Goal: Task Accomplishment & Management: Manage account settings

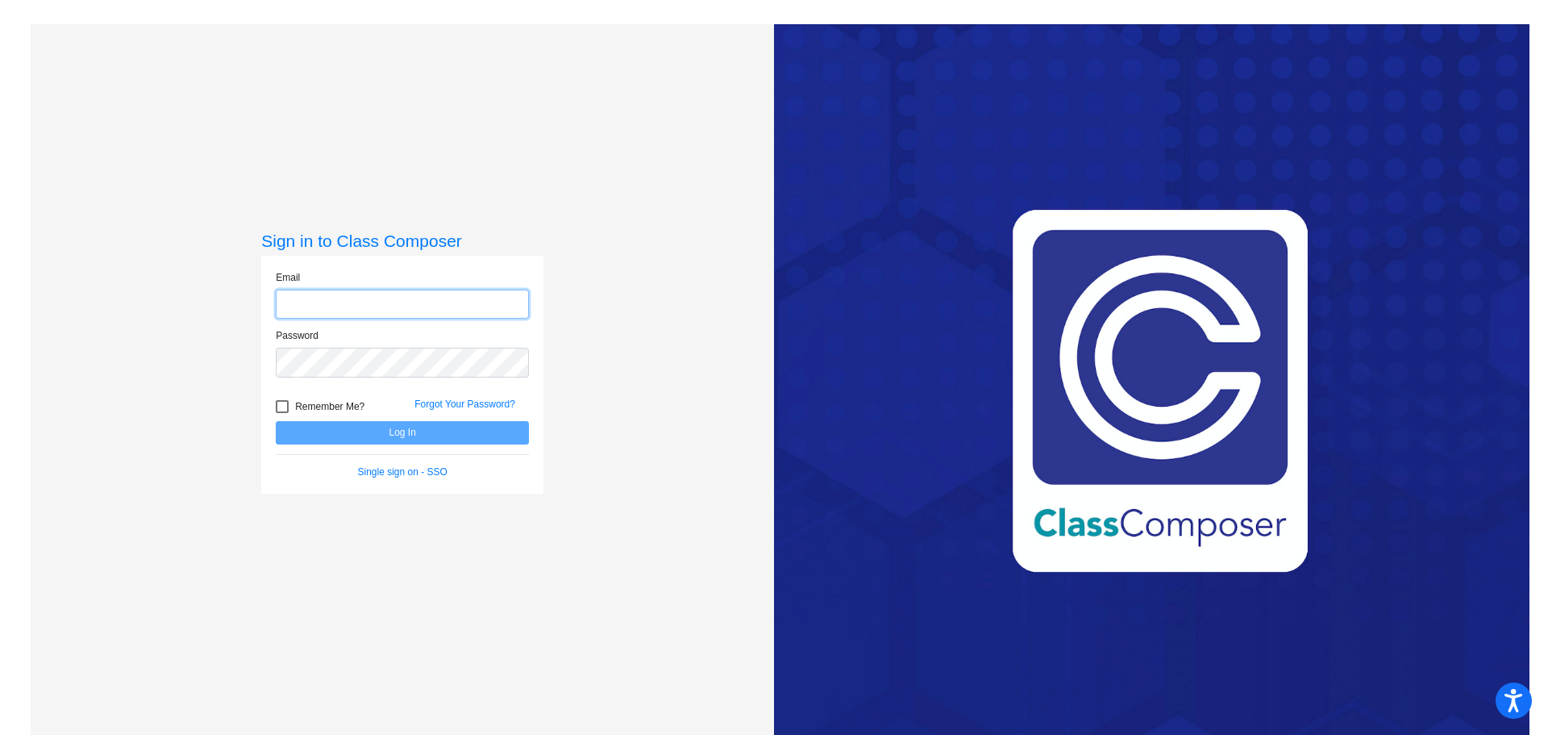
type input "[EMAIL_ADDRESS][PERSON_NAME][DOMAIN_NAME]"
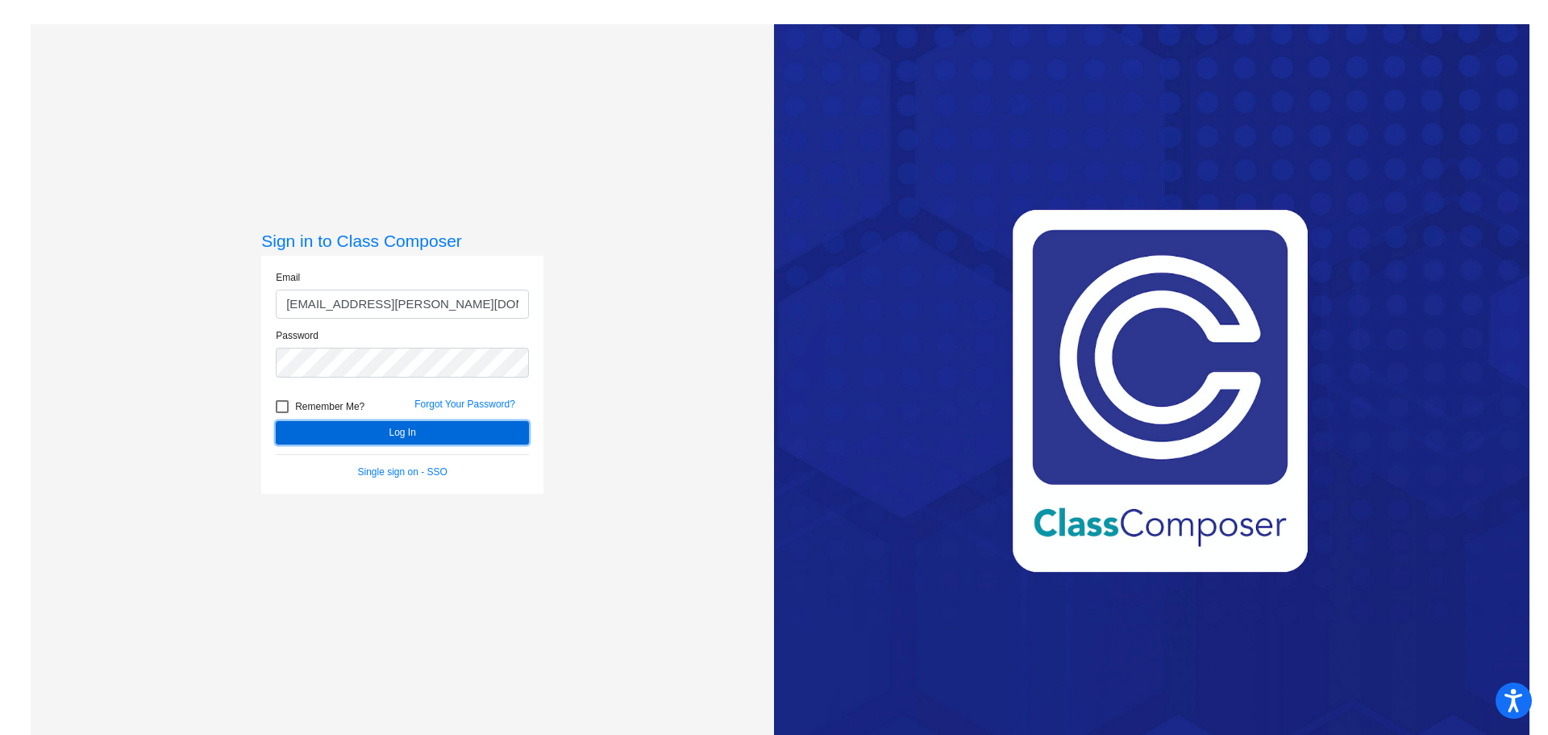
click at [385, 429] on button "Log In" at bounding box center [402, 432] width 253 height 23
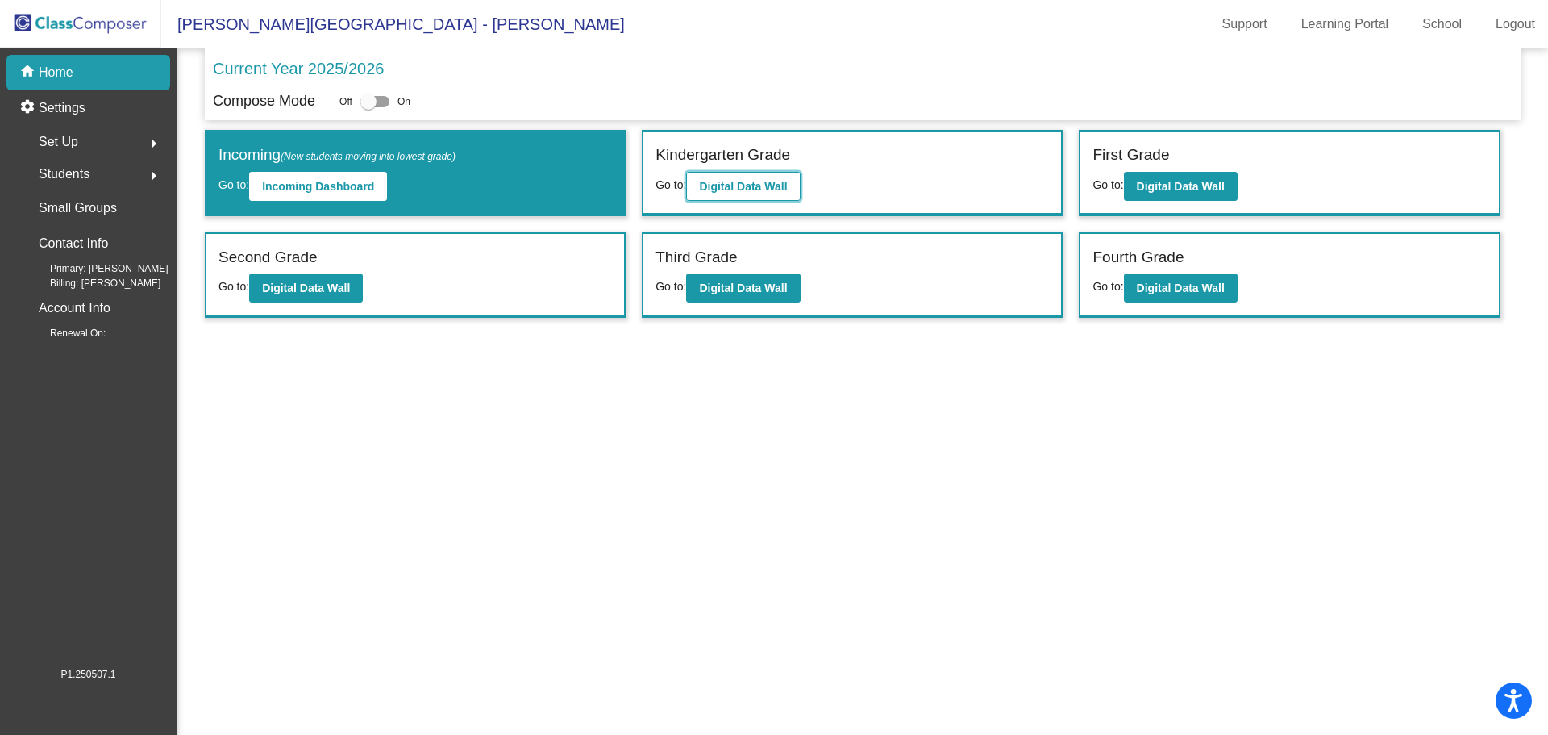
click at [727, 189] on b "Digital Data Wall" at bounding box center [743, 186] width 88 height 13
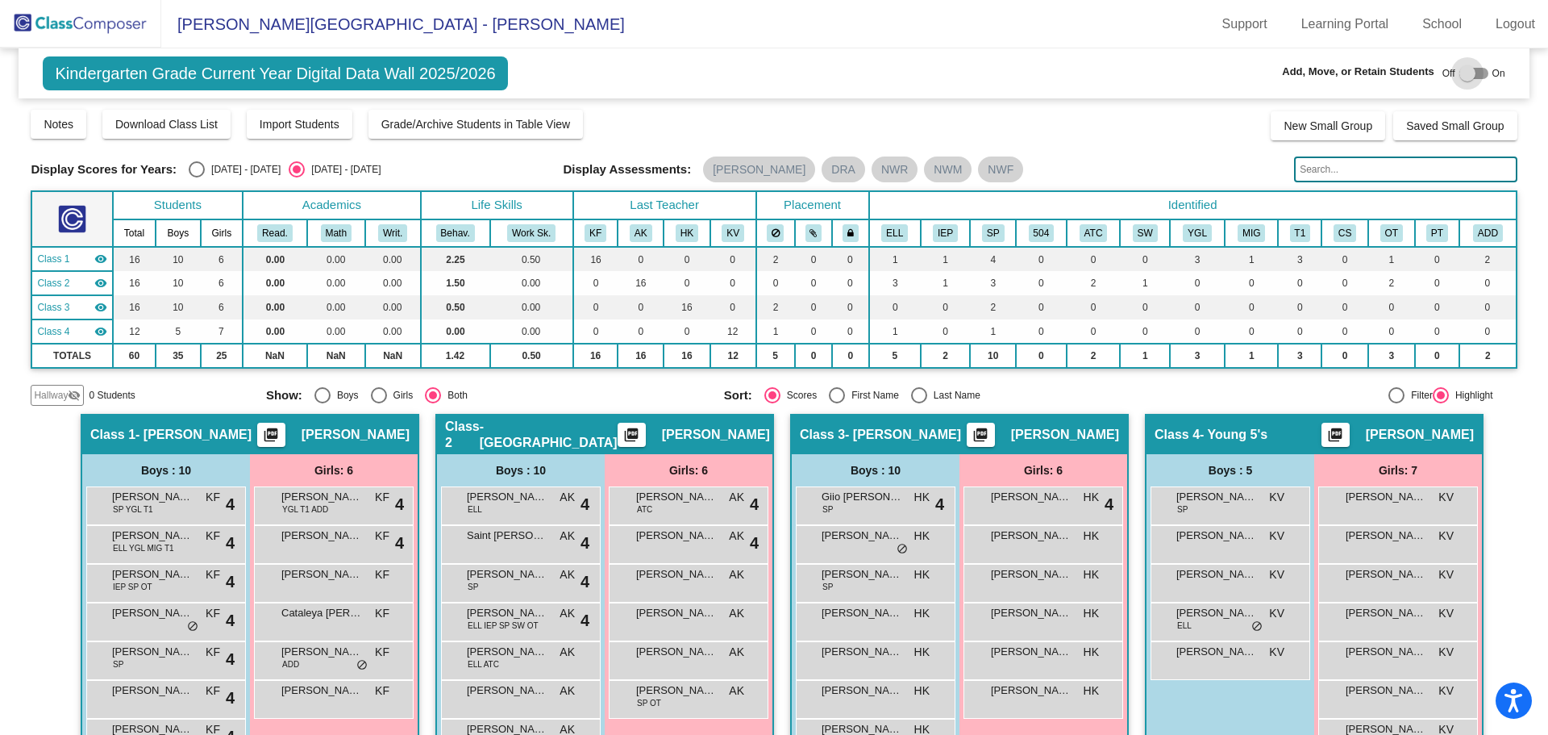
click at [1480, 77] on div at bounding box center [1474, 73] width 29 height 11
checkbox input "true"
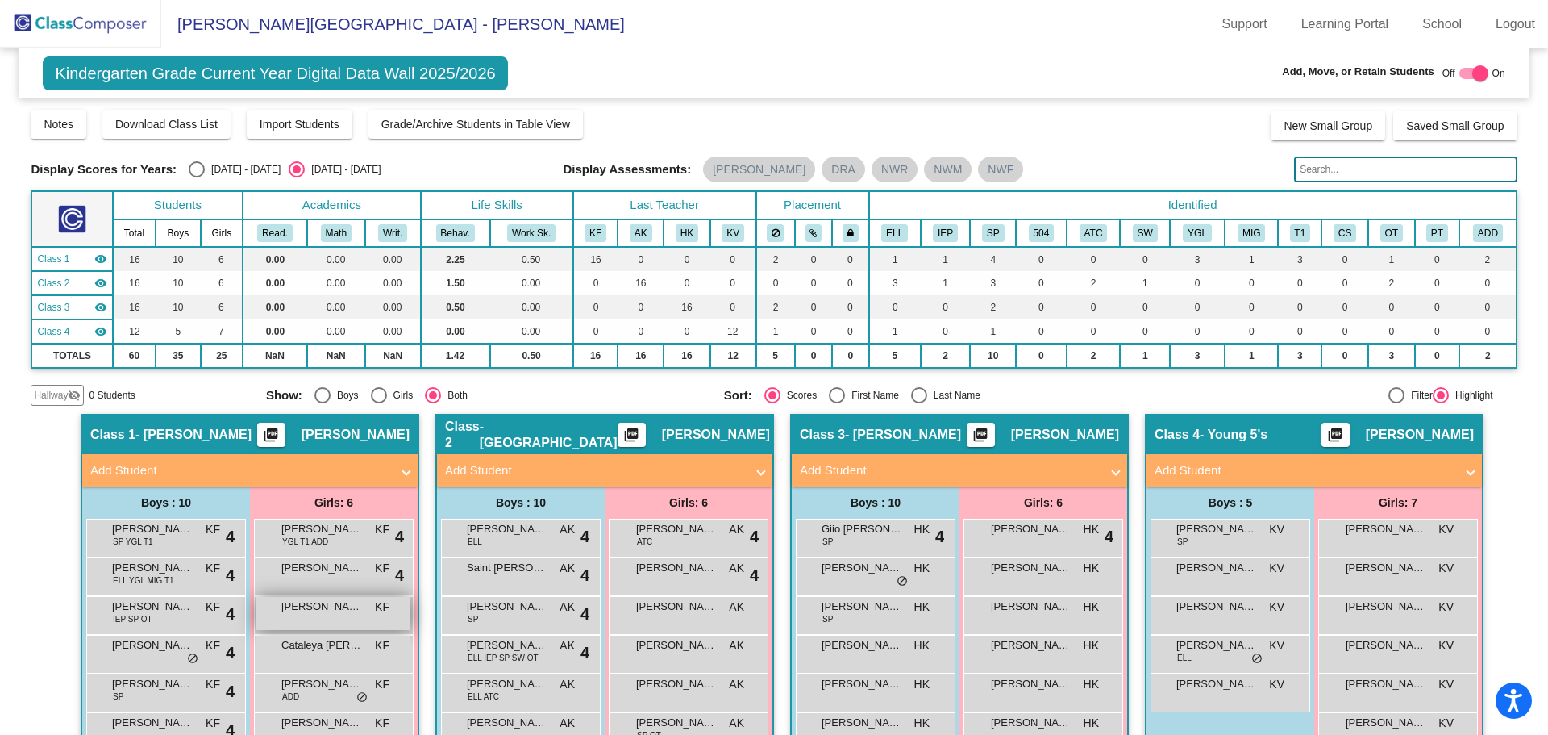
scroll to position [161, 0]
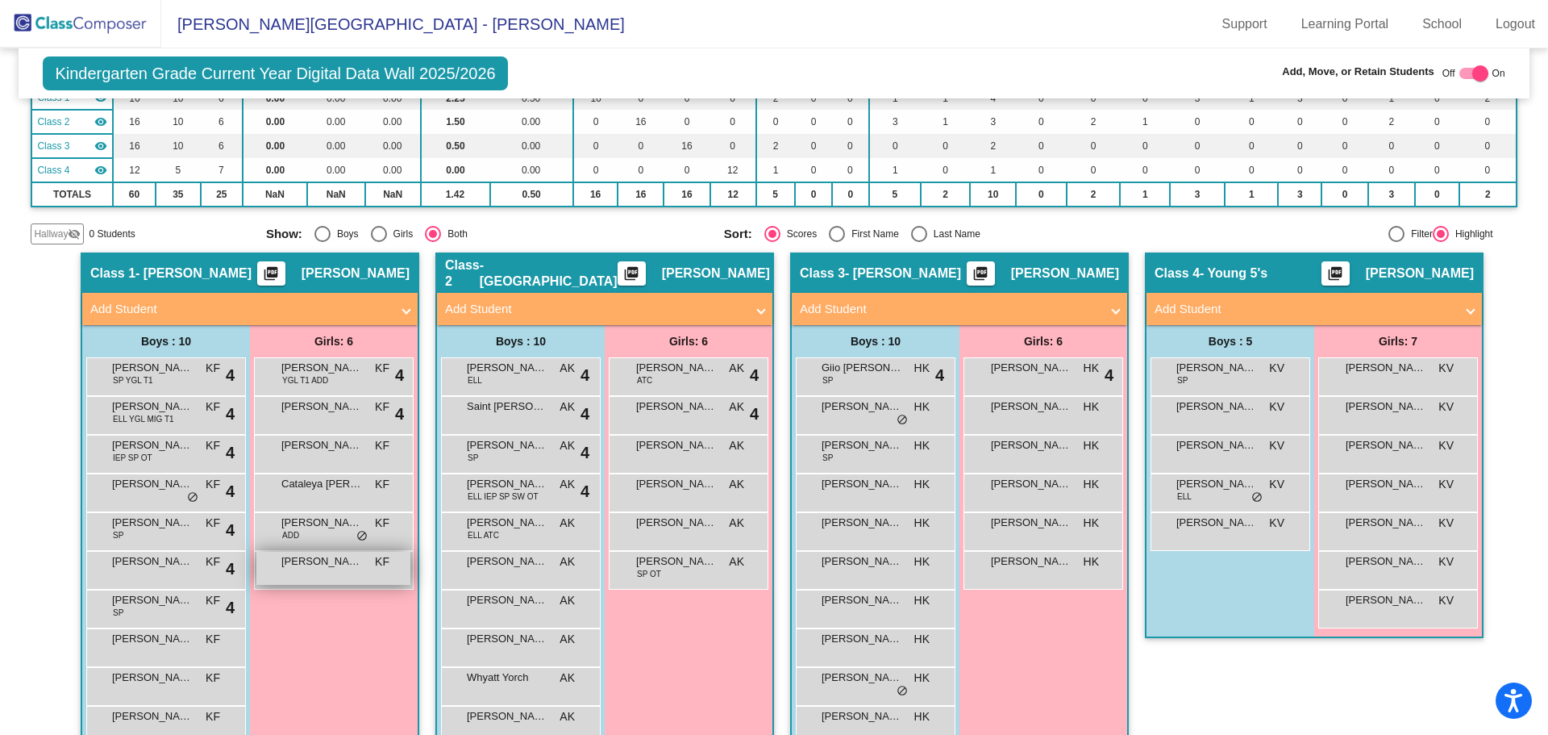
click at [327, 560] on span "[PERSON_NAME]" at bounding box center [321, 561] width 81 height 16
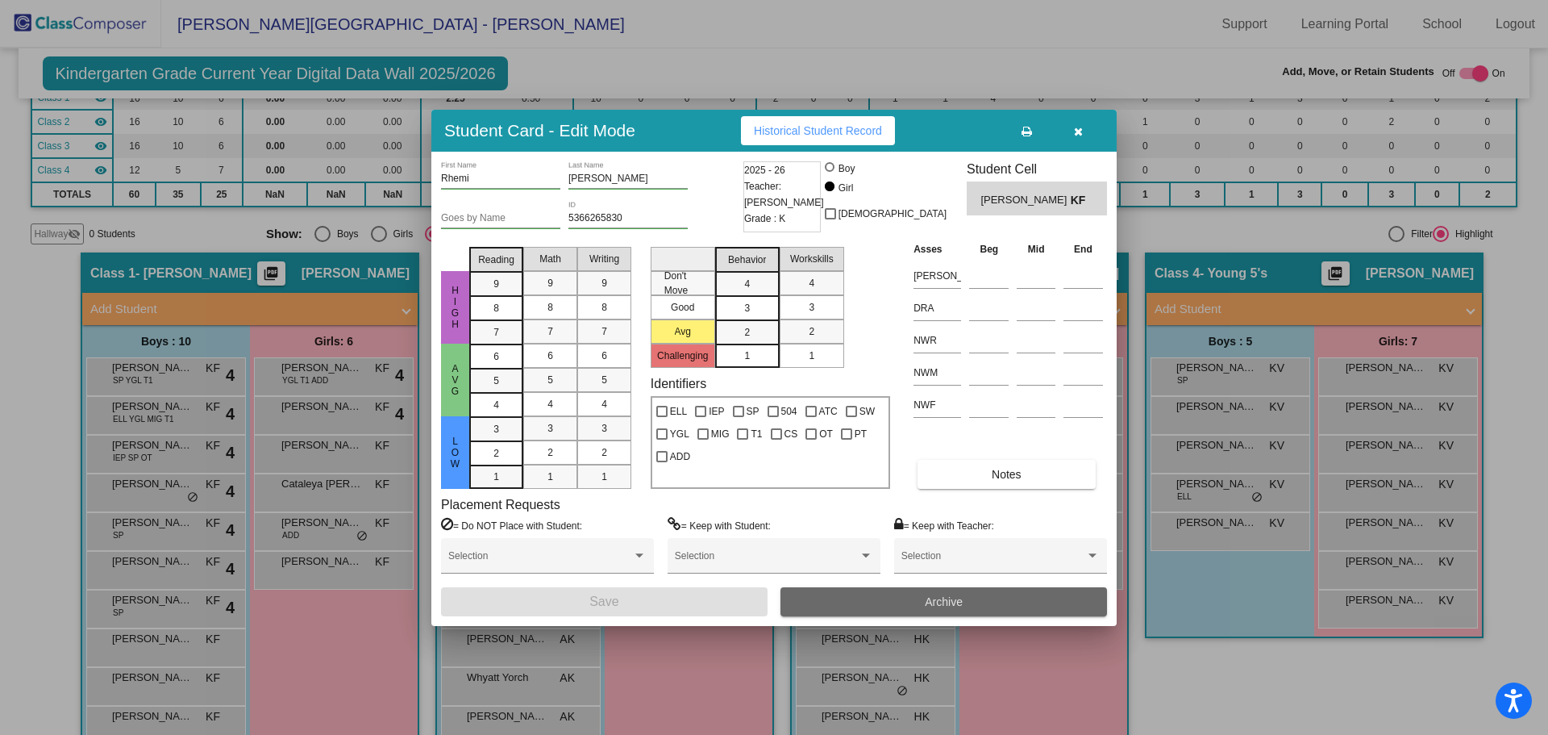
click at [944, 600] on span "Archive" at bounding box center [944, 601] width 38 height 13
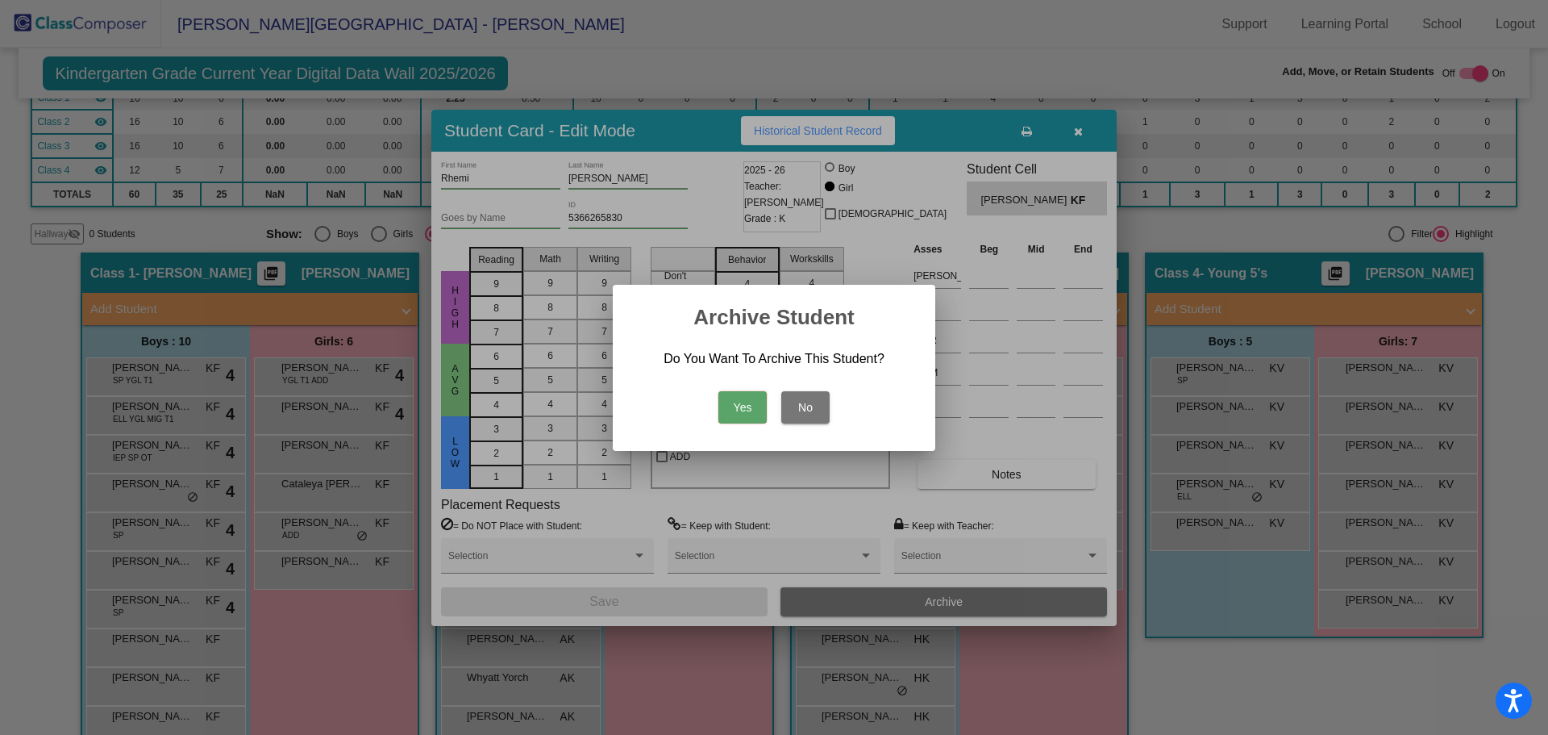
click at [738, 401] on button "Yes" at bounding box center [743, 407] width 48 height 32
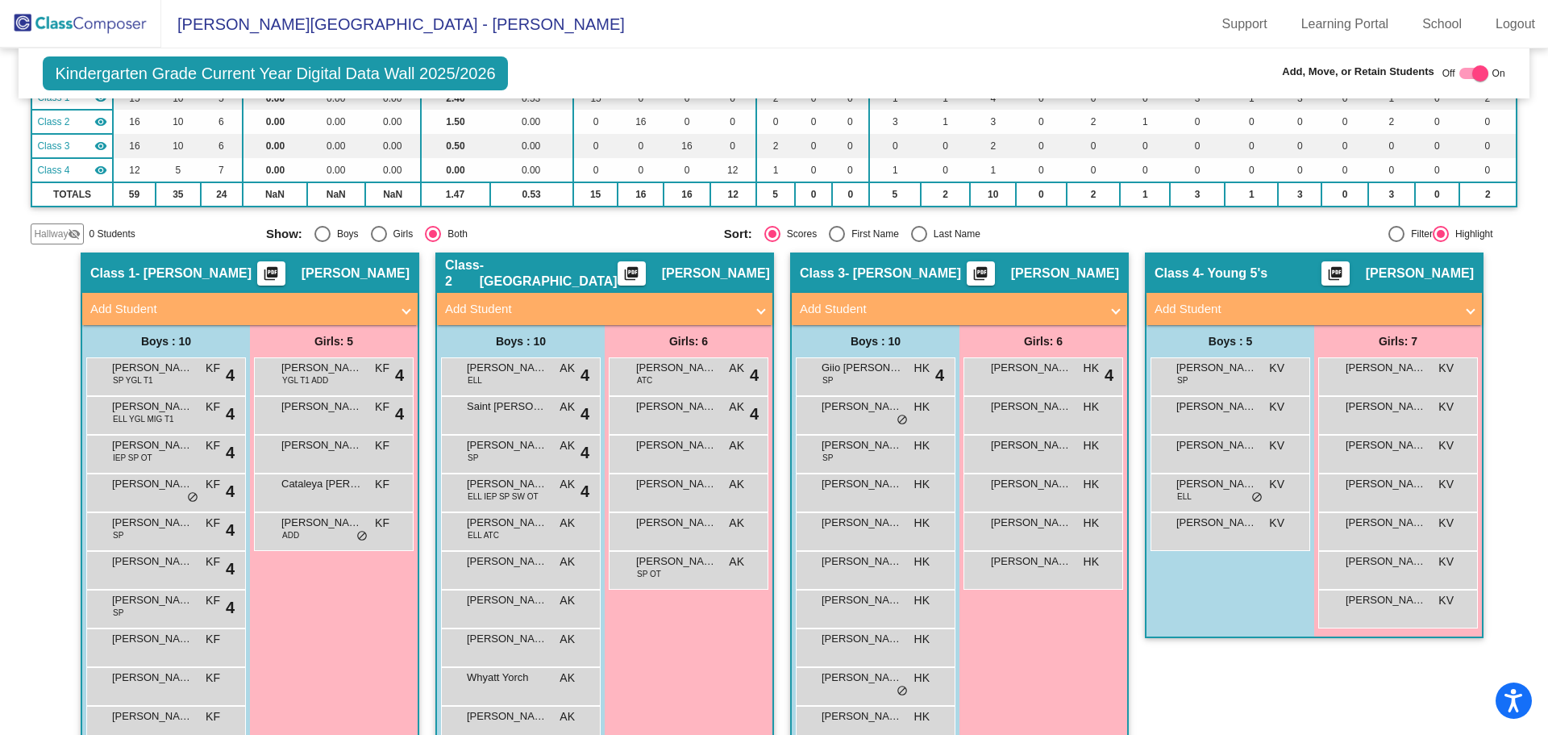
click at [1451, 304] on span "Add Student" at bounding box center [1311, 309] width 313 height 19
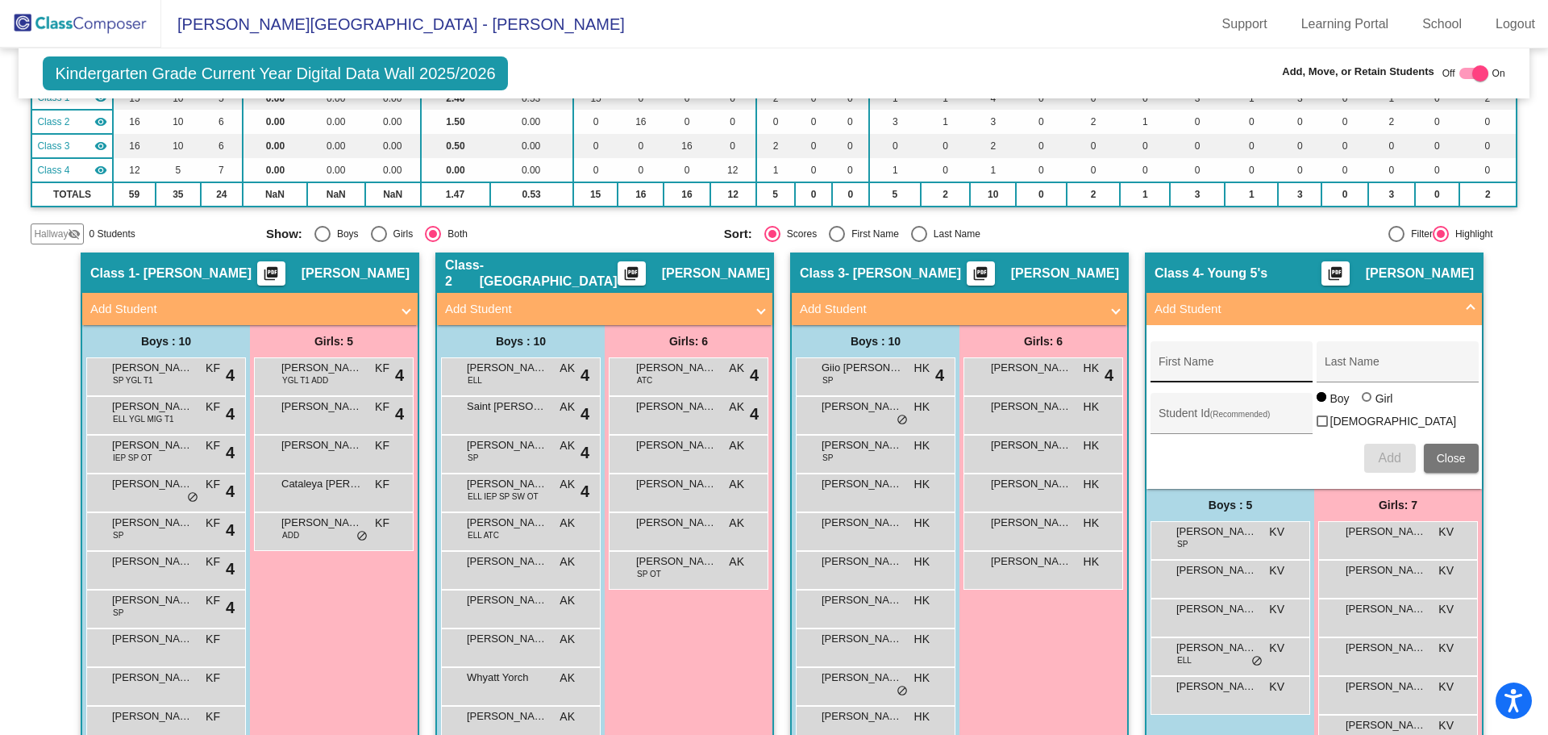
click at [1163, 367] on input "First Name" at bounding box center [1231, 367] width 145 height 13
type input "Rhemi"
type input "[PERSON_NAME]"
click at [1363, 402] on div at bounding box center [1367, 397] width 10 height 10
click at [1368, 406] on input "Girl" at bounding box center [1368, 405] width 1 height 1
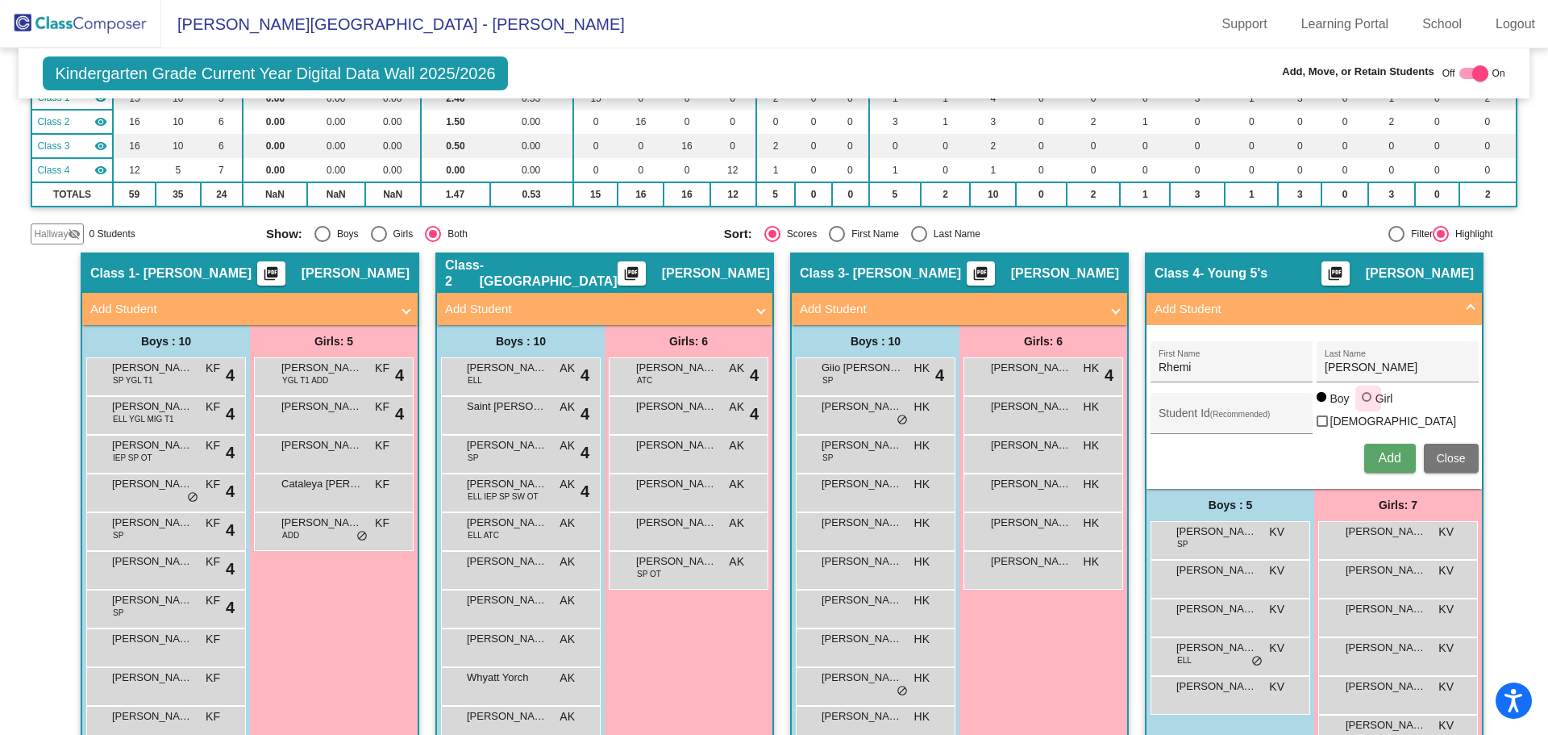
radio input "true"
click at [1386, 452] on span "Add" at bounding box center [1389, 458] width 23 height 14
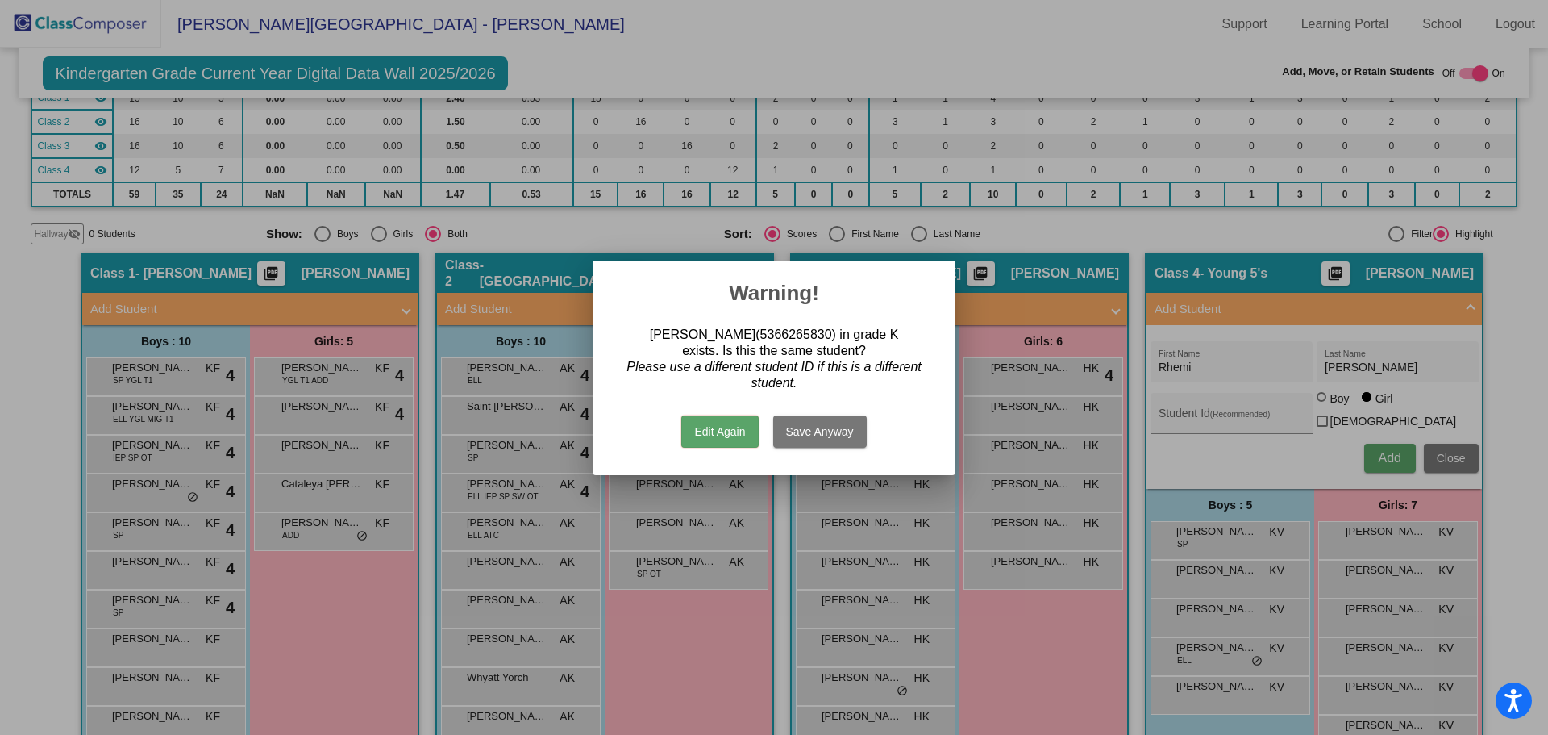
click at [794, 428] on button "Save Anyway" at bounding box center [820, 431] width 94 height 32
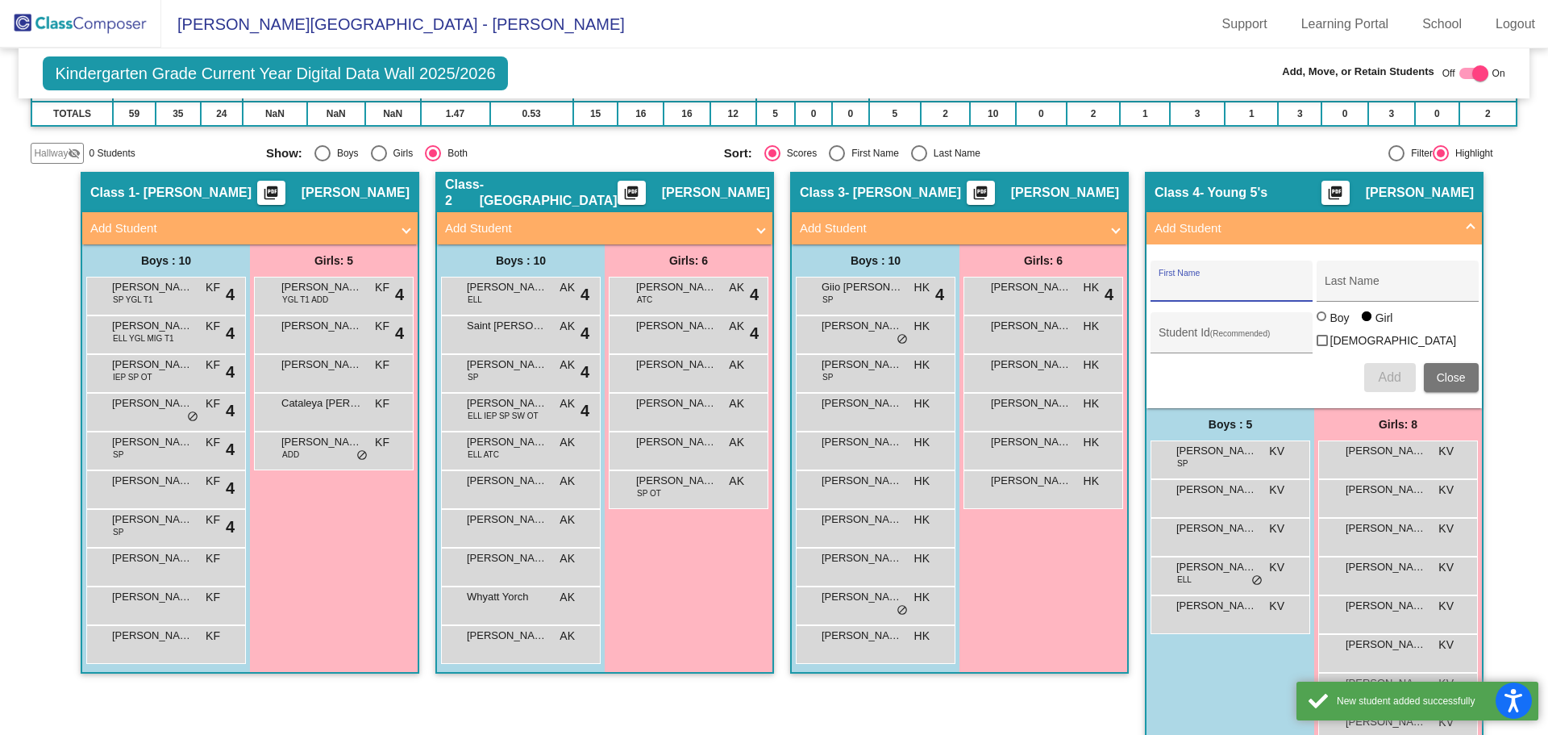
scroll to position [279, 0]
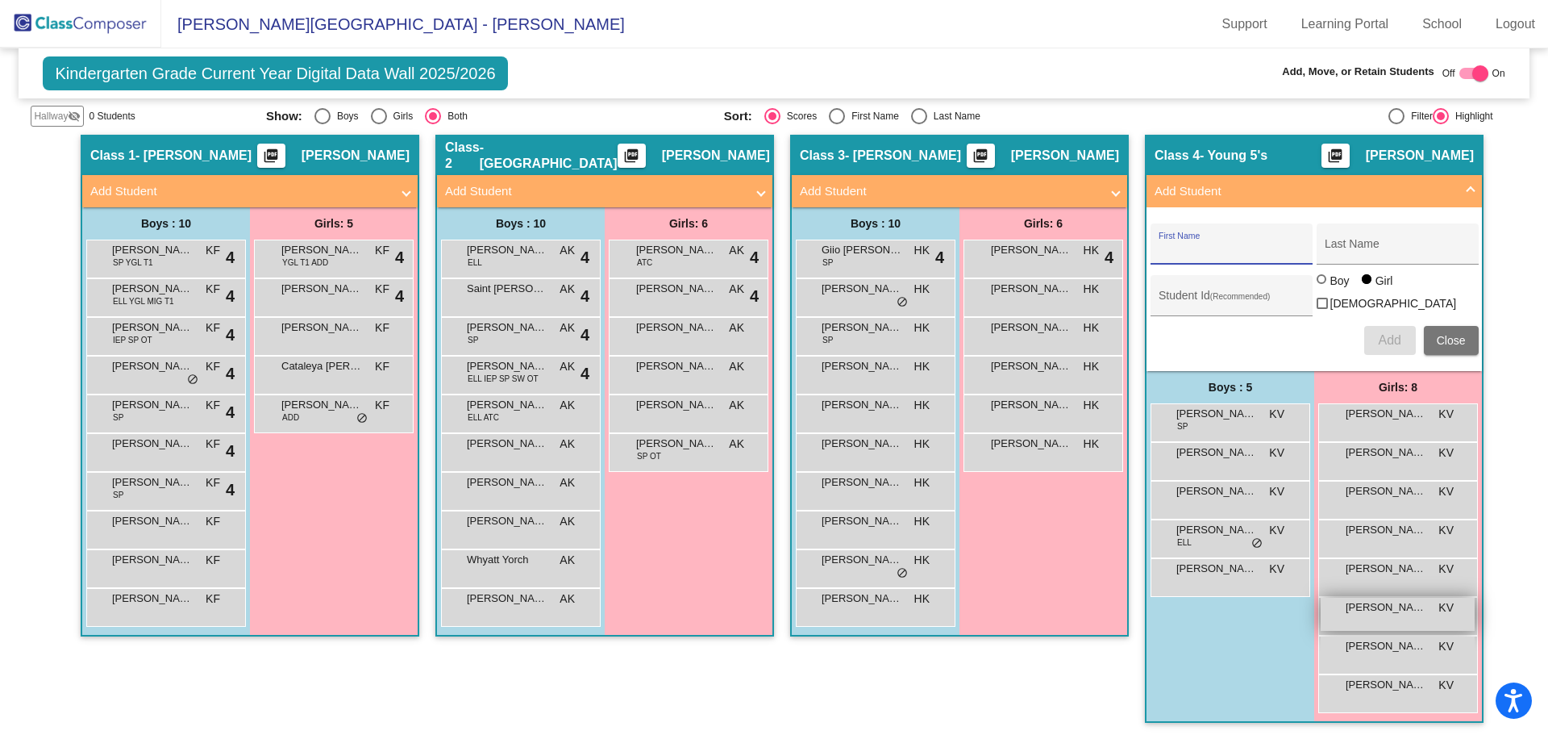
click at [1395, 603] on span "[PERSON_NAME]" at bounding box center [1386, 607] width 81 height 16
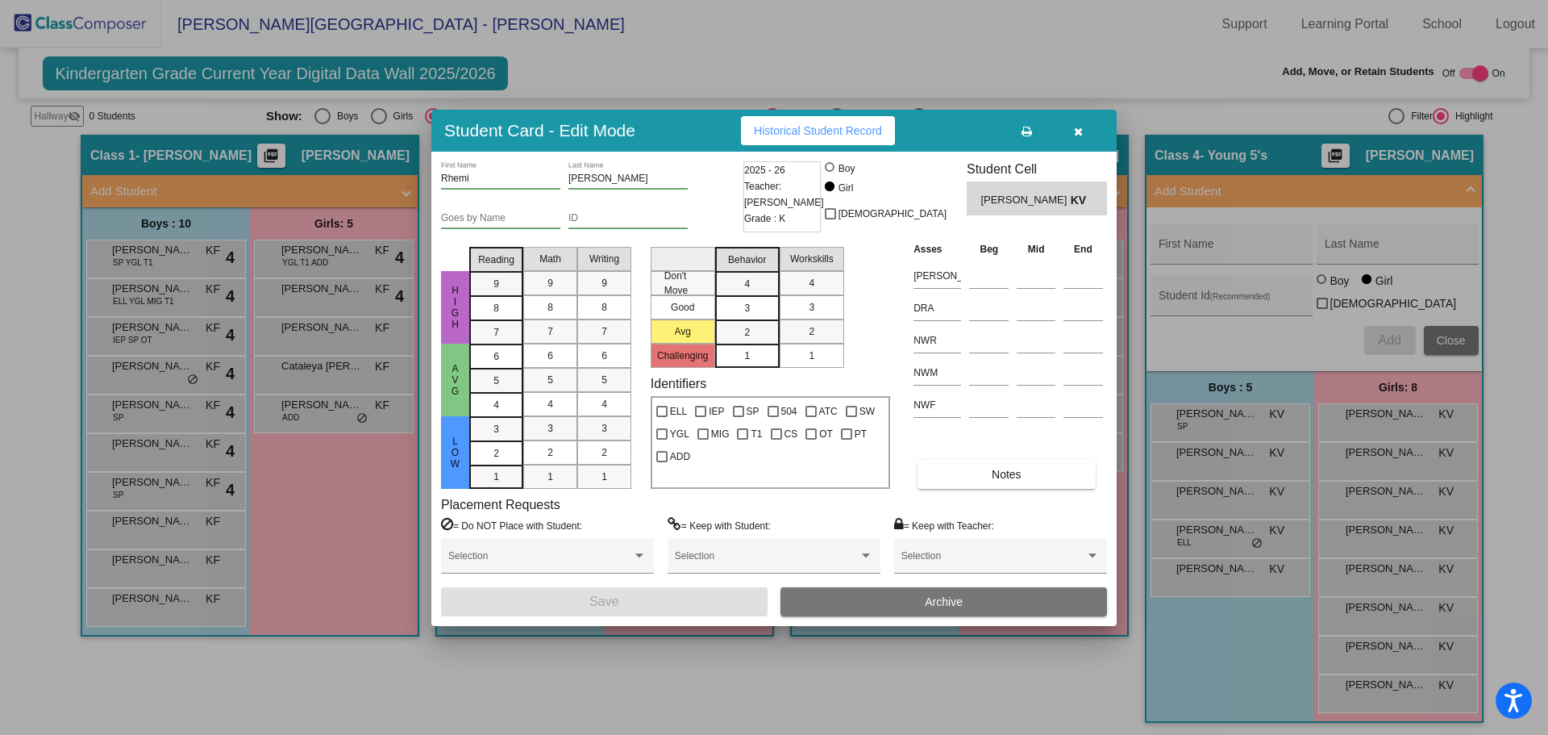
click at [1075, 131] on icon "button" at bounding box center [1078, 131] width 9 height 11
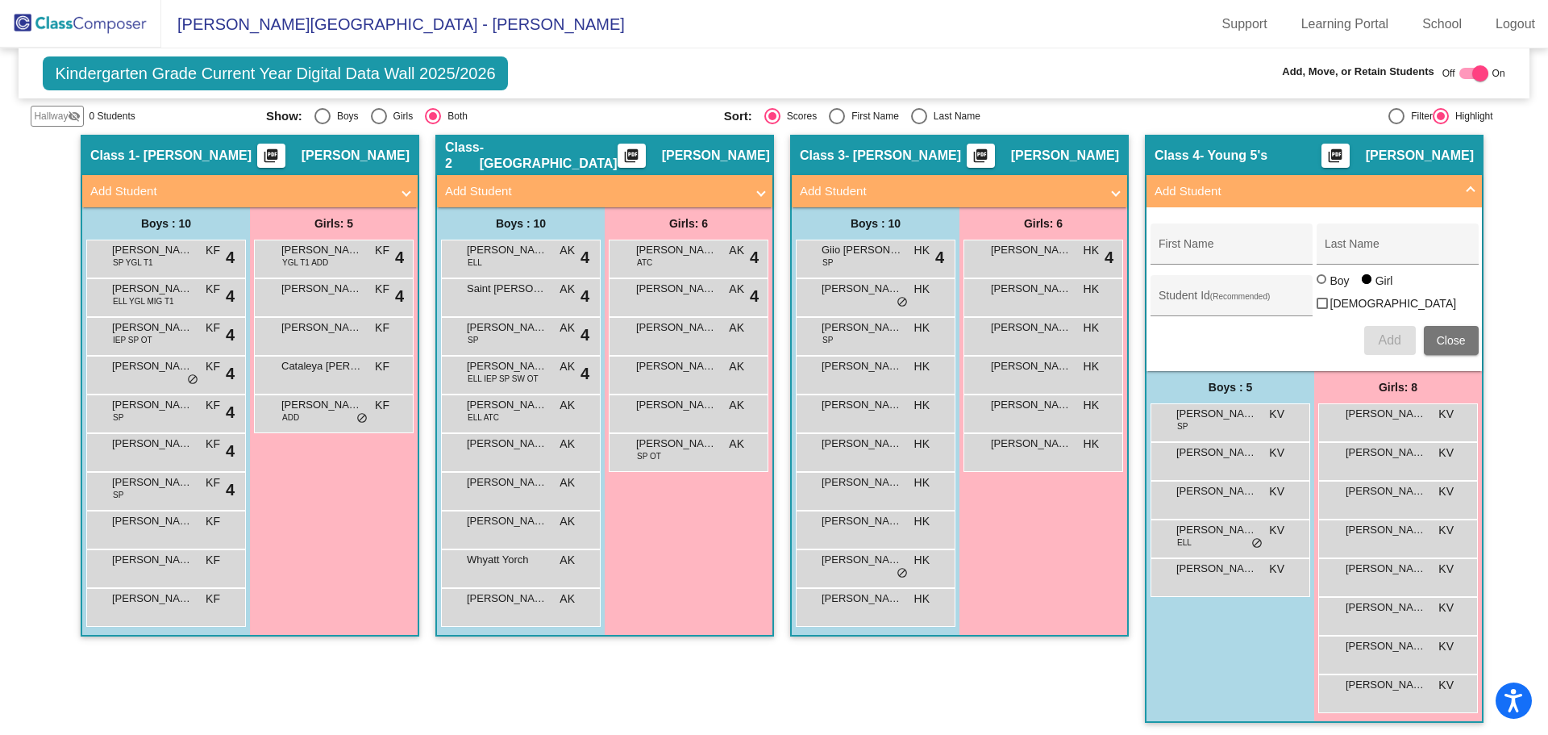
click at [0, 0] on div "Girls: 5 [PERSON_NAME] YGL T1 ADD KF lock do_not_disturb_alt 4 [PERSON_NAME] KF…" at bounding box center [0, 0] width 0 height 0
click at [115, 22] on img at bounding box center [80, 24] width 161 height 48
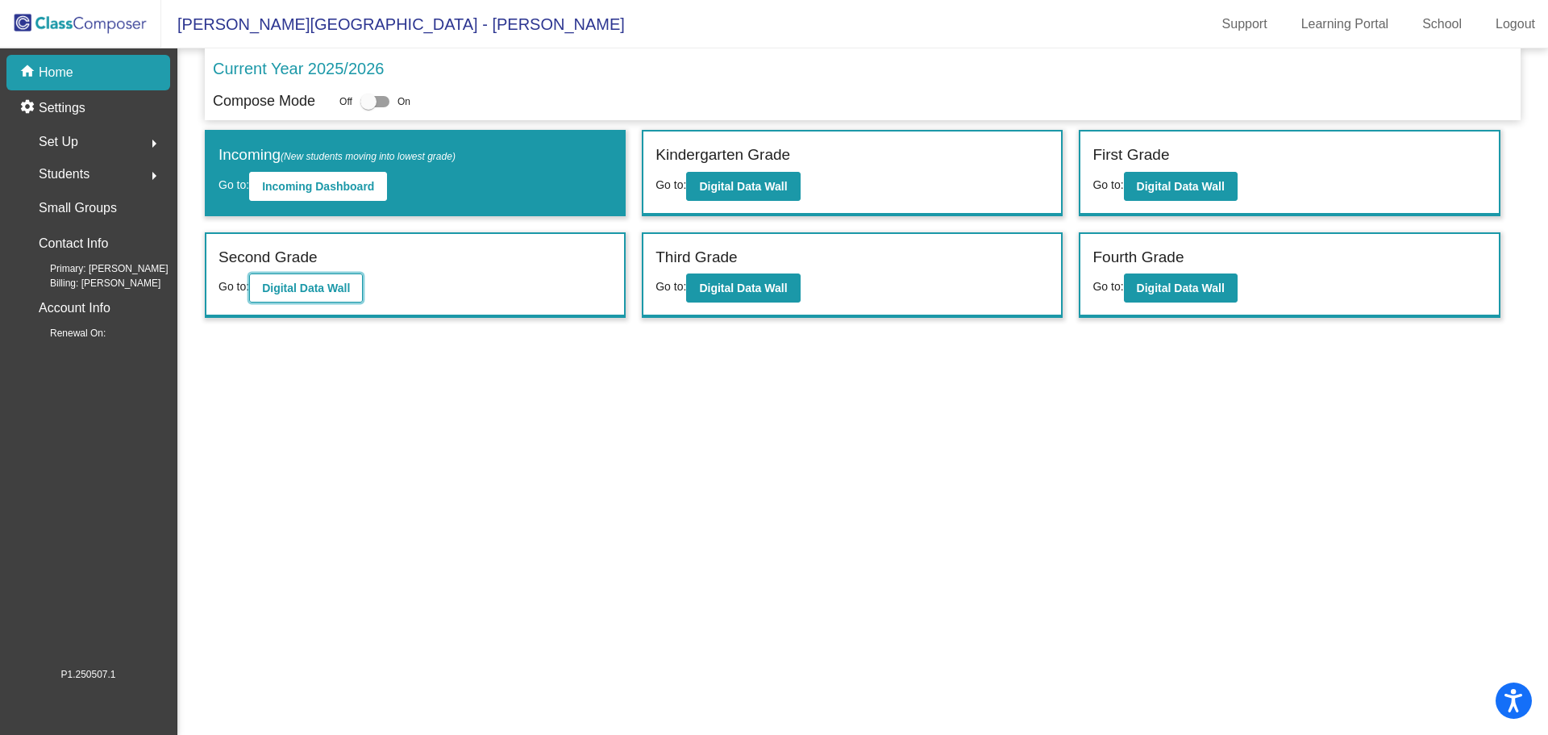
click at [275, 288] on b "Digital Data Wall" at bounding box center [306, 287] width 88 height 13
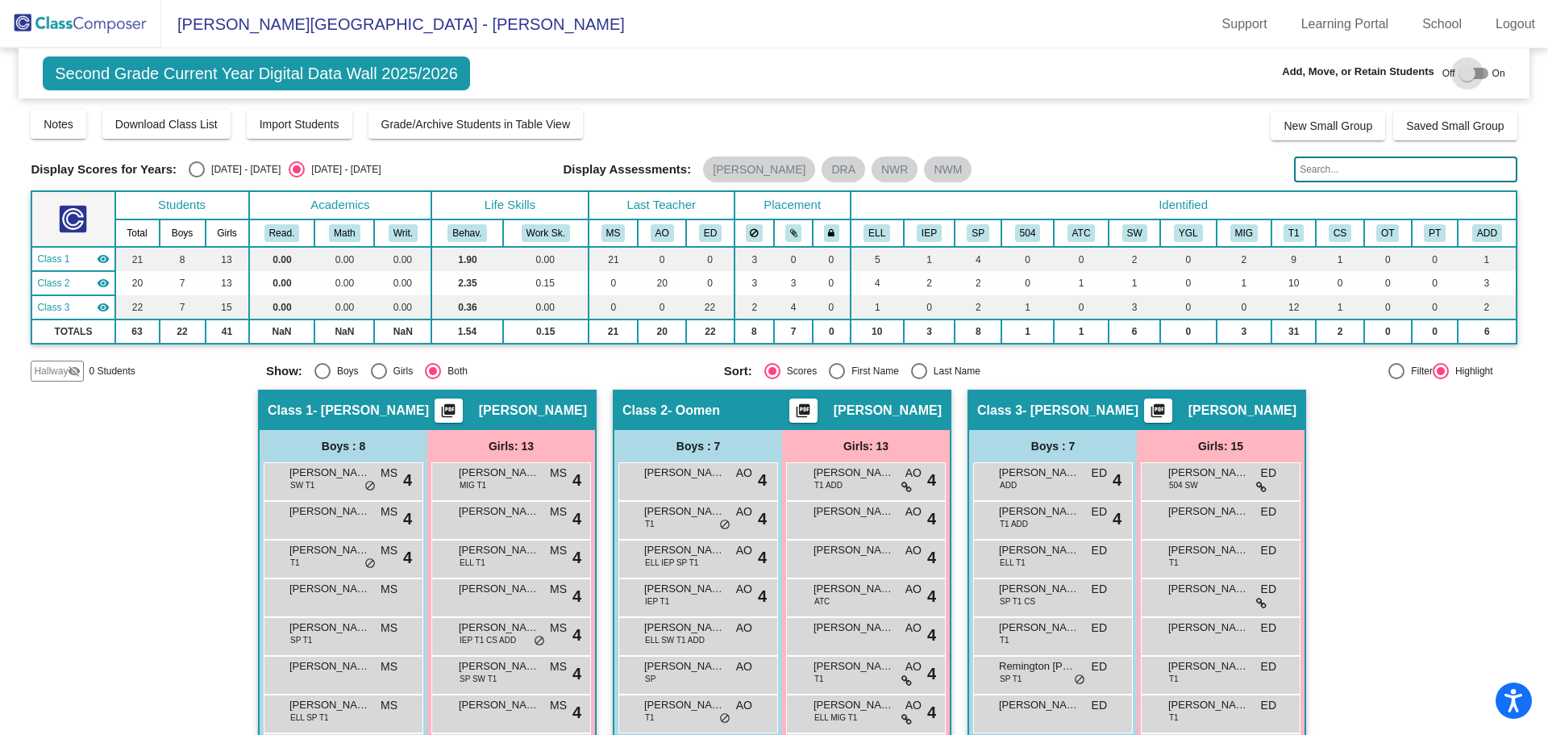
click at [1477, 73] on div at bounding box center [1474, 73] width 29 height 11
checkbox input "true"
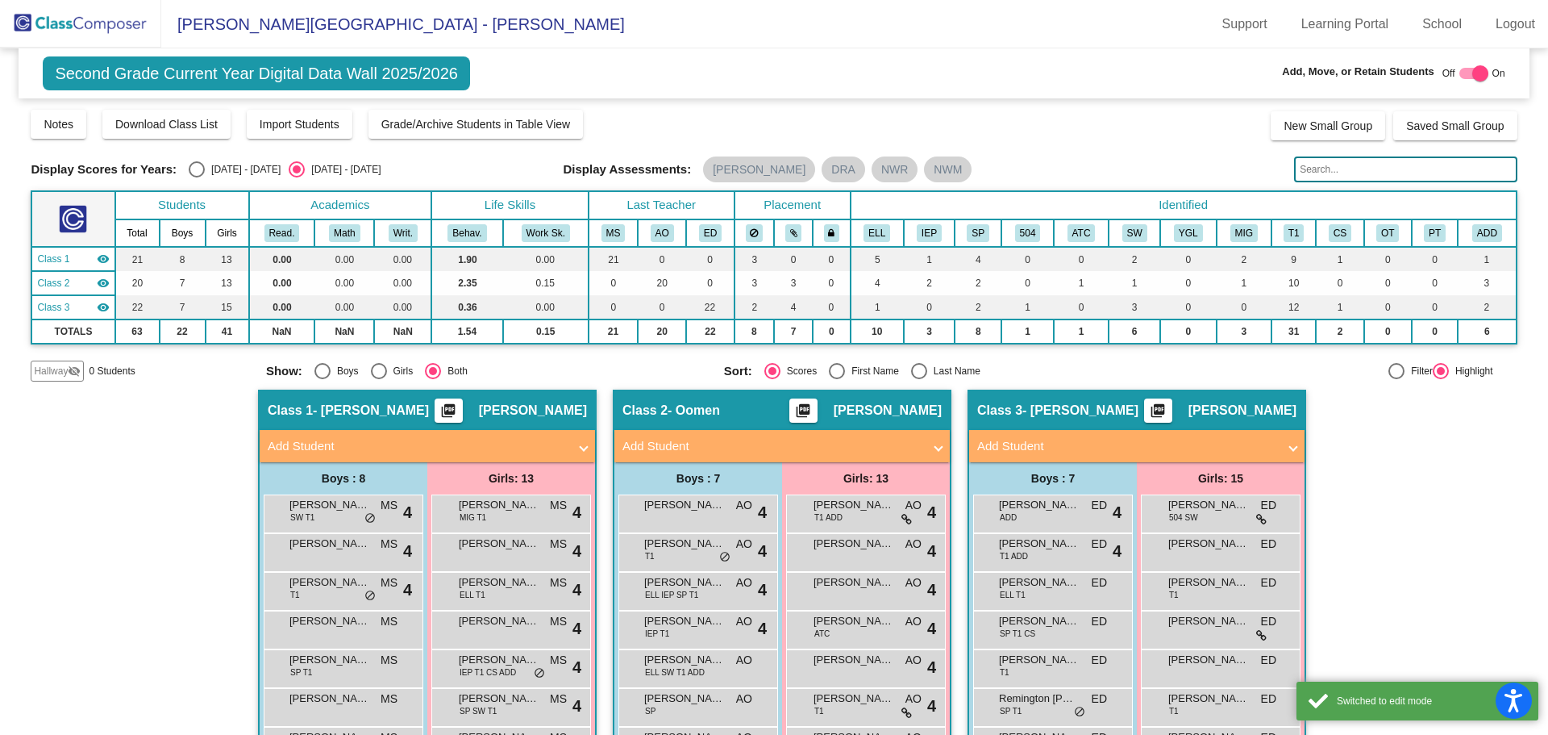
click at [674, 444] on mat-panel-title "Add Student" at bounding box center [773, 446] width 300 height 19
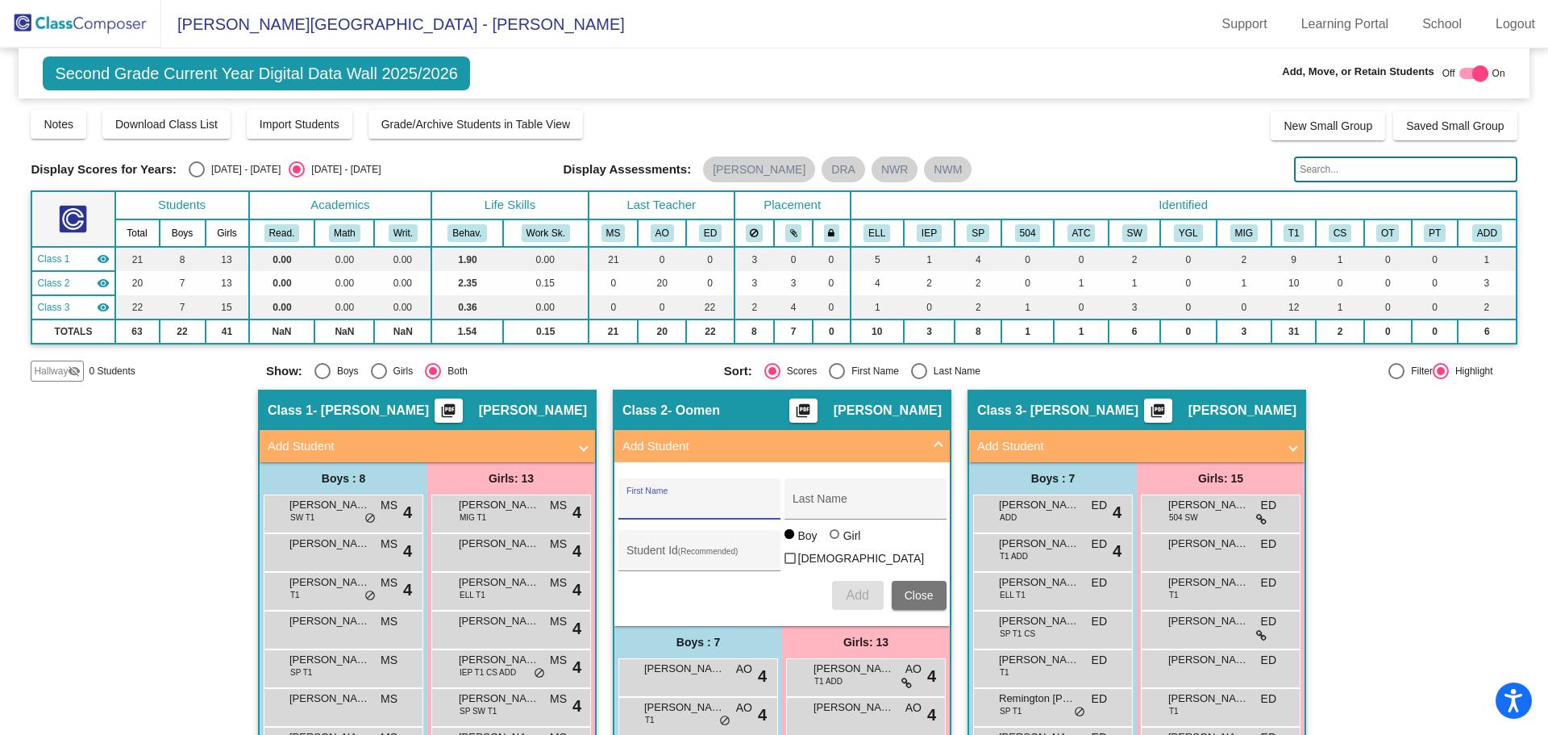
click at [656, 499] on input "First Name" at bounding box center [699, 504] width 145 height 13
type input "Aspyn"
type input "[PERSON_NAME]"
click at [830, 539] on div at bounding box center [835, 534] width 10 height 10
click at [836, 543] on input "Girl" at bounding box center [836, 542] width 1 height 1
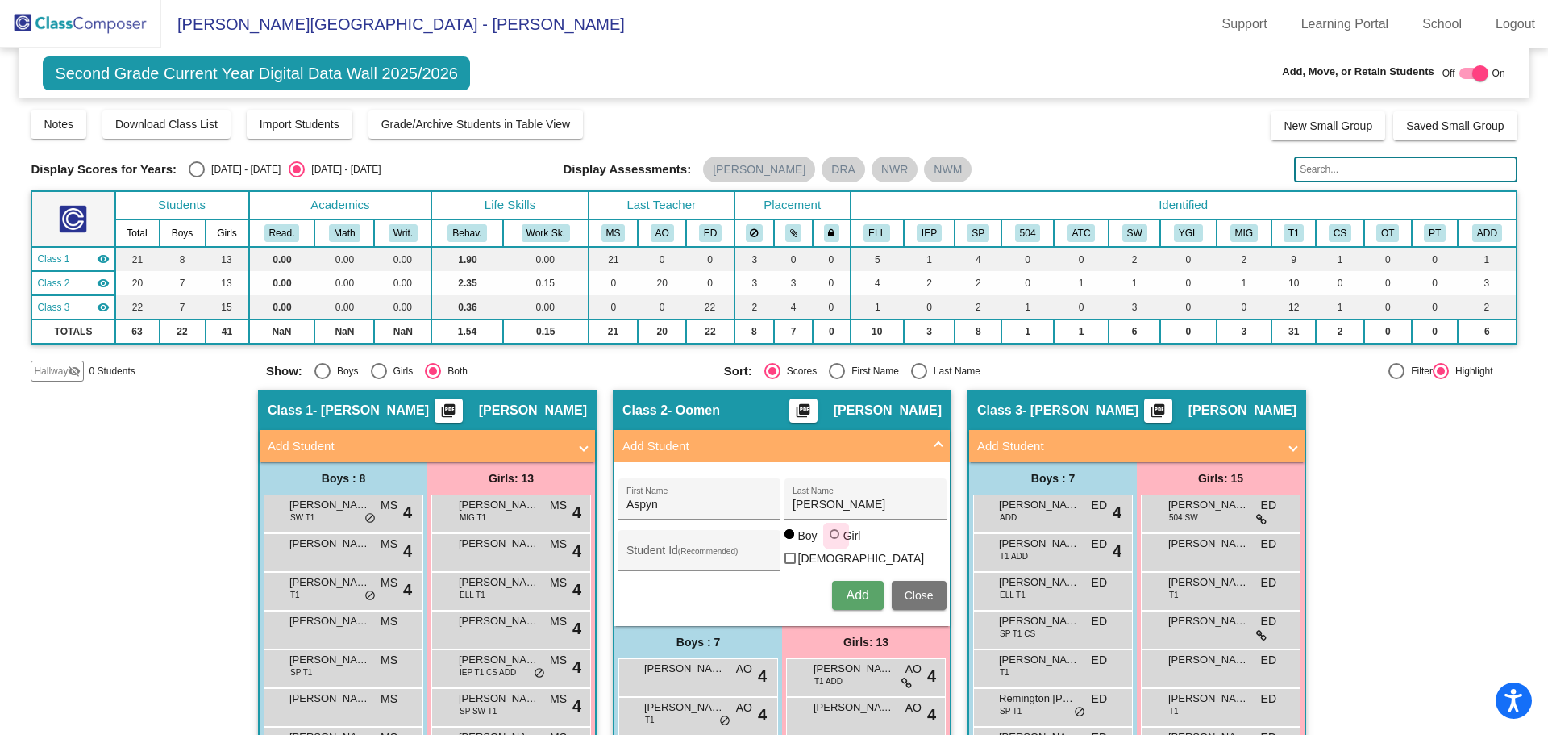
radio input "true"
click at [848, 590] on span "Add" at bounding box center [857, 595] width 23 height 14
click at [511, 446] on mat-panel-title "Add Student" at bounding box center [418, 446] width 300 height 19
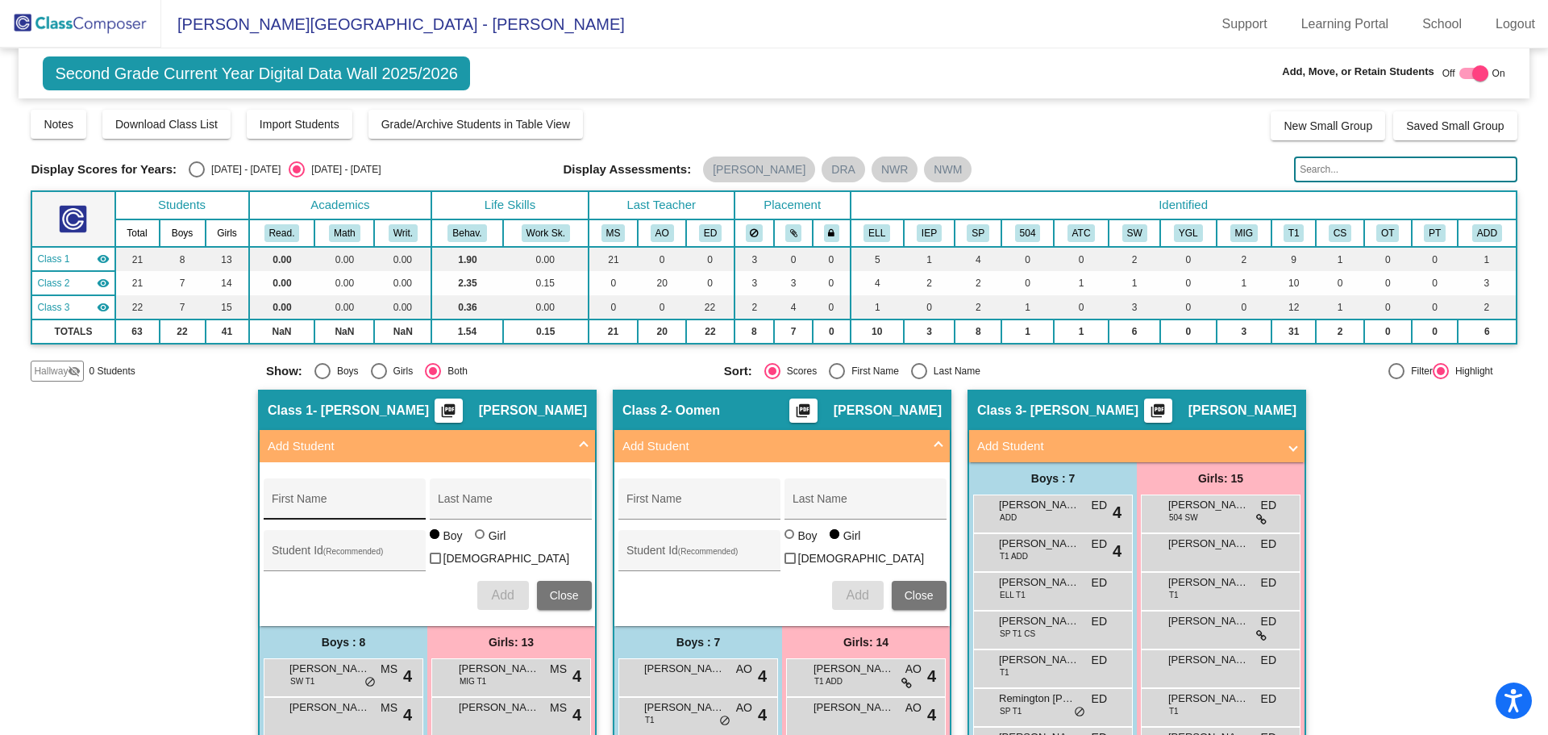
click at [272, 499] on input "First Name" at bounding box center [344, 504] width 145 height 13
type input "[PERSON_NAME]"
click at [475, 539] on div at bounding box center [480, 534] width 10 height 10
click at [481, 542] on input "Girl" at bounding box center [481, 542] width 1 height 1
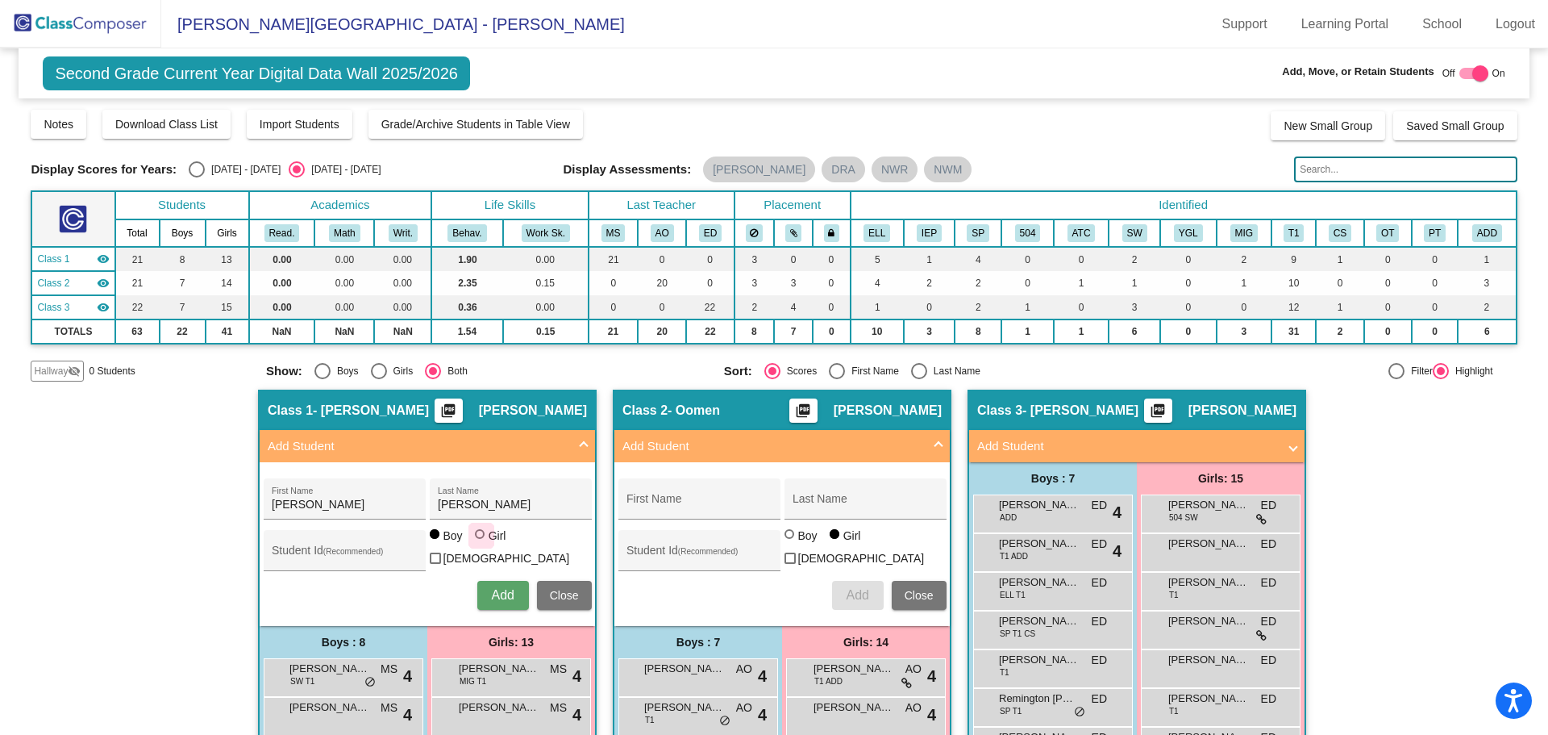
radio input "true"
click at [500, 589] on span "Add" at bounding box center [502, 595] width 23 height 14
click at [119, 24] on img at bounding box center [80, 24] width 161 height 48
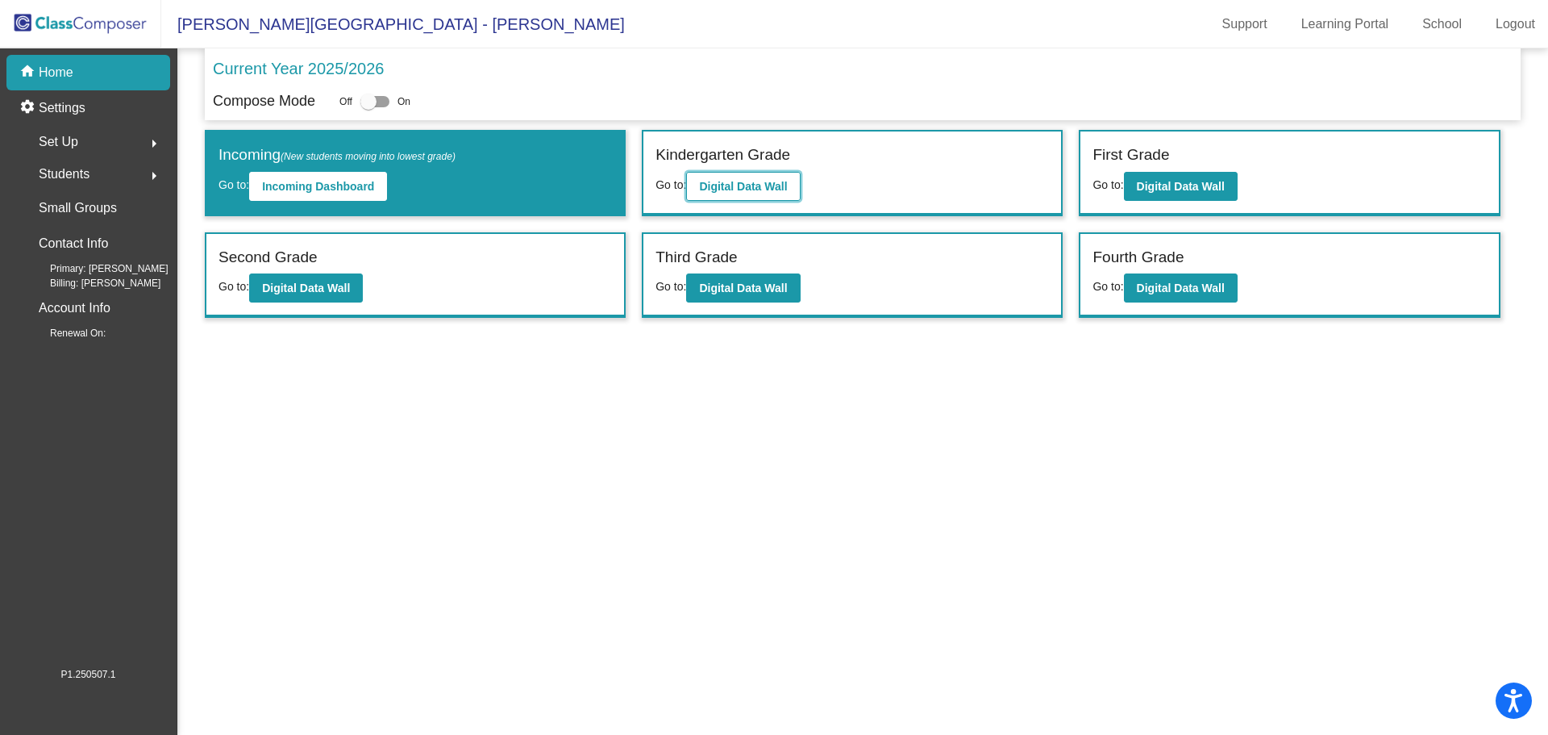
click at [702, 181] on b "Digital Data Wall" at bounding box center [743, 186] width 88 height 13
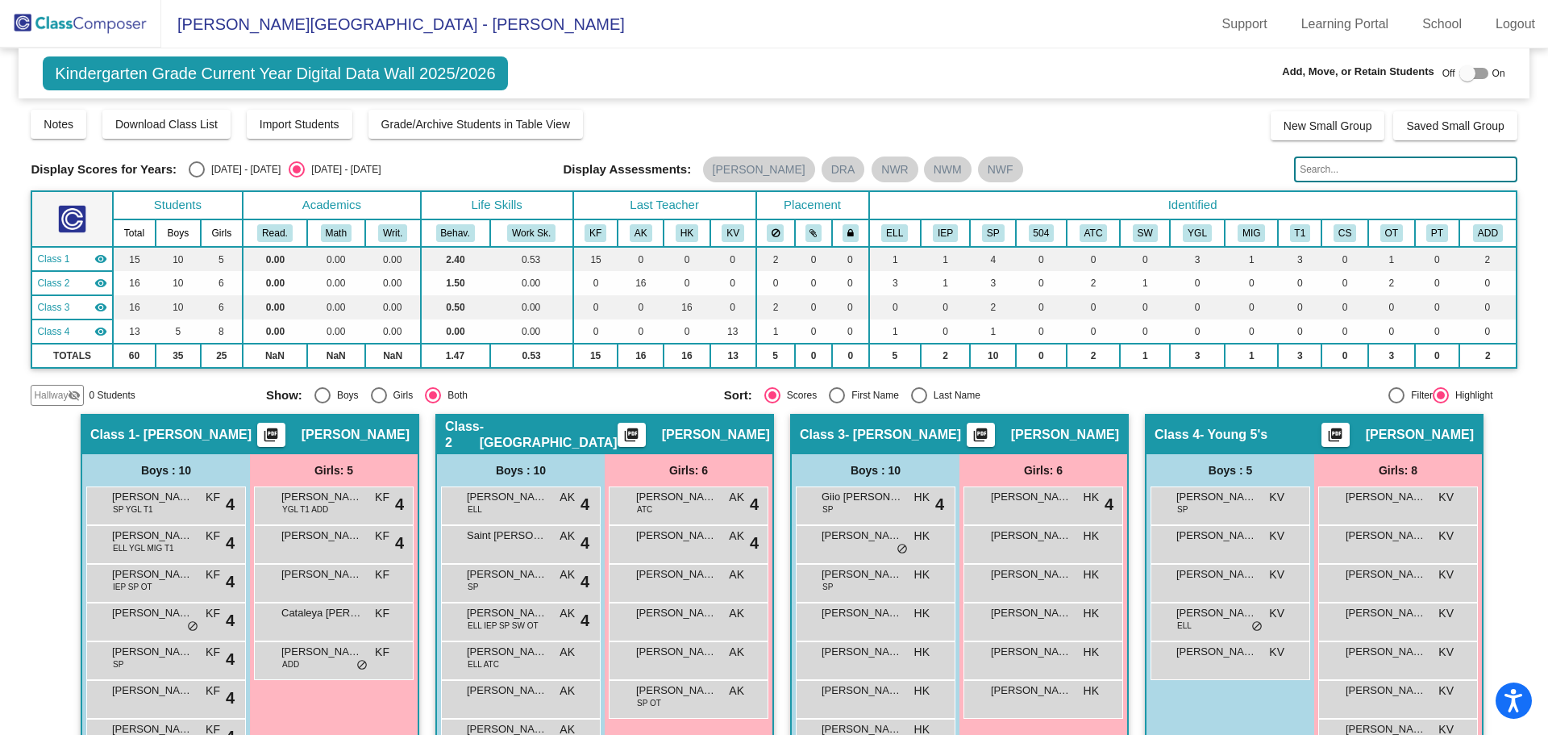
click at [1476, 73] on div at bounding box center [1474, 73] width 29 height 11
checkbox input "true"
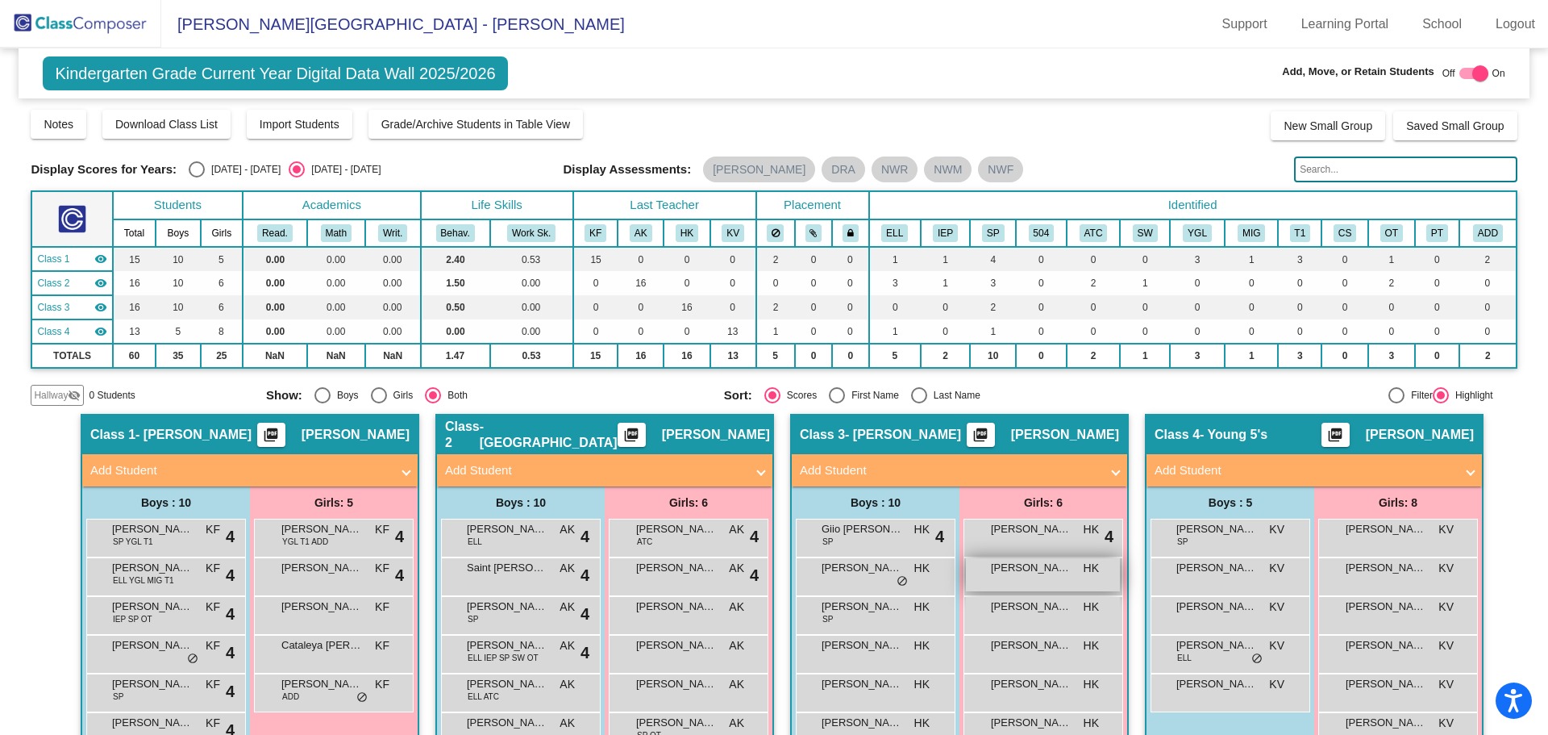
scroll to position [197, 0]
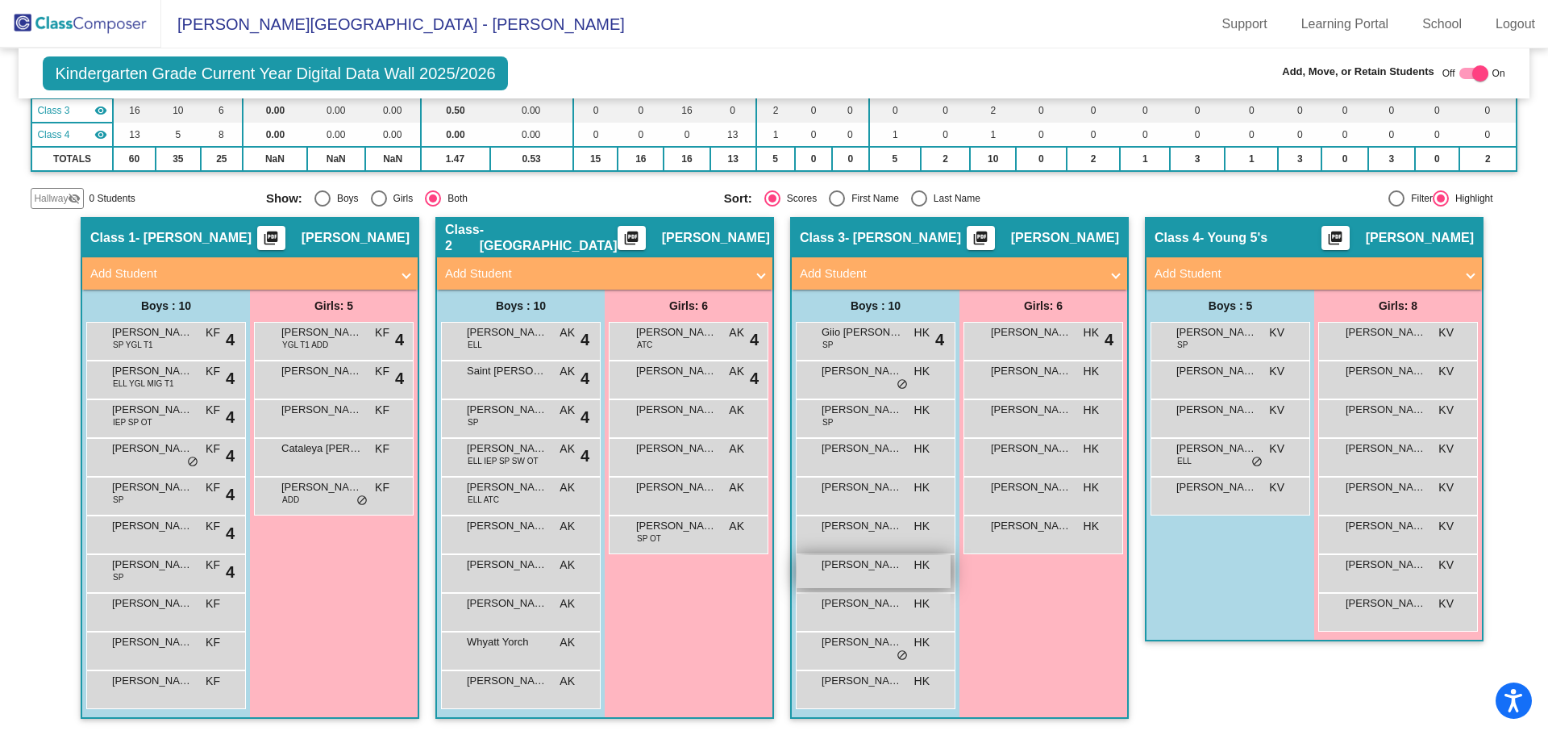
click at [873, 562] on span "[PERSON_NAME]" at bounding box center [862, 564] width 81 height 16
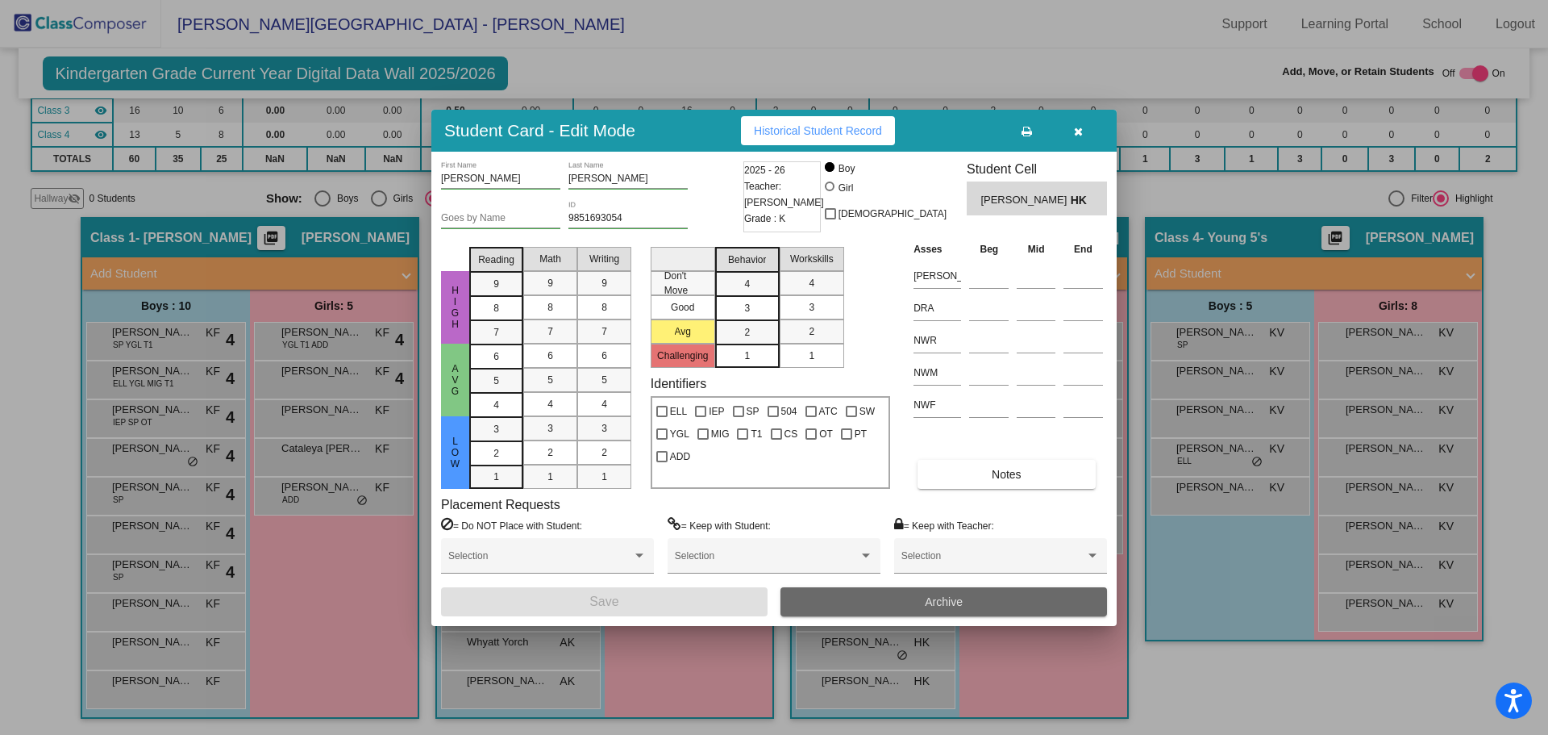
click at [931, 600] on span "Archive" at bounding box center [944, 601] width 38 height 13
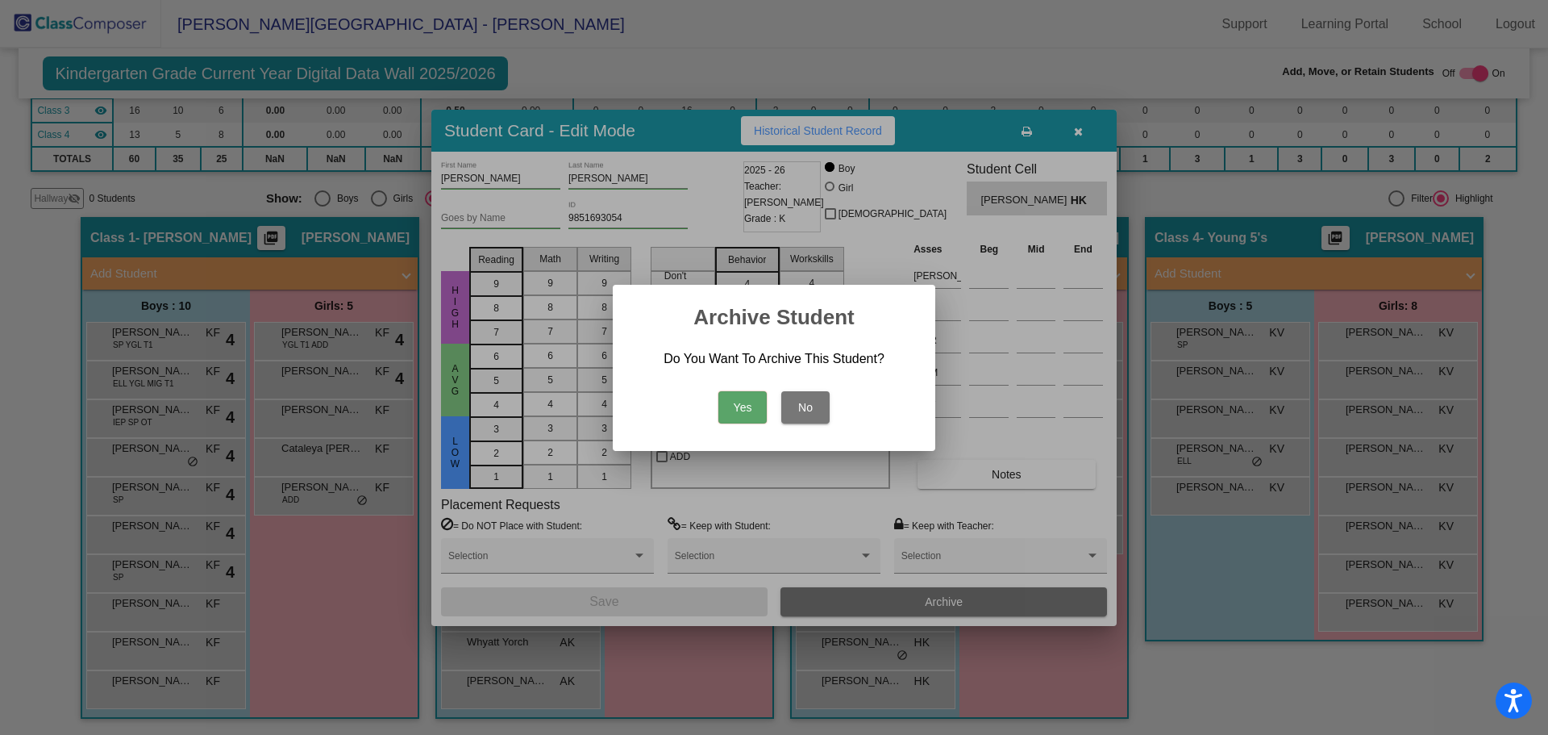
click at [742, 399] on button "Yes" at bounding box center [743, 407] width 48 height 32
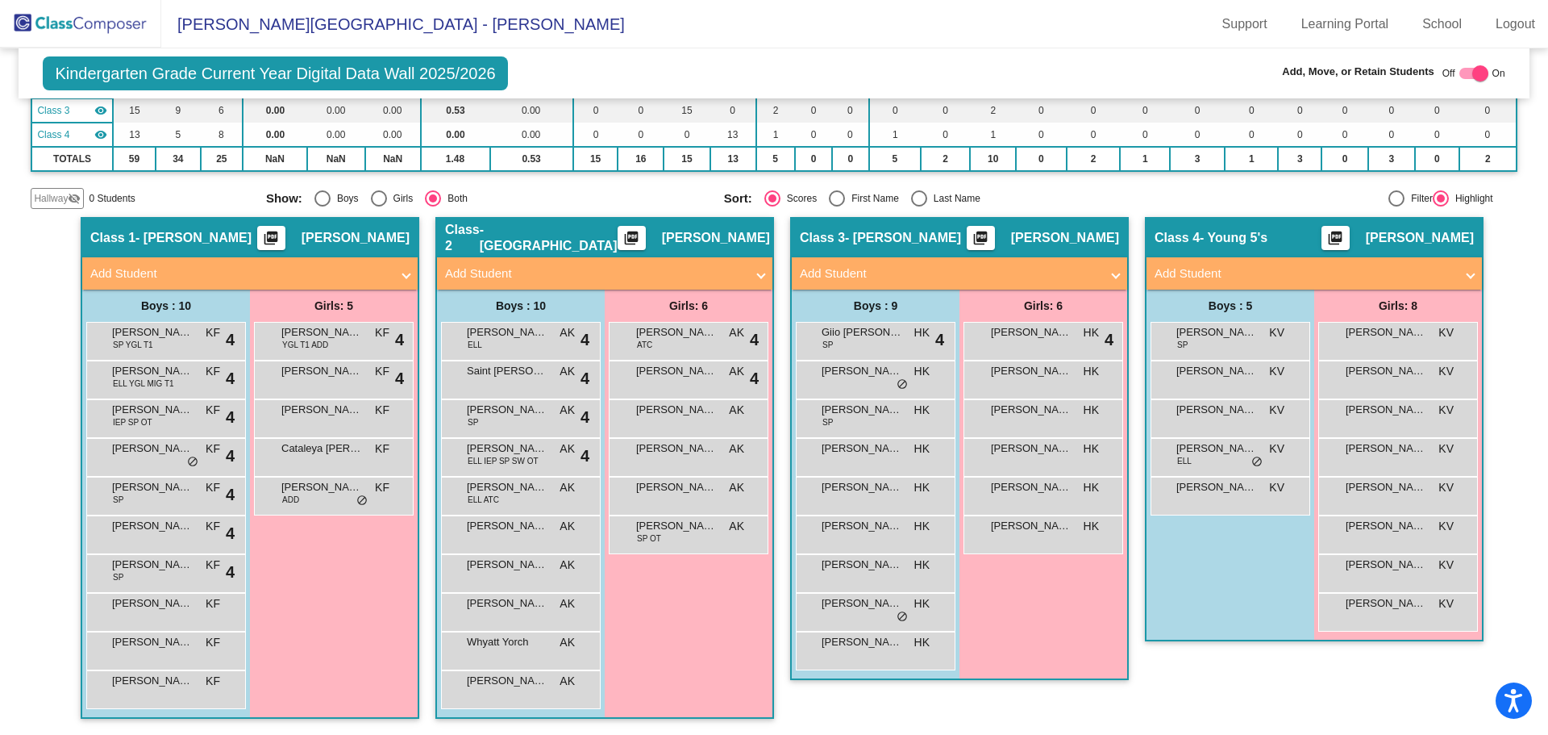
click at [99, 21] on img at bounding box center [80, 24] width 161 height 48
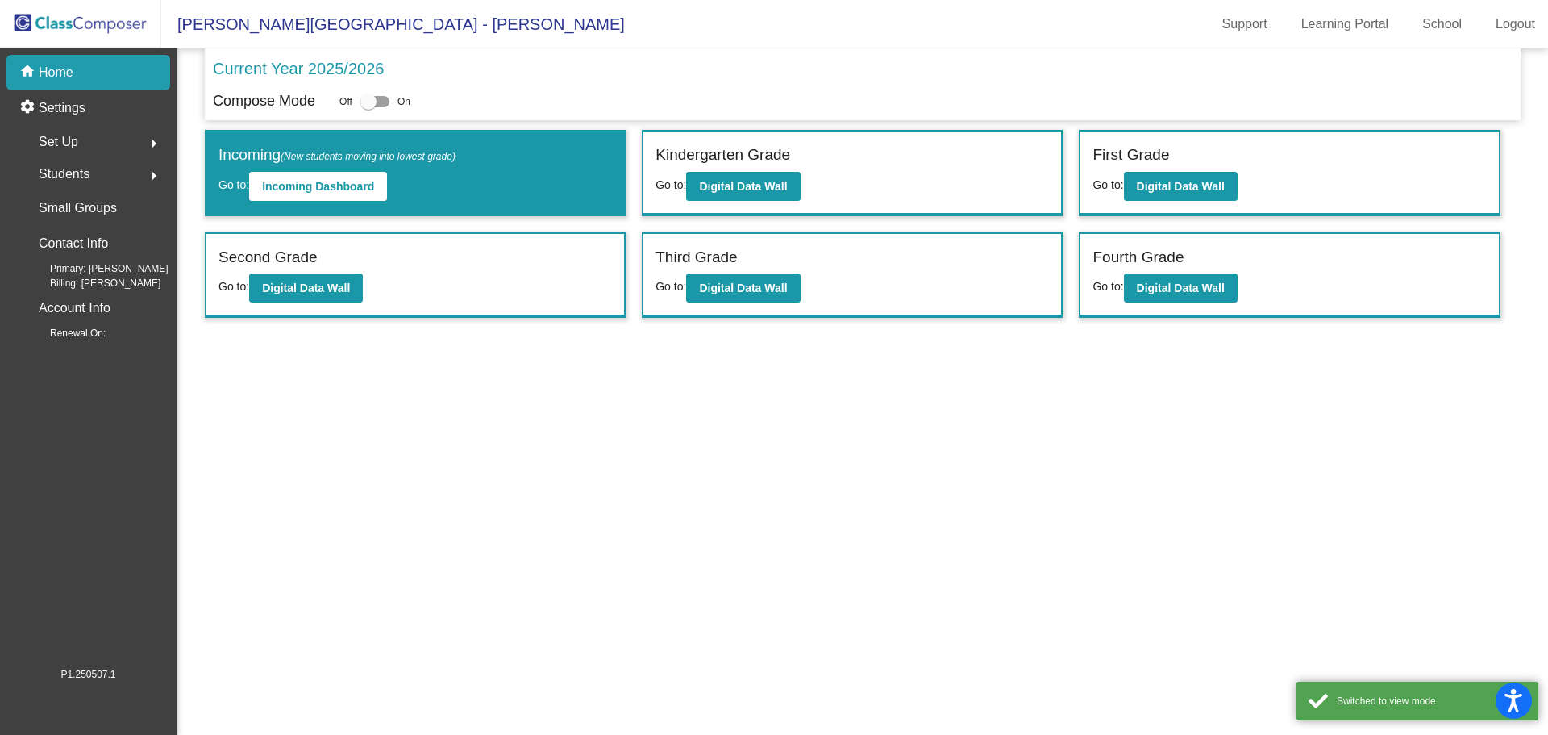
click at [79, 168] on span "Students" at bounding box center [64, 174] width 51 height 23
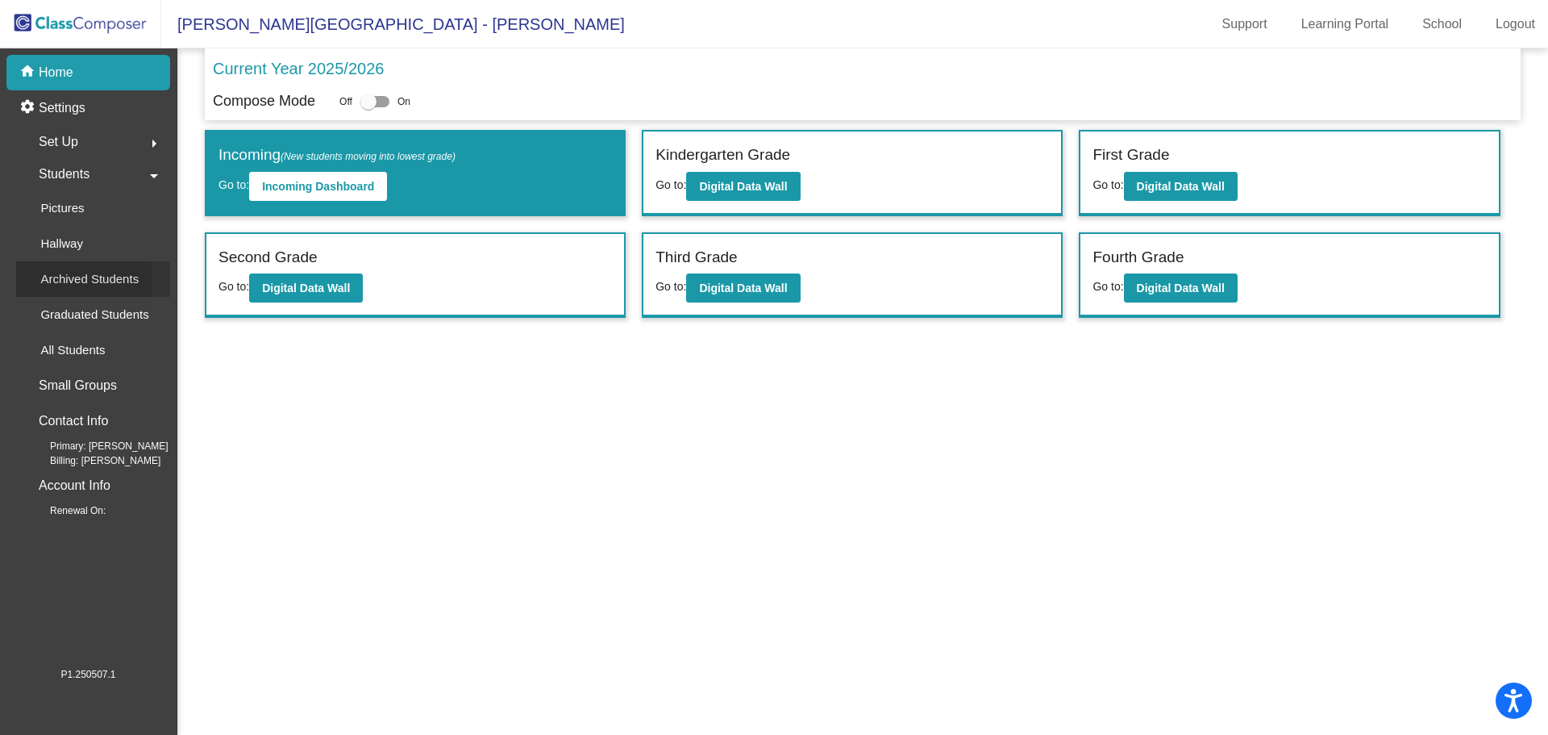
click at [88, 278] on p "Archived Students" at bounding box center [89, 278] width 98 height 19
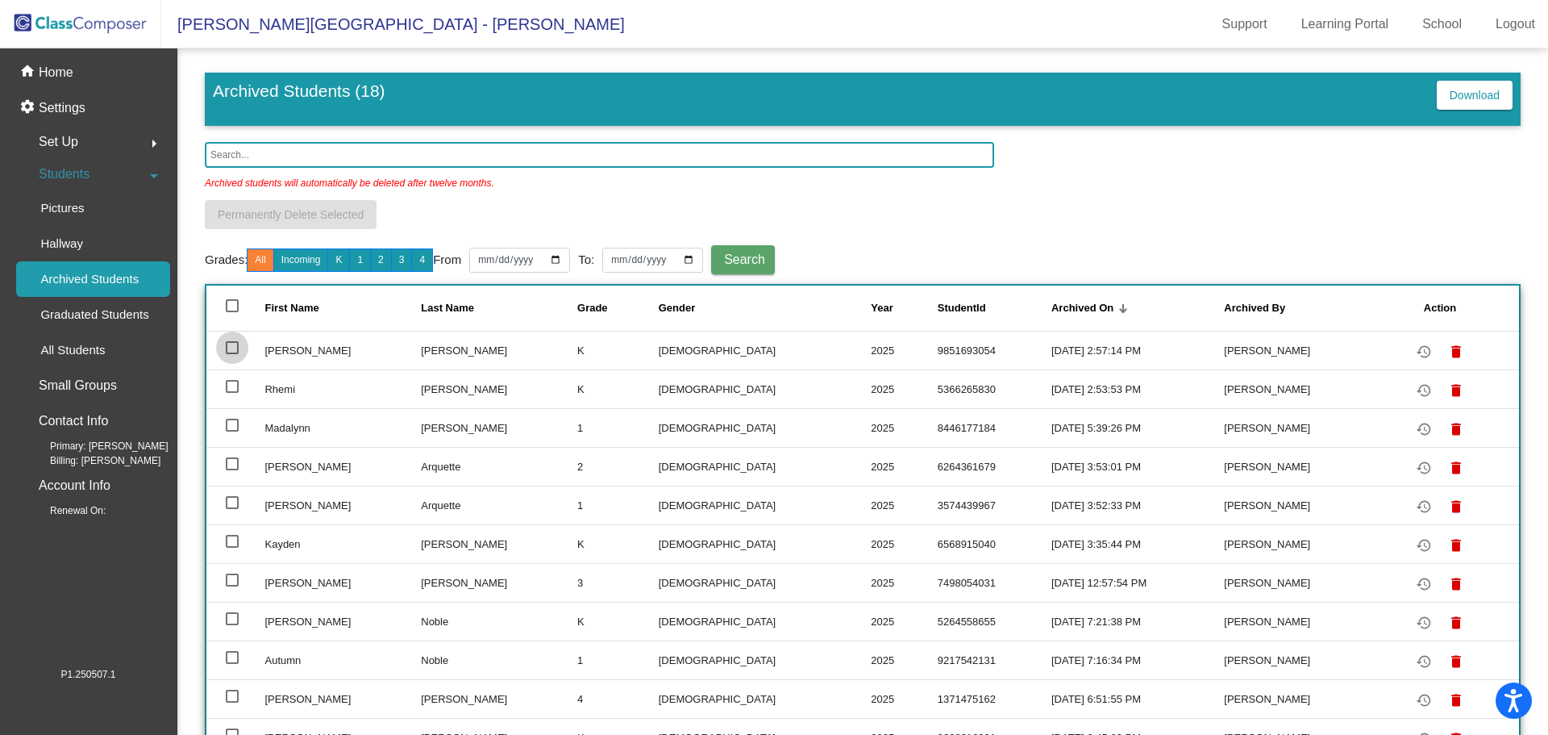
click at [231, 343] on div at bounding box center [232, 347] width 13 height 13
click at [231, 354] on input "select row 2" at bounding box center [231, 354] width 1 height 1
click at [231, 343] on div at bounding box center [232, 347] width 13 height 13
click at [231, 354] on input "deselect row 2" at bounding box center [231, 354] width 1 height 1
click at [231, 348] on div at bounding box center [232, 347] width 13 height 13
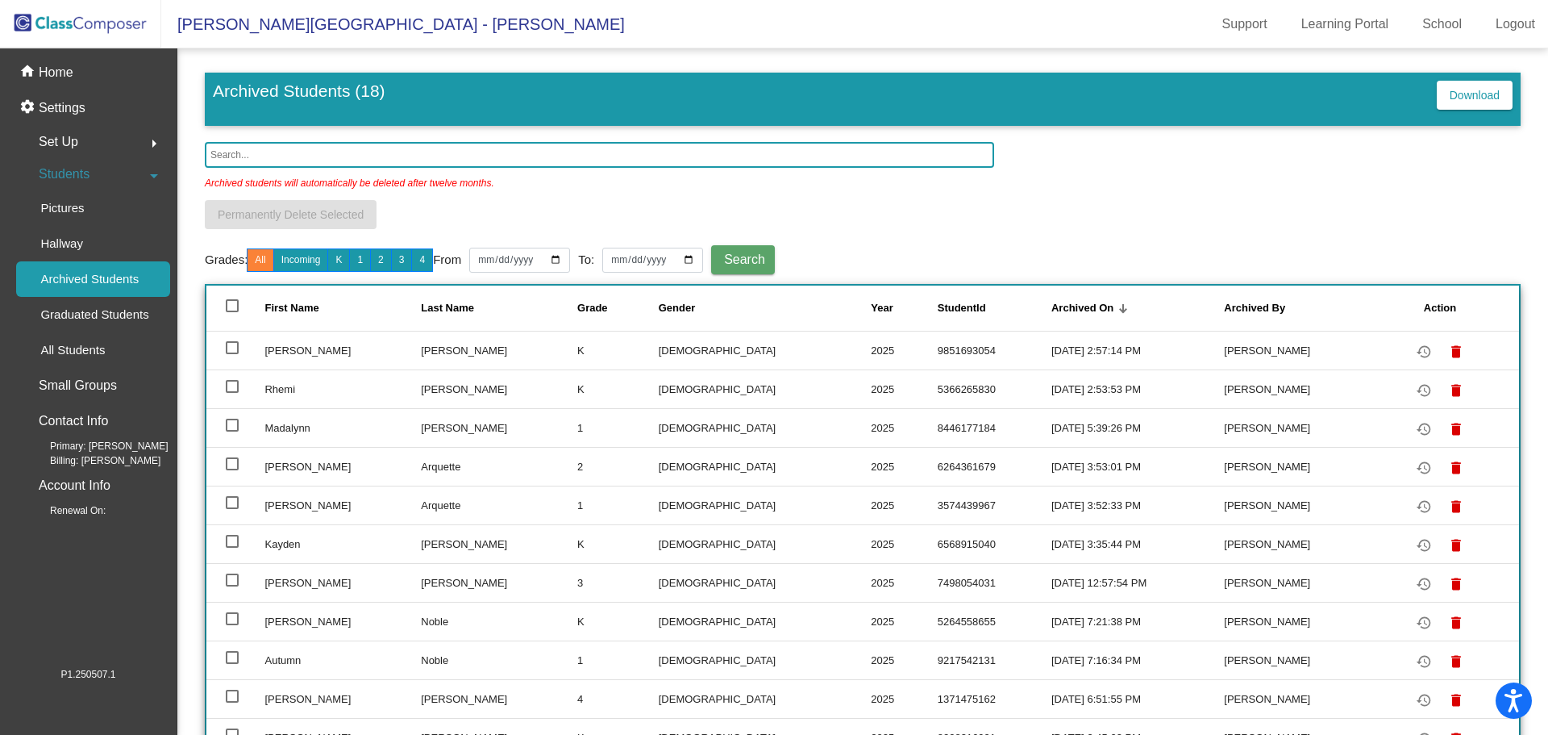
click at [231, 354] on input "select row 2" at bounding box center [231, 354] width 1 height 1
checkbox input "true"
click at [765, 255] on span "Search" at bounding box center [744, 259] width 41 height 14
click at [210, 158] on input "text" at bounding box center [600, 155] width 790 height 26
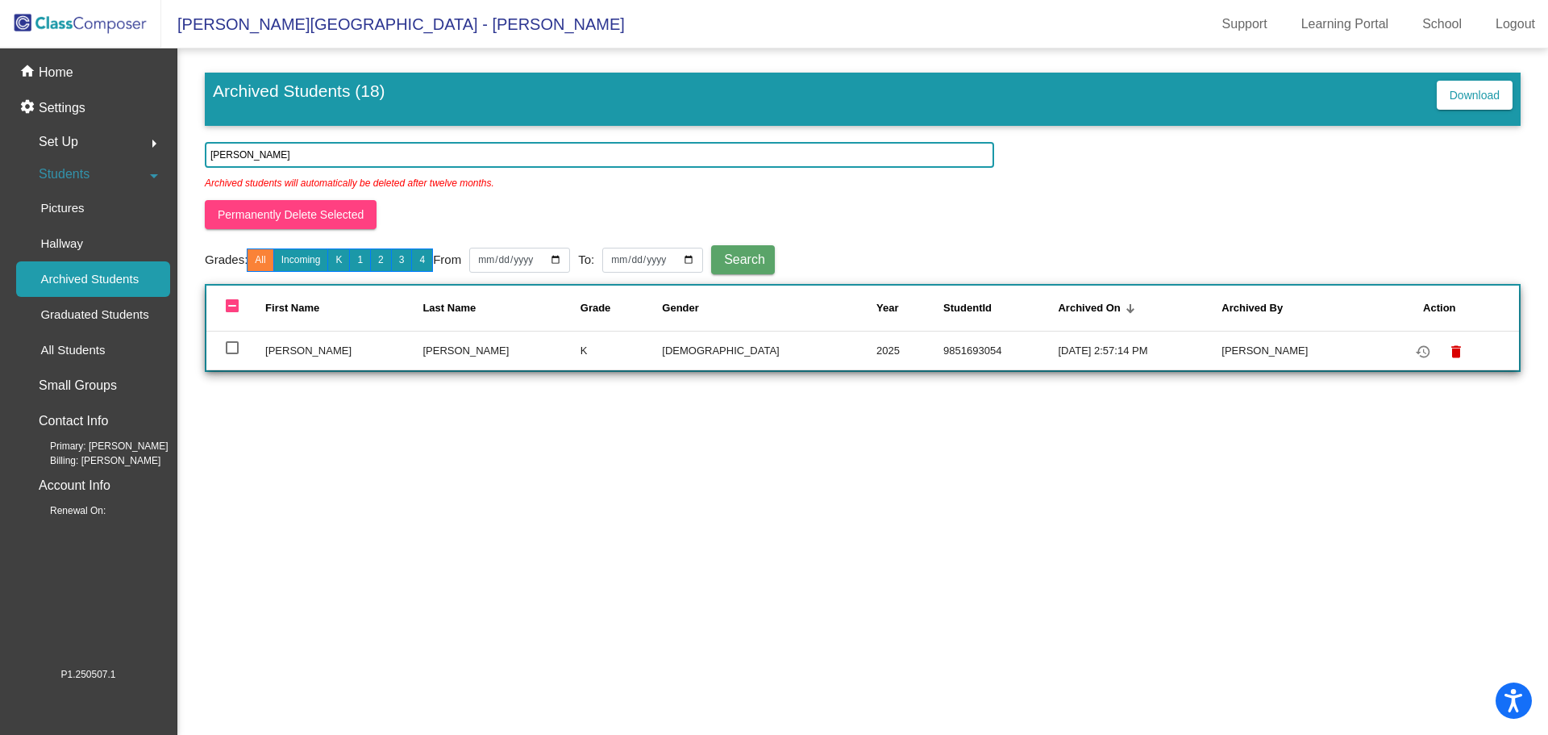
type input "[PERSON_NAME]"
click at [765, 252] on span "Search" at bounding box center [744, 259] width 41 height 14
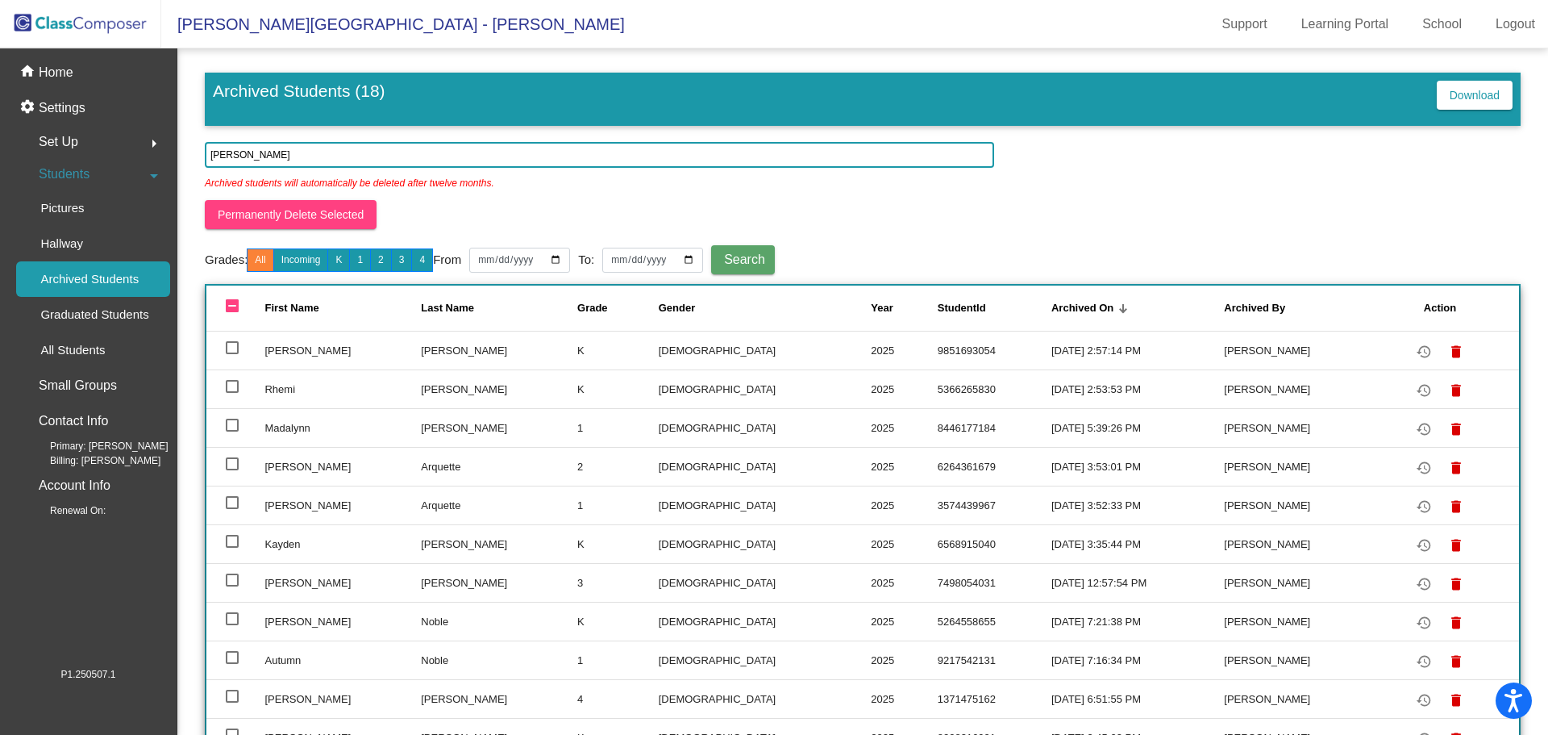
click at [431, 356] on td "[PERSON_NAME]" at bounding box center [499, 350] width 156 height 39
click at [107, 348] on div "All Students" at bounding box center [67, 349] width 102 height 35
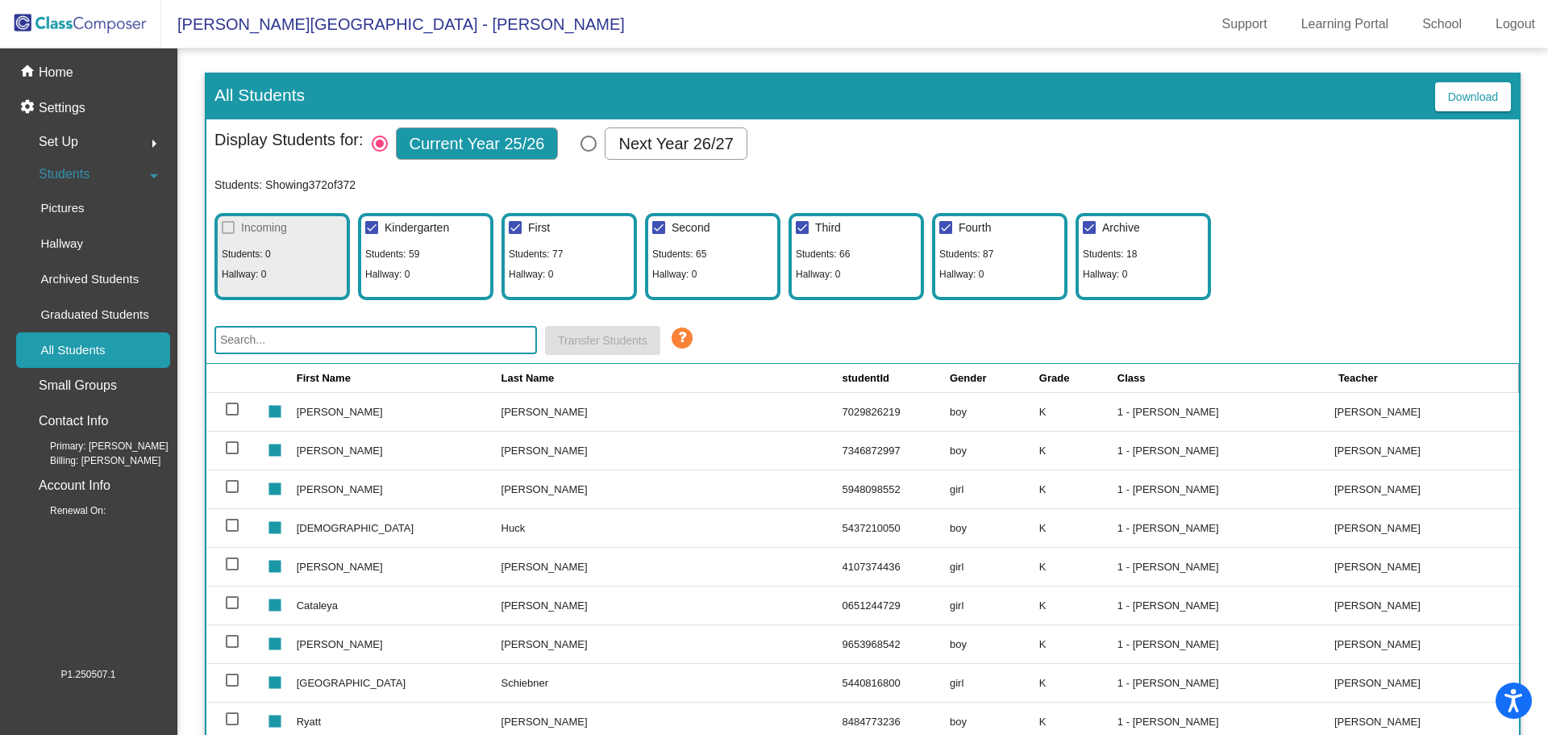
click at [260, 340] on input "text" at bounding box center [376, 340] width 323 height 28
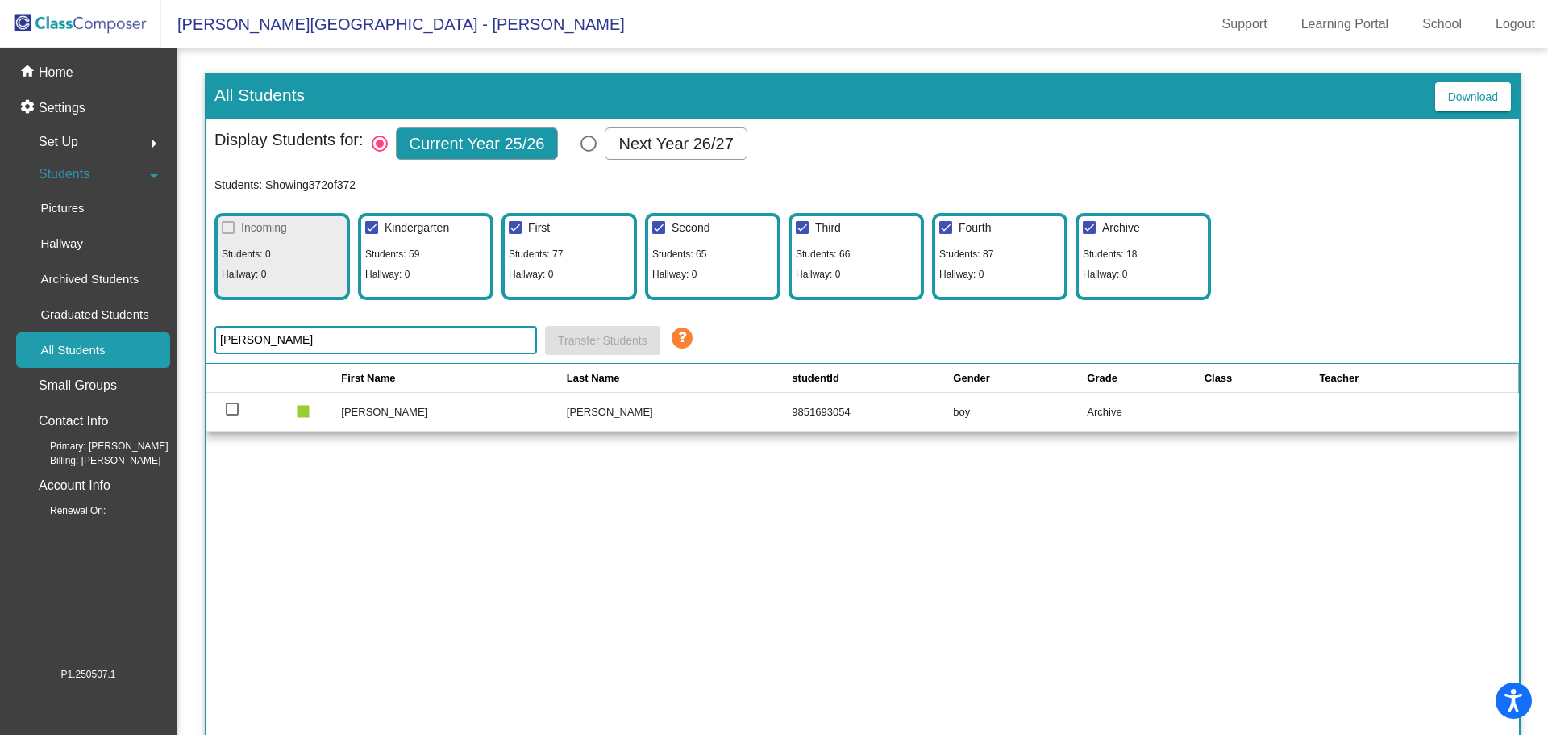
type input "[PERSON_NAME]"
click at [229, 413] on div at bounding box center [232, 408] width 13 height 13
click at [231, 415] on input "select row 369" at bounding box center [231, 415] width 1 height 1
click at [590, 339] on span "Transfer Students" at bounding box center [603, 340] width 90 height 13
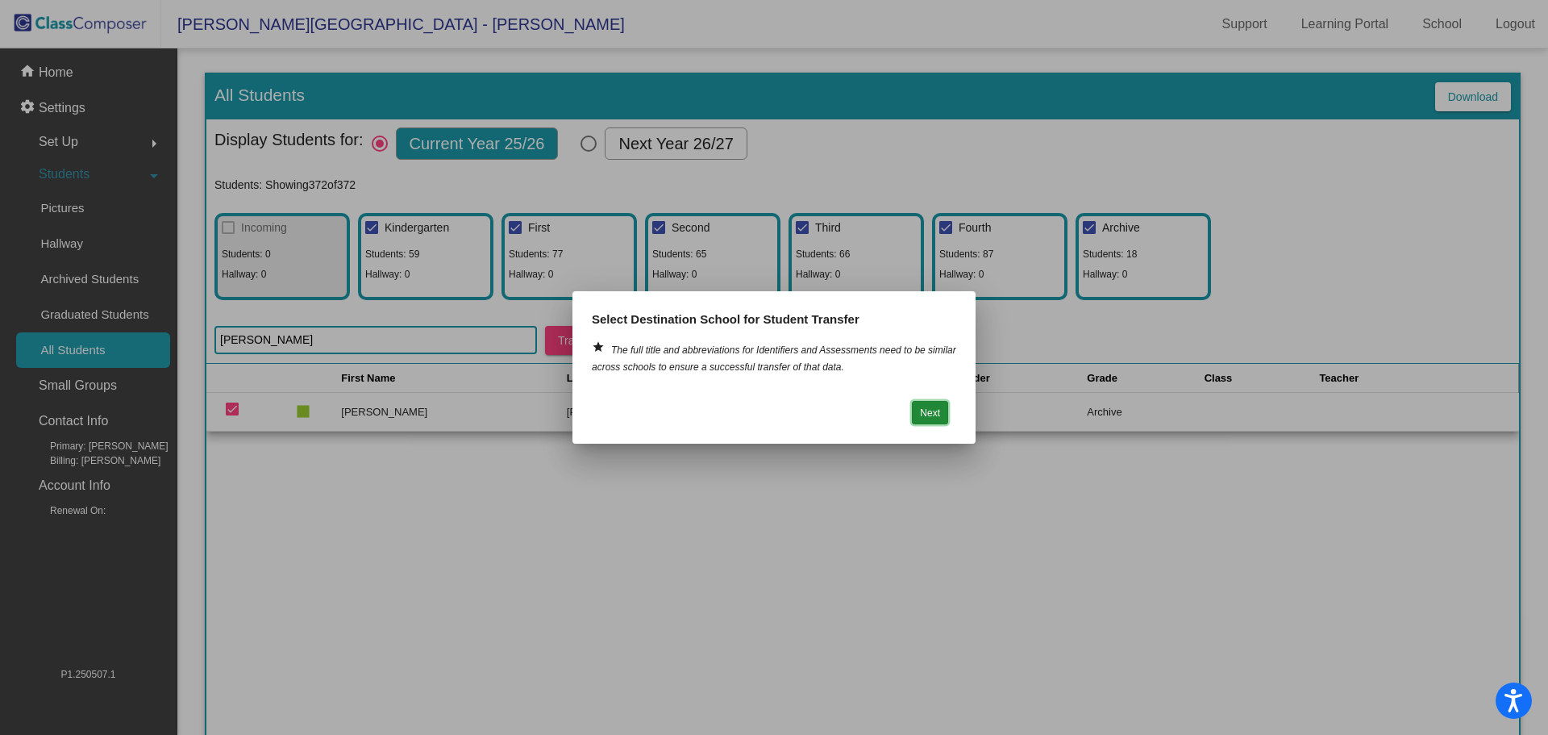
click at [917, 406] on button "Next" at bounding box center [930, 412] width 36 height 23
click at [935, 414] on button "Next" at bounding box center [930, 412] width 36 height 23
click at [581, 500] on div at bounding box center [774, 367] width 1548 height 735
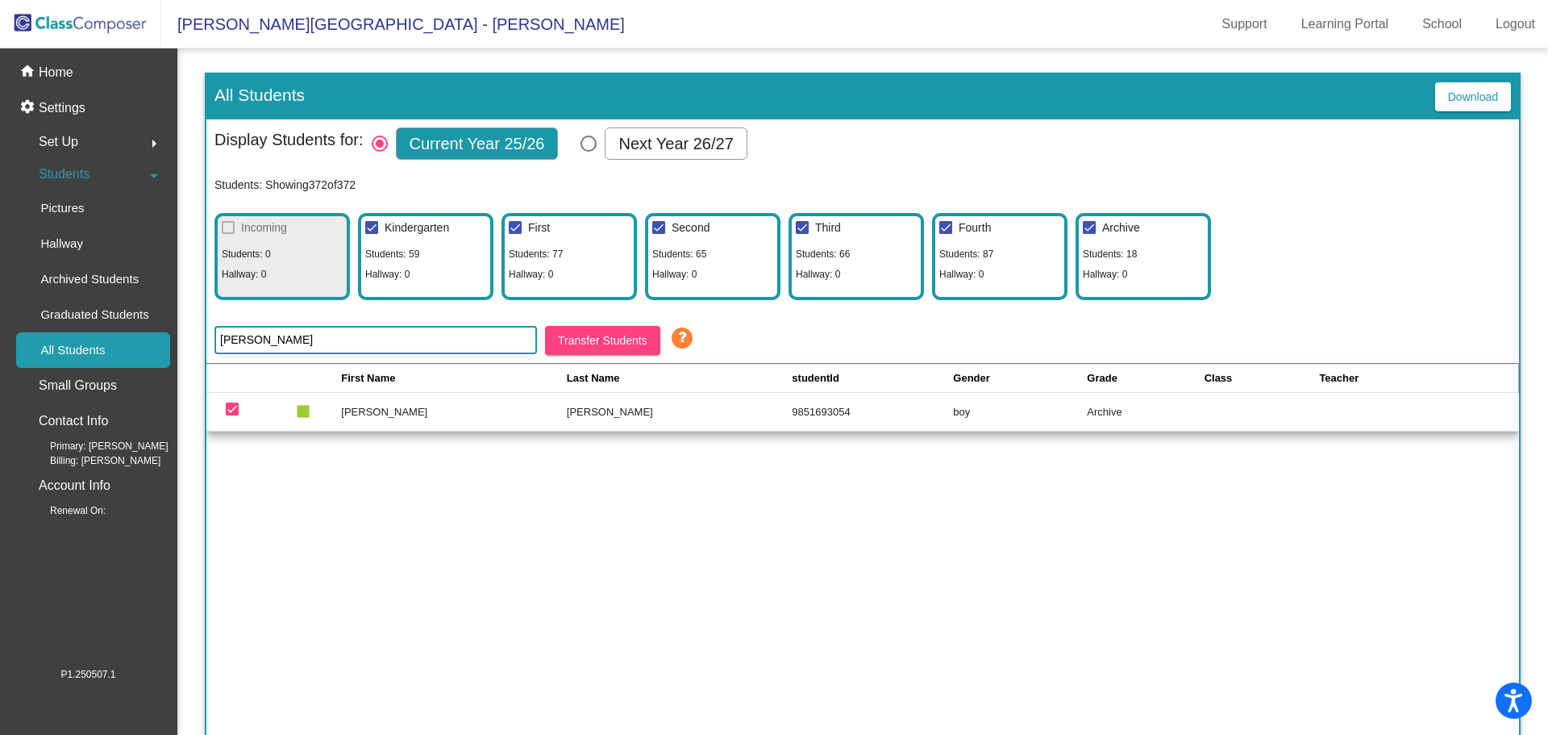
click at [229, 407] on div at bounding box center [232, 408] width 13 height 13
click at [231, 415] on input "deselect row 369" at bounding box center [231, 415] width 1 height 1
checkbox input "false"
click at [387, 408] on td "[PERSON_NAME]" at bounding box center [454, 411] width 226 height 39
click at [52, 70] on p "Home" at bounding box center [56, 72] width 35 height 19
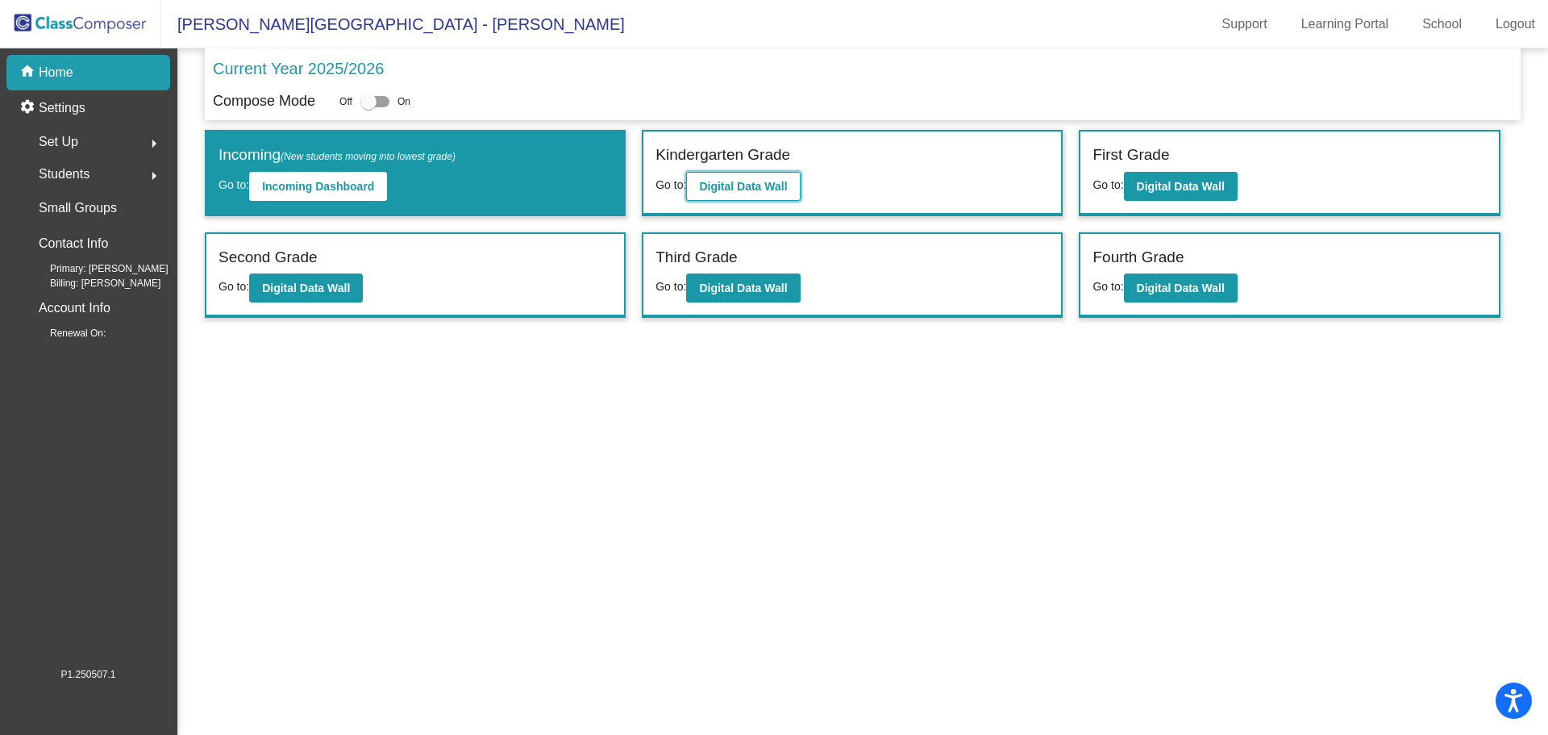
click at [773, 182] on b "Digital Data Wall" at bounding box center [743, 186] width 88 height 13
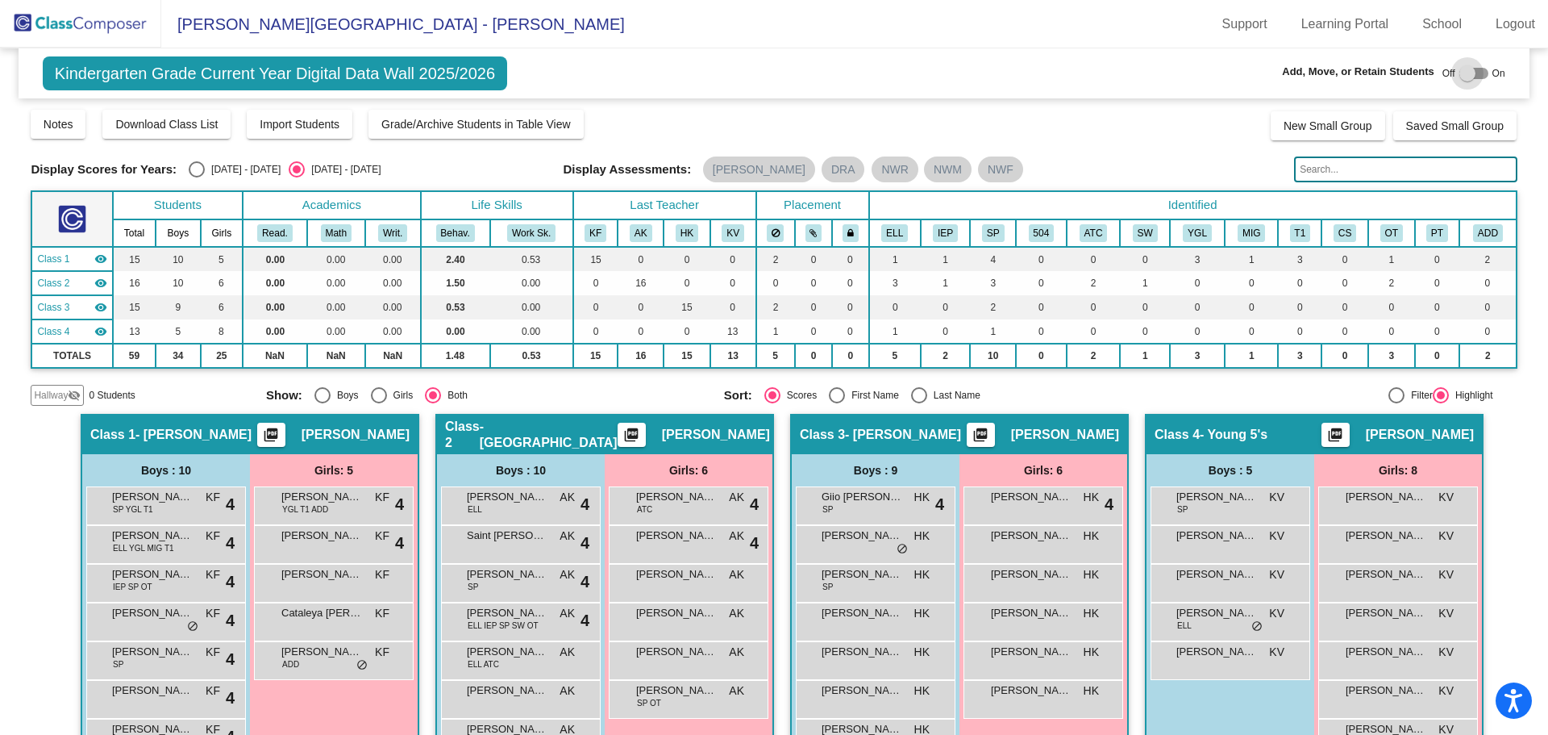
click at [1477, 74] on div at bounding box center [1474, 73] width 29 height 11
checkbox input "true"
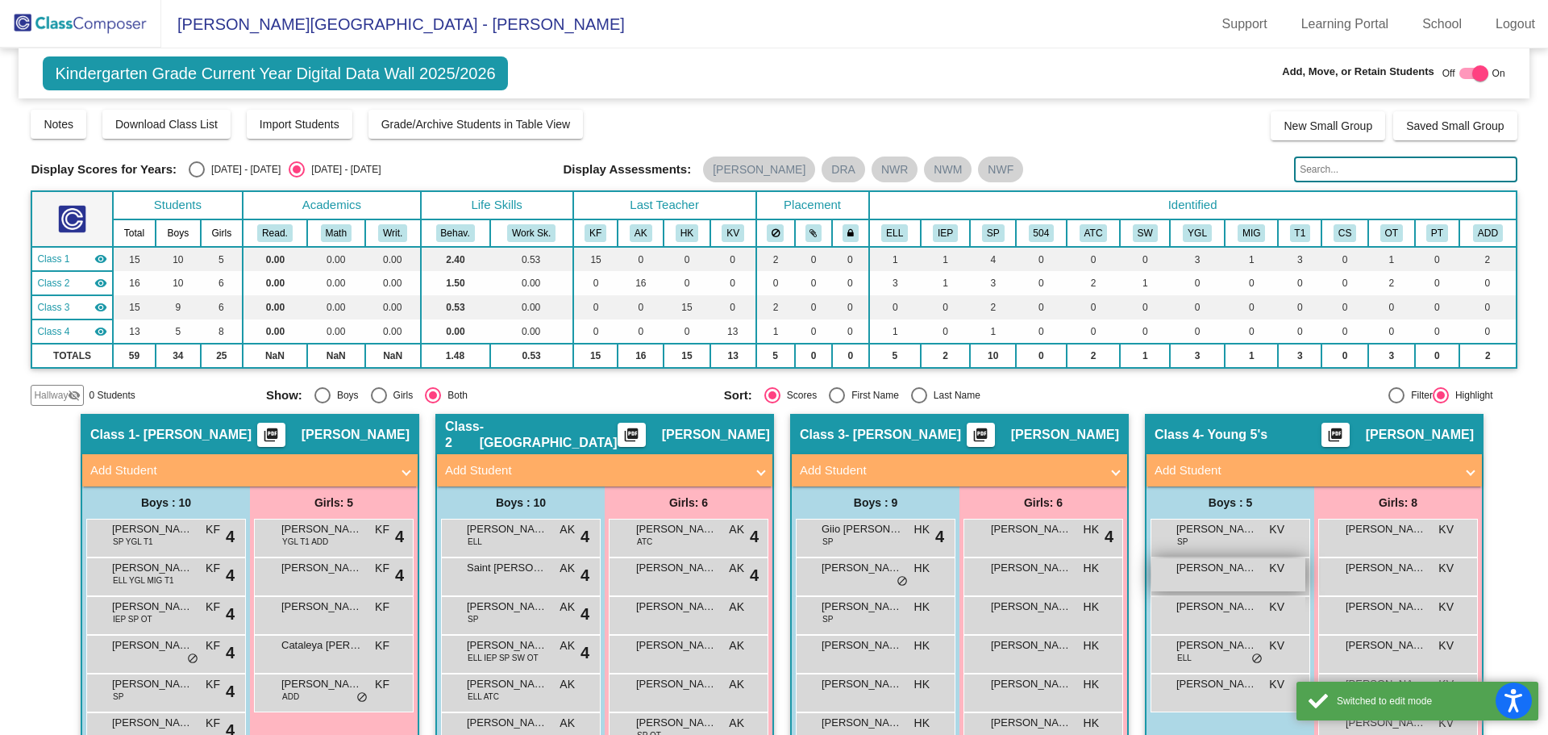
scroll to position [161, 0]
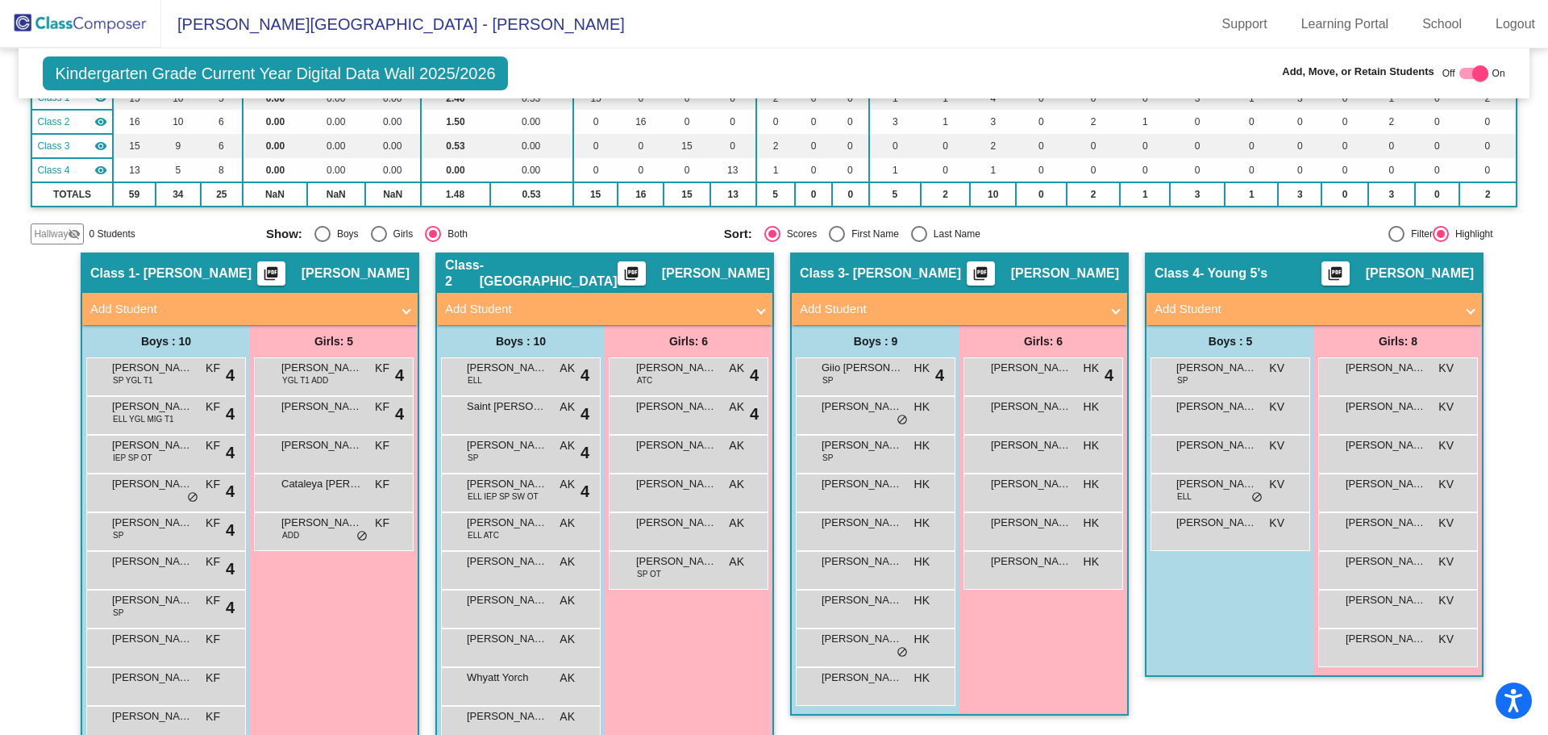
click at [1174, 307] on mat-panel-title "Add Student" at bounding box center [1305, 309] width 300 height 19
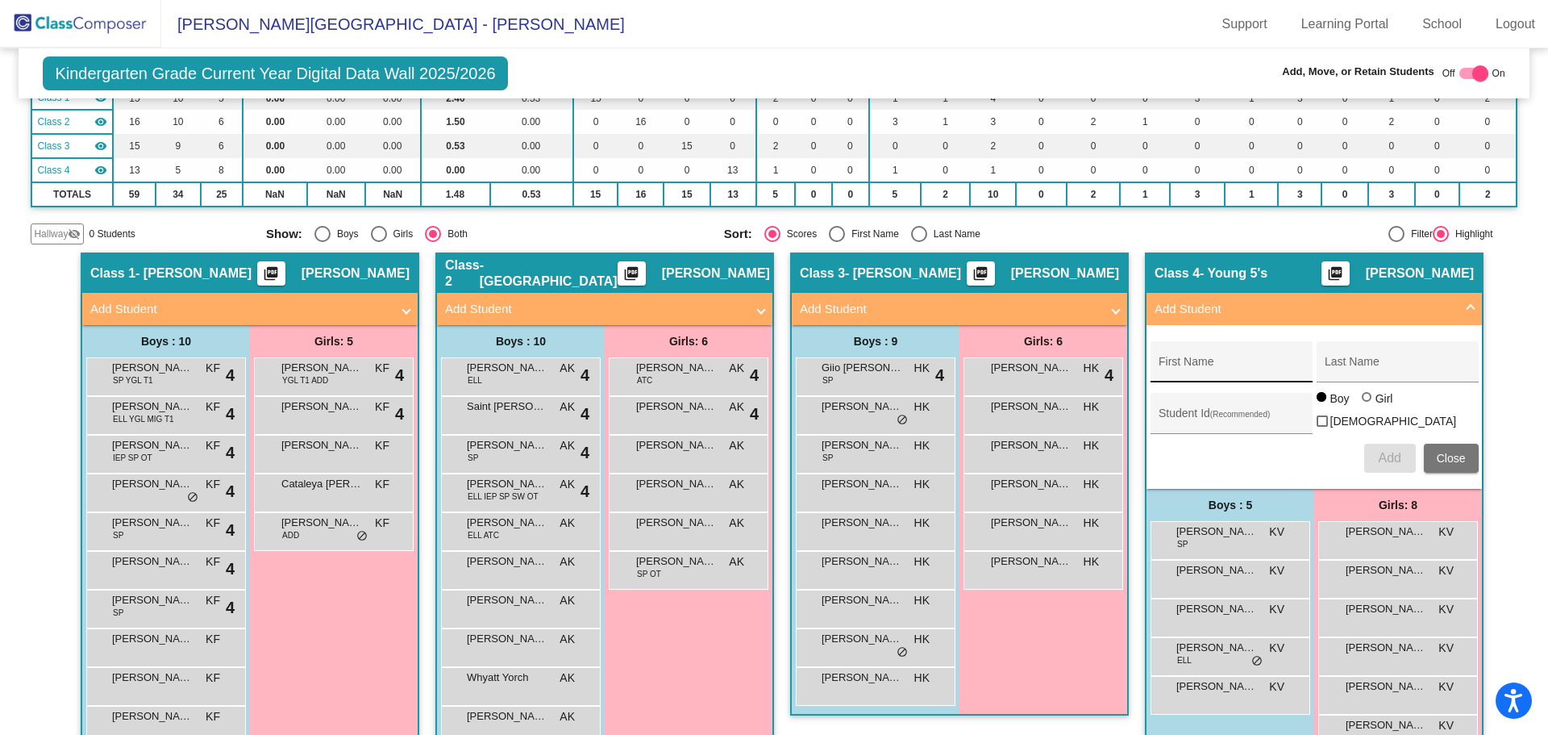
click at [1162, 360] on div "First Name" at bounding box center [1231, 366] width 145 height 33
click at [1159, 360] on div "First Name" at bounding box center [1231, 366] width 145 height 33
type input "[PERSON_NAME]"
click at [1385, 456] on span "Add" at bounding box center [1389, 458] width 23 height 14
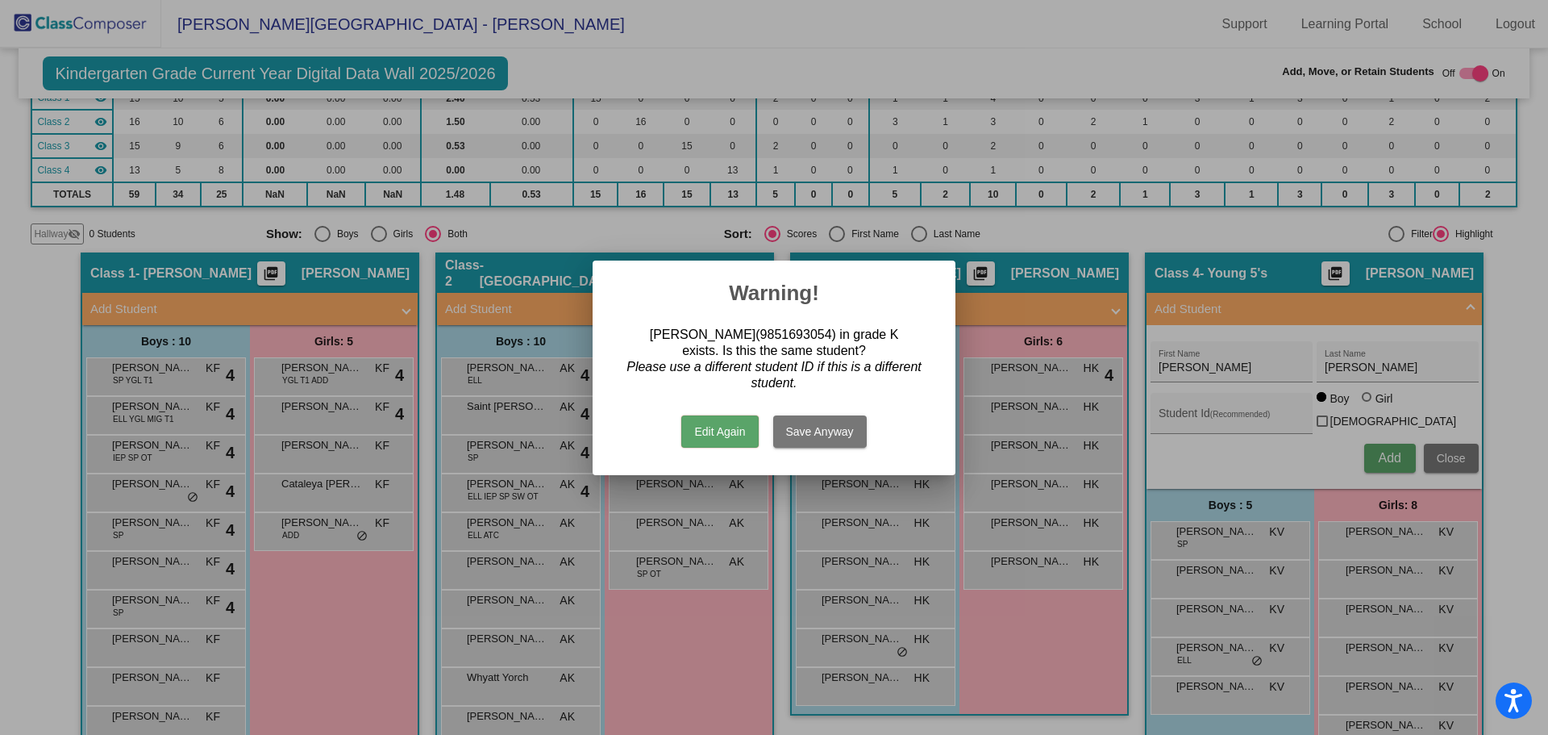
click at [706, 429] on button "Edit Again" at bounding box center [719, 431] width 77 height 32
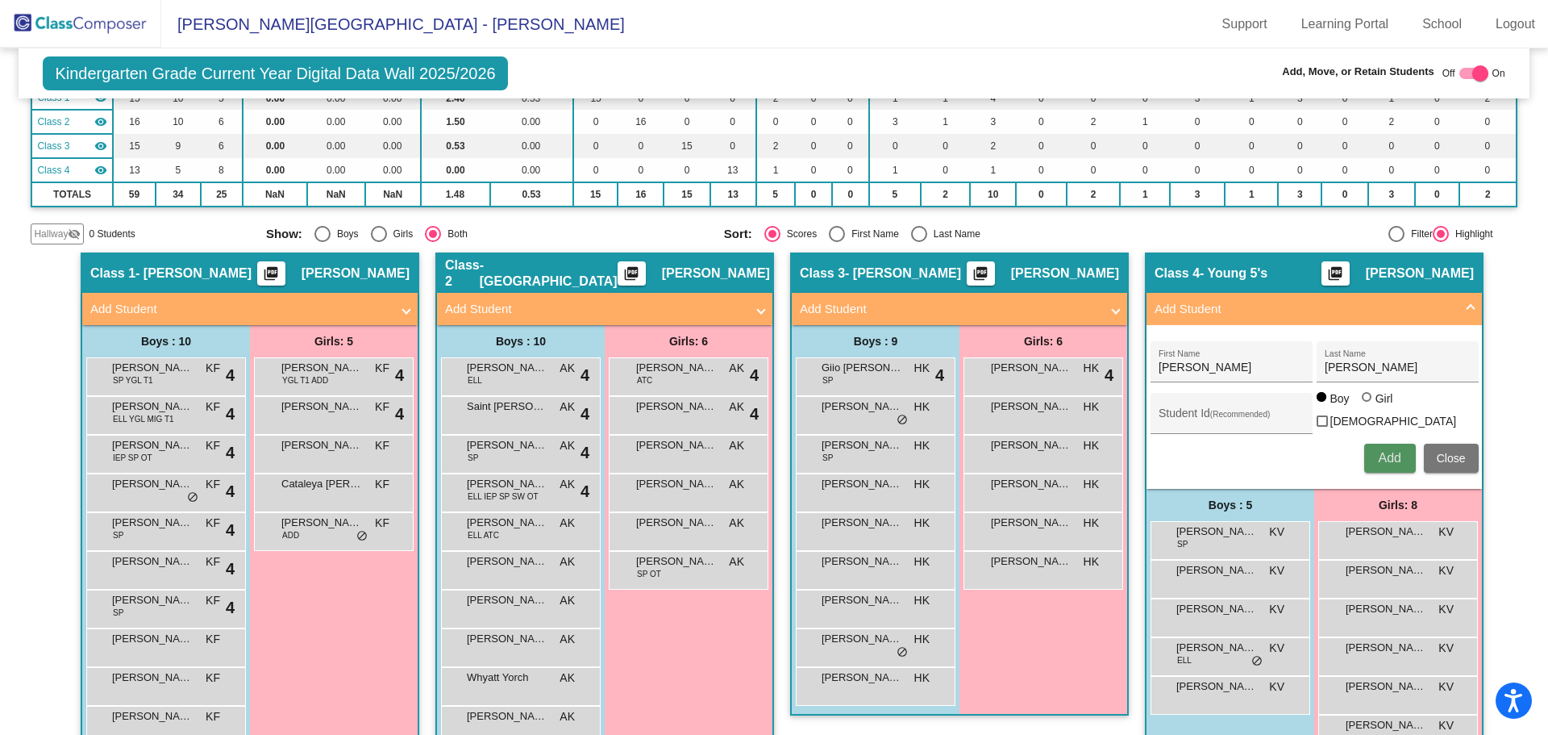
click at [1383, 451] on span "Add" at bounding box center [1389, 458] width 23 height 14
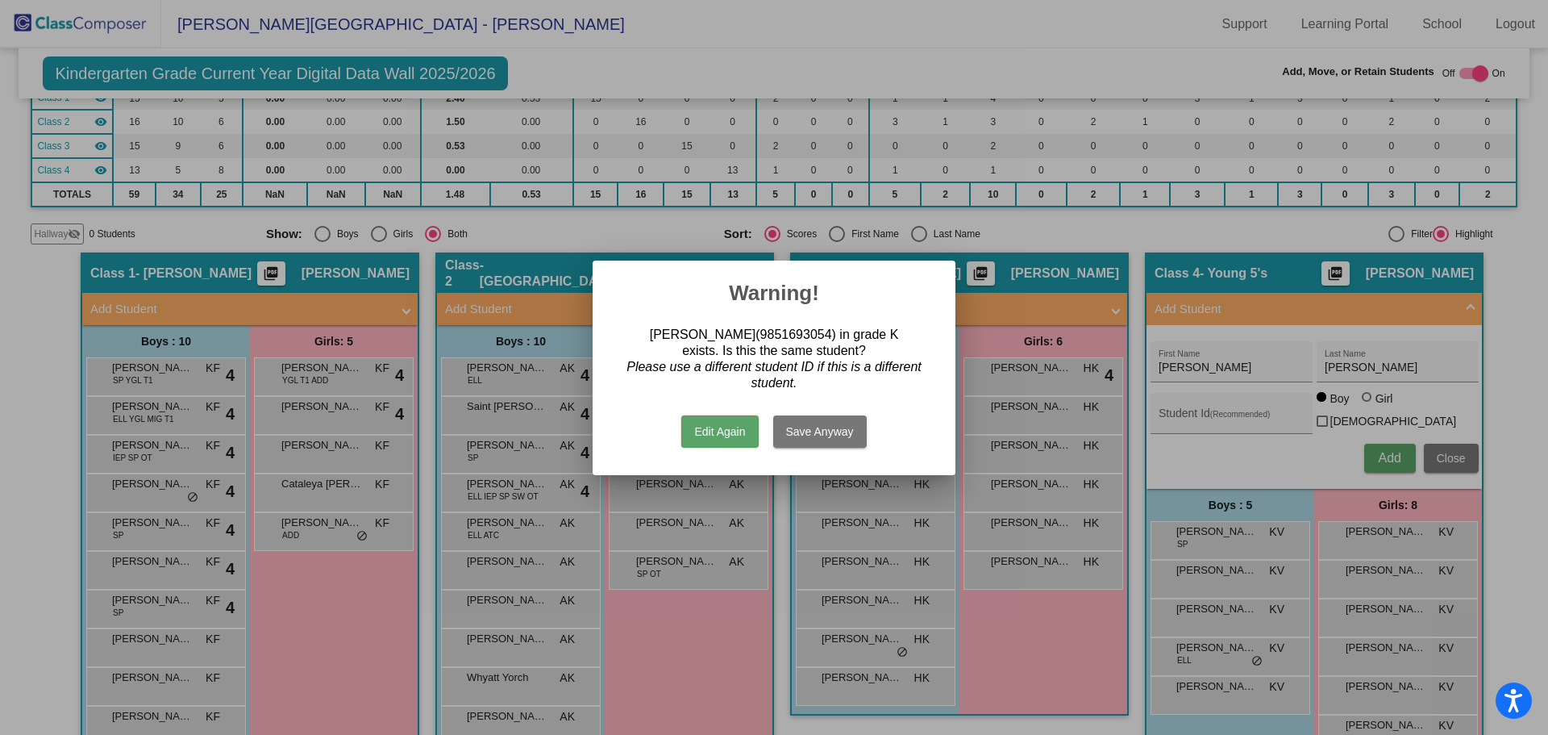
click at [819, 434] on button "Save Anyway" at bounding box center [820, 431] width 94 height 32
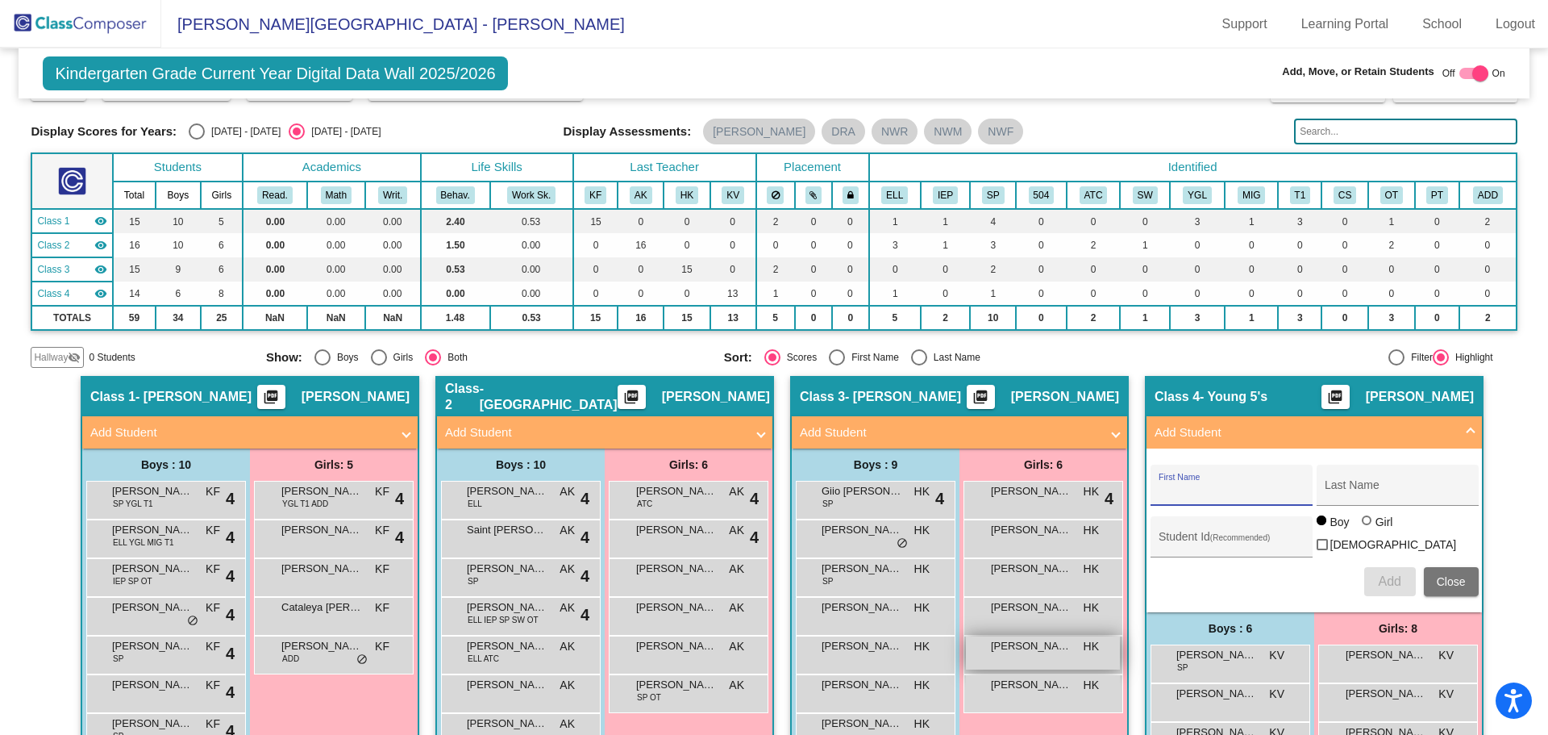
scroll to position [0, 0]
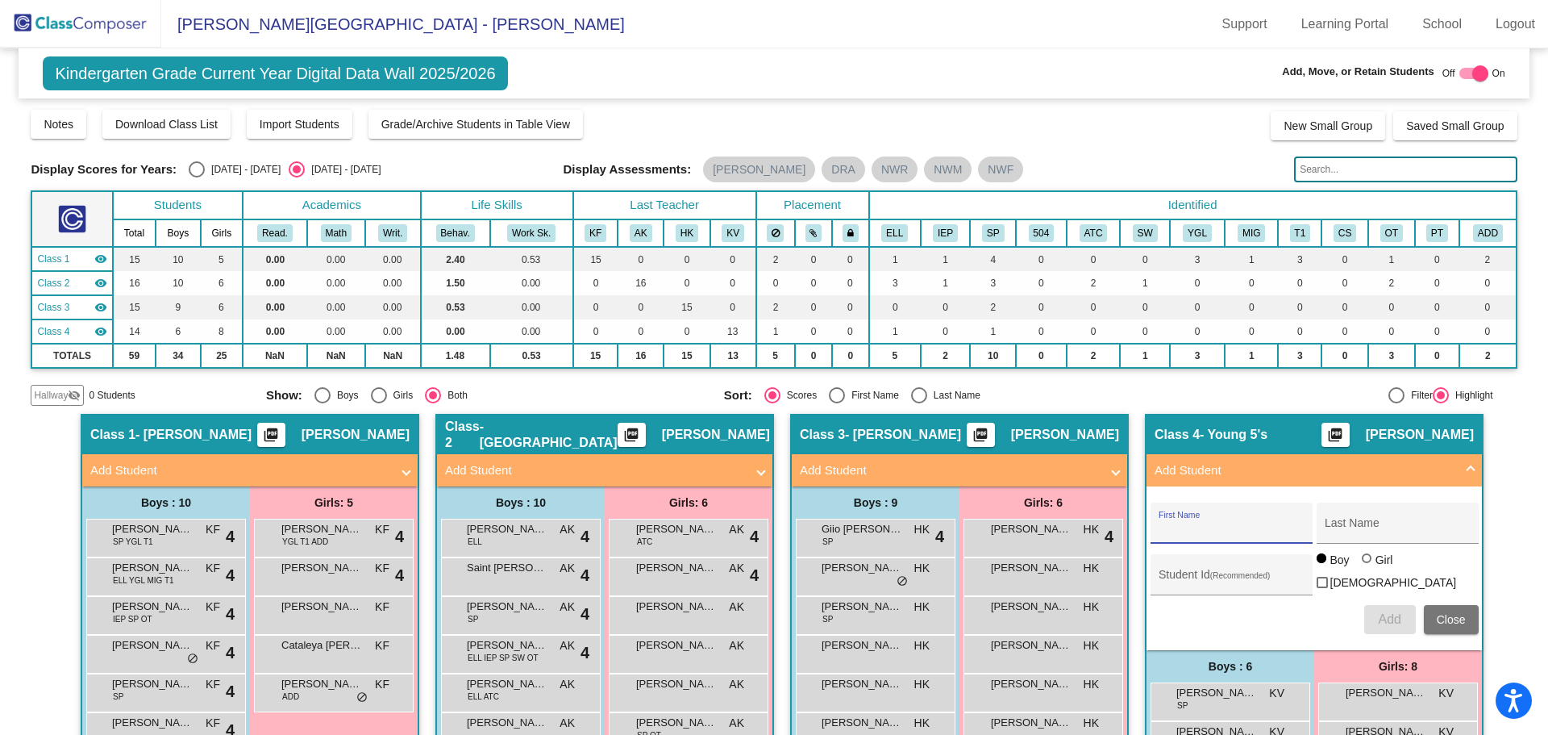
click at [95, 23] on img at bounding box center [80, 24] width 161 height 48
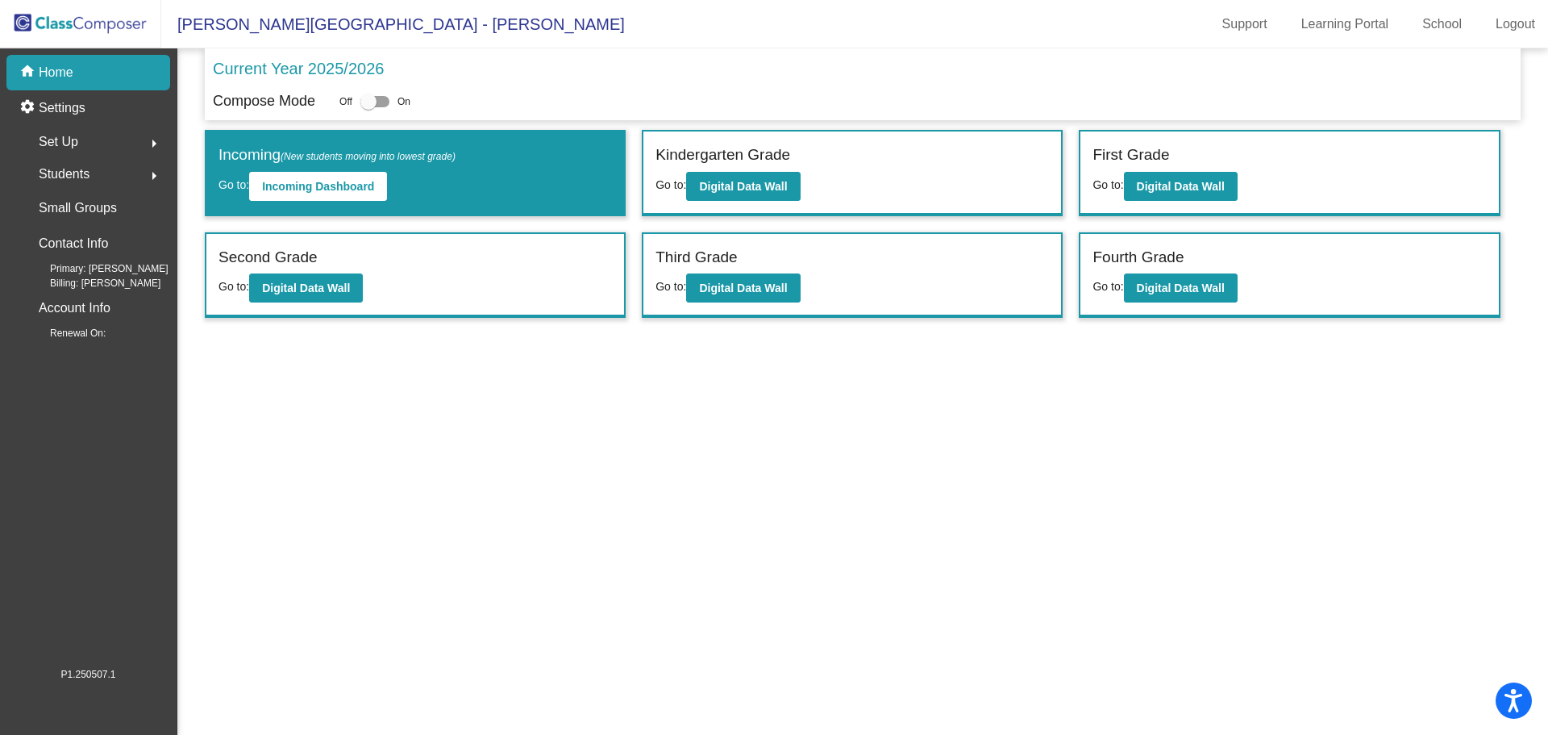
click at [83, 169] on span "Students" at bounding box center [64, 174] width 51 height 23
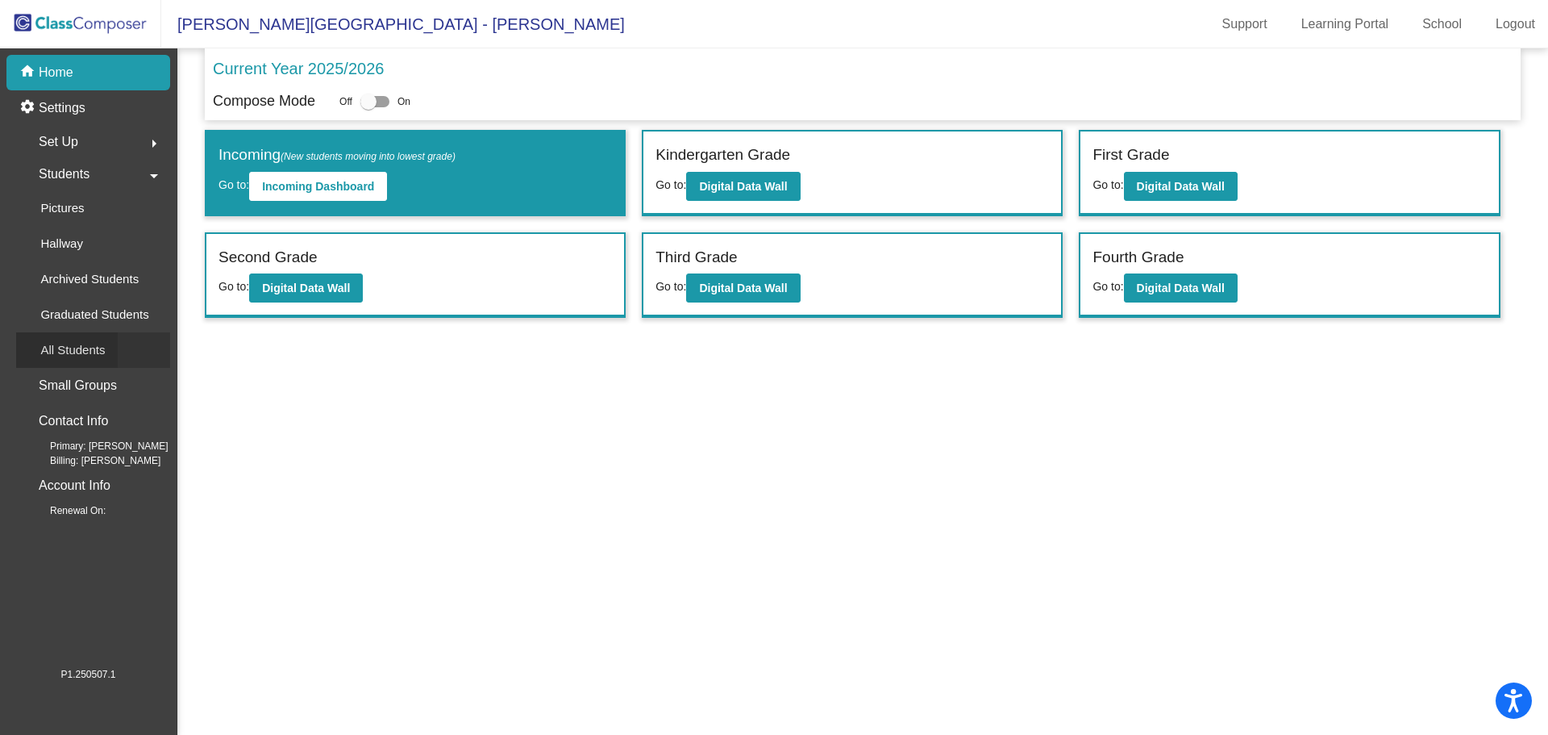
click at [90, 348] on p "All Students" at bounding box center [72, 349] width 65 height 19
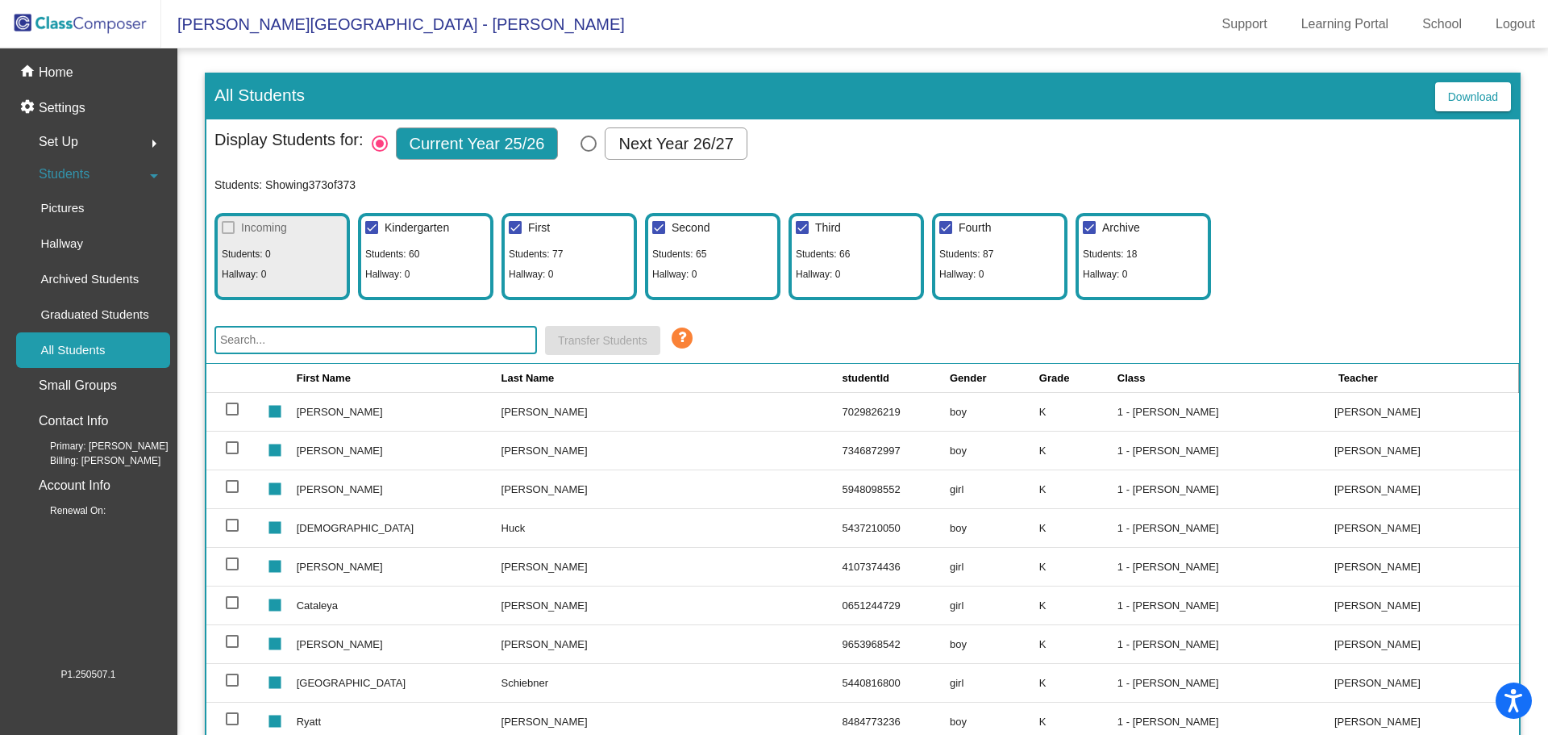
click at [307, 340] on input "text" at bounding box center [376, 340] width 323 height 28
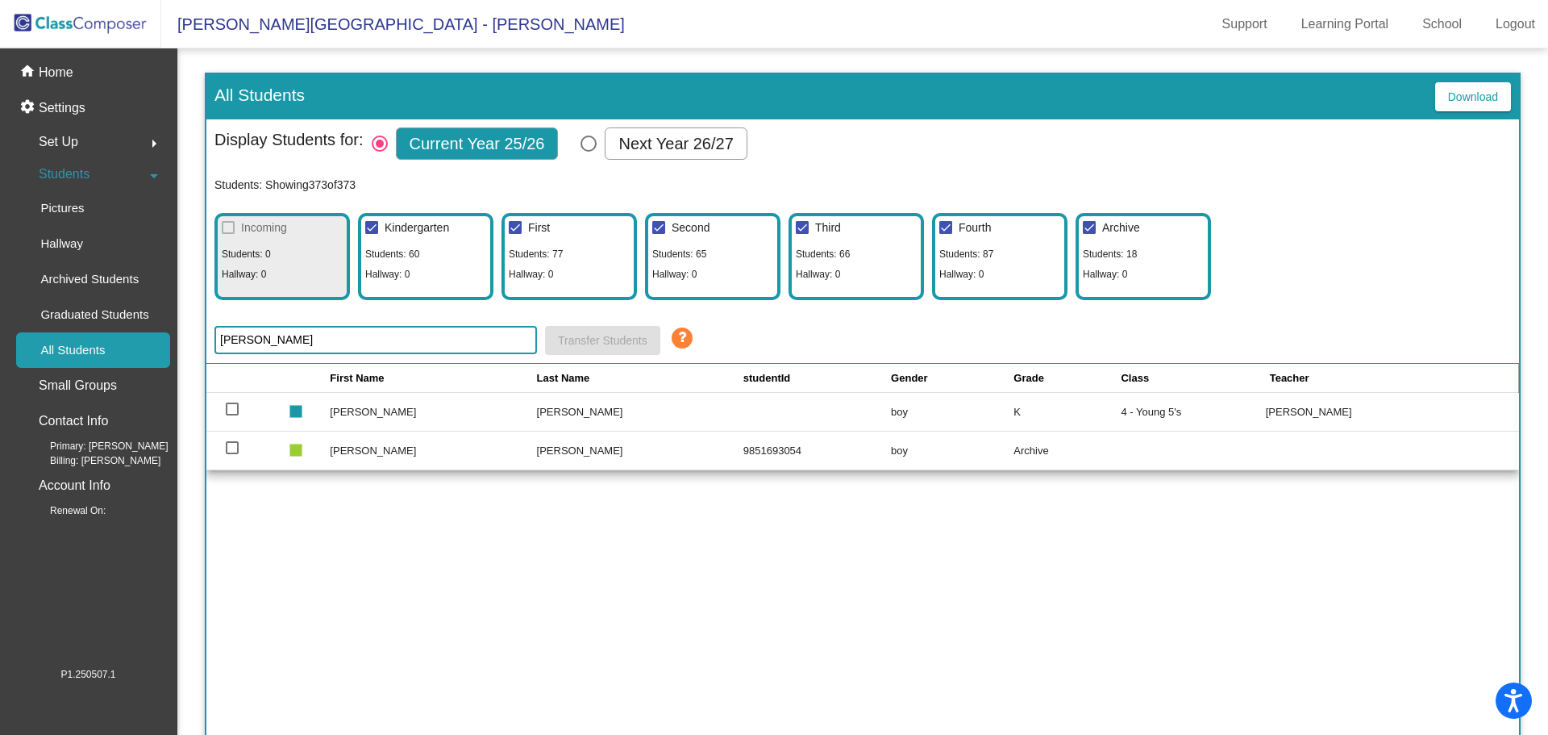
type input "[PERSON_NAME]"
click at [230, 447] on div at bounding box center [232, 447] width 13 height 13
click at [231, 454] on input "select row 370" at bounding box center [231, 454] width 1 height 1
click at [577, 340] on span "Transfer Students" at bounding box center [603, 340] width 90 height 13
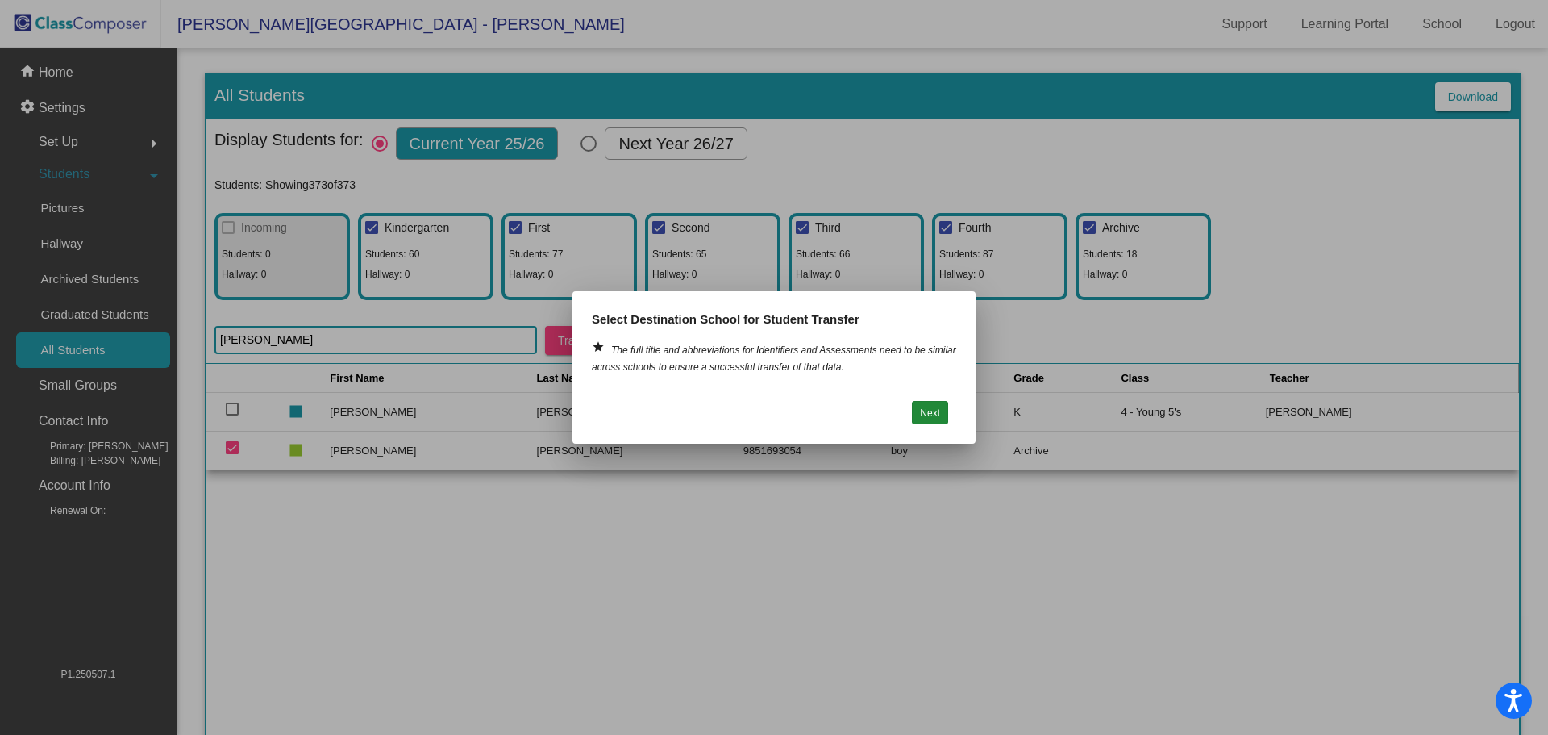
click at [928, 414] on button "Next" at bounding box center [930, 412] width 36 height 23
click at [926, 410] on button "Next" at bounding box center [930, 412] width 36 height 23
click at [588, 590] on div at bounding box center [774, 367] width 1548 height 735
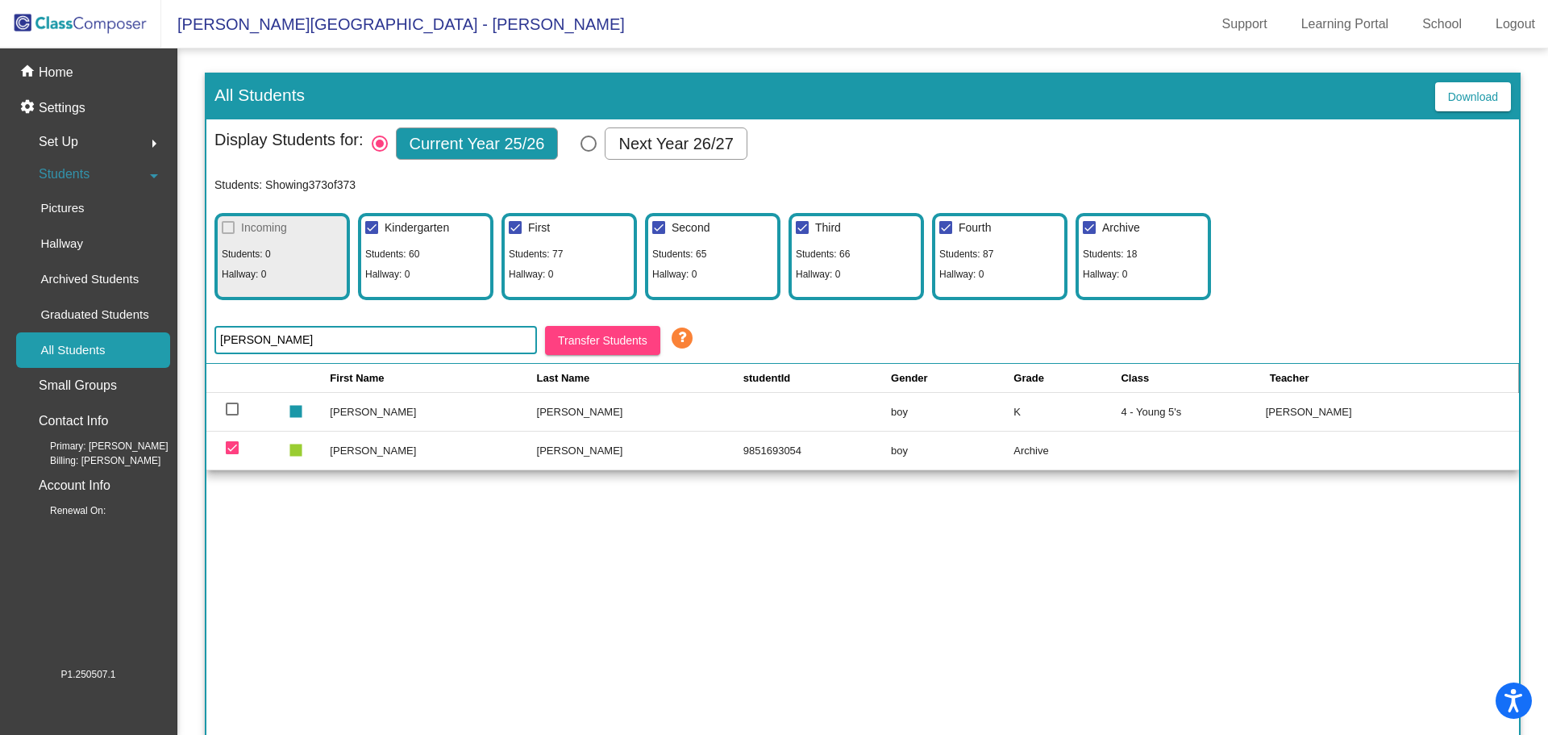
click at [586, 588] on div "First Name Last Name studentId Gender Grade Class Teacher stop [PERSON_NAME] [P…" at bounding box center [862, 565] width 1313 height 403
click at [233, 449] on div at bounding box center [232, 447] width 13 height 13
click at [232, 454] on input "deselect row 370" at bounding box center [231, 454] width 1 height 1
checkbox input "false"
click at [80, 276] on p "Archived Students" at bounding box center [89, 278] width 98 height 19
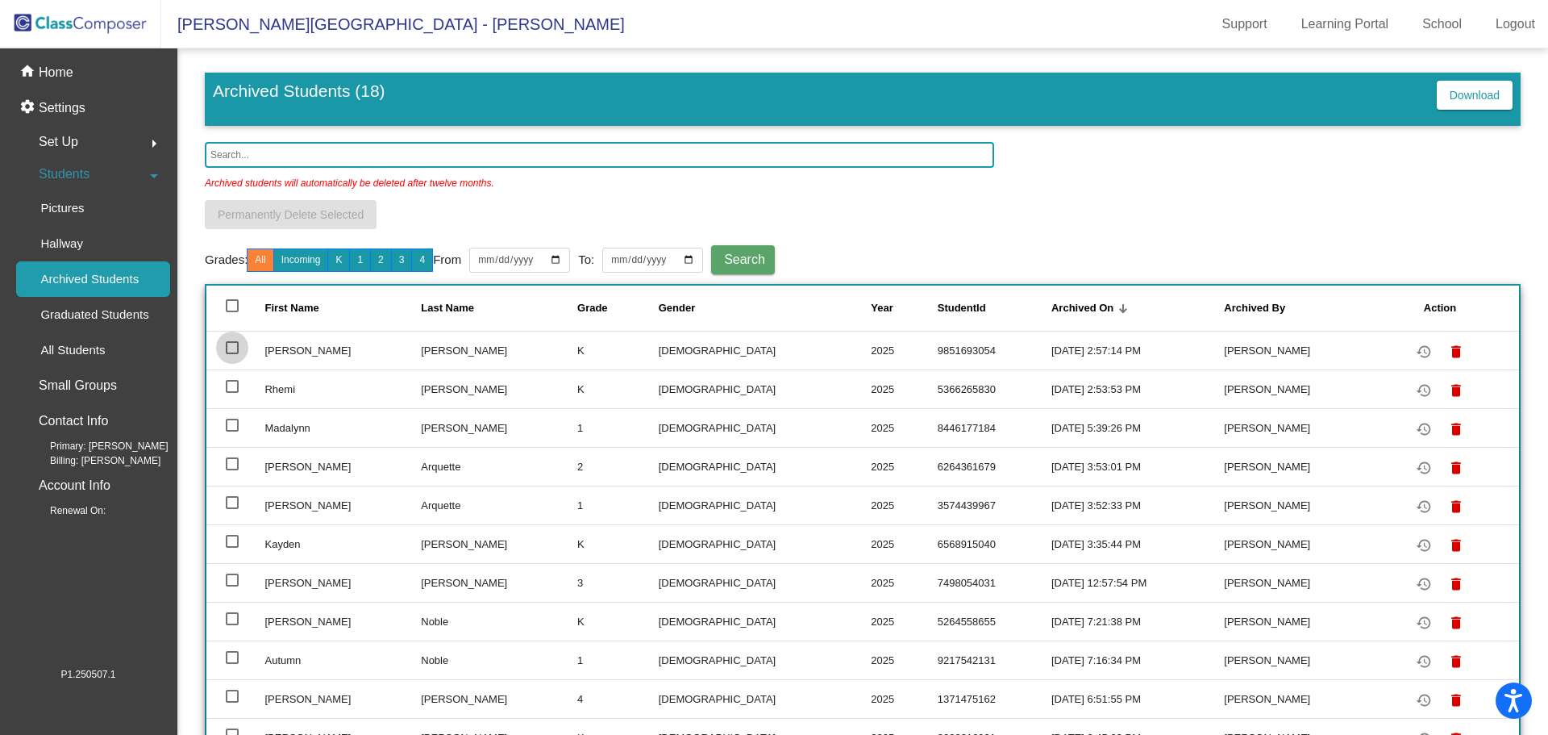
click at [228, 347] on div at bounding box center [232, 347] width 13 height 13
click at [231, 354] on input "select row 2" at bounding box center [231, 354] width 1 height 1
checkbox input "true"
click at [269, 210] on span "Permanently Delete Selected" at bounding box center [291, 214] width 146 height 13
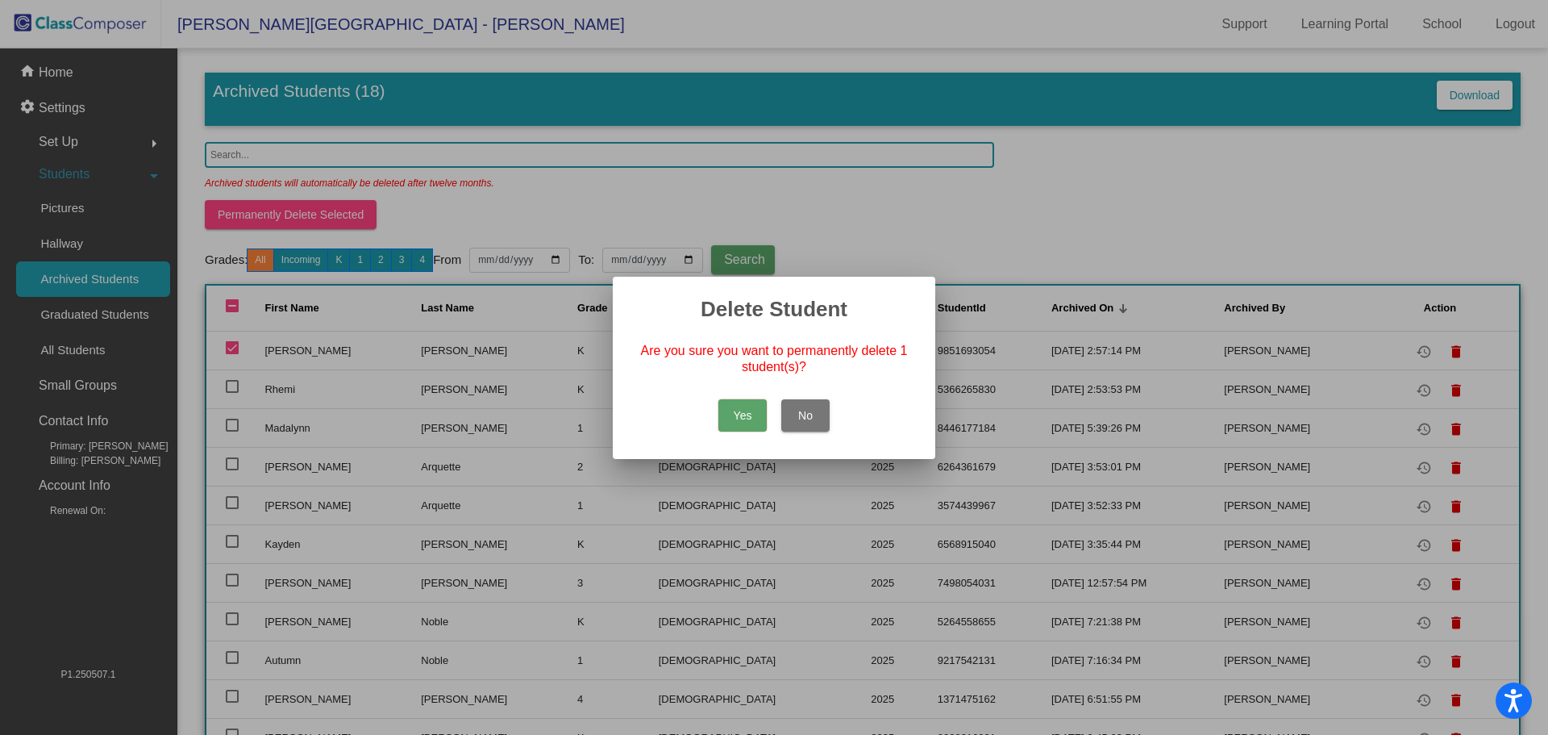
click at [740, 411] on button "Yes" at bounding box center [743, 415] width 48 height 32
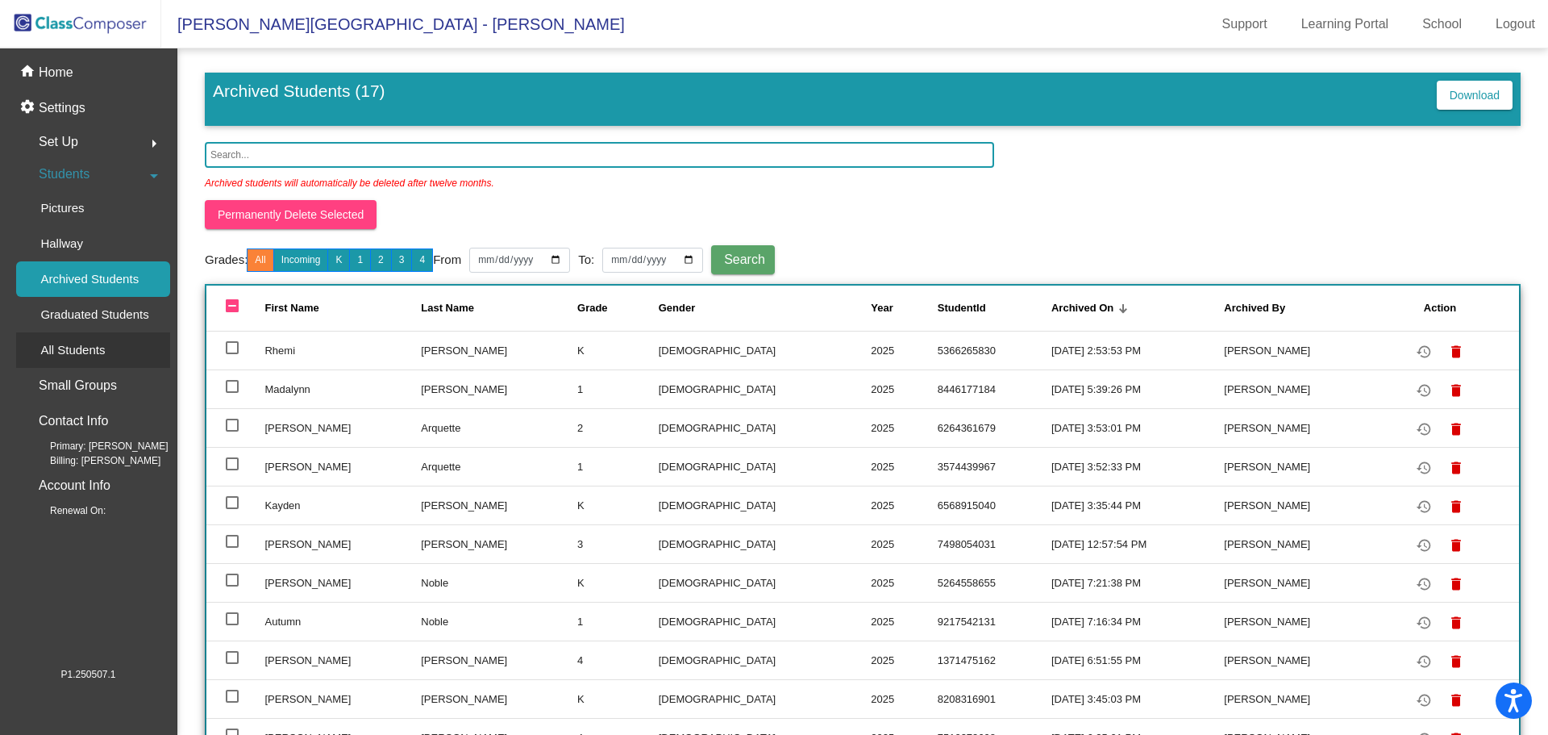
click at [97, 348] on p "All Students" at bounding box center [72, 349] width 65 height 19
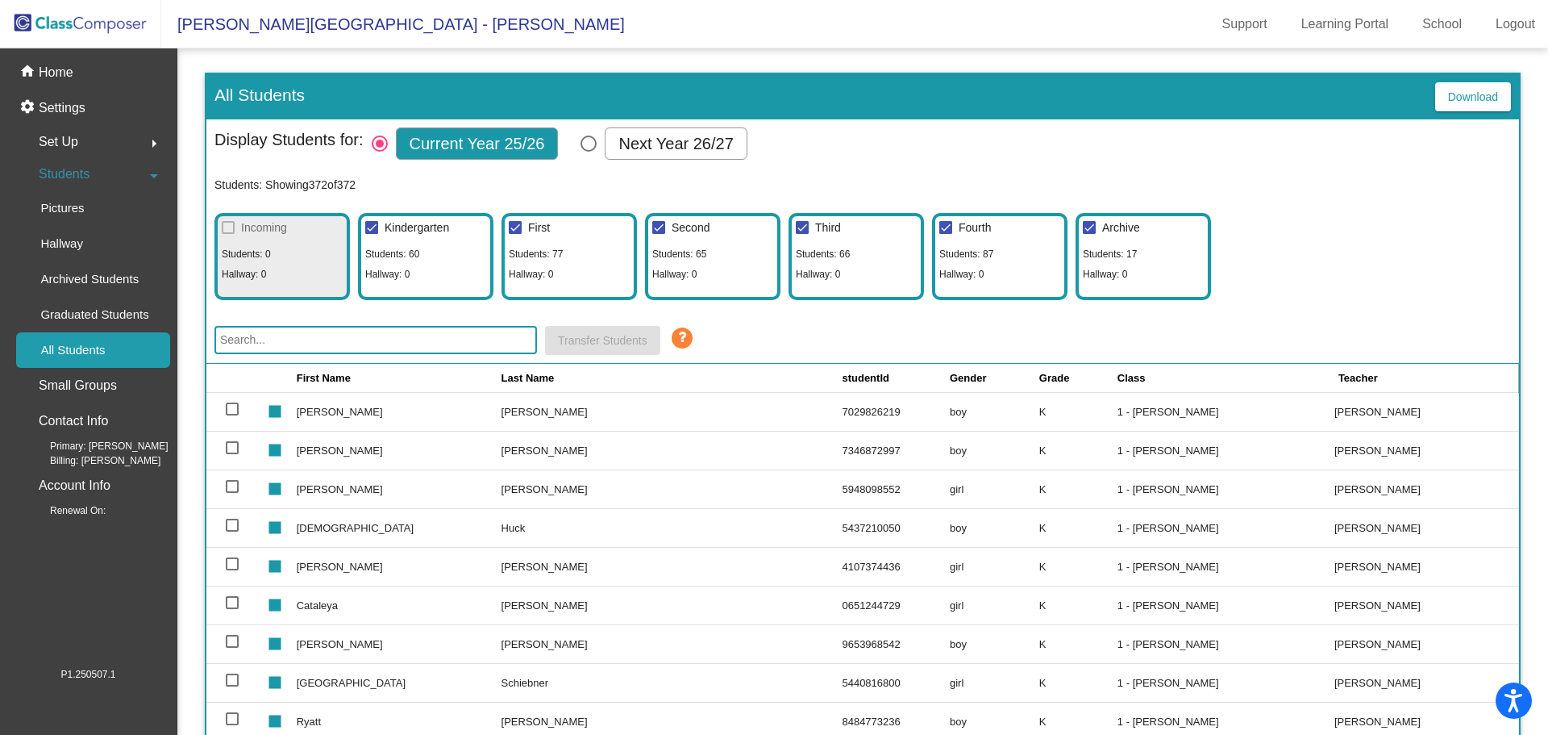
drag, startPoint x: 298, startPoint y: 344, endPoint x: 283, endPoint y: 323, distance: 26.6
click at [289, 331] on input "text" at bounding box center [376, 340] width 323 height 28
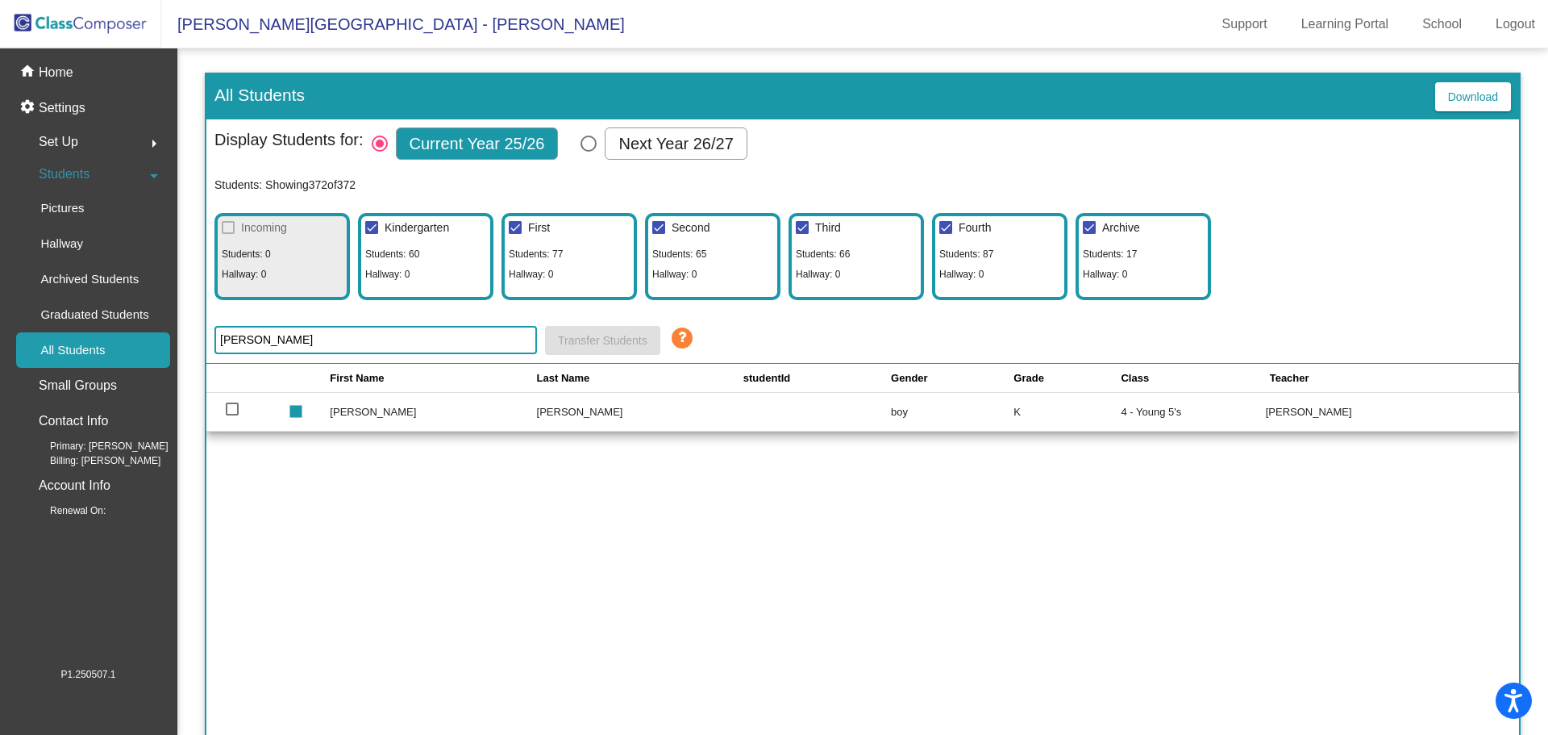
type input "[PERSON_NAME]"
click at [355, 412] on td "[PERSON_NAME]" at bounding box center [433, 411] width 206 height 39
click at [967, 499] on div "First Name Last Name studentId Gender Grade Class Teacher stop [PERSON_NAME] [P…" at bounding box center [862, 565] width 1313 height 403
click at [680, 416] on td "[PERSON_NAME]" at bounding box center [640, 411] width 206 height 39
click at [126, 23] on img at bounding box center [80, 24] width 161 height 48
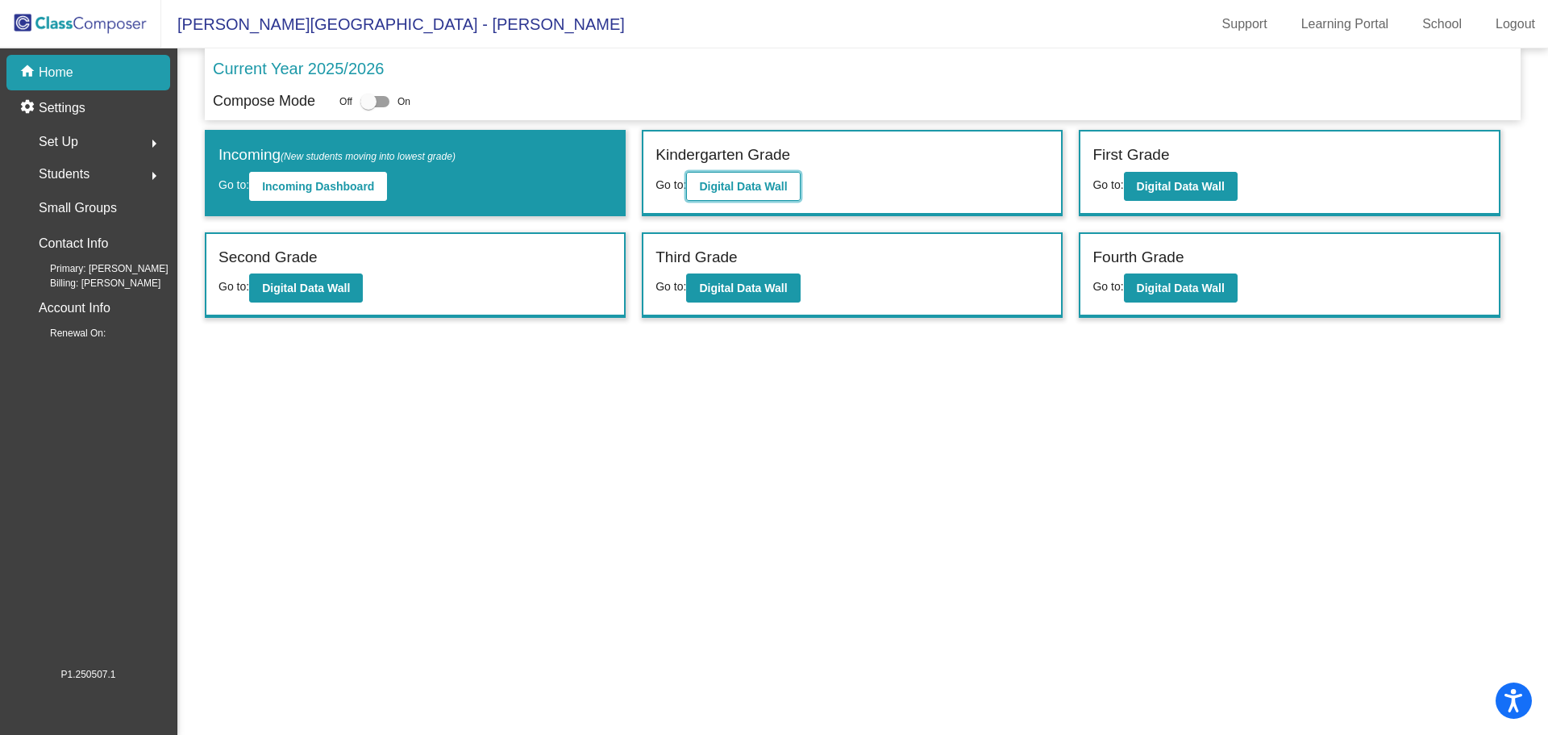
click at [695, 185] on button "Digital Data Wall" at bounding box center [743, 186] width 114 height 29
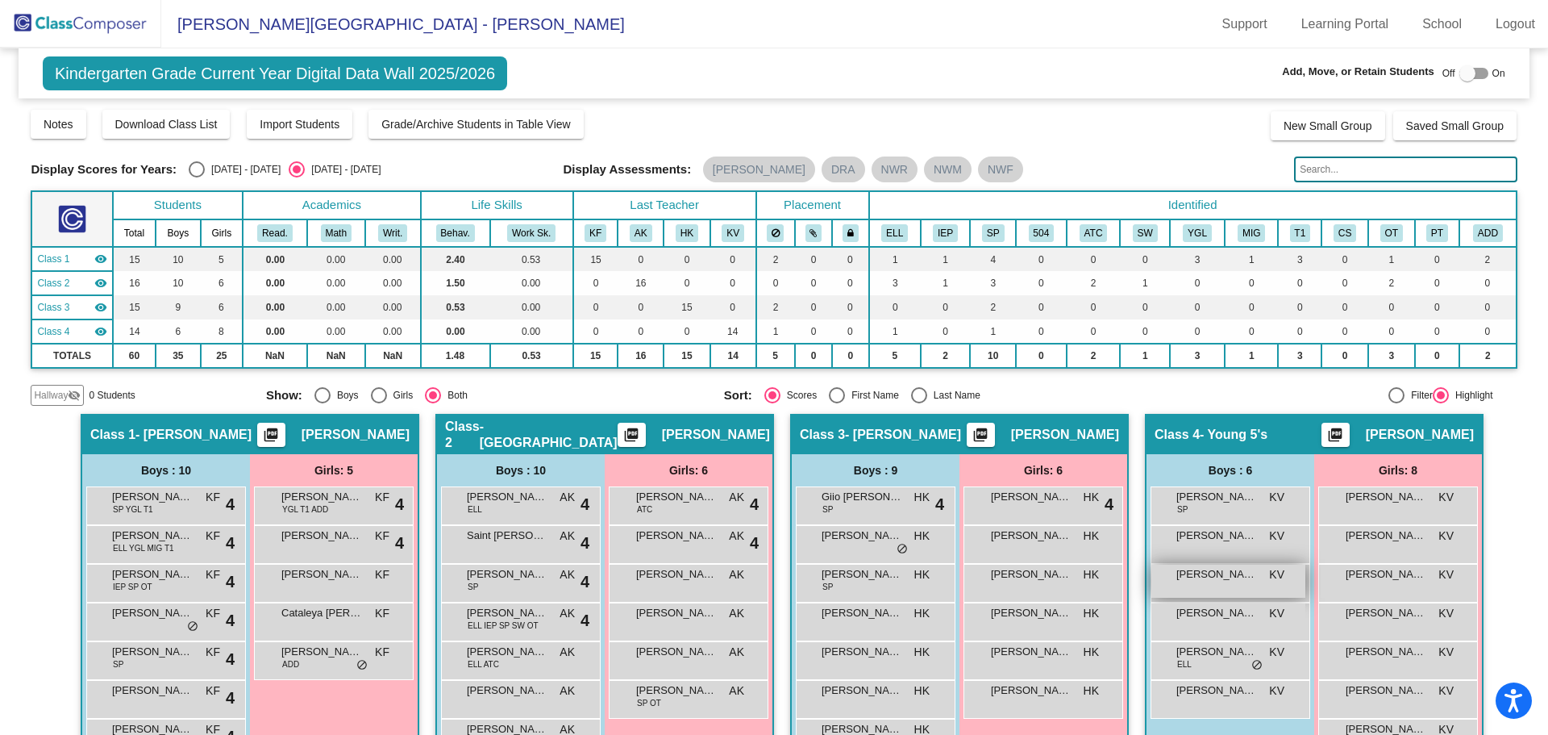
click at [1210, 569] on span "[PERSON_NAME]" at bounding box center [1217, 574] width 81 height 16
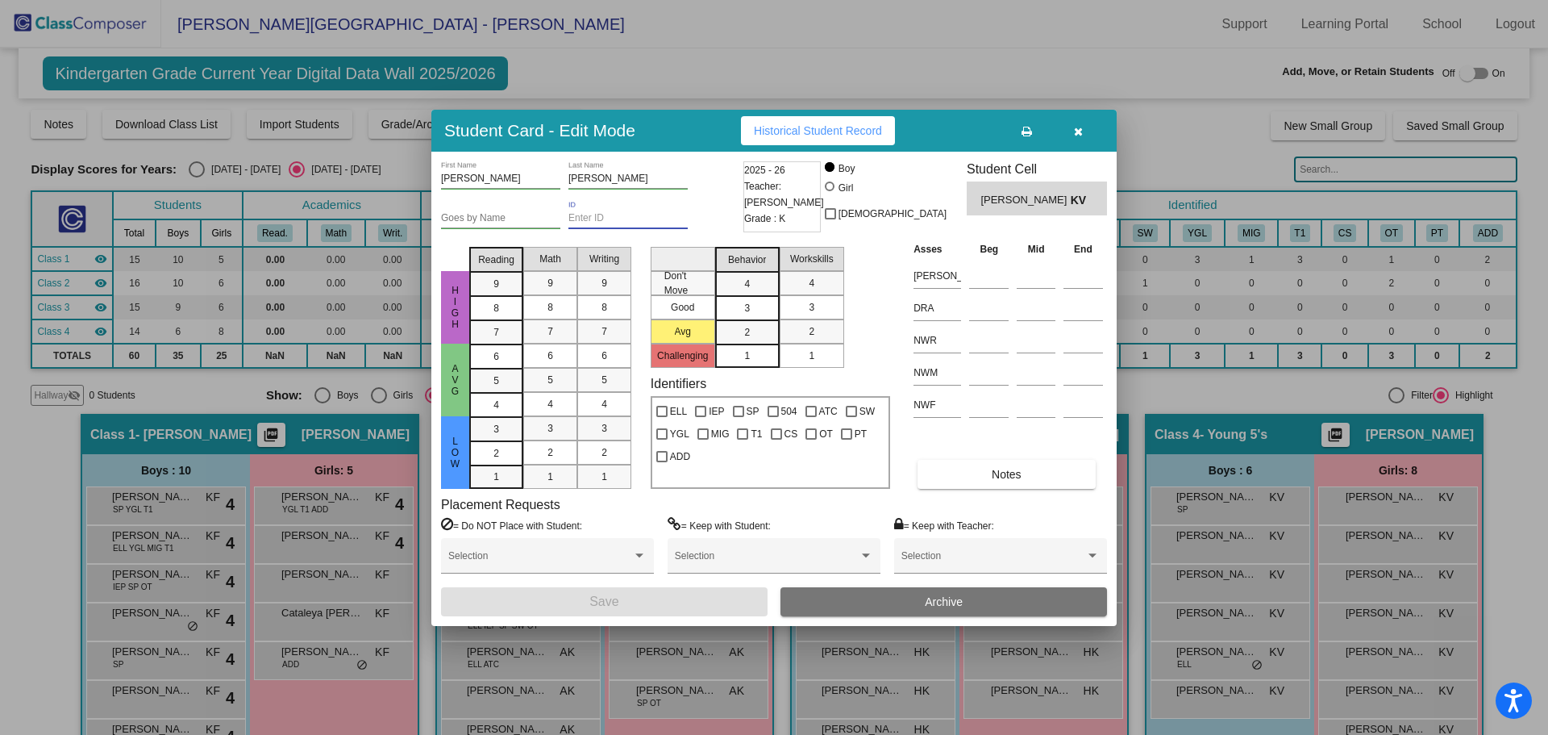
click at [572, 219] on input "ID" at bounding box center [628, 218] width 119 height 11
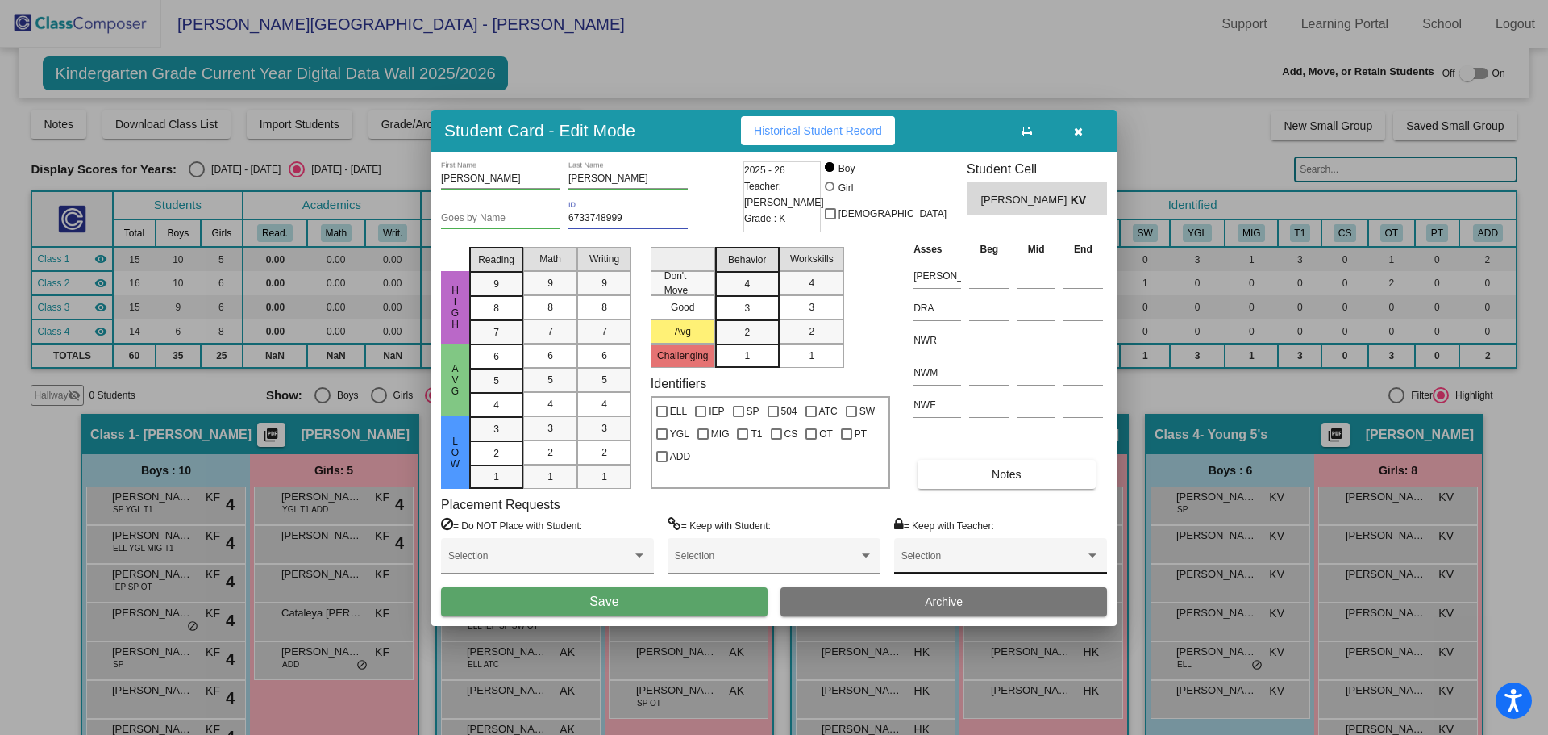
type input "6733748999"
click at [1091, 554] on div at bounding box center [1093, 555] width 8 height 4
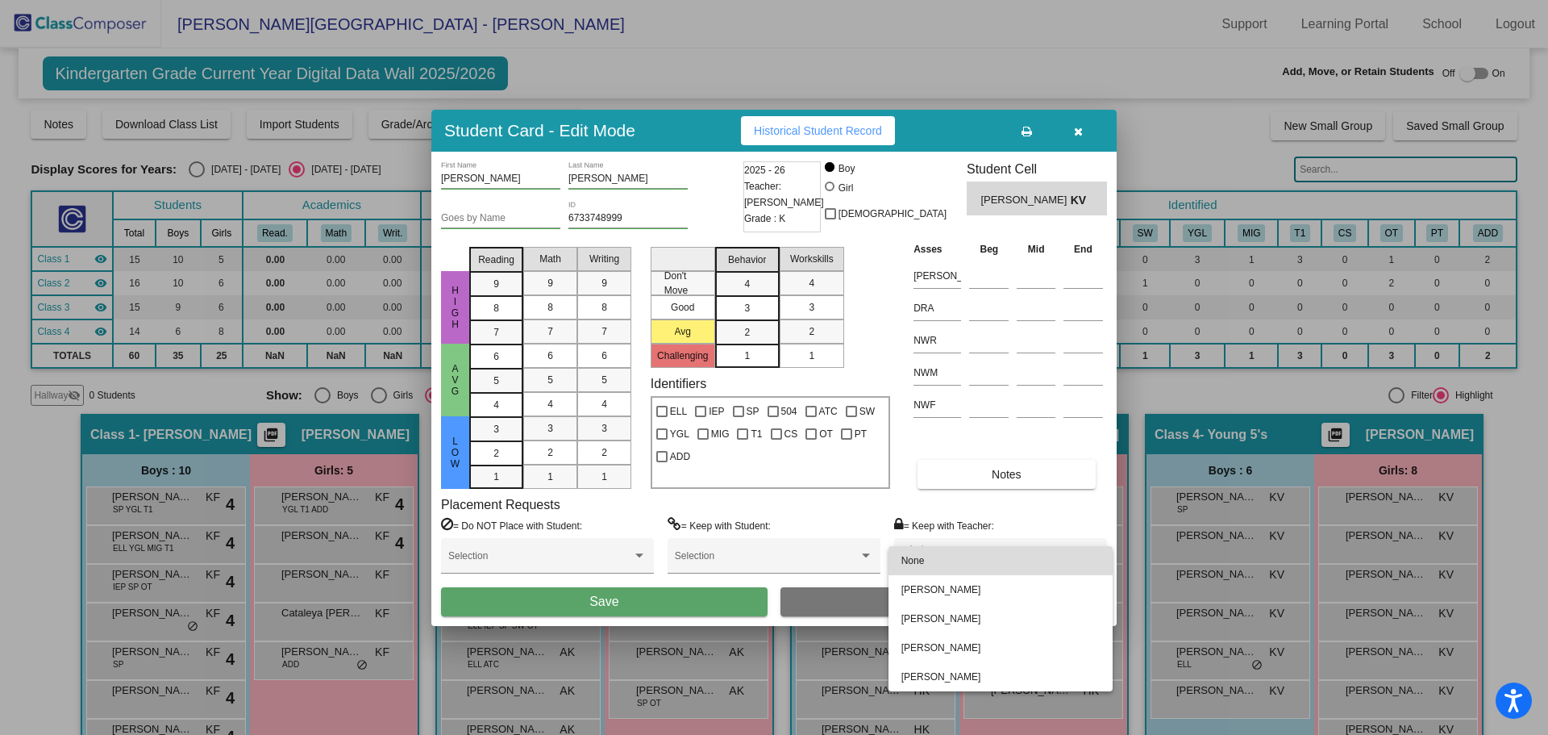
click at [927, 556] on span "None" at bounding box center [1001, 560] width 198 height 29
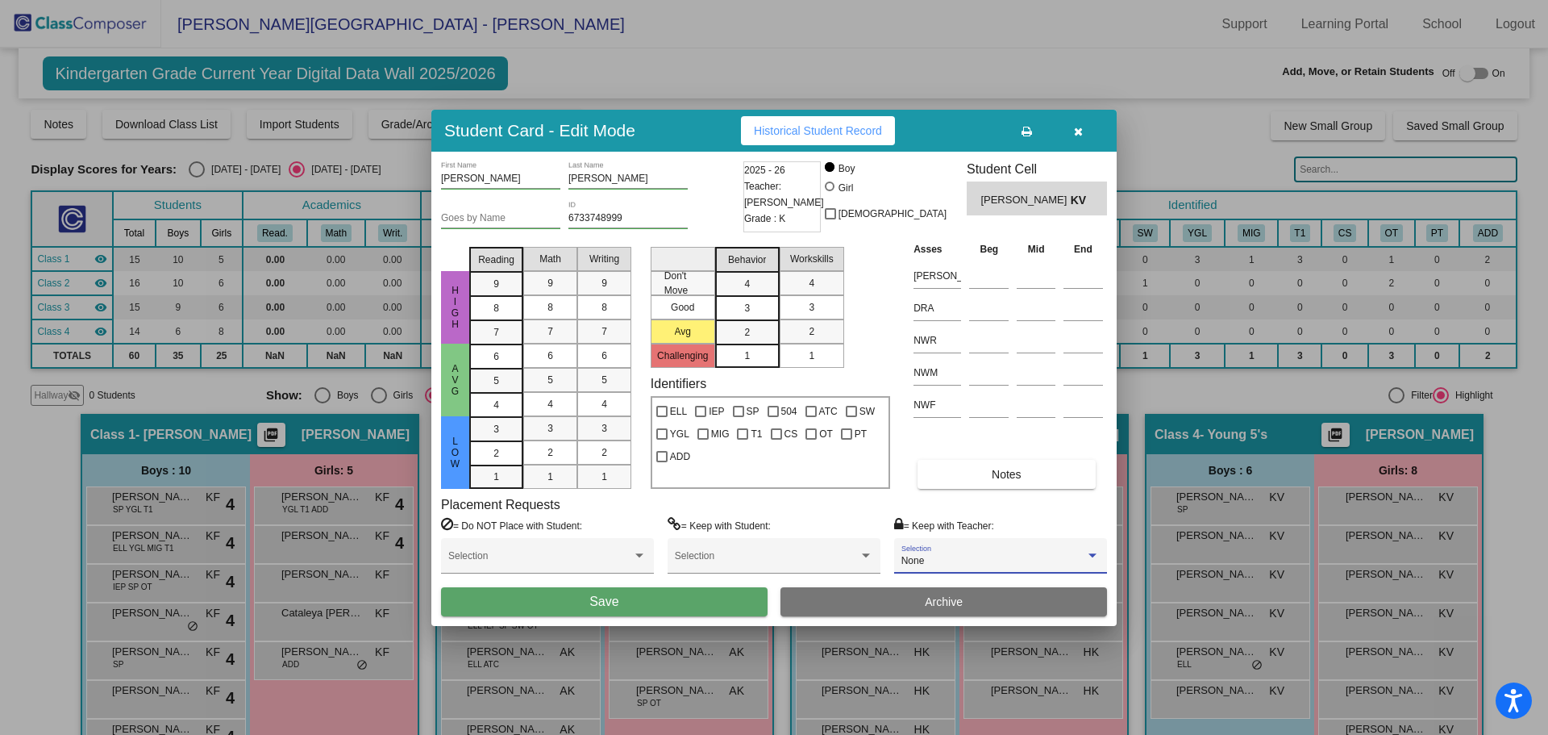
click at [902, 561] on span "None" at bounding box center [913, 560] width 23 height 11
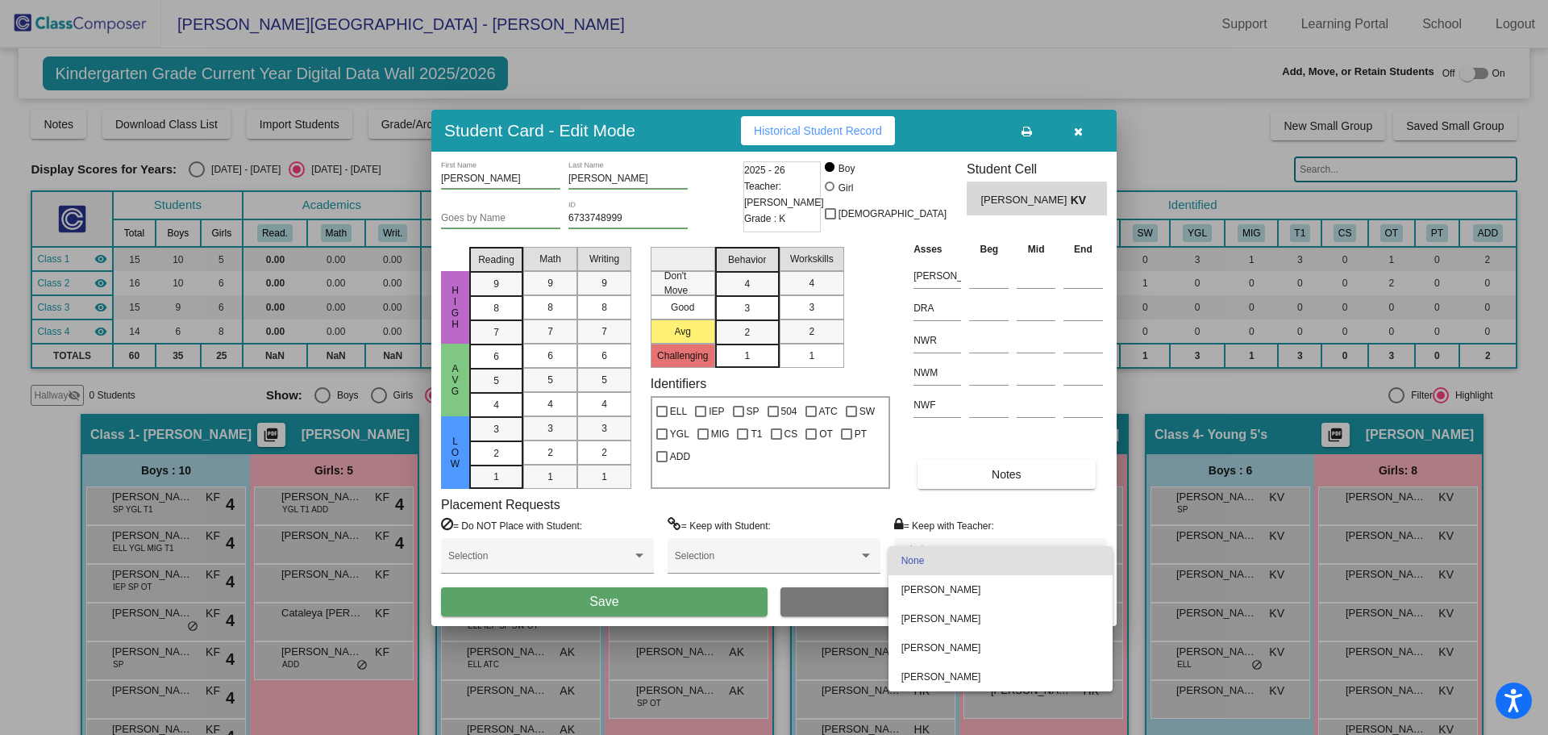
click at [567, 606] on div at bounding box center [774, 367] width 1548 height 735
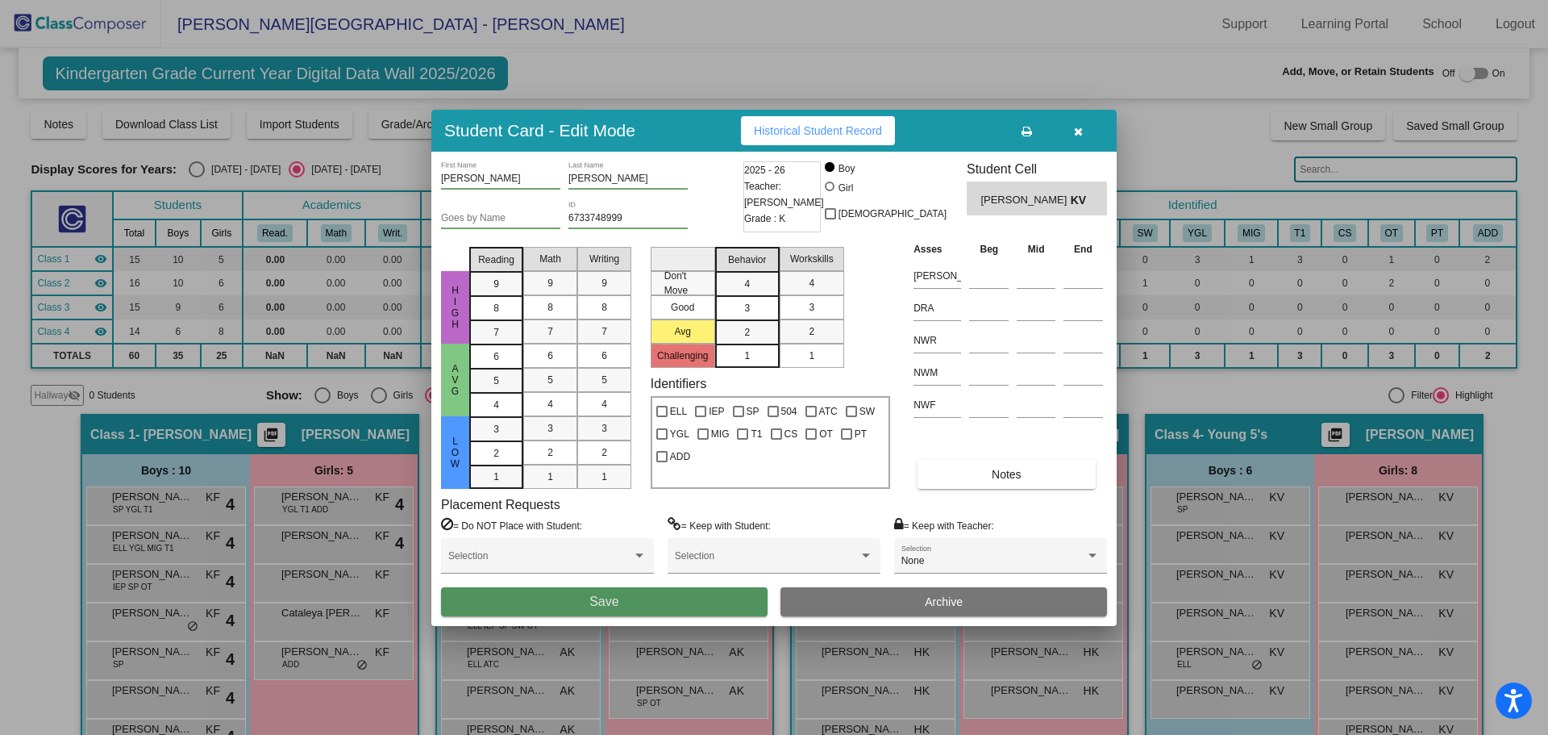
click at [591, 594] on span "Save" at bounding box center [604, 601] width 29 height 14
click at [1079, 130] on icon "button" at bounding box center [1078, 131] width 9 height 11
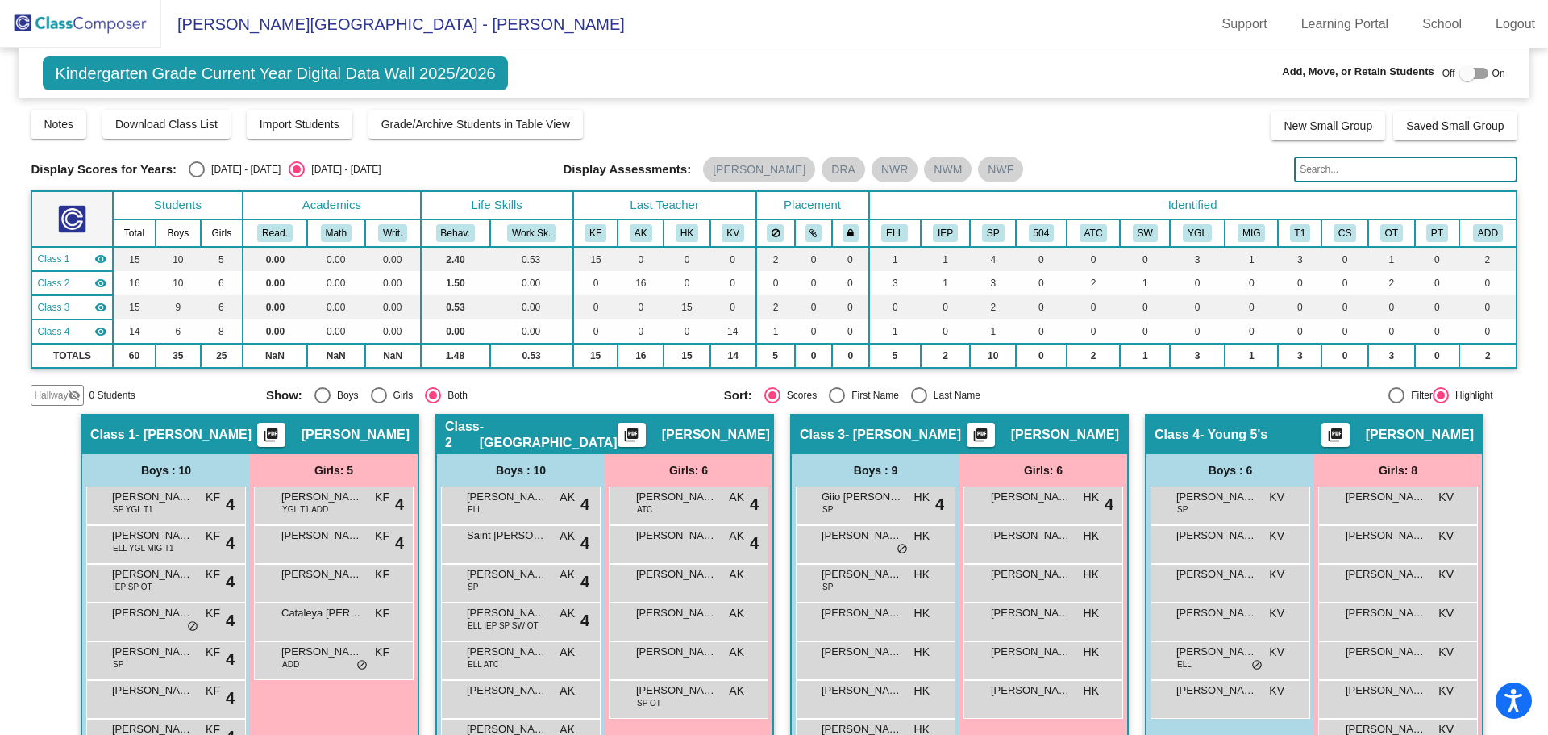
scroll to position [161, 0]
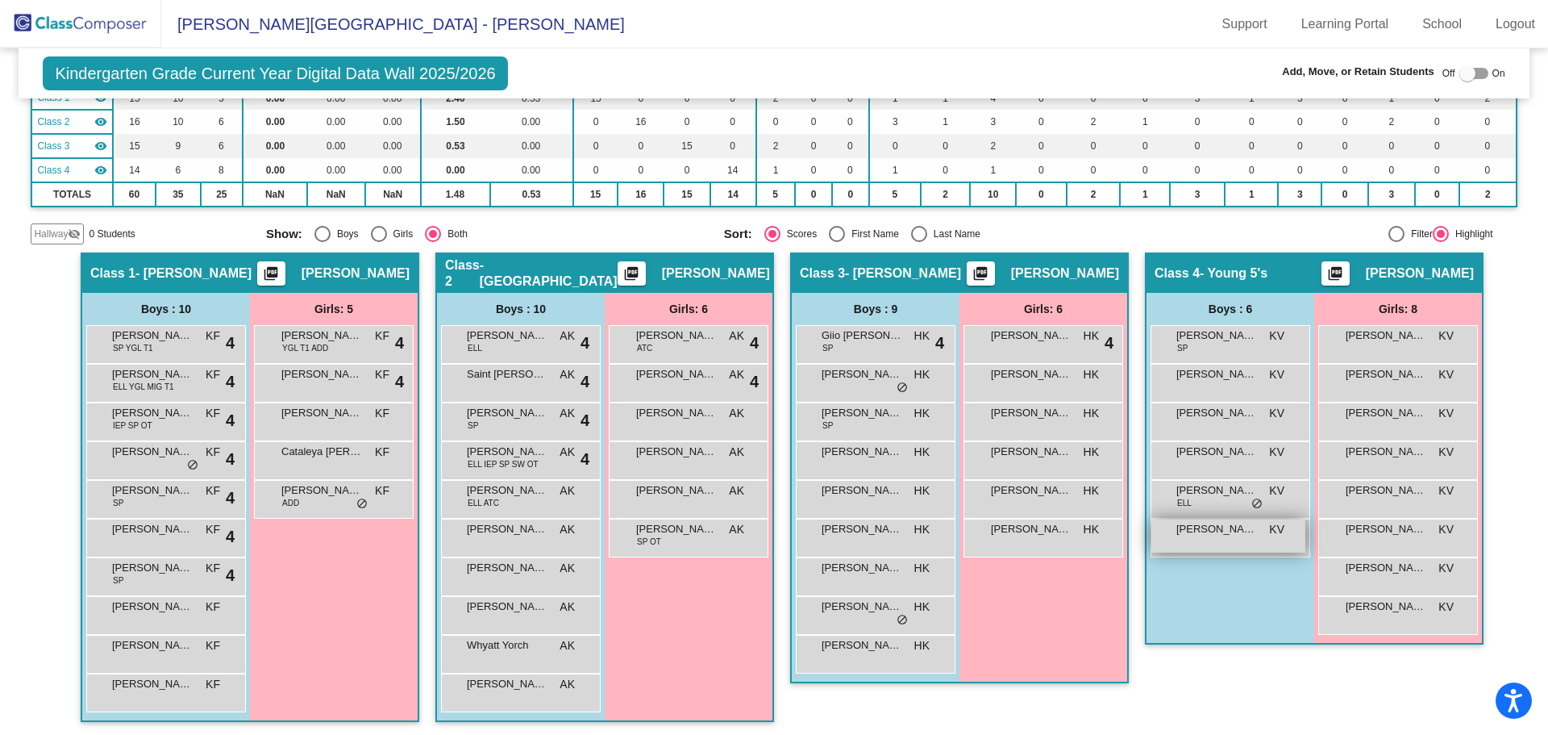
click at [1225, 526] on span "[PERSON_NAME]" at bounding box center [1217, 529] width 81 height 16
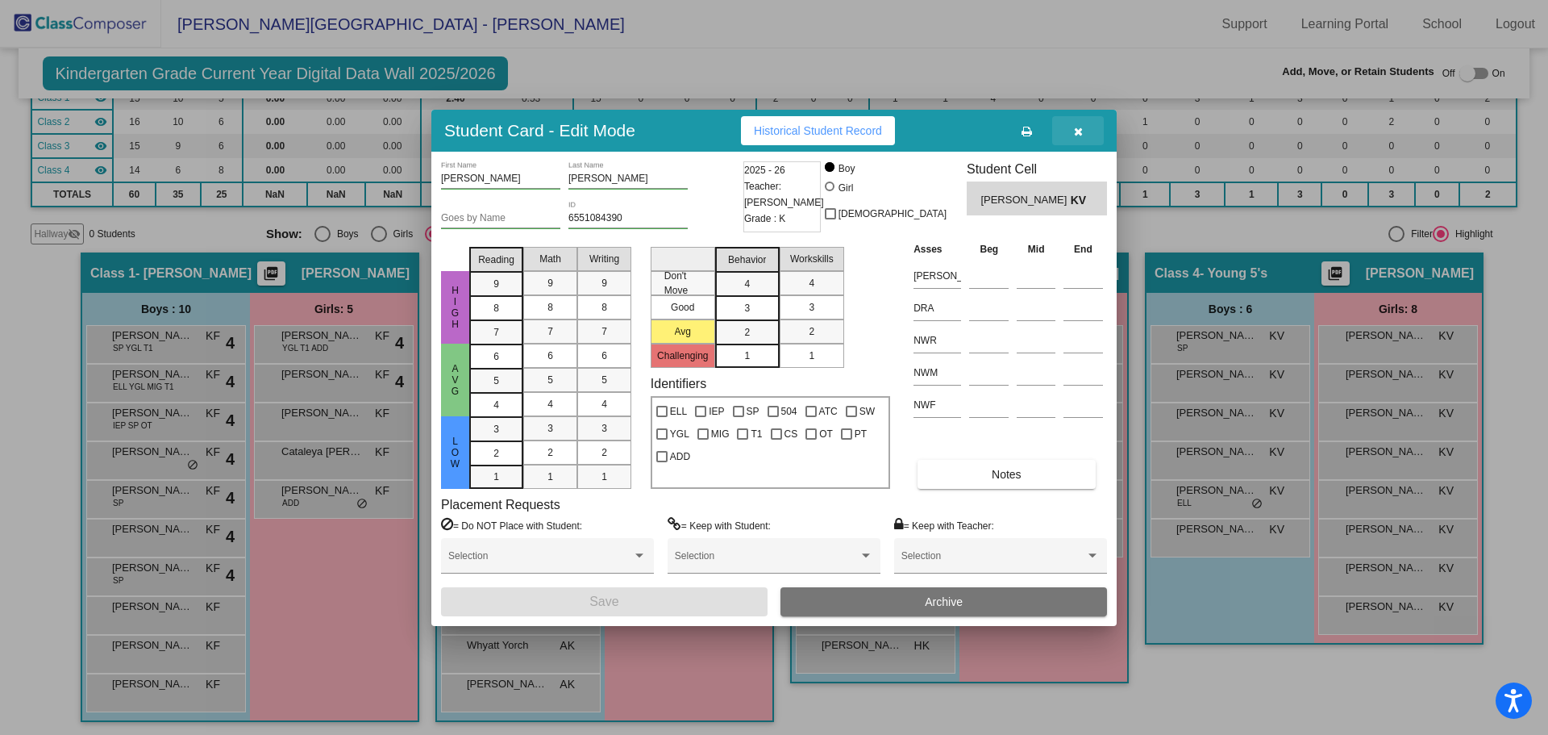
click at [1075, 135] on icon "button" at bounding box center [1078, 131] width 9 height 11
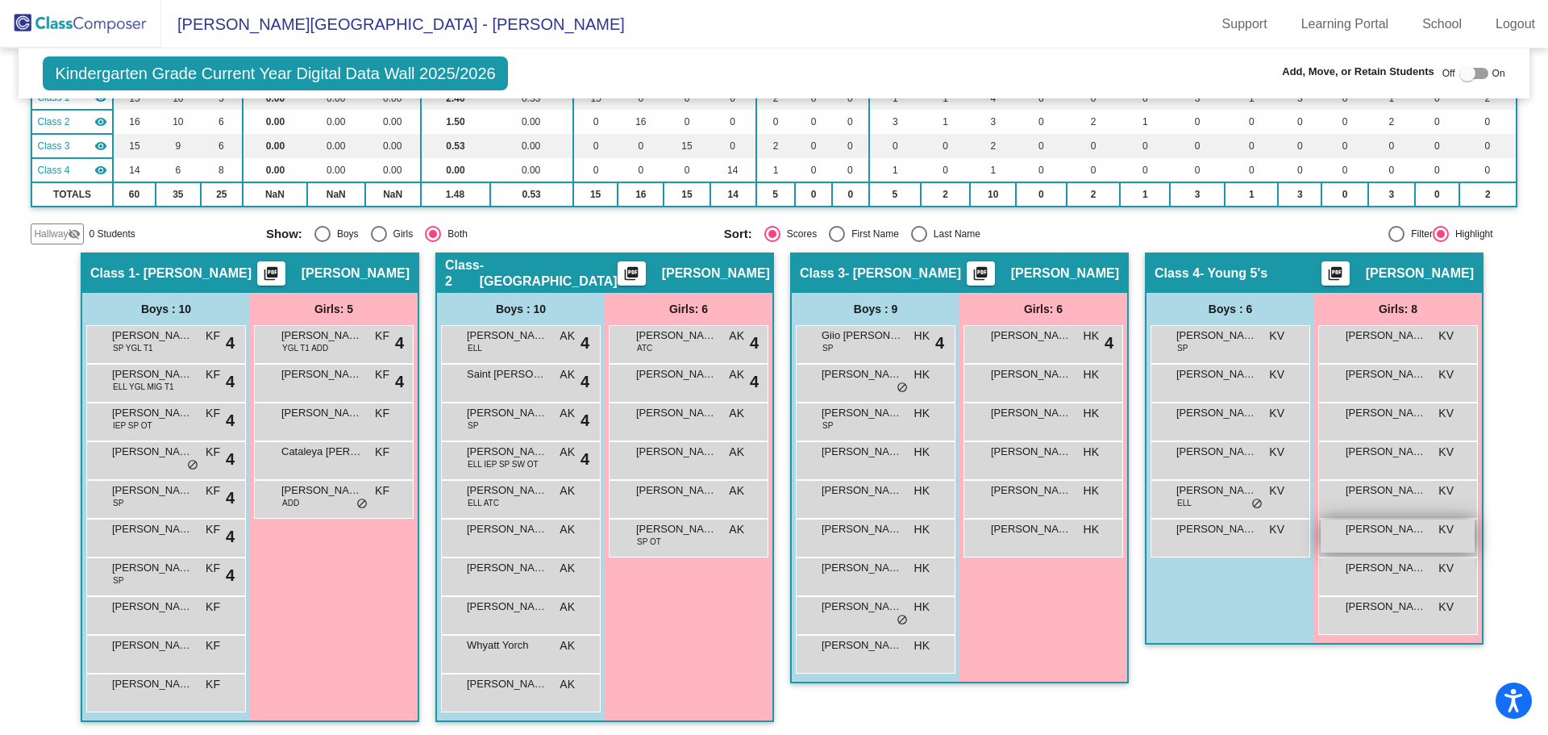
click at [1382, 527] on span "[PERSON_NAME]" at bounding box center [1386, 529] width 81 height 16
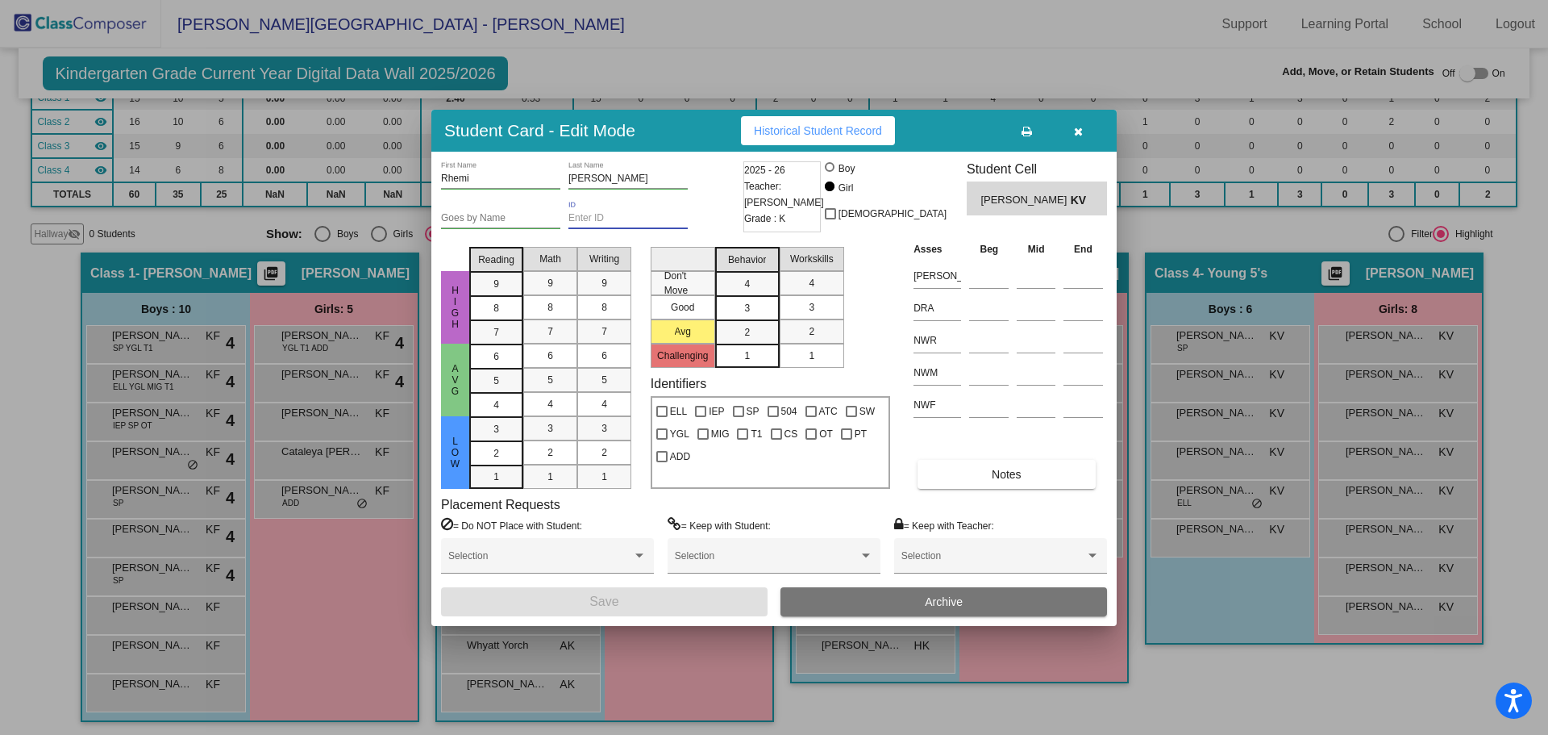
click at [573, 219] on input "ID" at bounding box center [628, 218] width 119 height 11
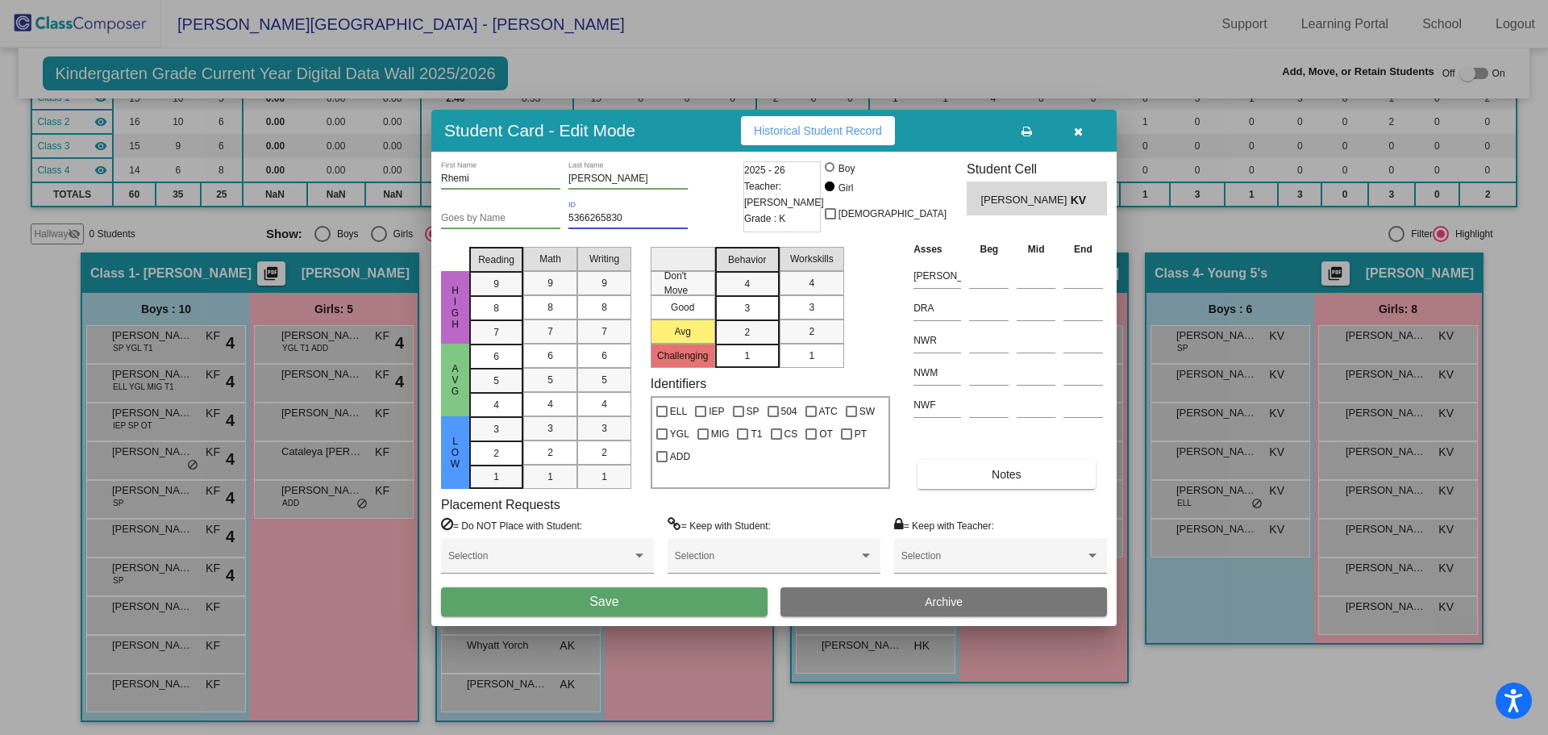
type input "5366265830"
click at [622, 597] on button "Save" at bounding box center [604, 601] width 327 height 29
click at [588, 594] on button "Save" at bounding box center [604, 601] width 327 height 29
click at [445, 216] on input "Goes by Name" at bounding box center [500, 218] width 119 height 11
type input "Rhemi"
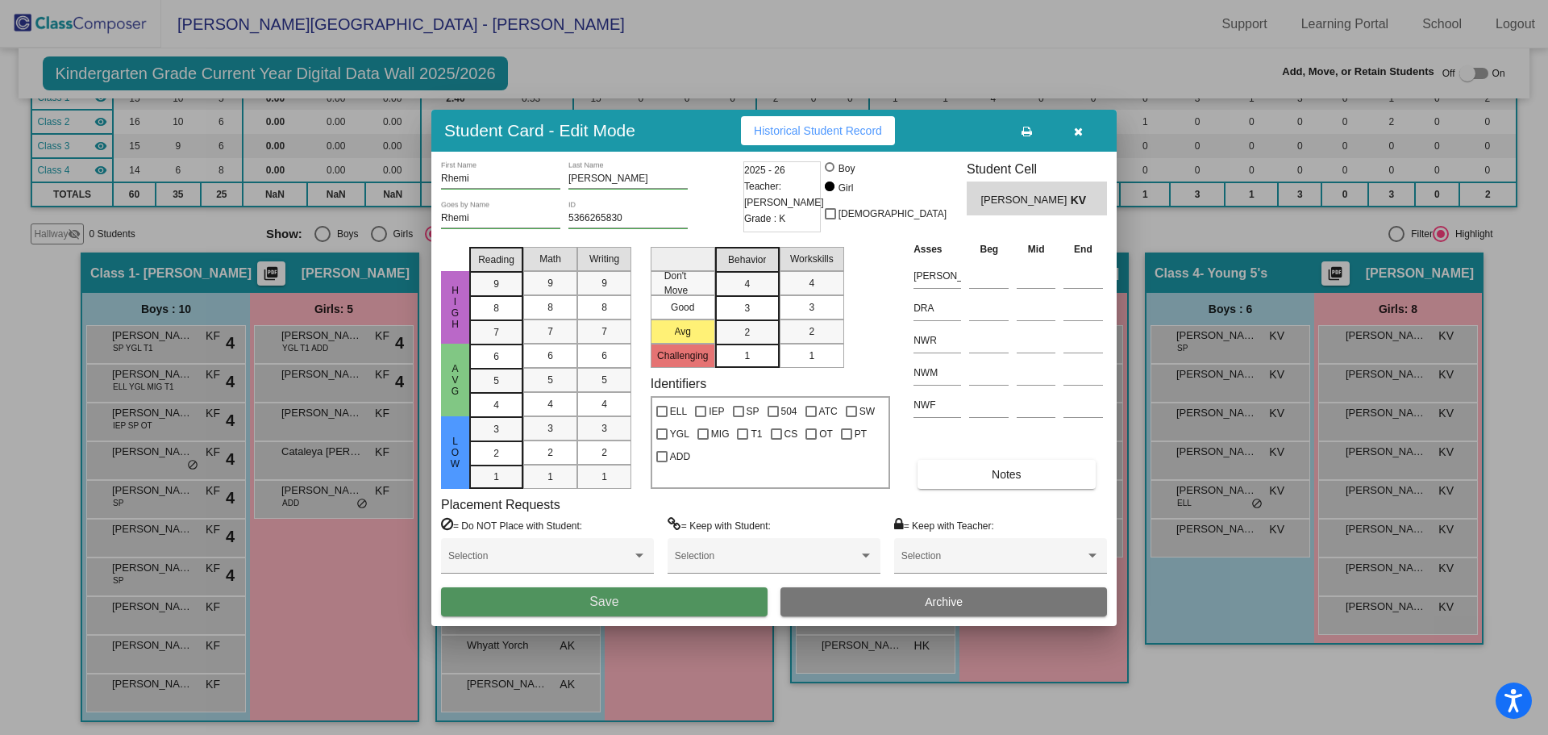
click at [637, 600] on button "Save" at bounding box center [604, 601] width 327 height 29
click at [1261, 703] on div at bounding box center [774, 367] width 1548 height 735
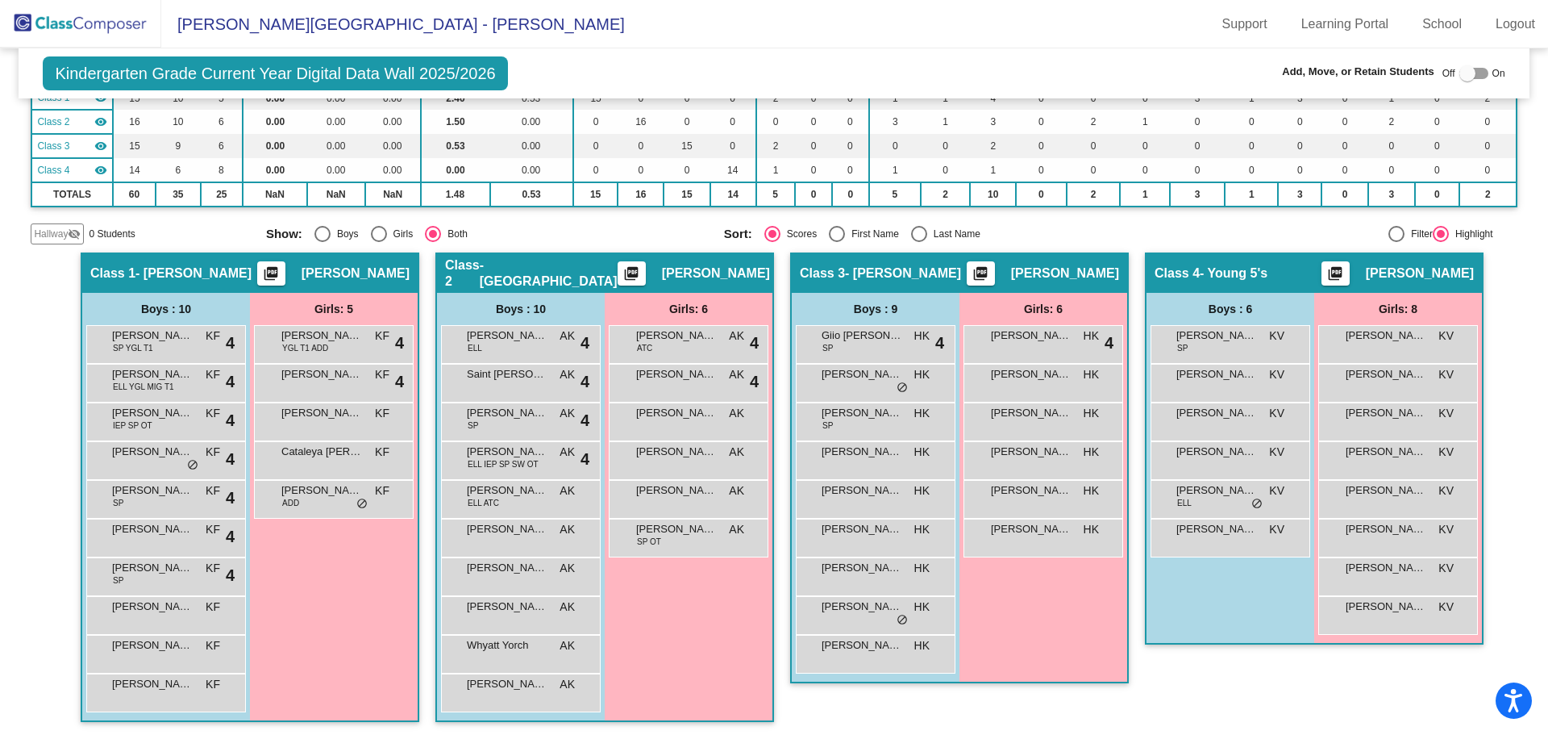
click at [66, 20] on img at bounding box center [80, 24] width 161 height 48
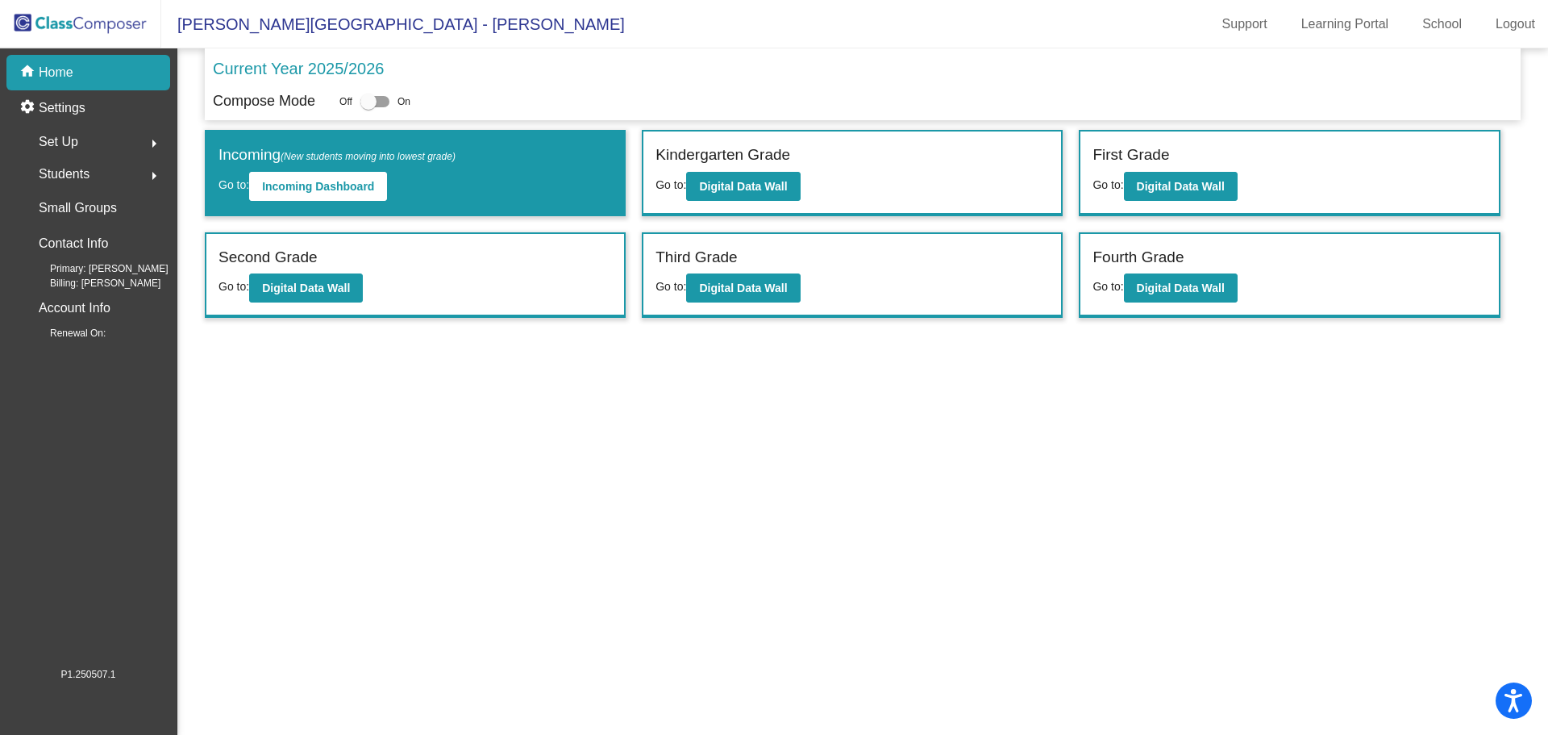
click at [60, 66] on p "Home" at bounding box center [56, 72] width 35 height 19
click at [61, 173] on span "Students" at bounding box center [64, 174] width 51 height 23
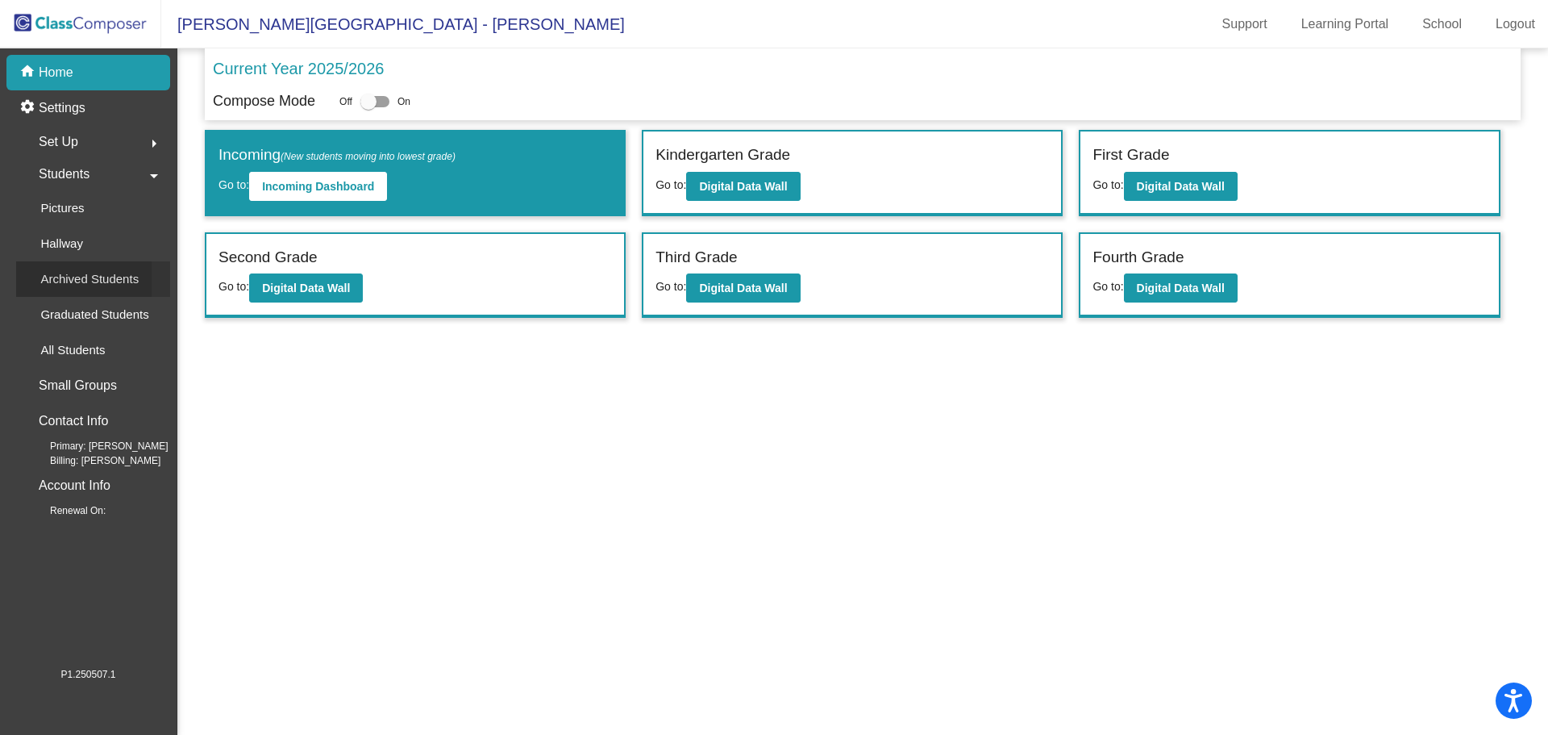
click at [115, 277] on p "Archived Students" at bounding box center [89, 278] width 98 height 19
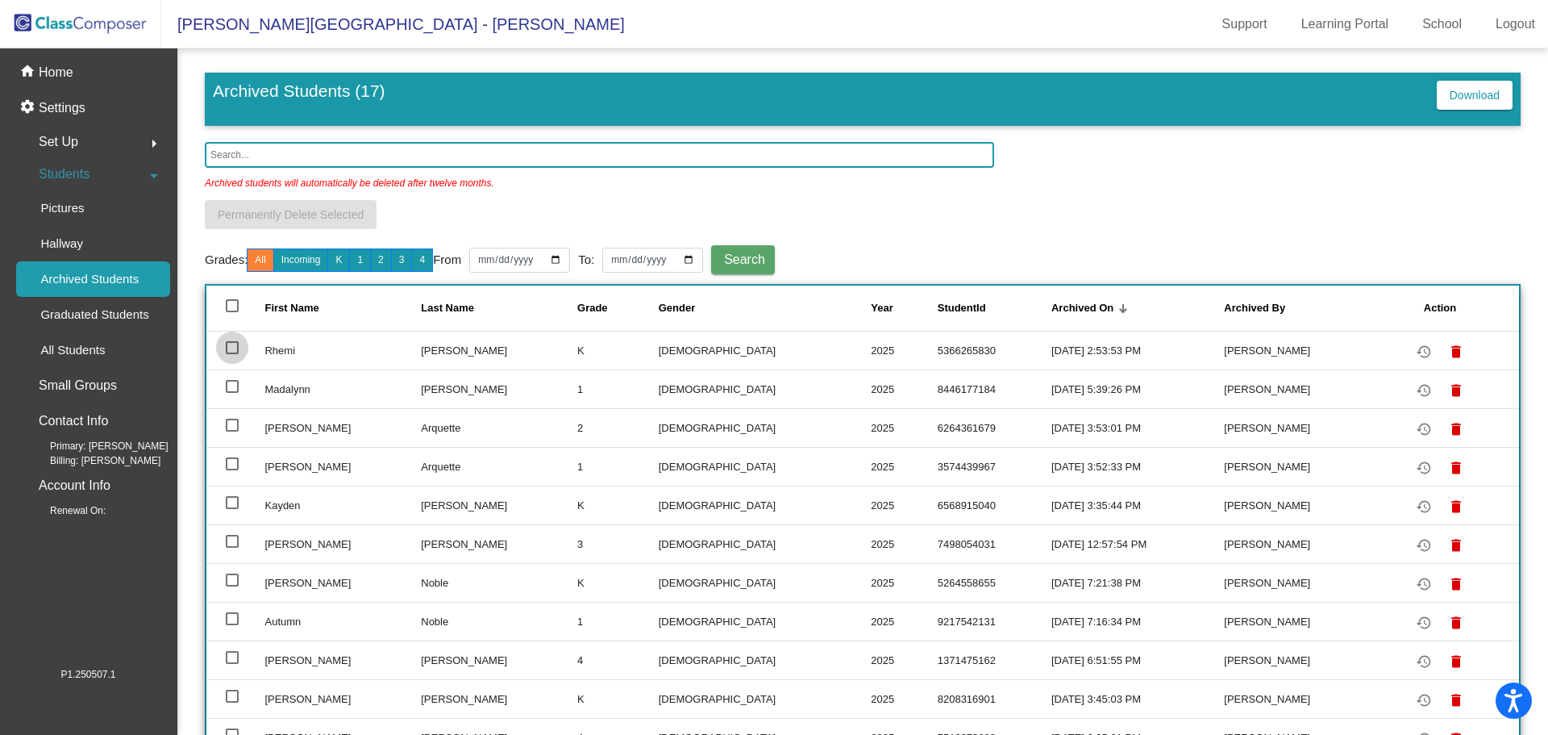
click at [230, 347] on div at bounding box center [232, 347] width 13 height 13
click at [231, 354] on input "select row 2" at bounding box center [231, 354] width 1 height 1
checkbox input "true"
click at [261, 212] on span "Permanently Delete Selected" at bounding box center [291, 214] width 146 height 13
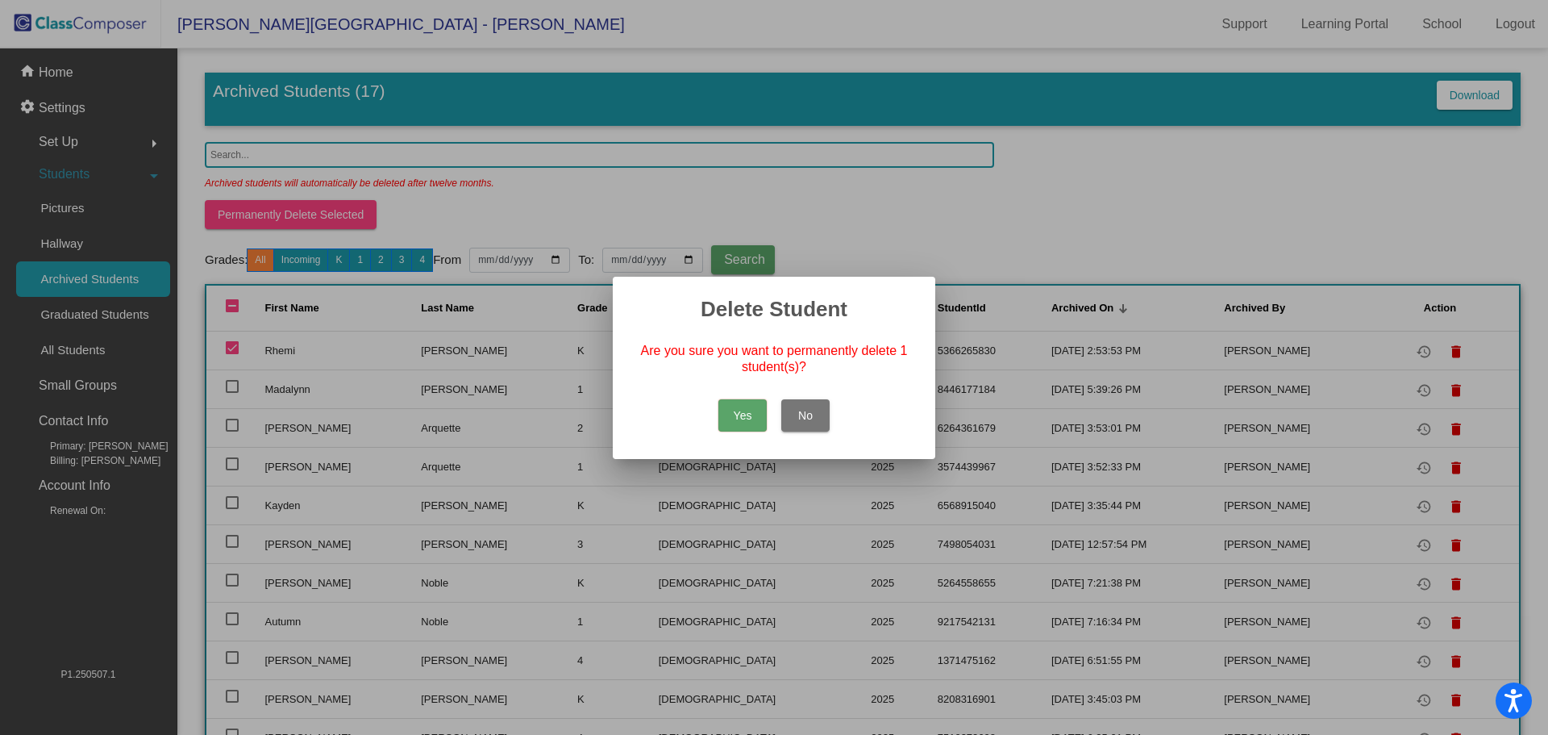
click at [749, 405] on button "Yes" at bounding box center [743, 415] width 48 height 32
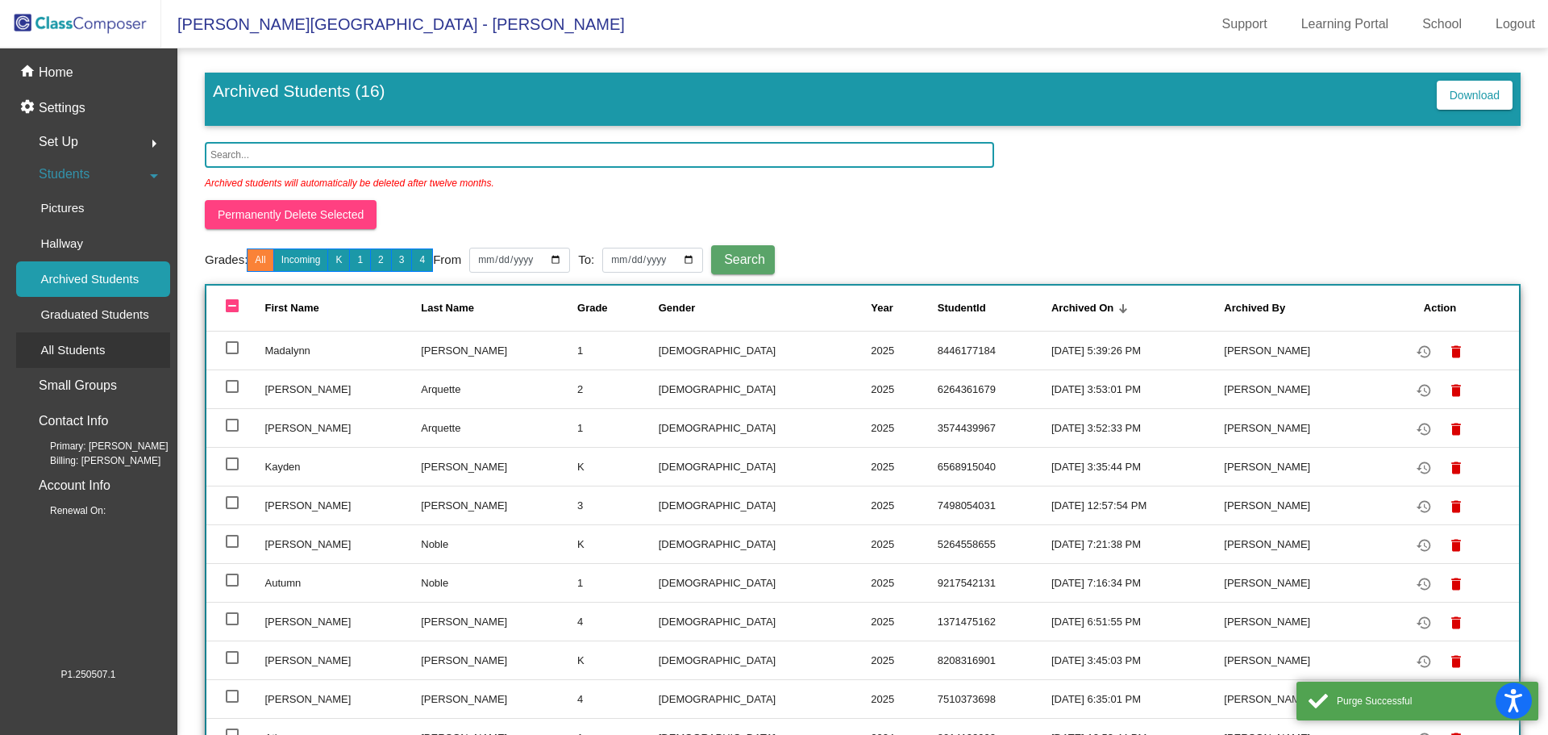
click at [90, 345] on p "All Students" at bounding box center [72, 349] width 65 height 19
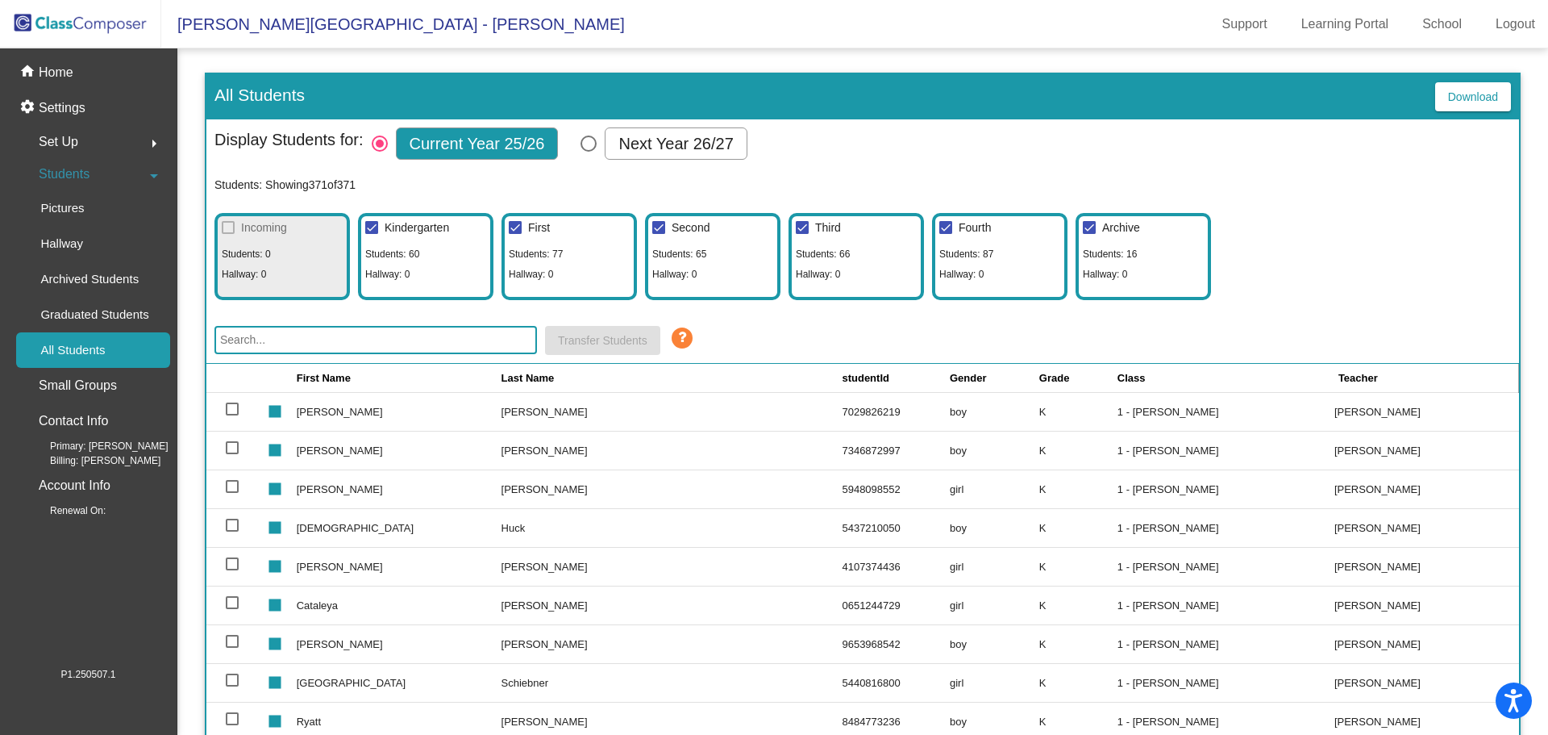
click at [257, 337] on input "text" at bounding box center [376, 340] width 323 height 28
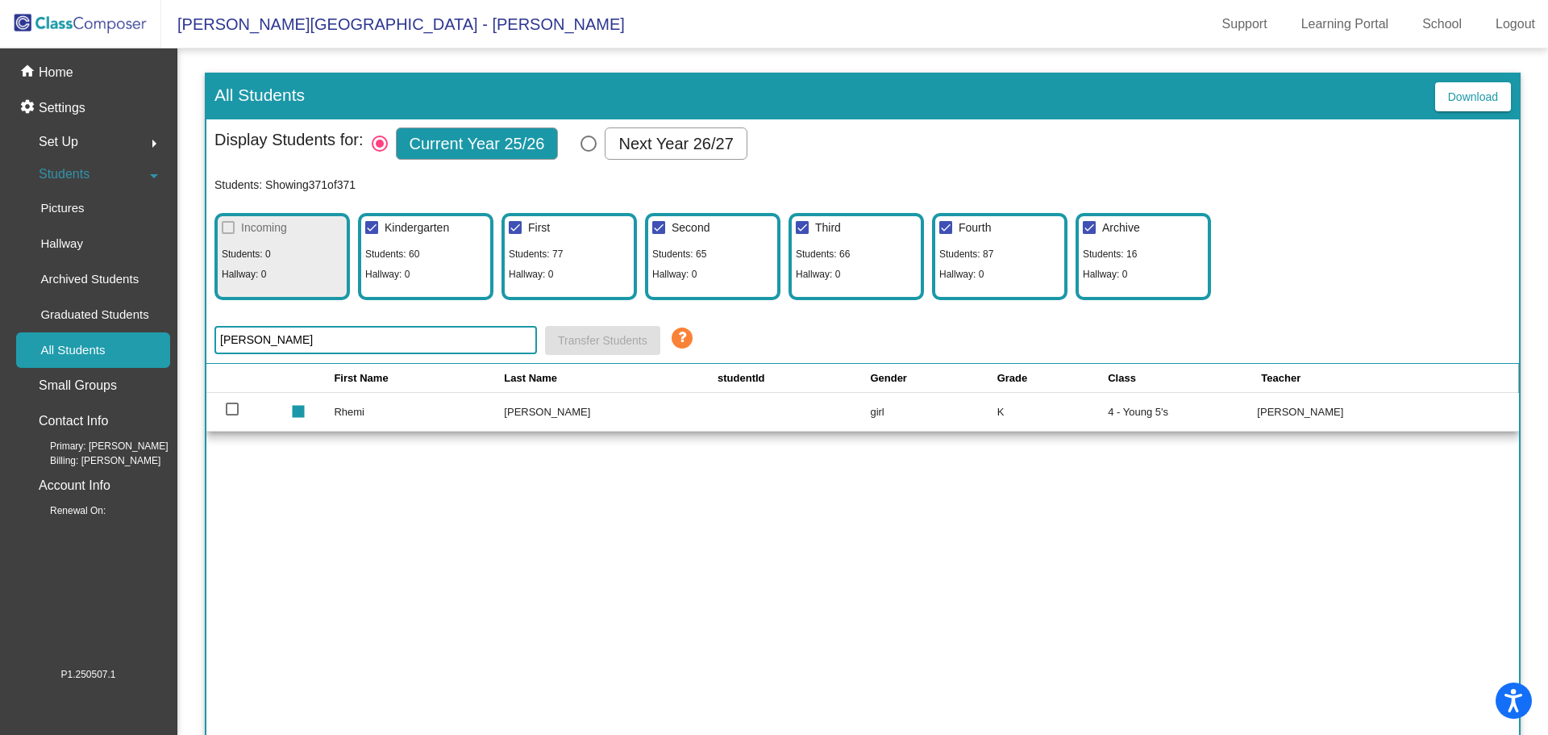
type input "[PERSON_NAME]"
click at [366, 417] on td "Rhemi" at bounding box center [419, 411] width 170 height 39
click at [99, 27] on img at bounding box center [80, 24] width 161 height 48
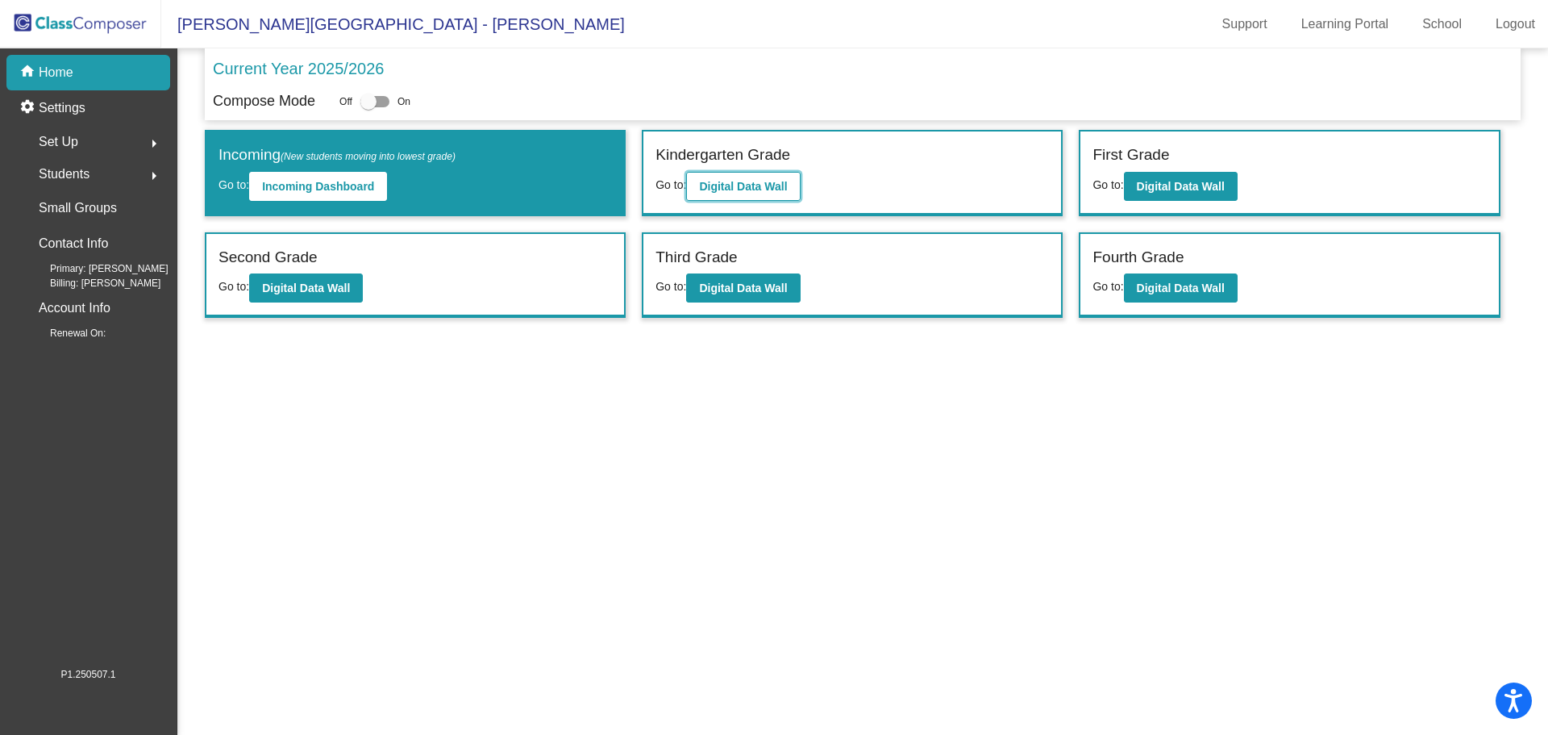
click at [781, 180] on b "Digital Data Wall" at bounding box center [743, 186] width 88 height 13
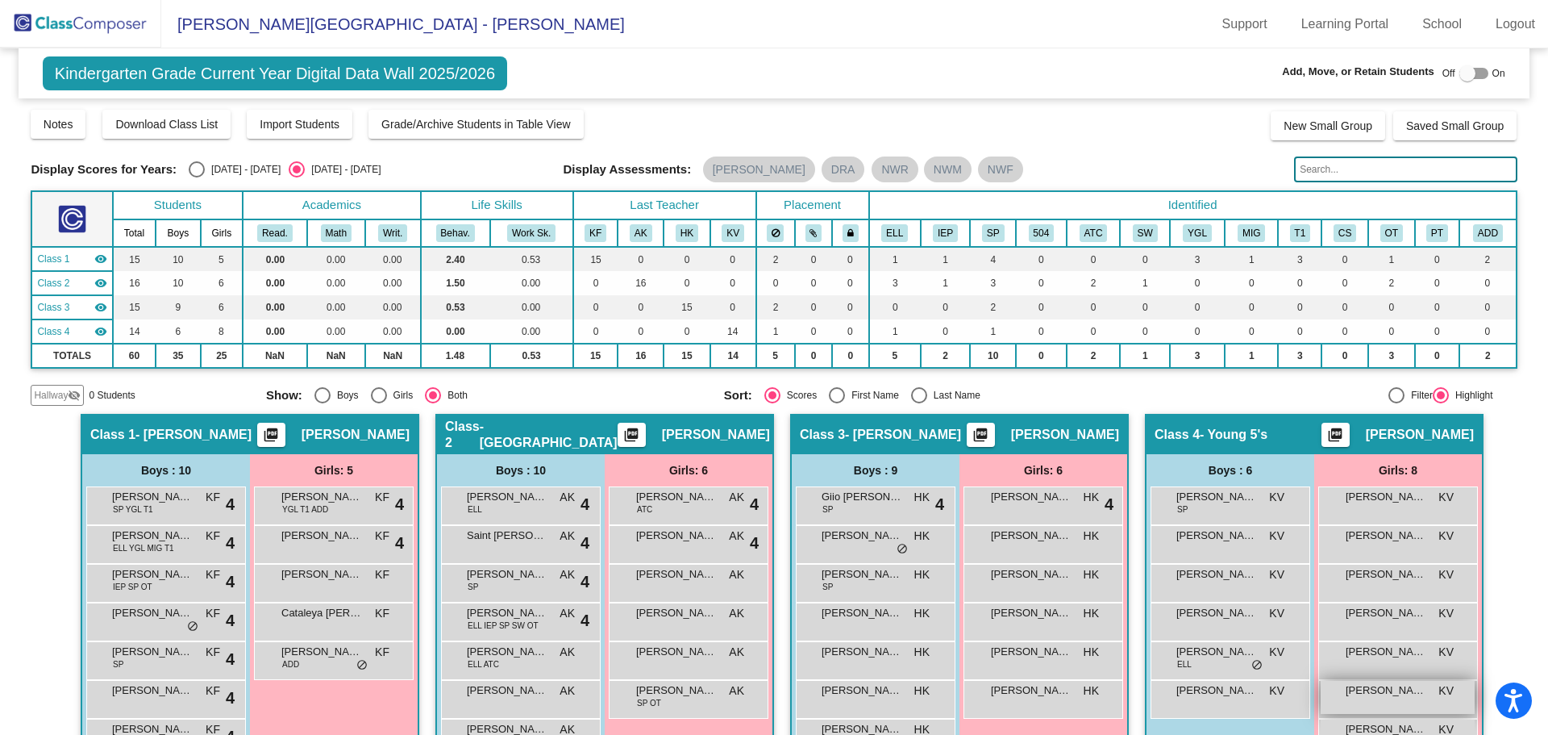
click at [1379, 690] on span "[PERSON_NAME]" at bounding box center [1386, 690] width 81 height 16
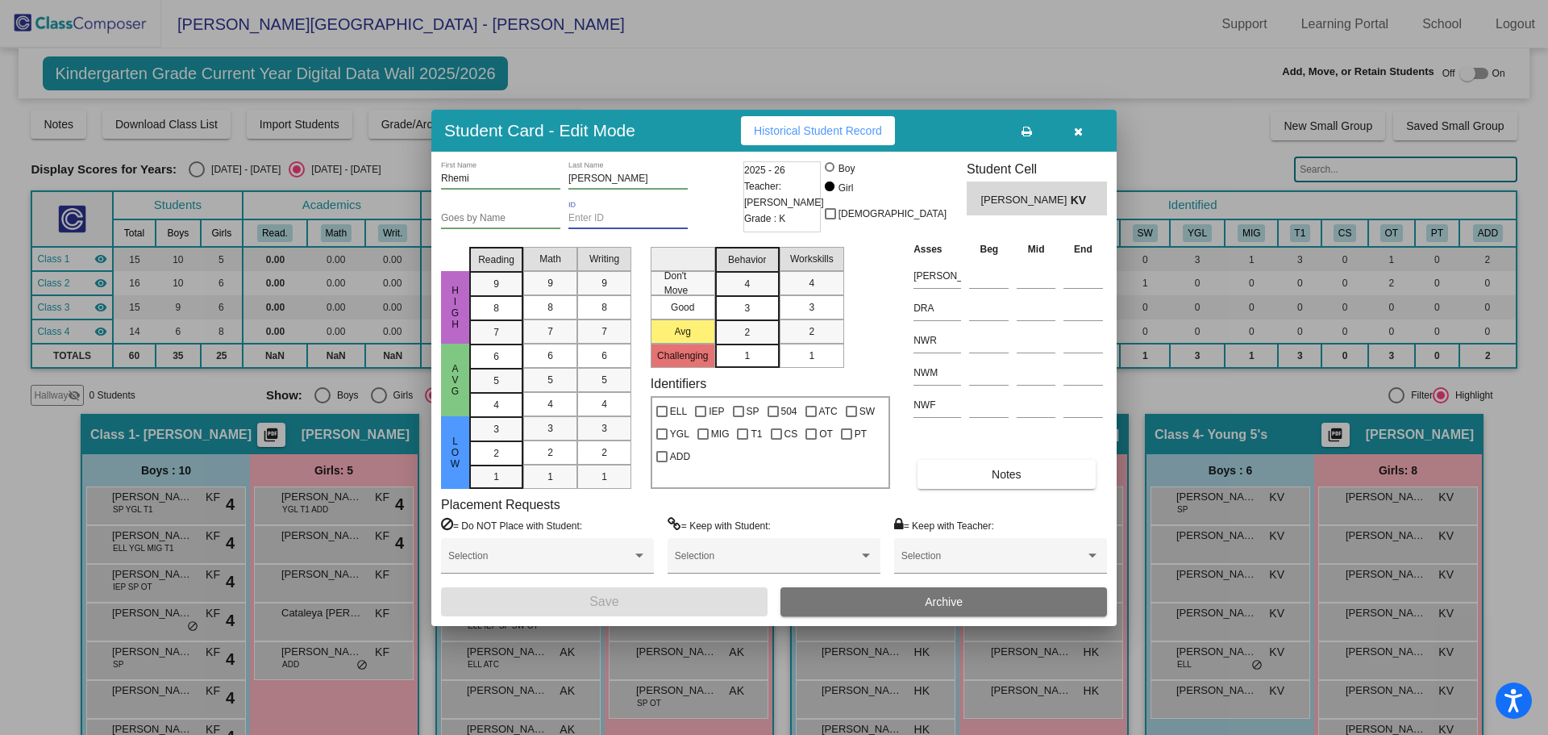
click at [569, 217] on input "ID" at bounding box center [628, 218] width 119 height 11
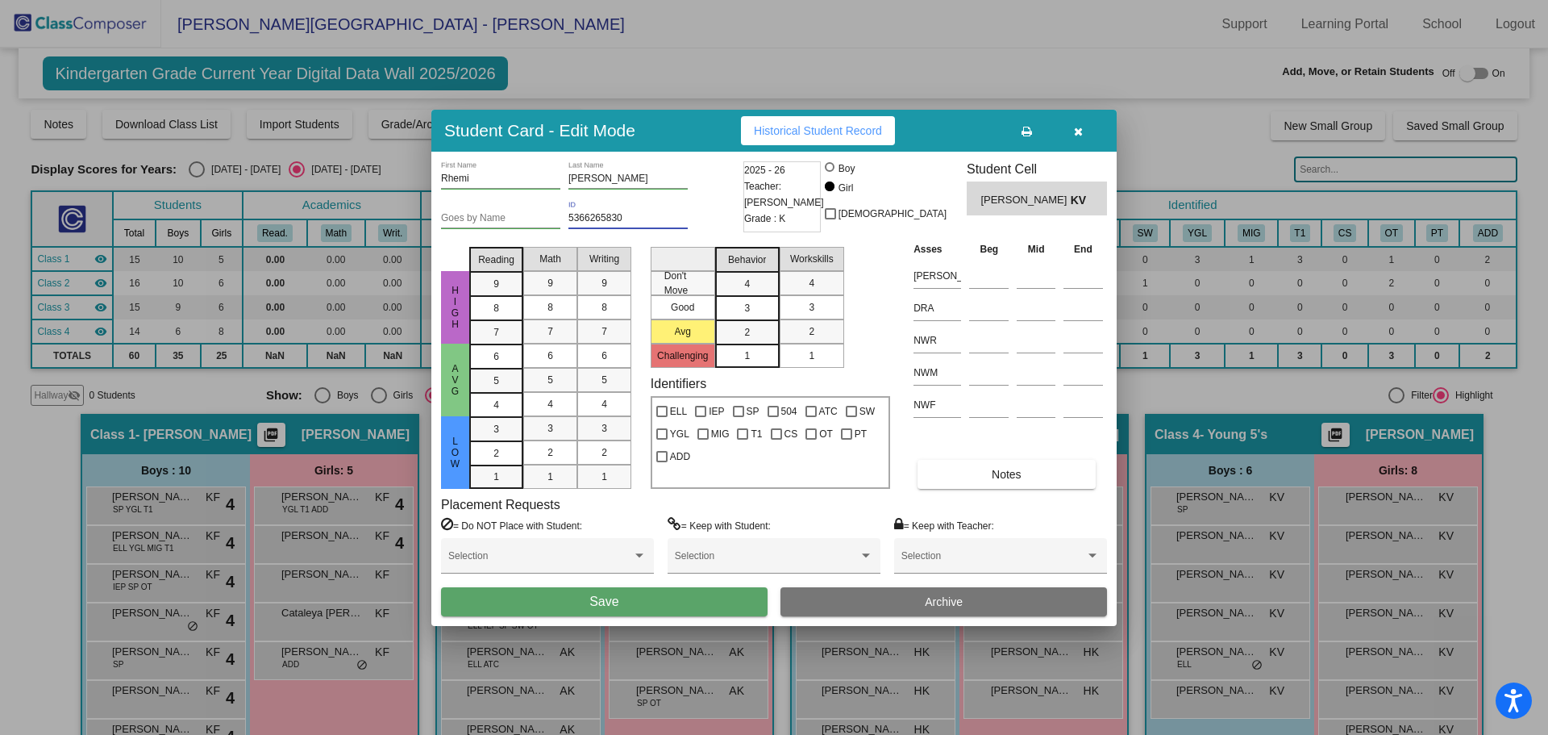
type input "5366265830"
click at [544, 607] on button "Save" at bounding box center [604, 601] width 327 height 29
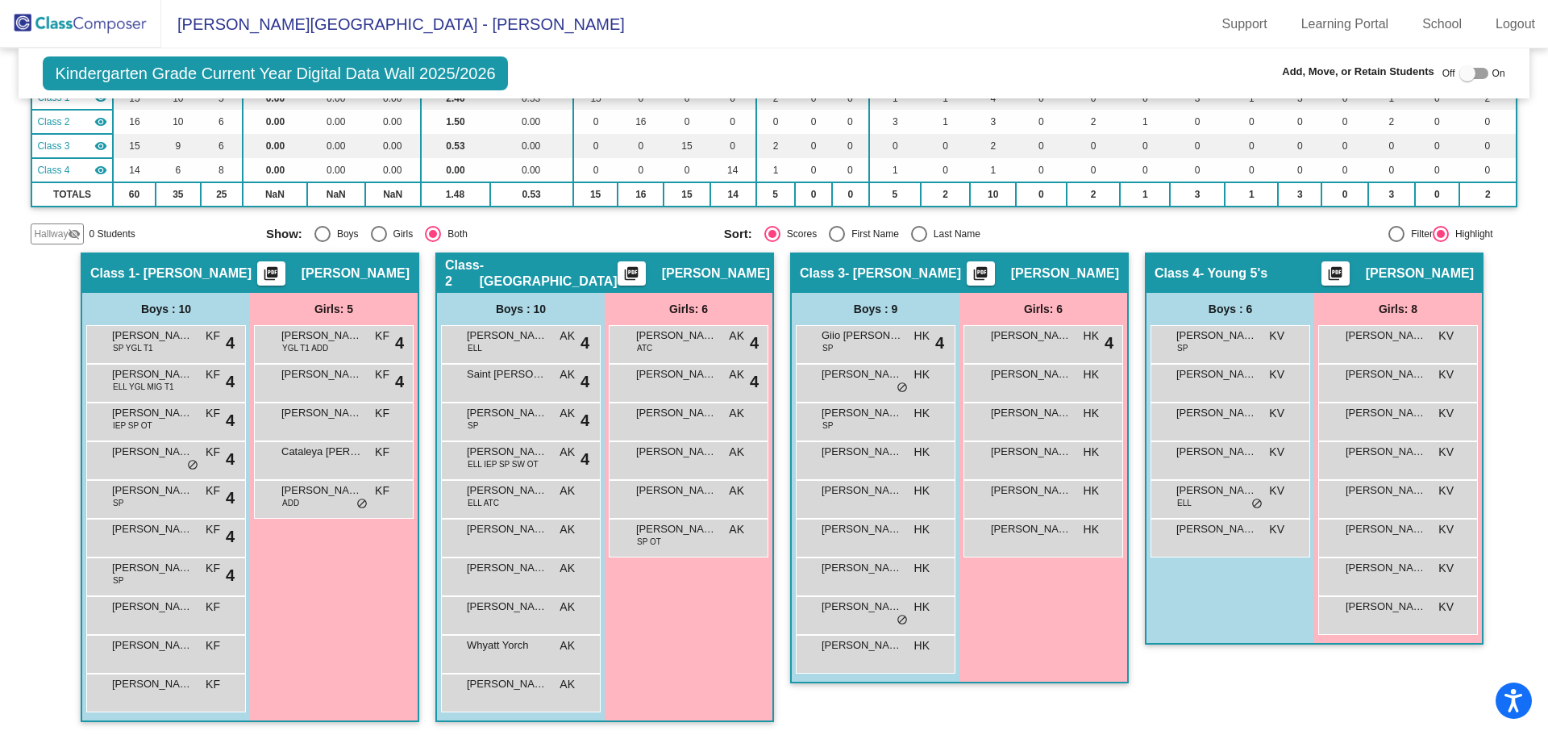
scroll to position [165, 0]
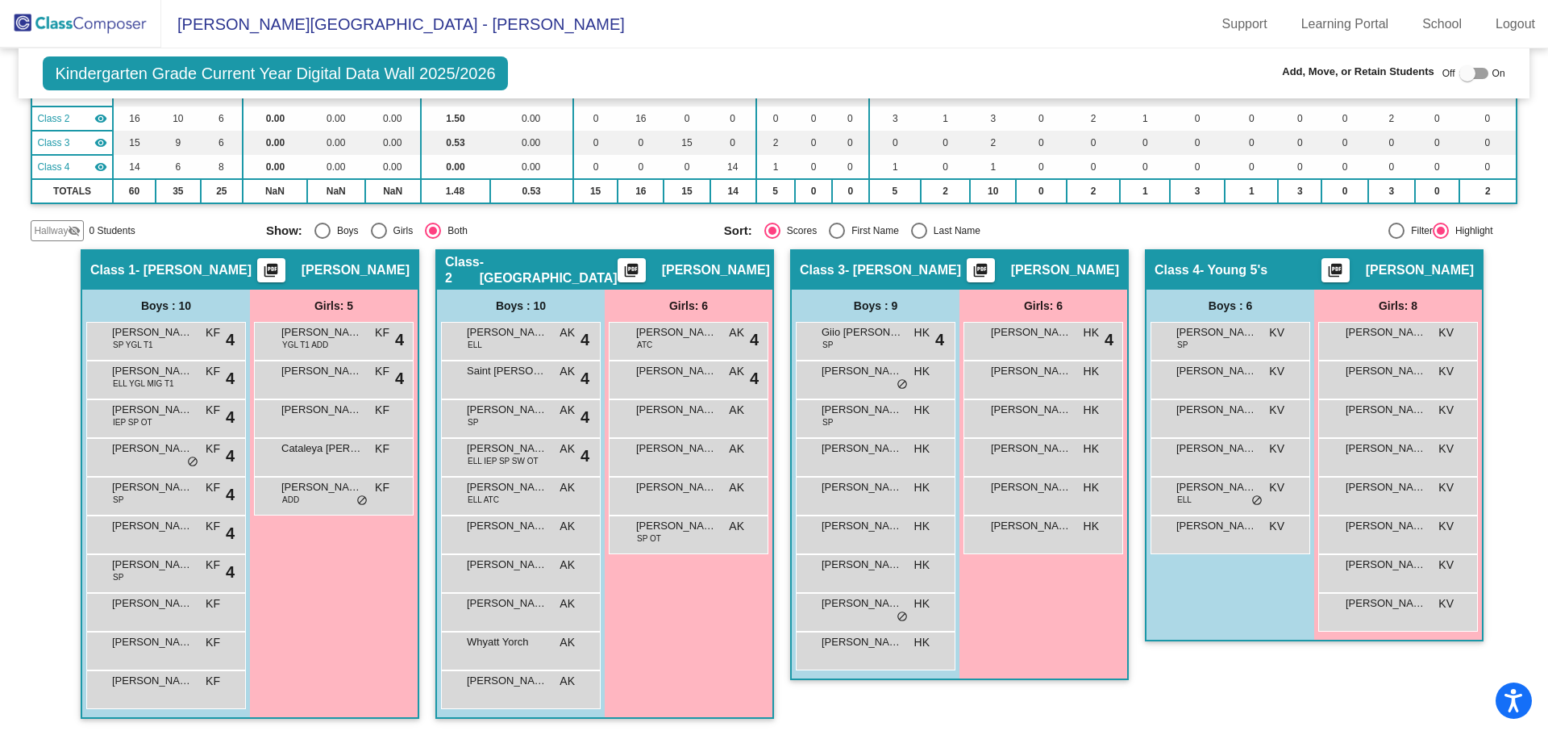
click at [49, 19] on img at bounding box center [80, 24] width 161 height 48
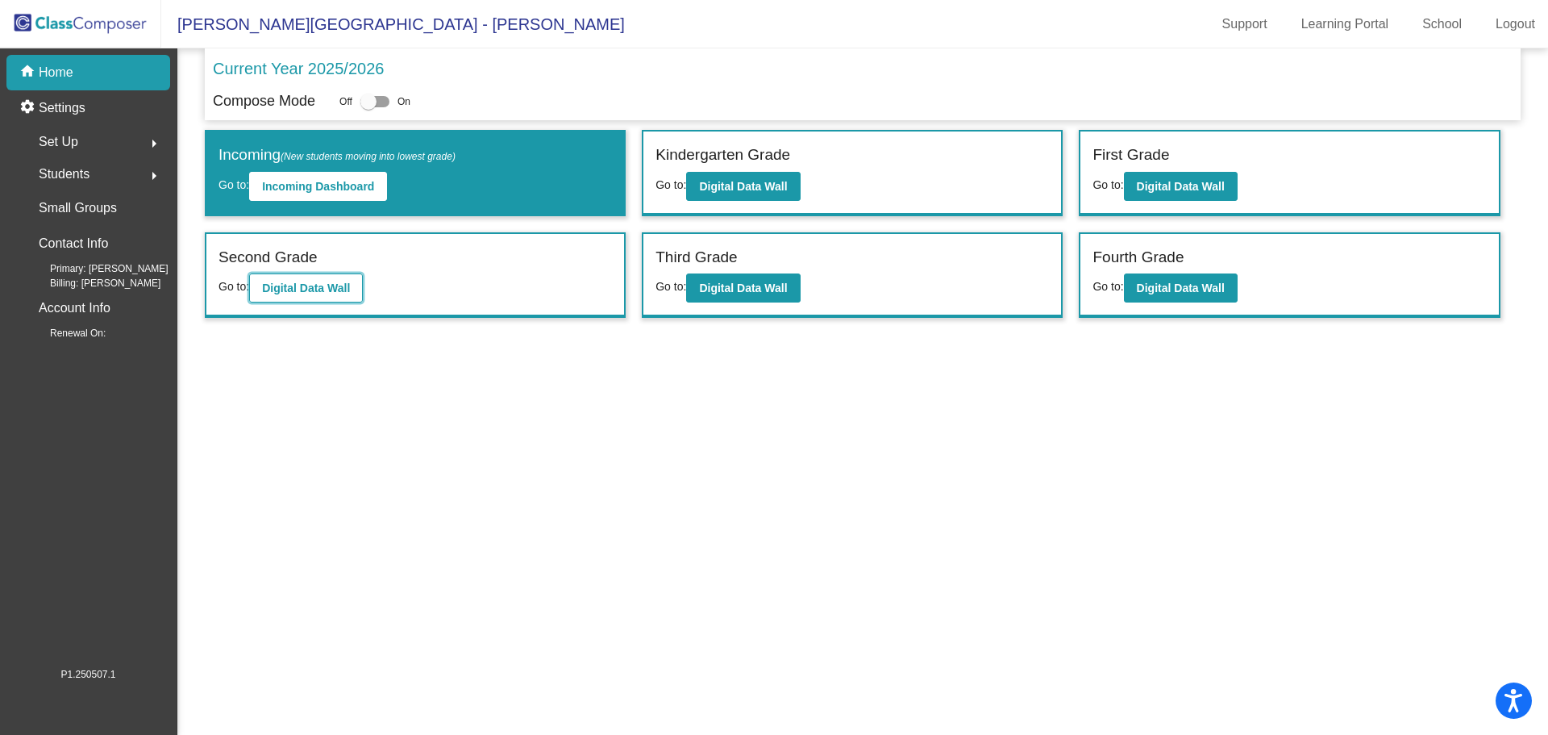
click at [319, 291] on b "Digital Data Wall" at bounding box center [306, 287] width 88 height 13
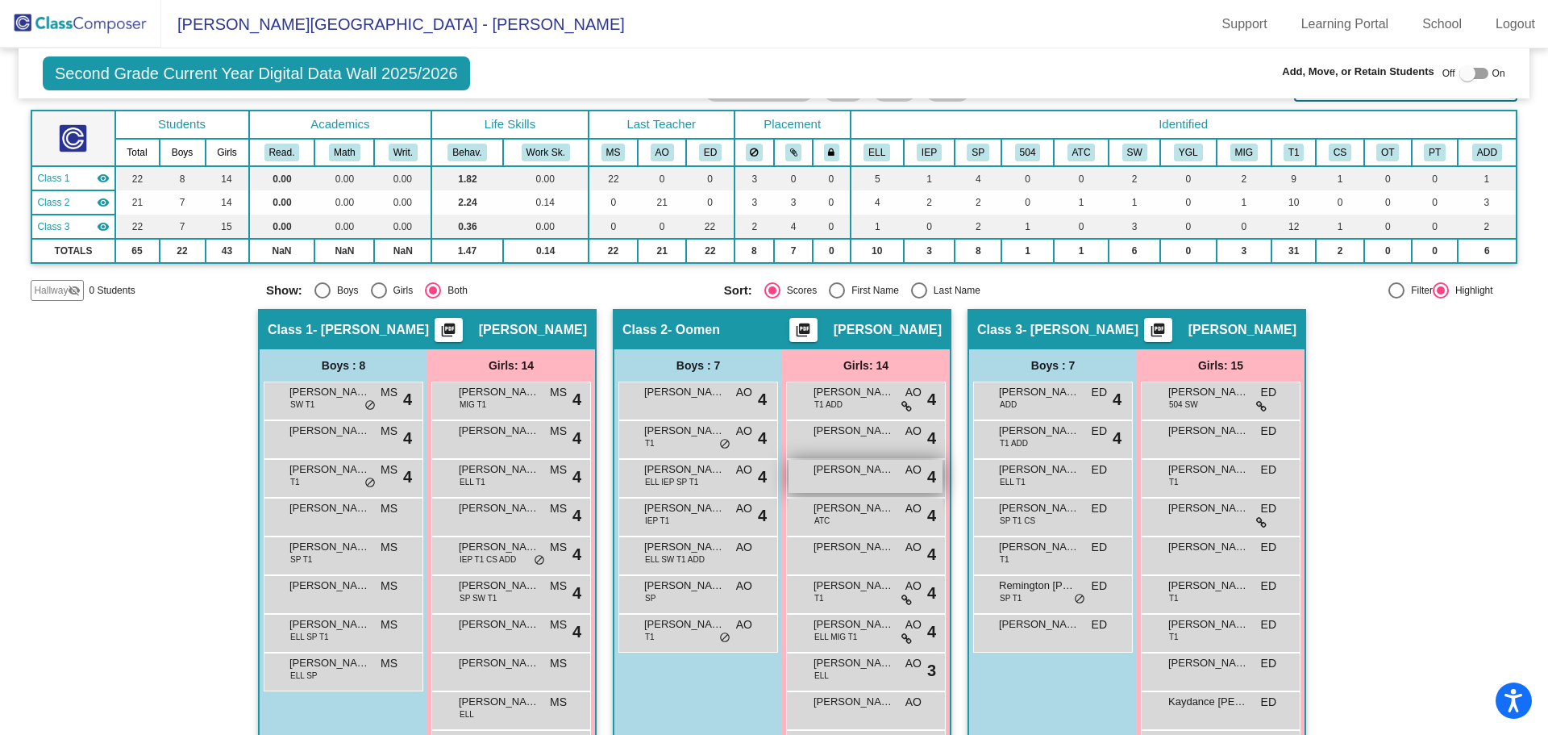
scroll to position [242, 0]
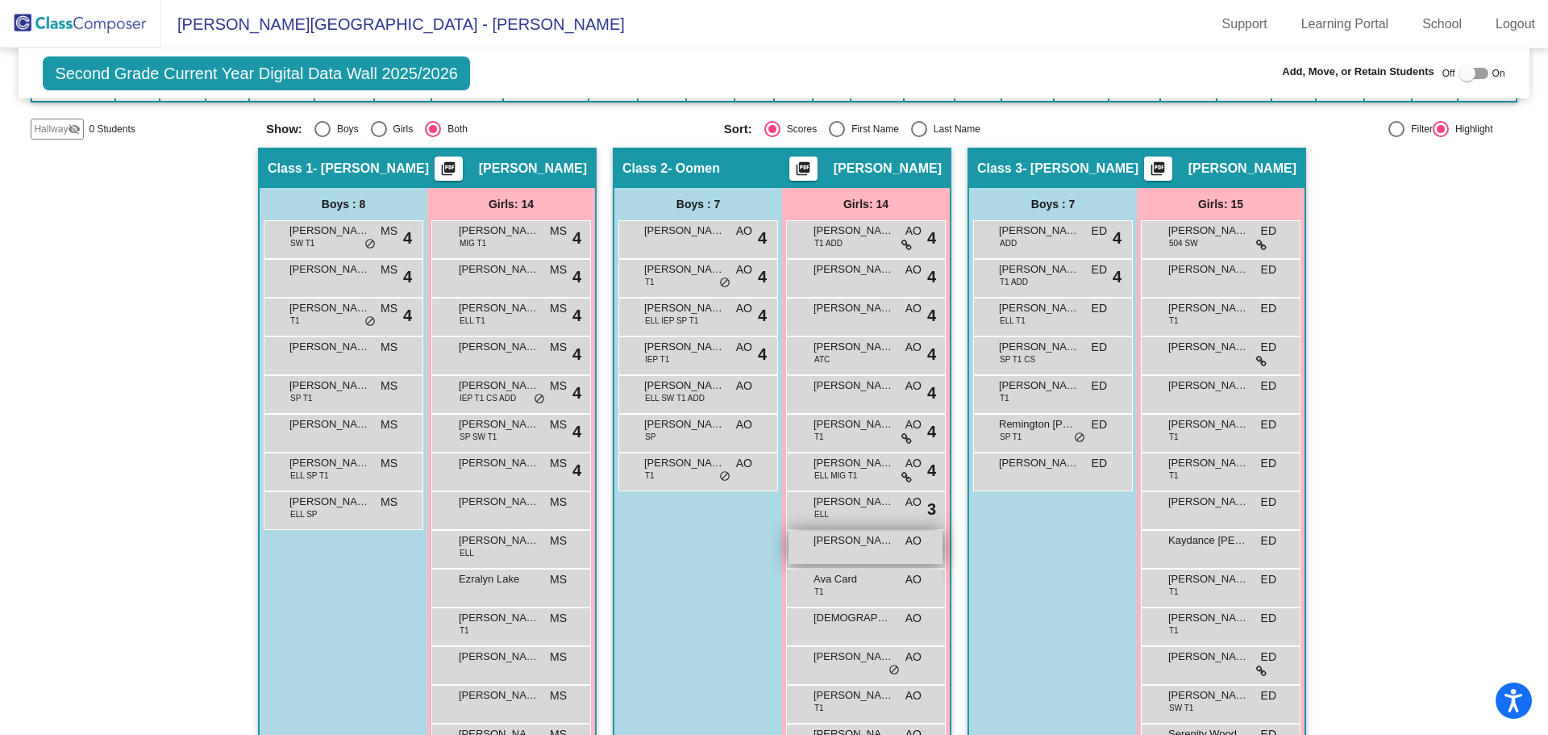
click at [842, 538] on span "[PERSON_NAME]" at bounding box center [854, 540] width 81 height 16
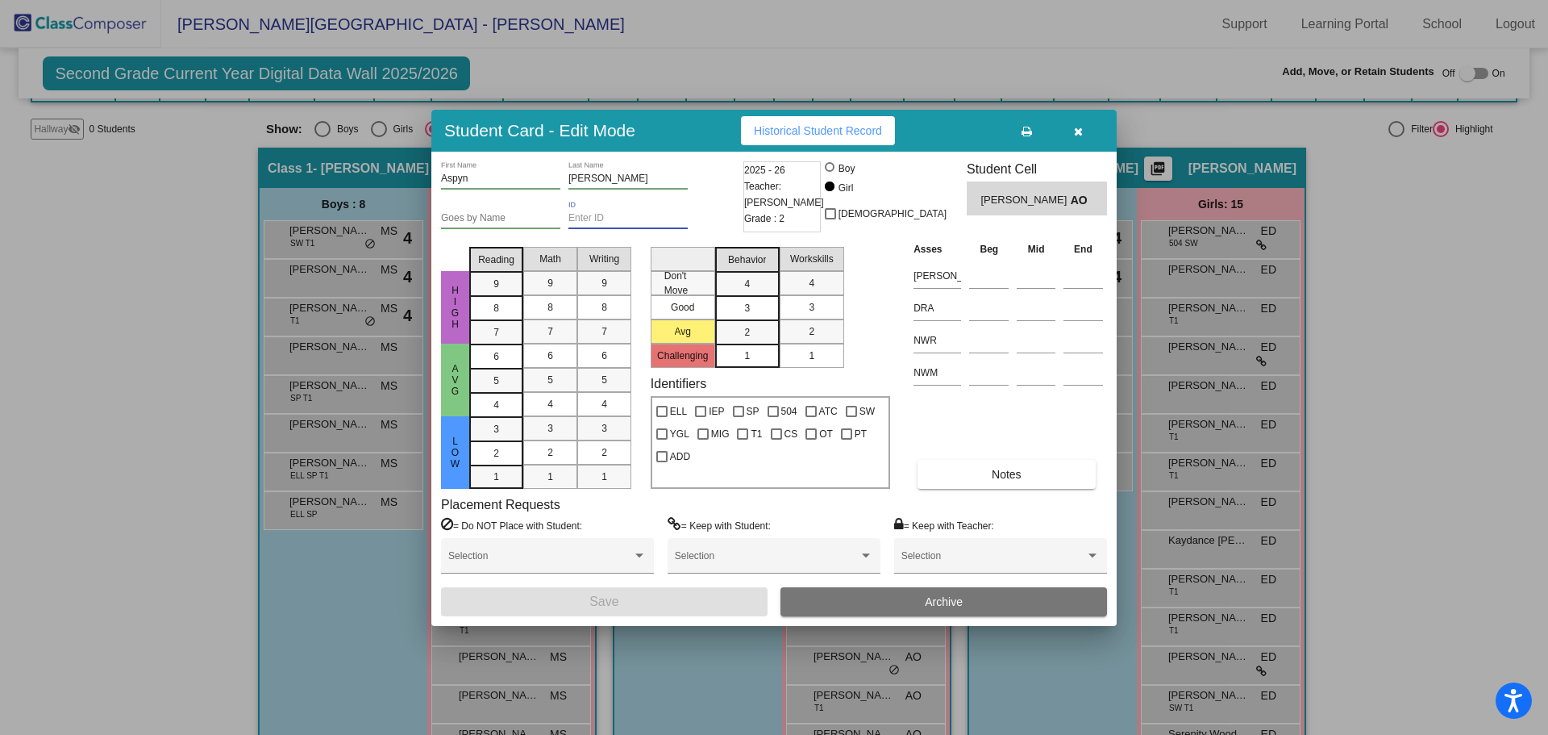
click at [572, 217] on input "ID" at bounding box center [628, 218] width 119 height 11
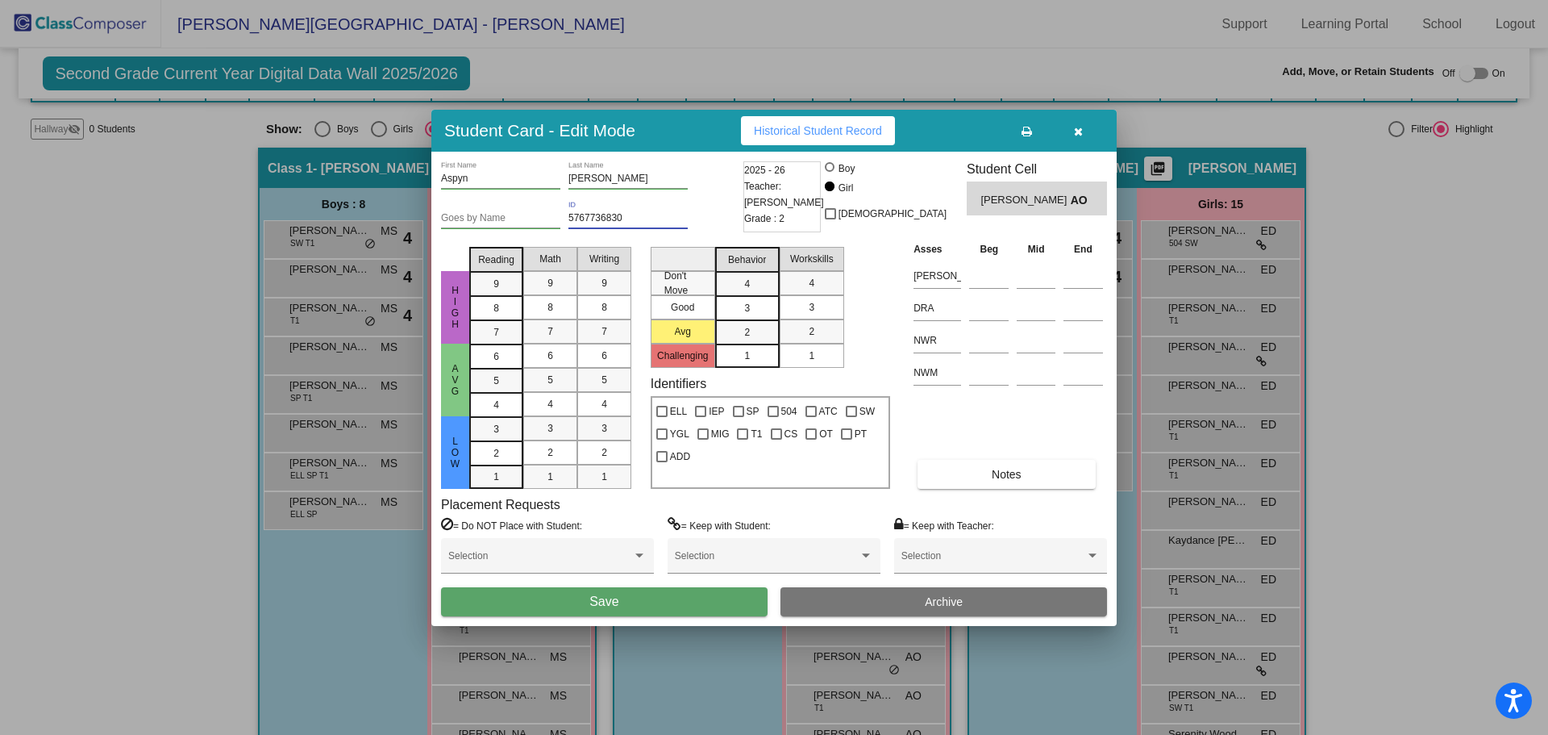
type input "5767736830"
click at [627, 597] on button "Save" at bounding box center [604, 601] width 327 height 29
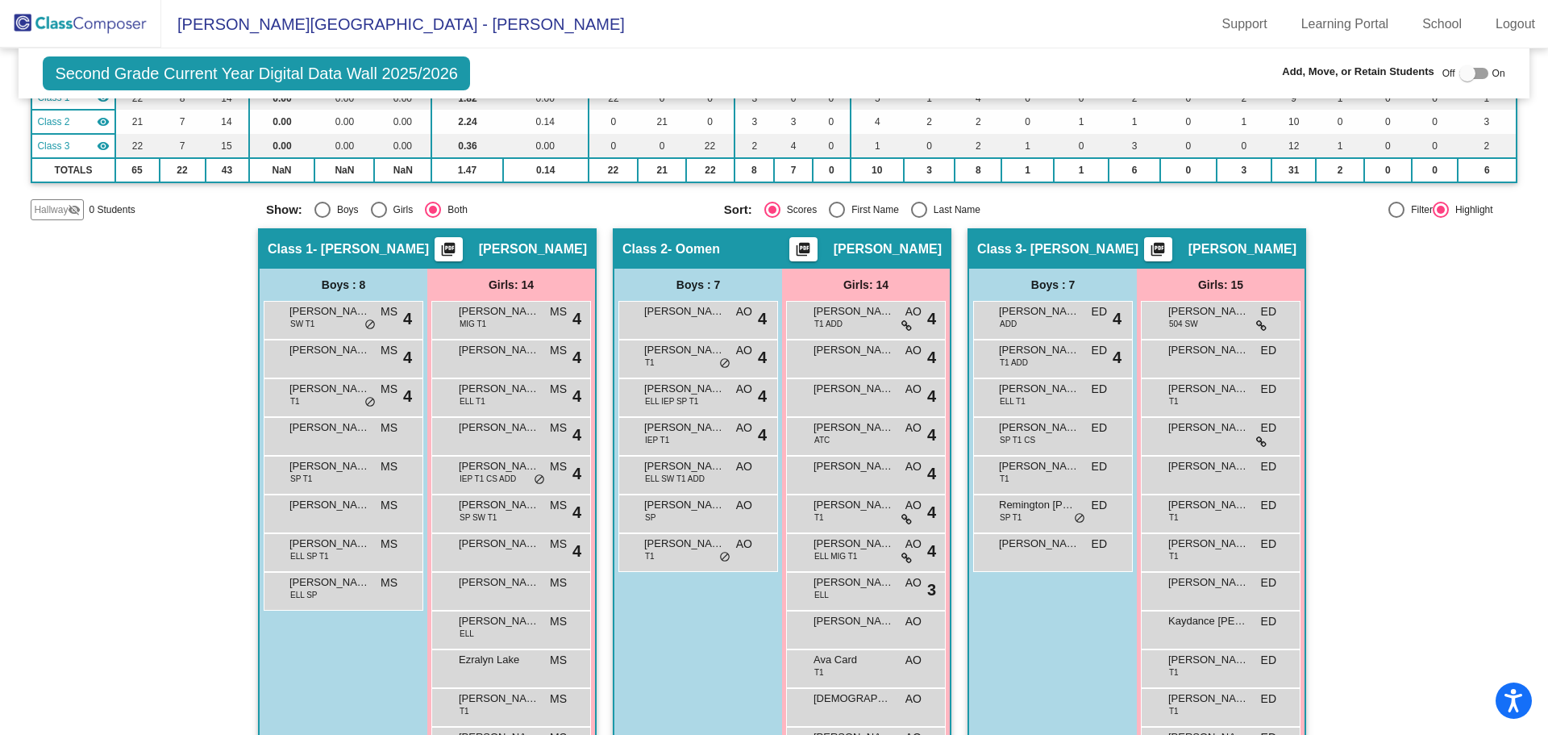
scroll to position [323, 0]
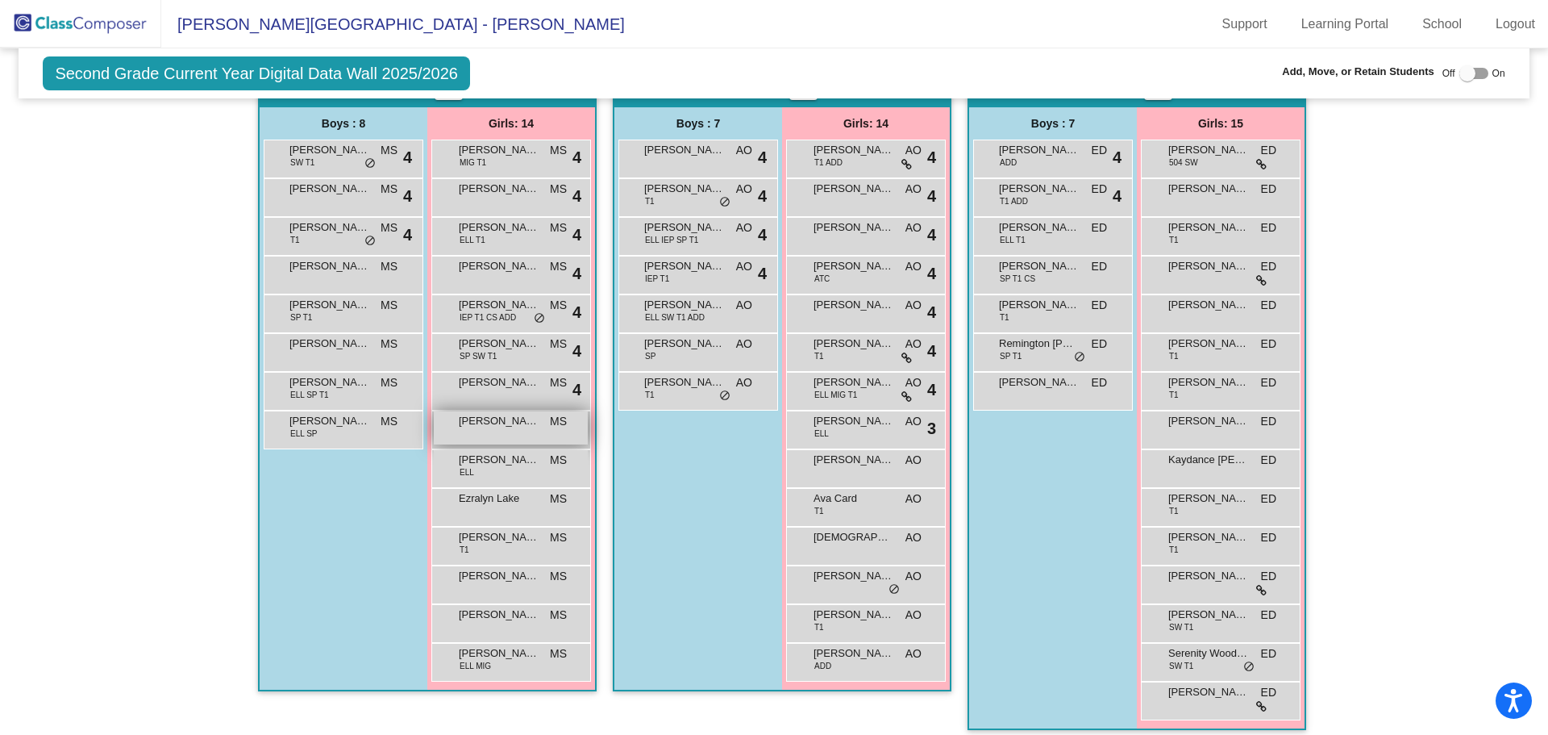
click at [485, 423] on span "[PERSON_NAME]" at bounding box center [499, 421] width 81 height 16
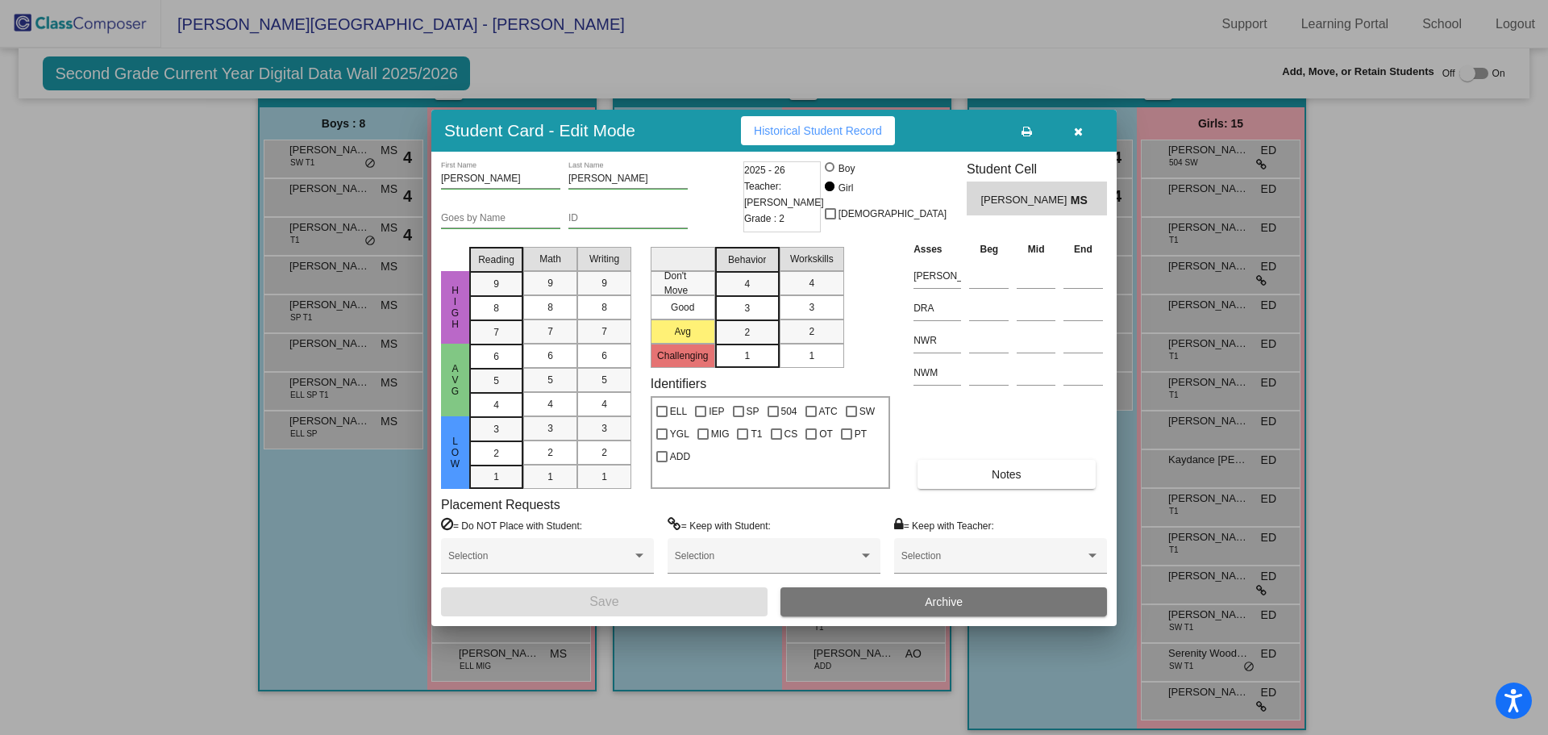
click at [573, 217] on input "ID" at bounding box center [628, 218] width 119 height 11
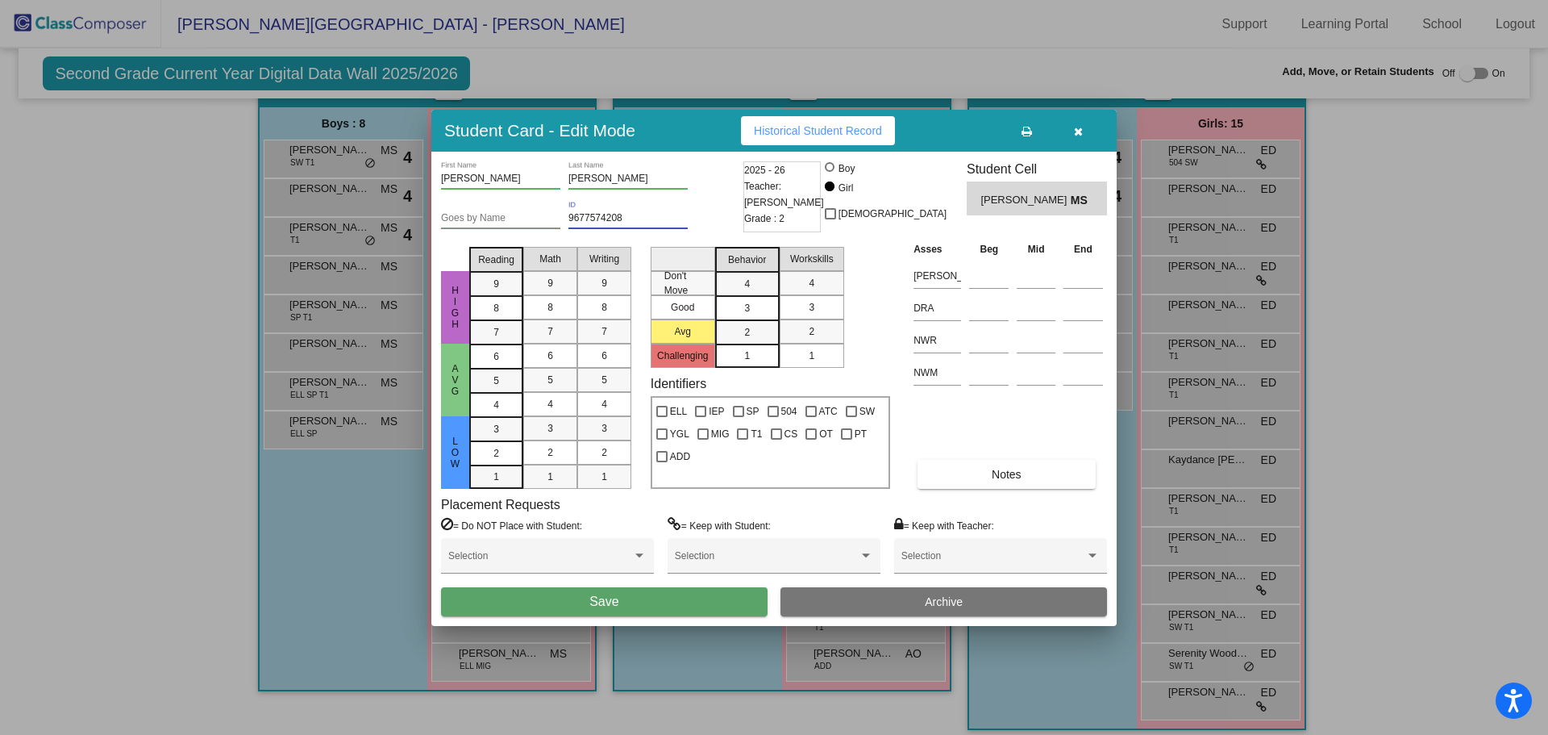
type input "9677574208"
click at [632, 590] on button "Save" at bounding box center [604, 601] width 327 height 29
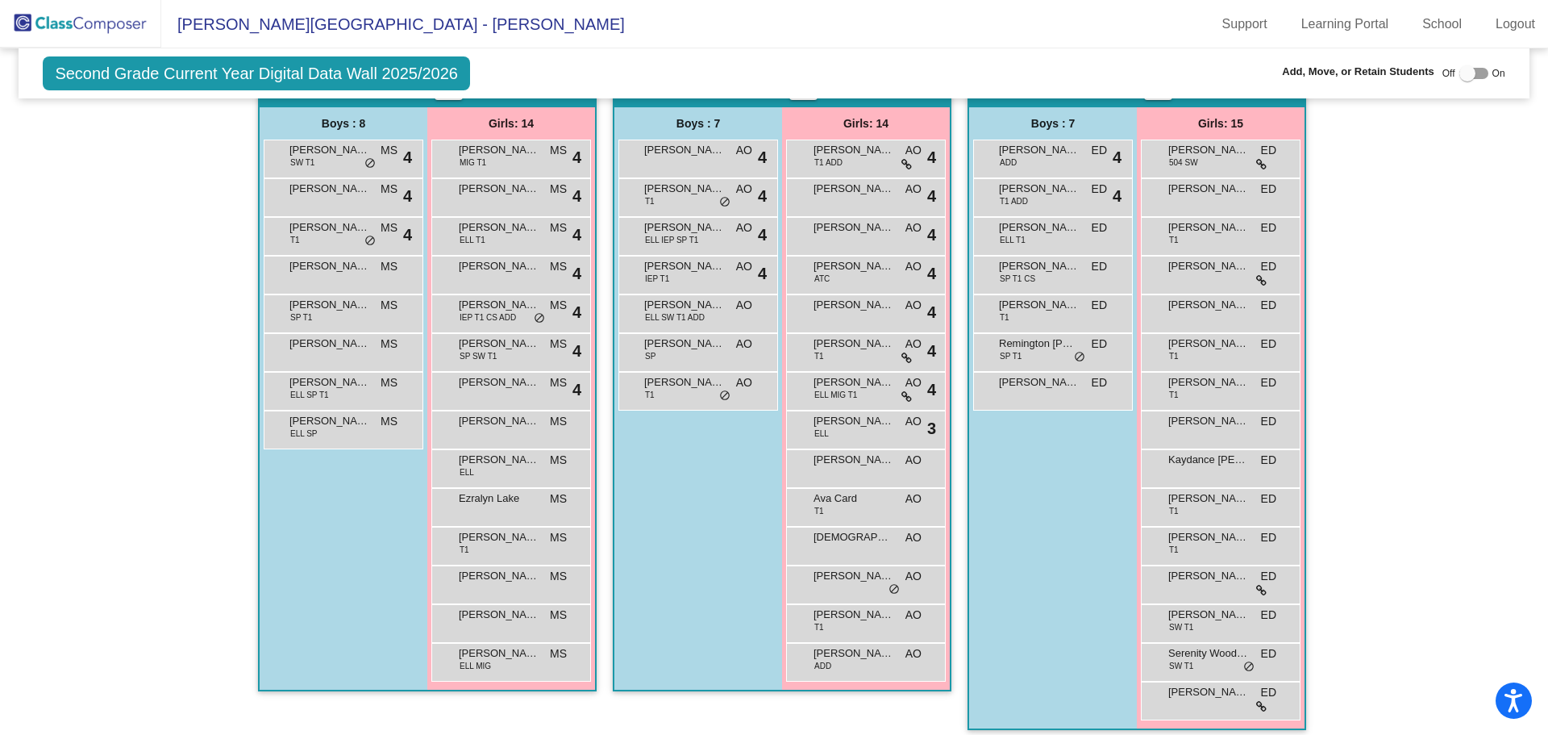
click at [99, 23] on img at bounding box center [80, 24] width 161 height 48
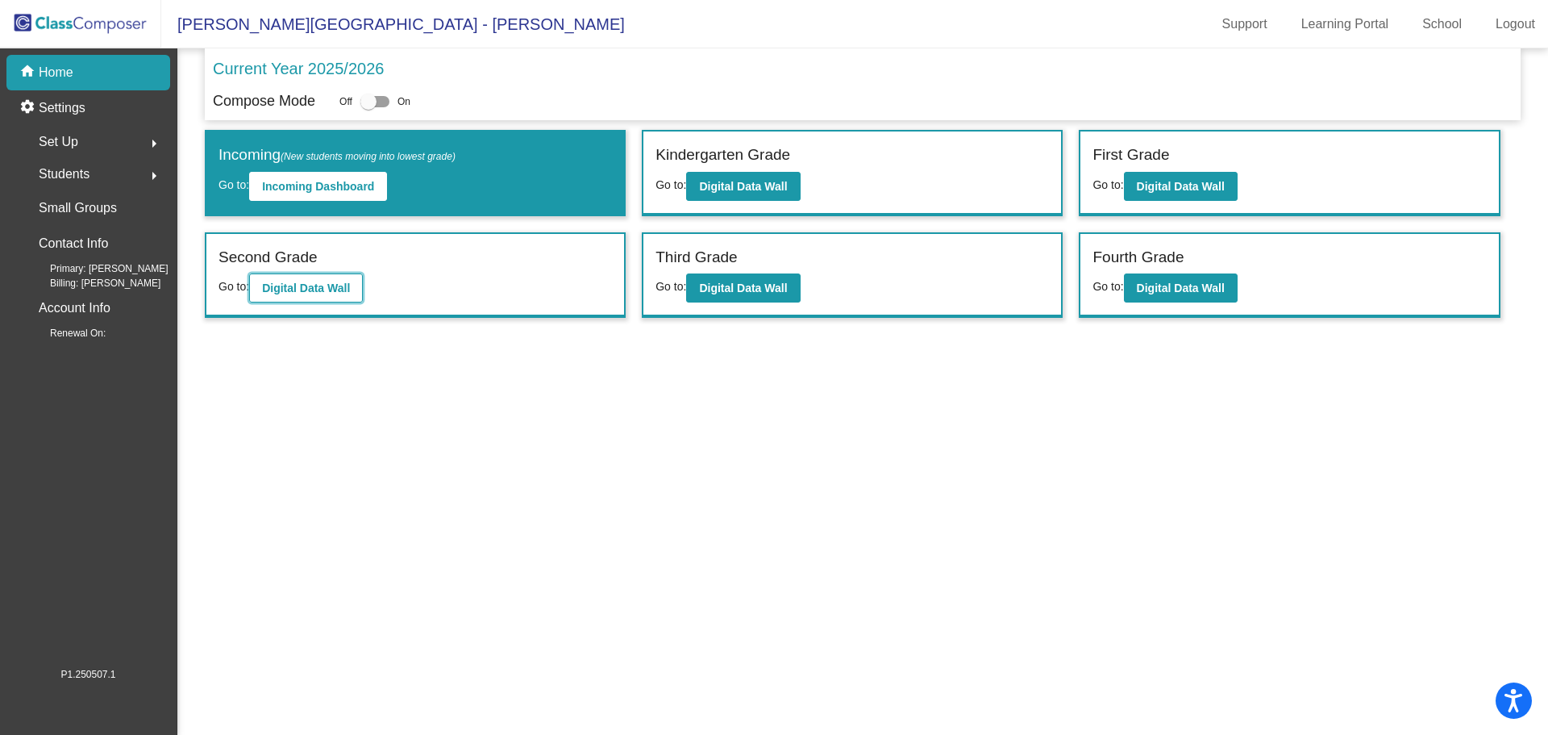
click at [328, 281] on b "Digital Data Wall" at bounding box center [306, 287] width 88 height 13
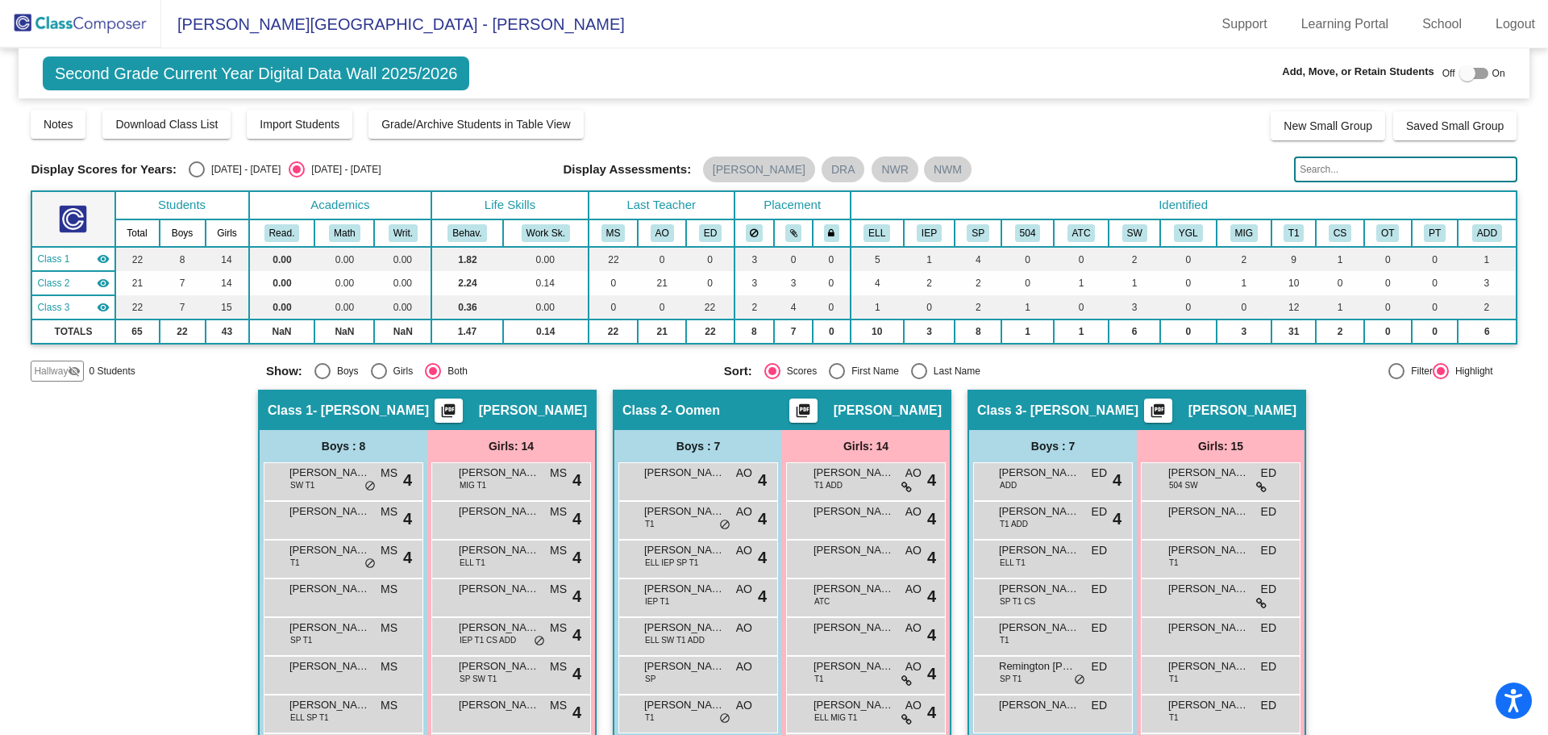
click at [1473, 69] on div at bounding box center [1474, 73] width 29 height 11
checkbox input "true"
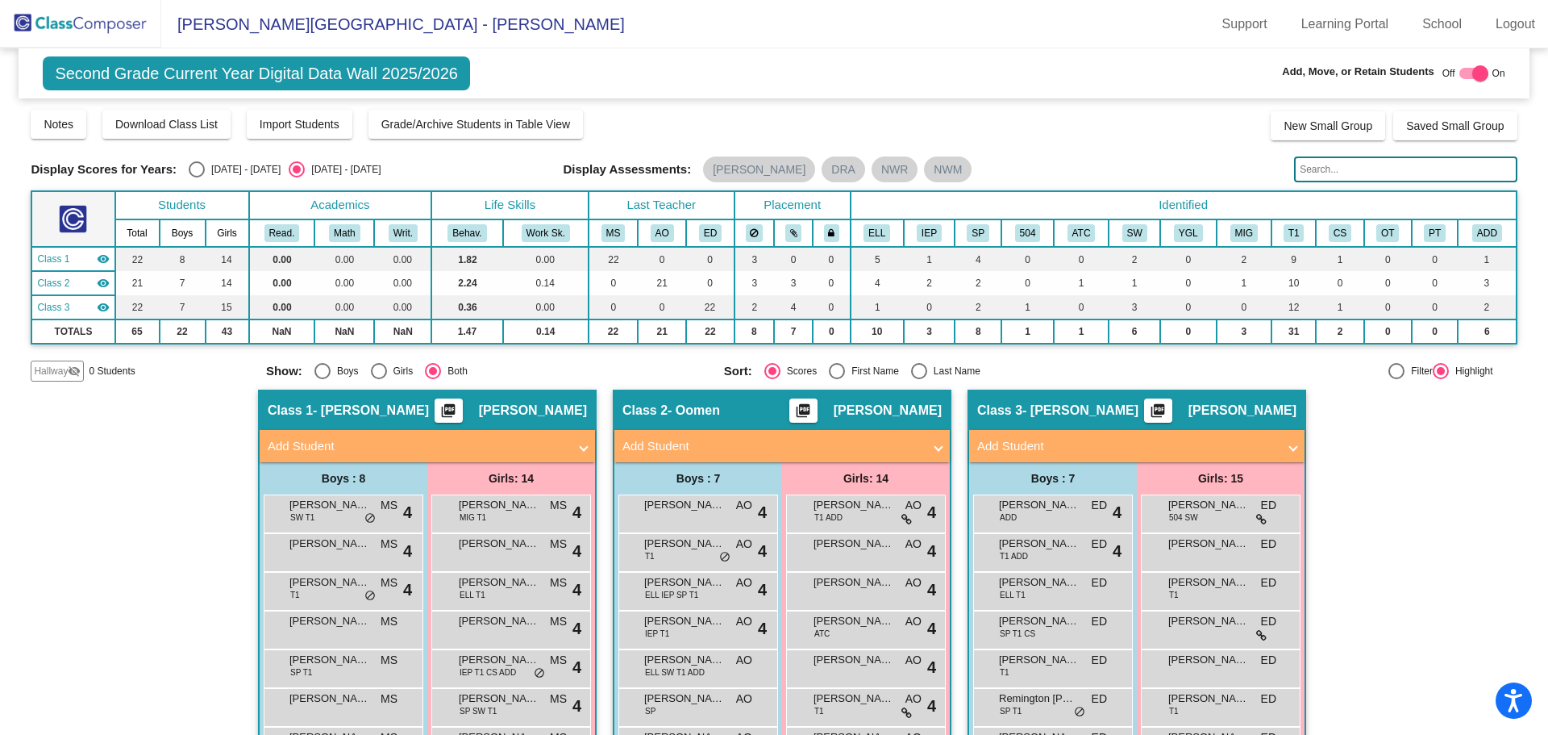
click at [680, 440] on mat-panel-title "Add Student" at bounding box center [773, 446] width 300 height 19
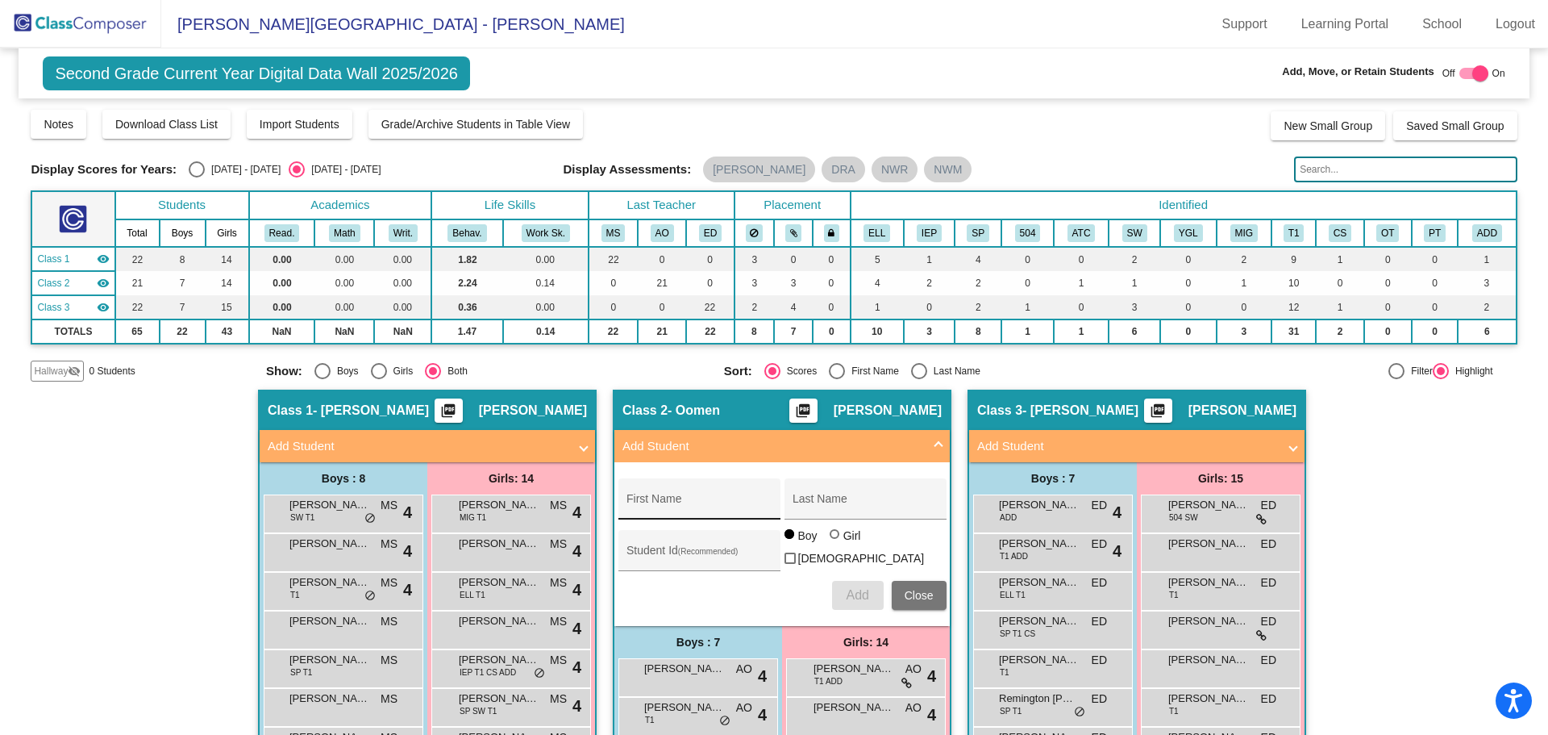
click at [627, 505] on input "First Name" at bounding box center [699, 504] width 145 height 13
type input "Emberlynn"
click at [793, 511] on div "Last Name" at bounding box center [865, 503] width 145 height 33
type input "[PERSON_NAME]"
click at [835, 534] on div at bounding box center [835, 534] width 0 height 0
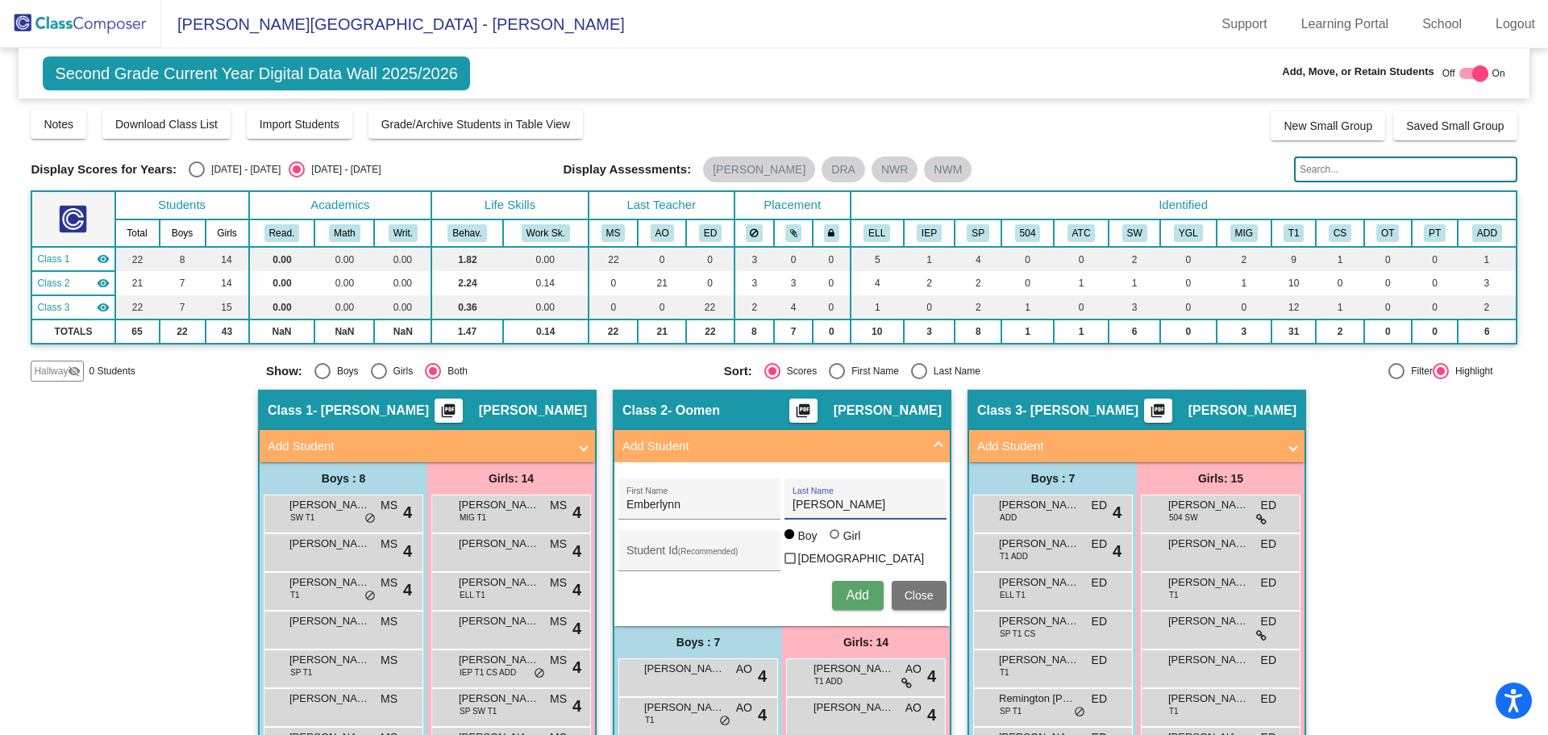
click at [836, 543] on input "Girl" at bounding box center [836, 542] width 1 height 1
radio input "true"
click at [627, 557] on input "Student Id (Recommended)" at bounding box center [699, 556] width 145 height 13
type input "9465345135"
click at [840, 592] on button "Add" at bounding box center [858, 595] width 52 height 29
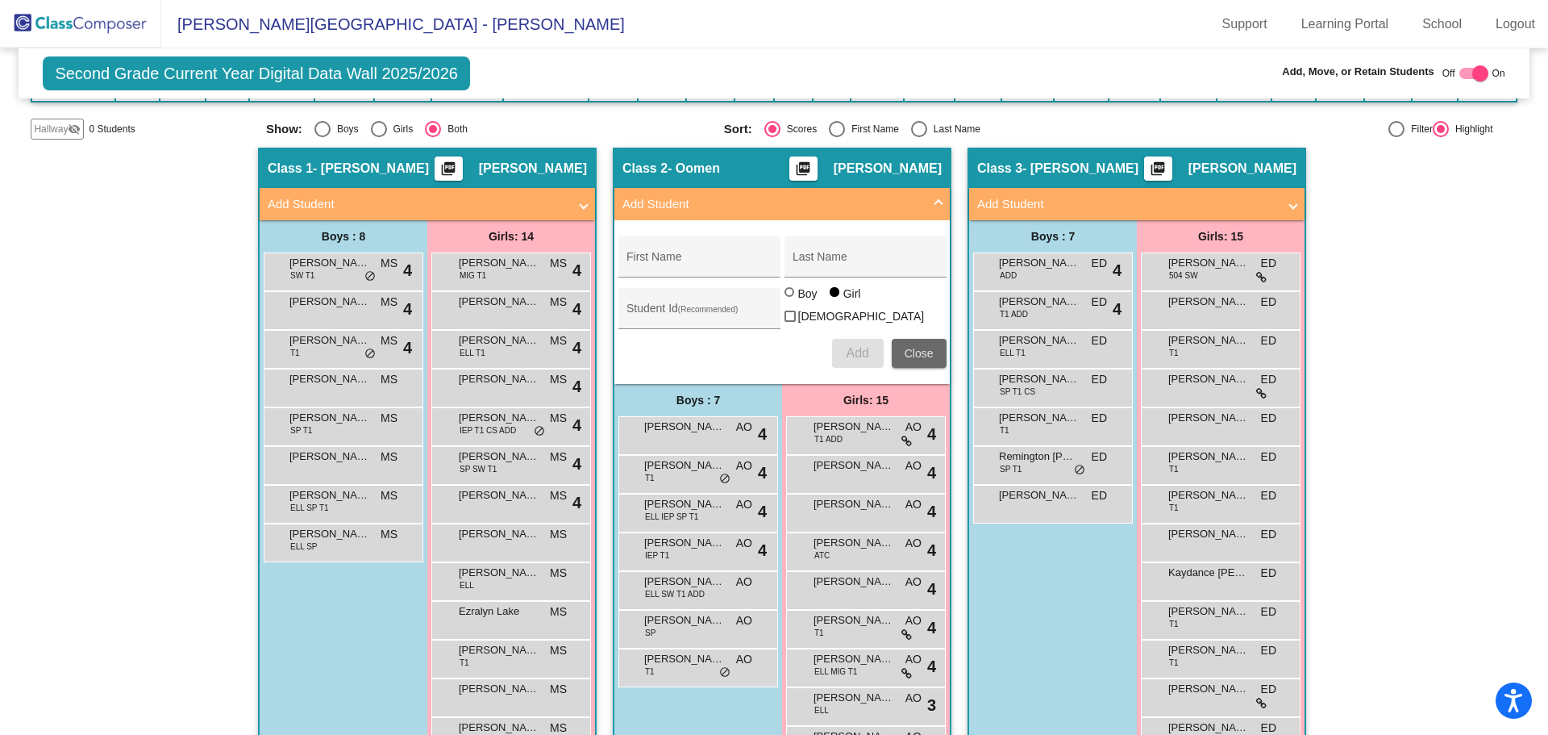
click at [910, 349] on span "Close" at bounding box center [919, 353] width 29 height 13
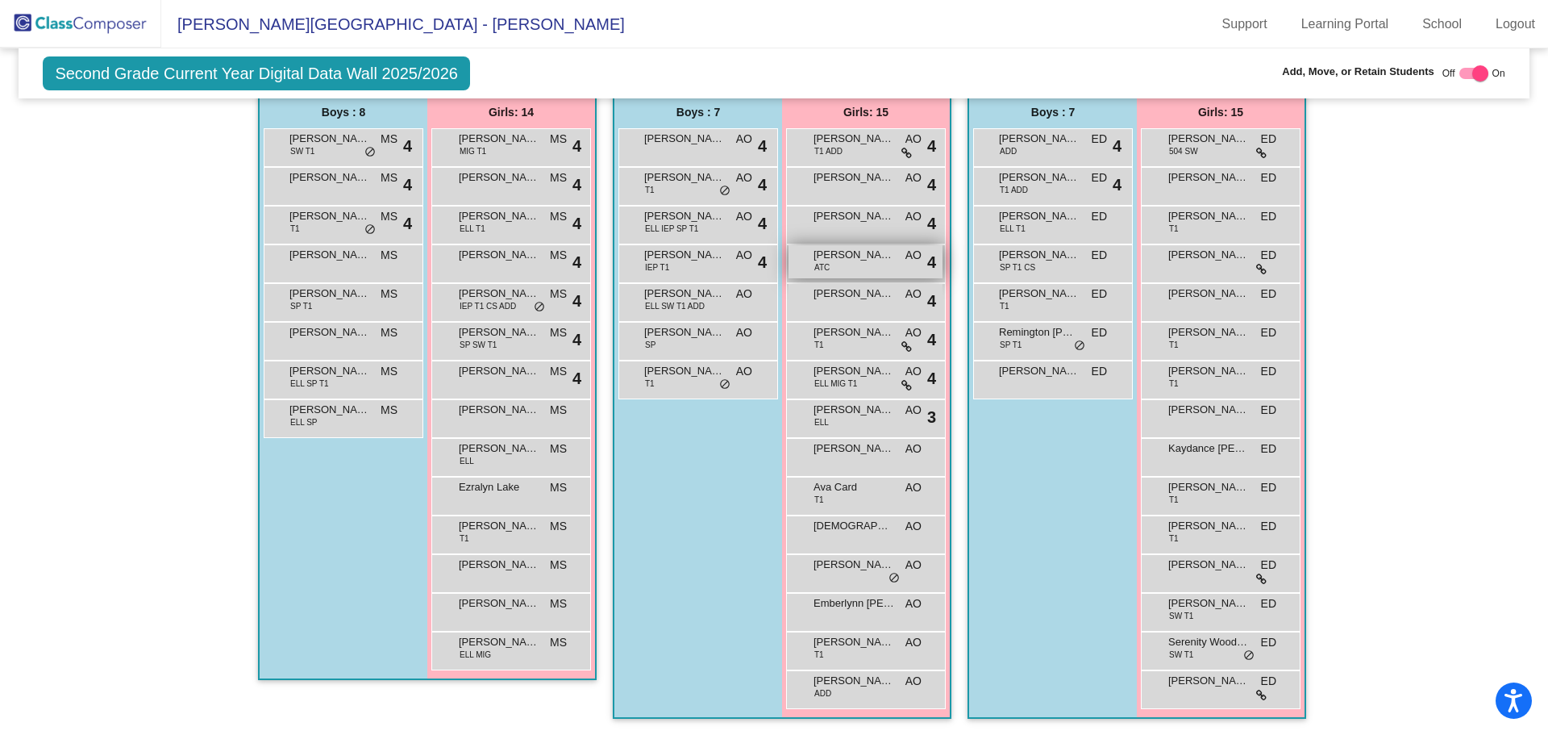
scroll to position [44, 0]
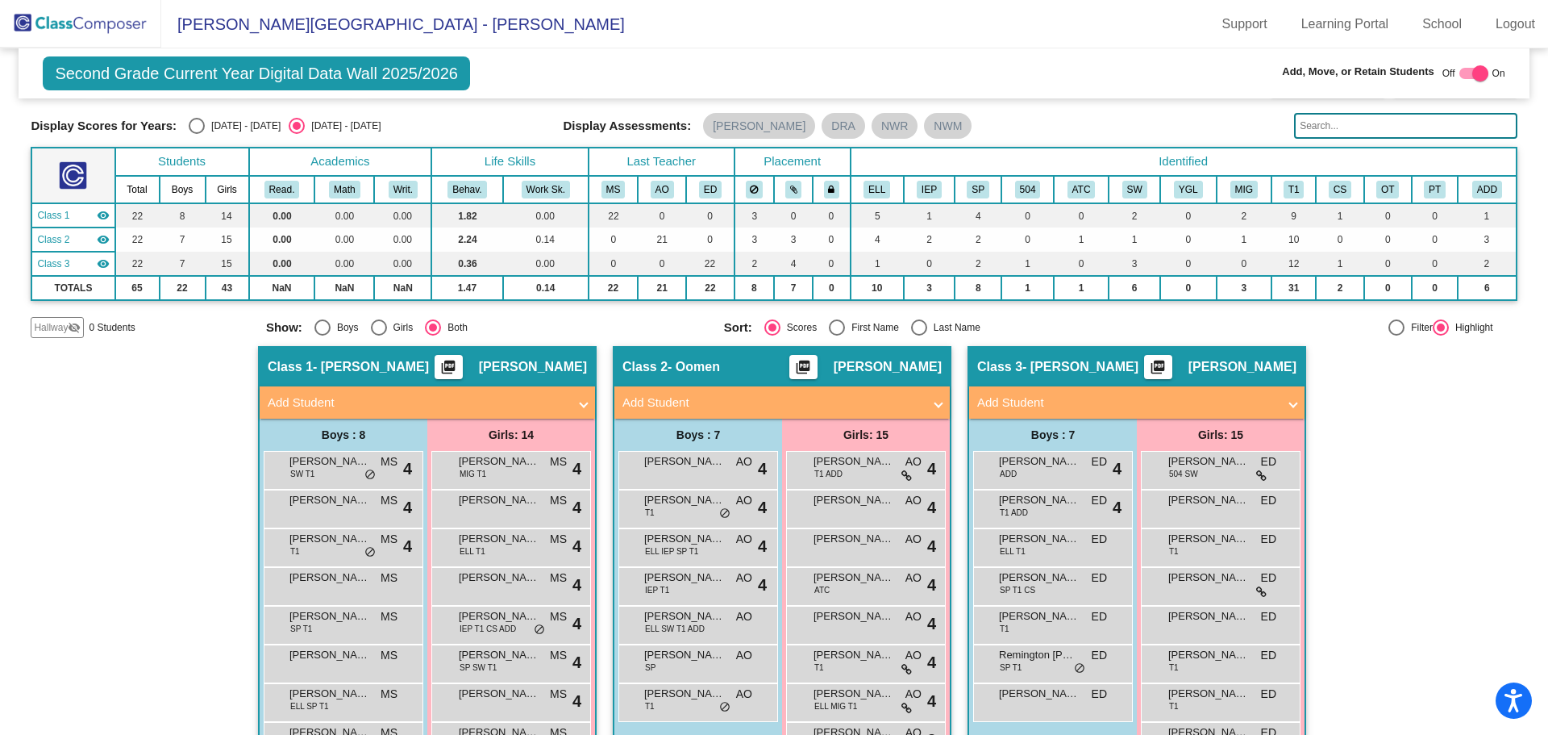
click at [95, 24] on img at bounding box center [80, 24] width 161 height 48
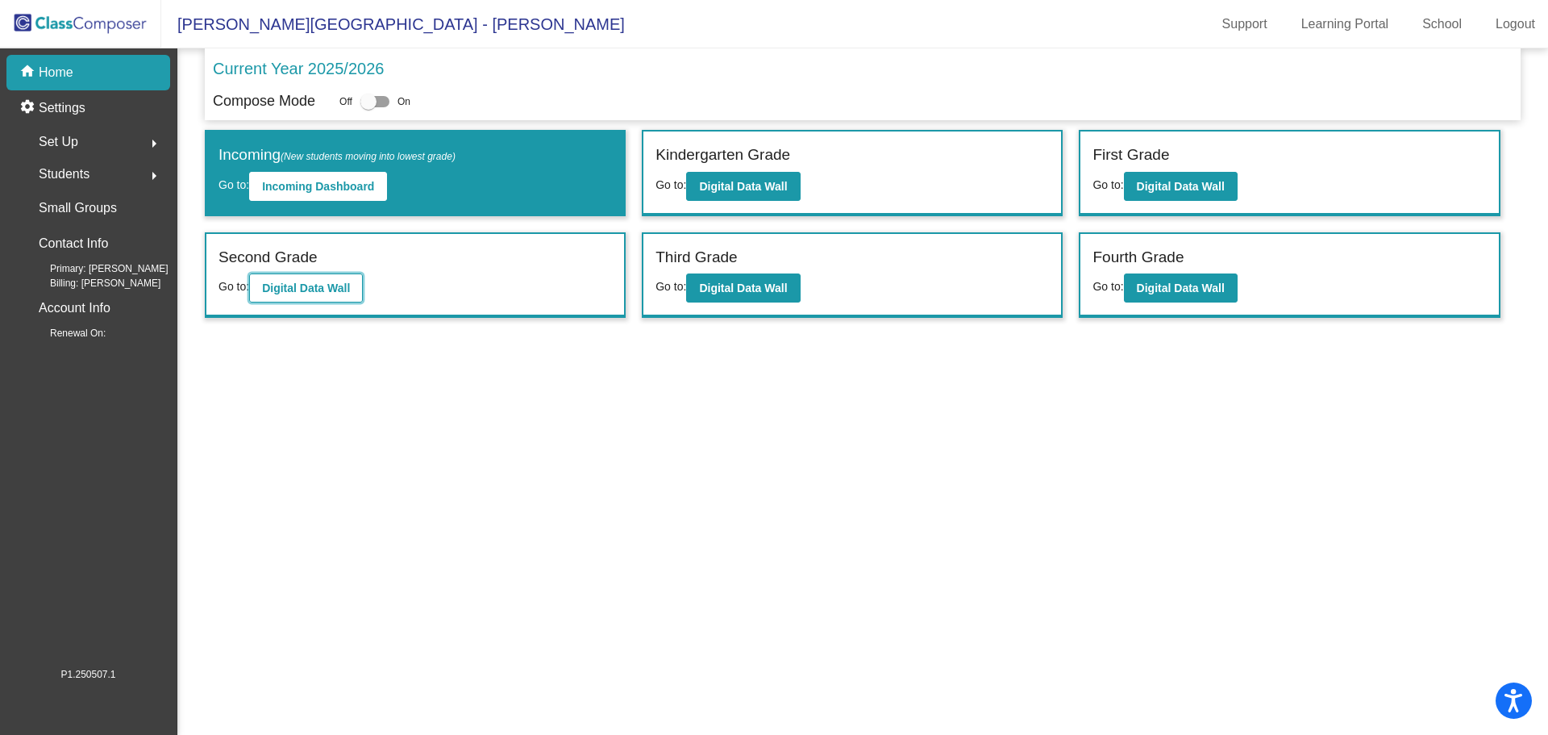
click at [337, 289] on b "Digital Data Wall" at bounding box center [306, 287] width 88 height 13
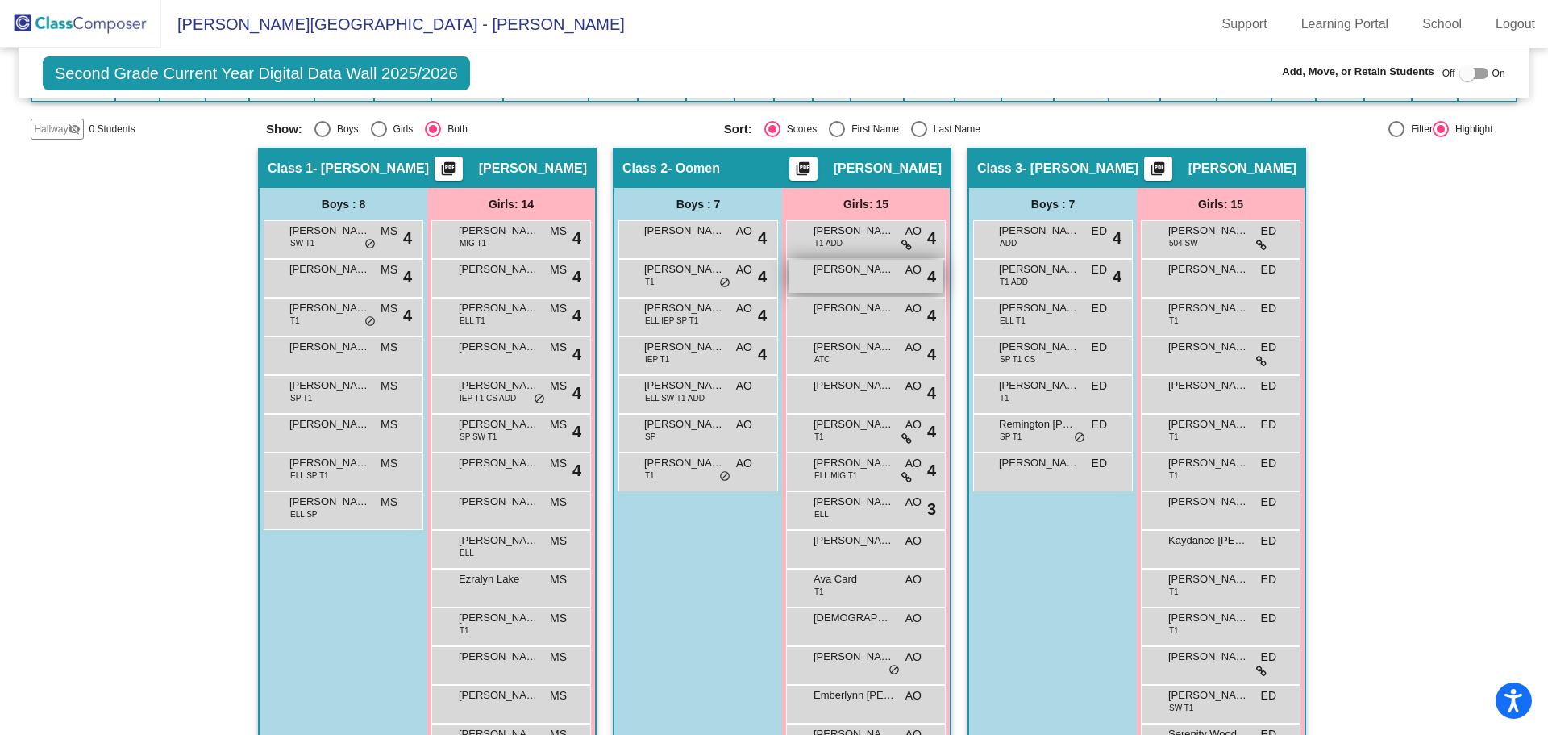
scroll to position [323, 0]
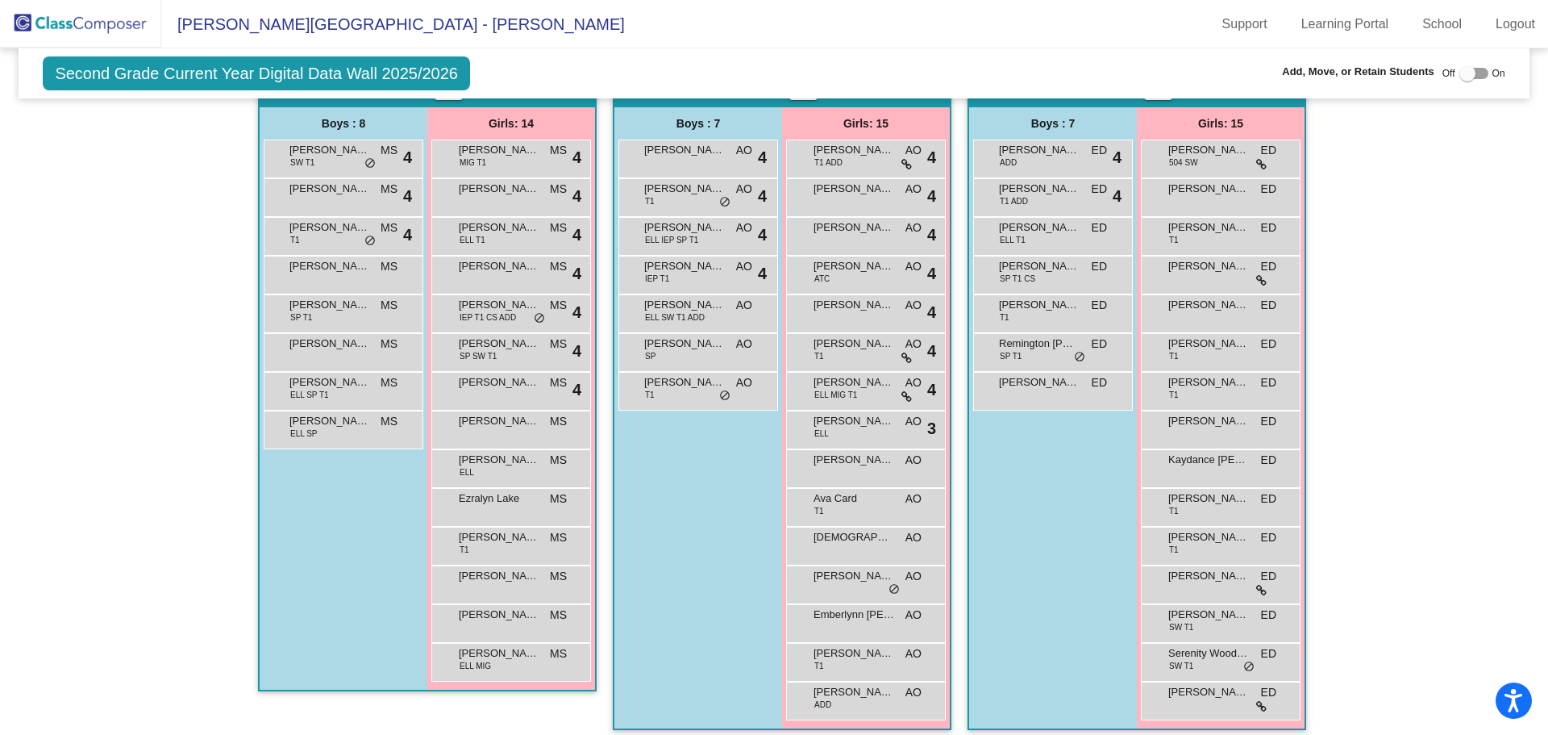
click at [102, 22] on img at bounding box center [80, 24] width 161 height 48
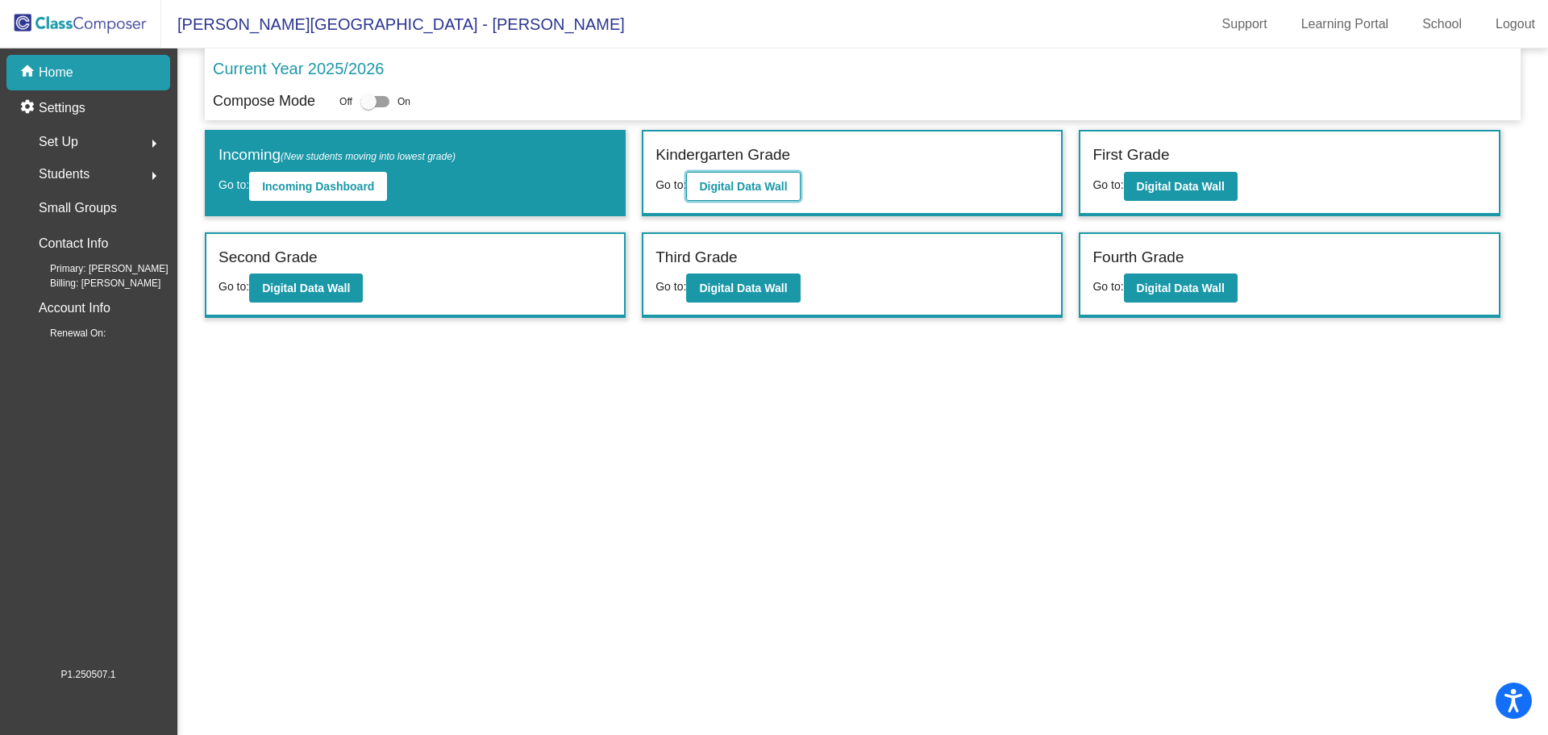
click at [737, 180] on b "Digital Data Wall" at bounding box center [743, 186] width 88 height 13
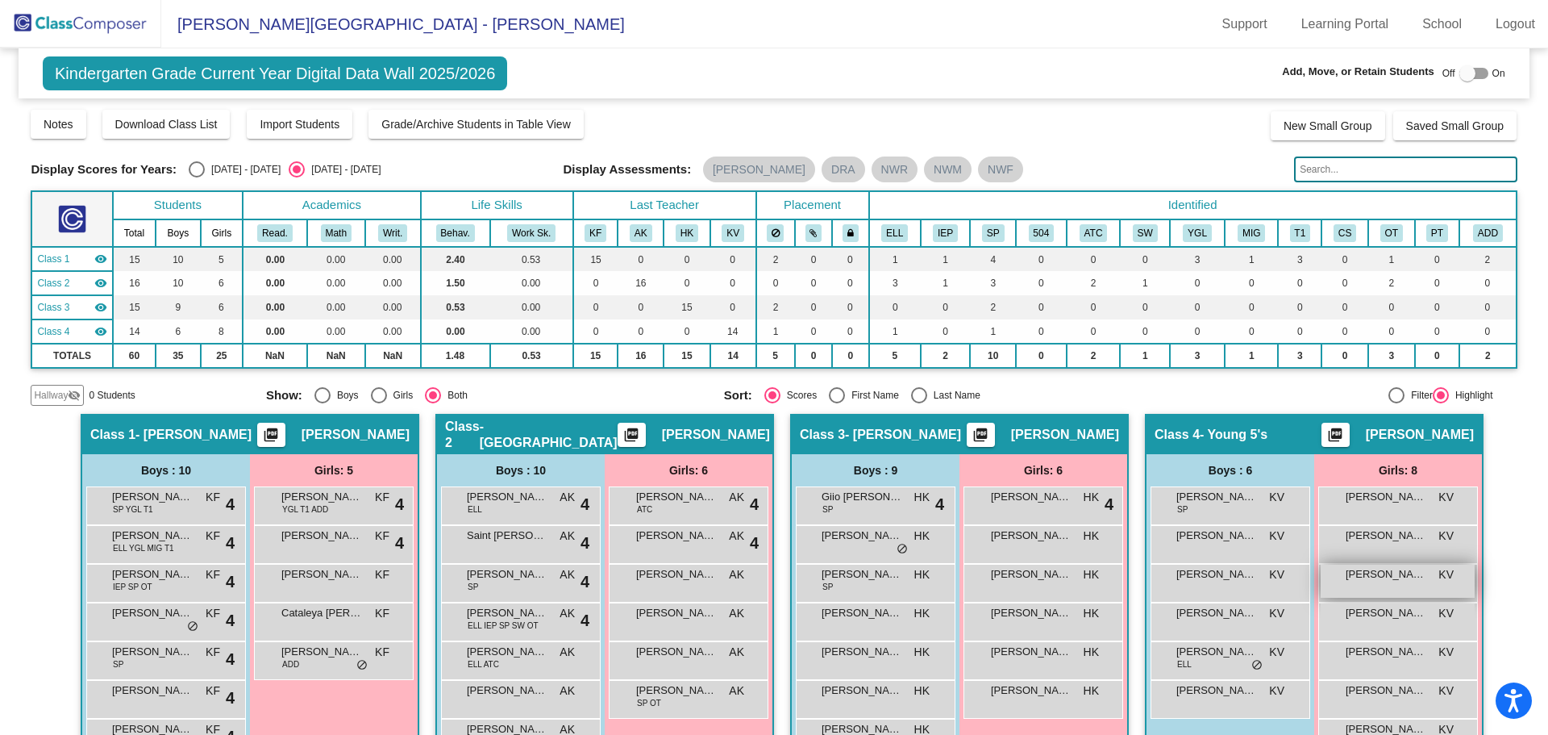
scroll to position [161, 0]
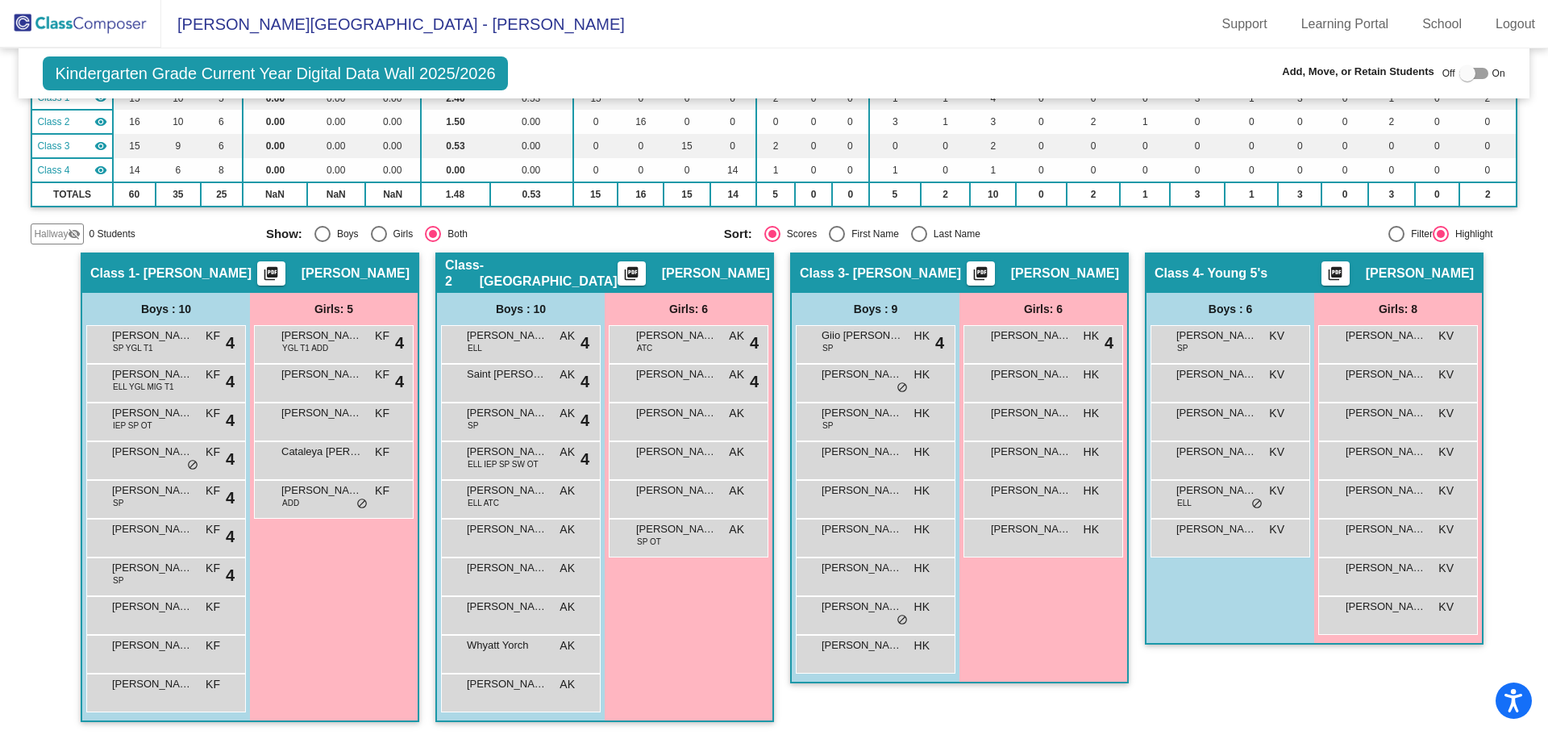
click at [61, 26] on img at bounding box center [80, 24] width 161 height 48
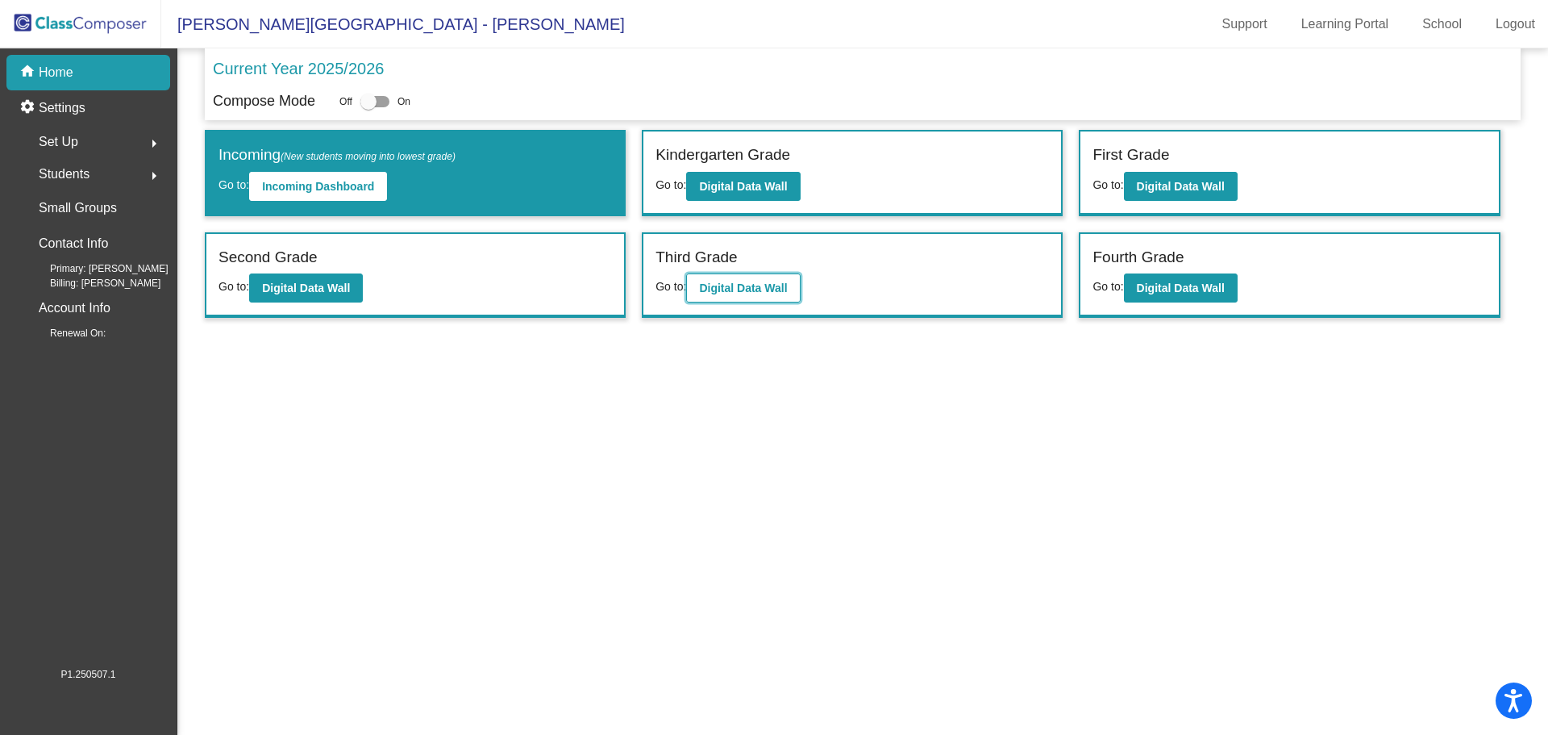
click at [708, 289] on b "Digital Data Wall" at bounding box center [743, 287] width 88 height 13
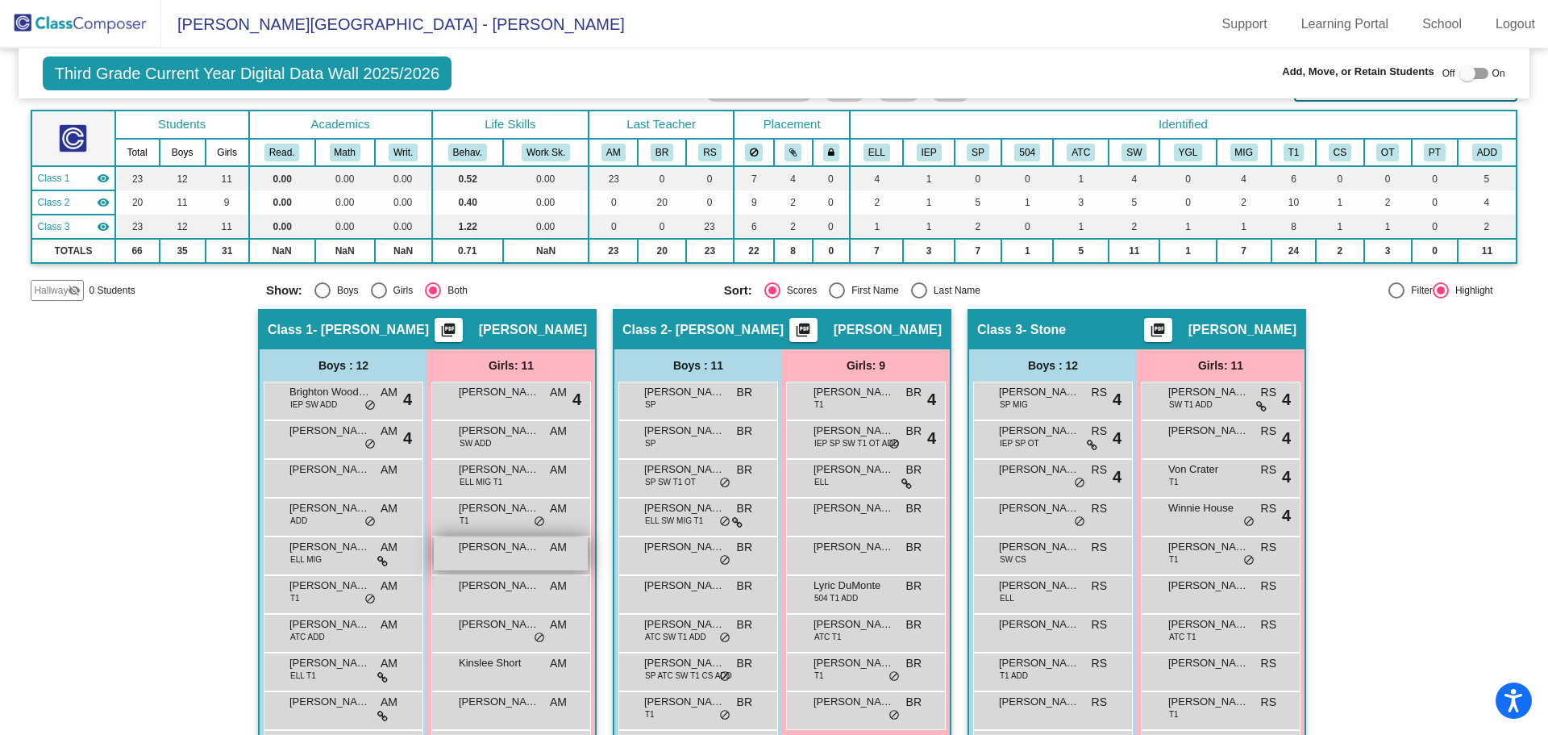
scroll to position [161, 0]
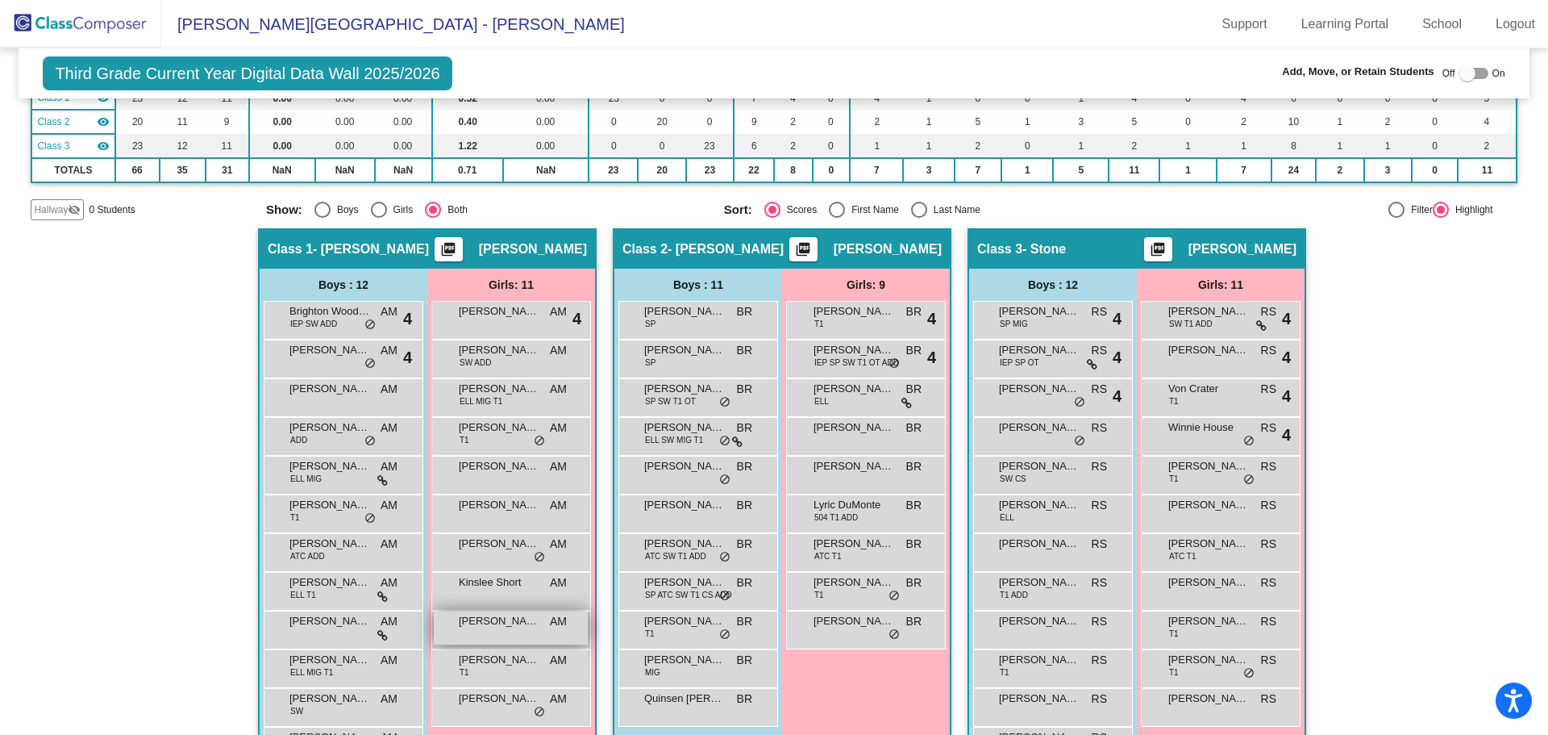
click at [473, 619] on span "[PERSON_NAME]" at bounding box center [499, 621] width 81 height 16
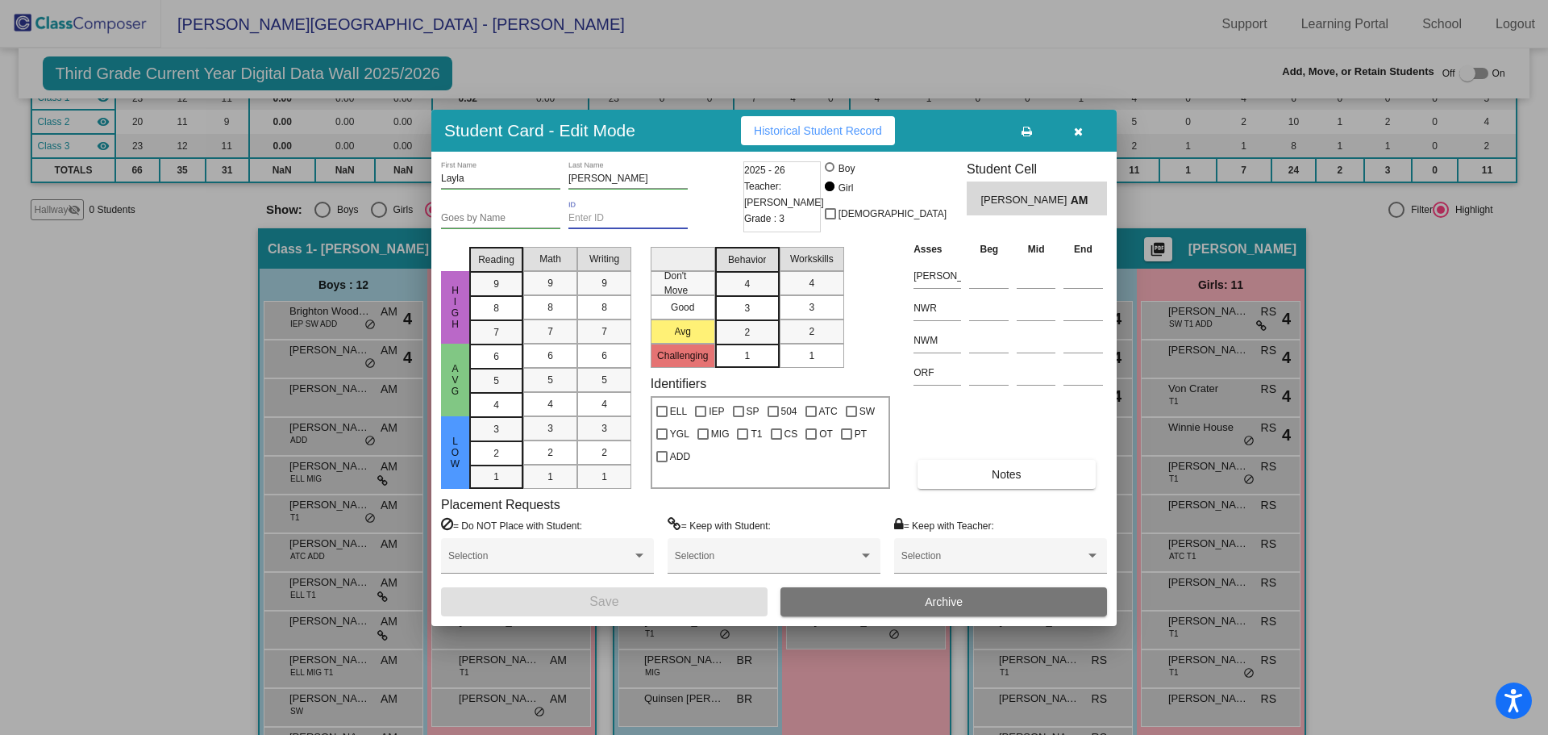
click at [577, 216] on input "ID" at bounding box center [628, 218] width 119 height 11
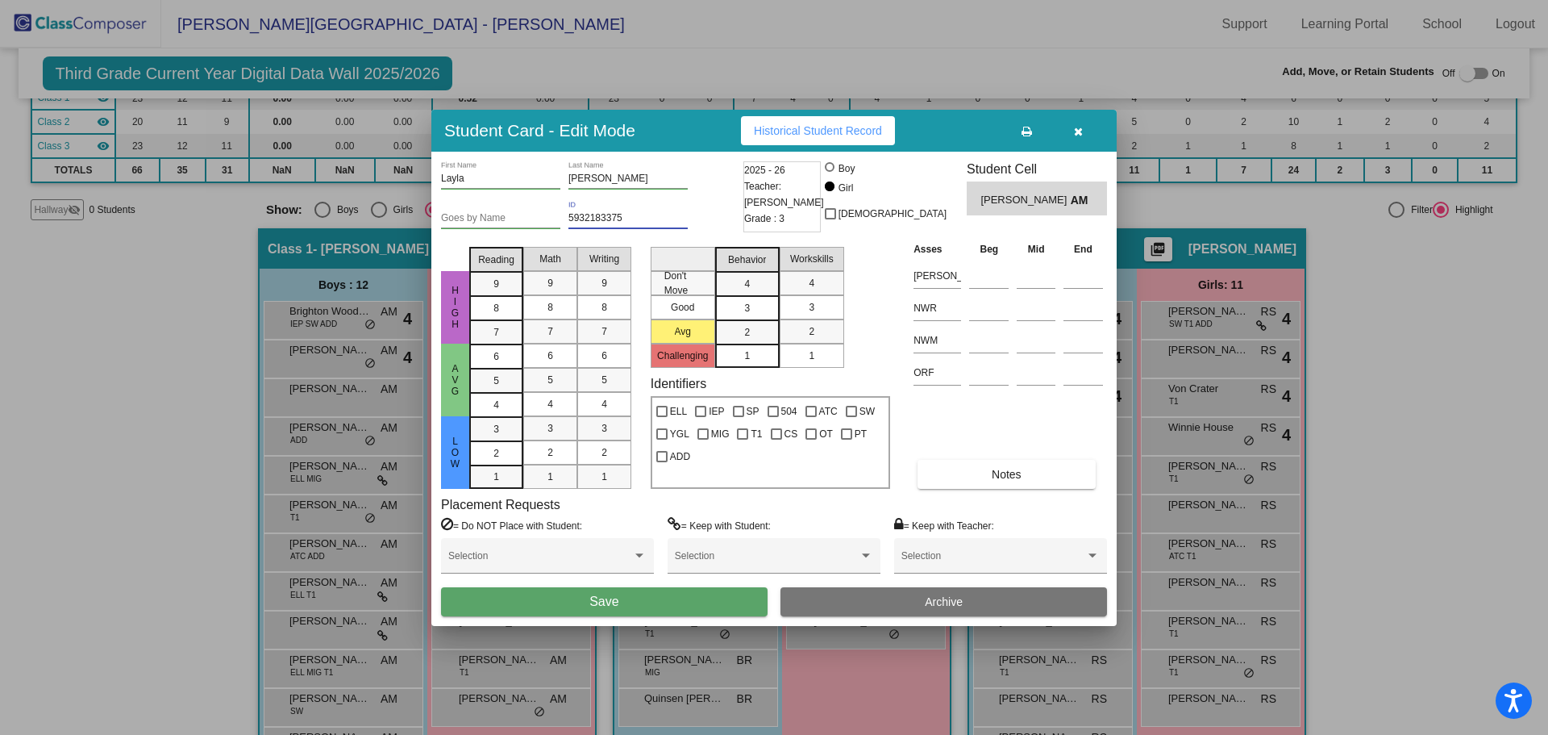
type input "5932183375"
click at [601, 599] on span "Save" at bounding box center [604, 601] width 29 height 14
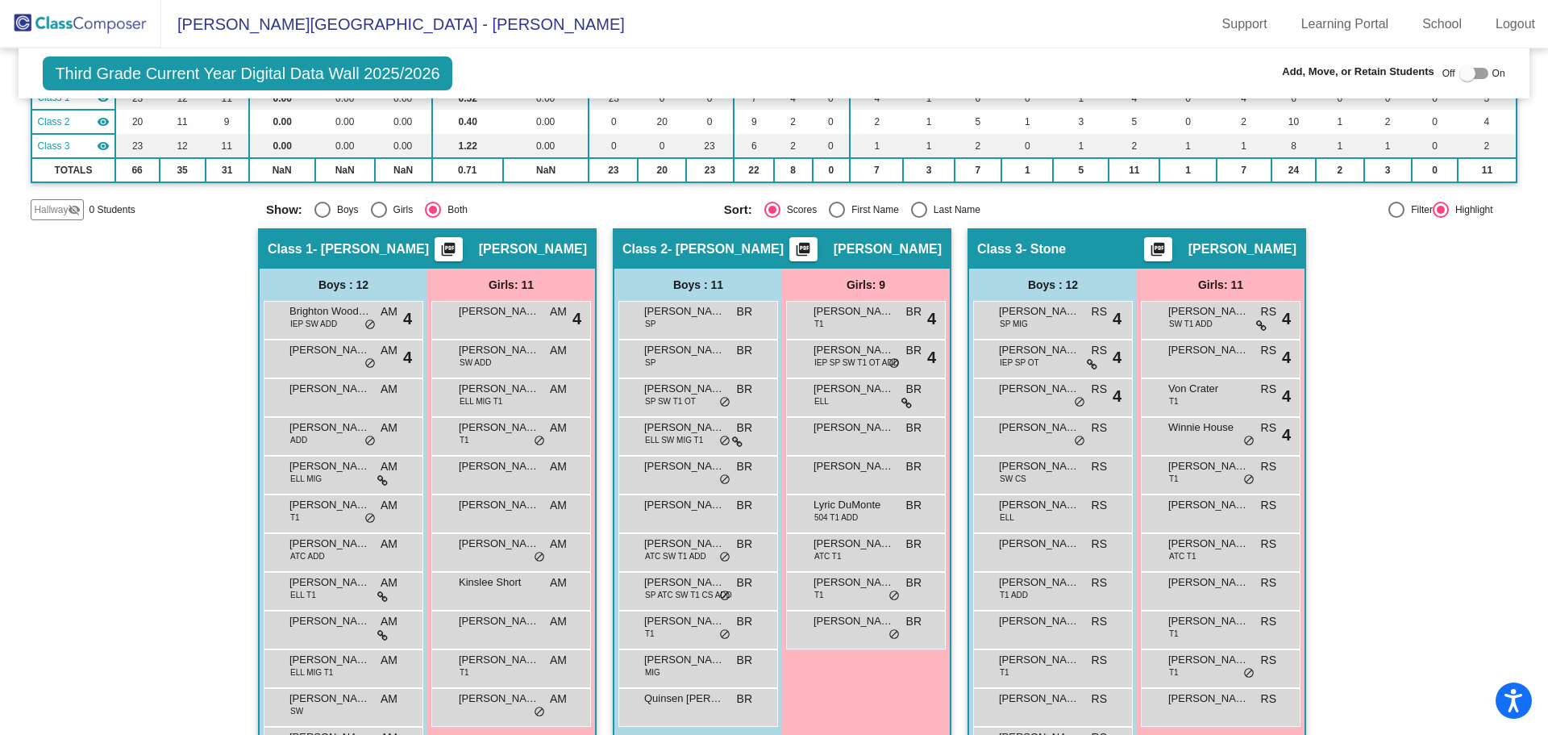
click at [127, 26] on img at bounding box center [80, 24] width 161 height 48
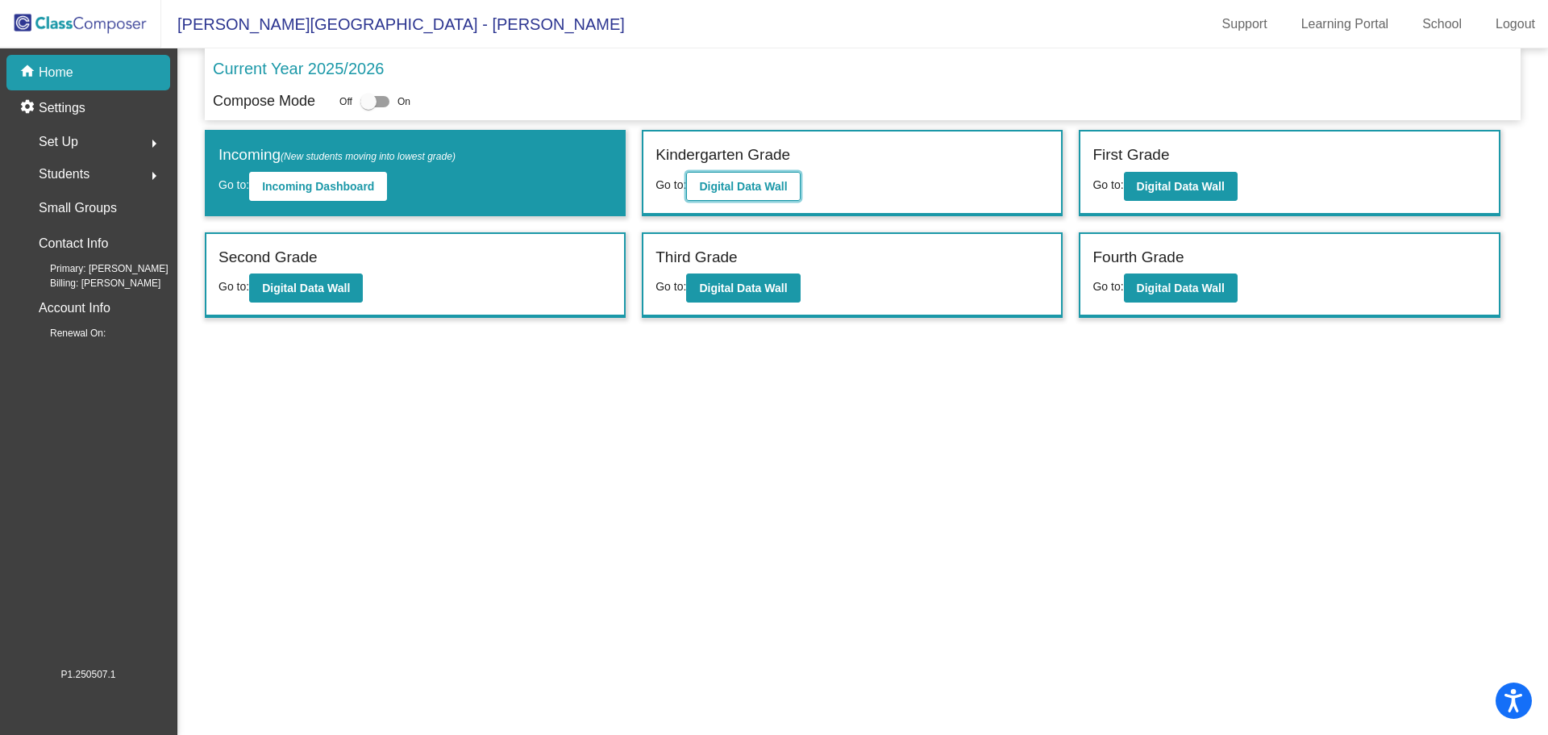
click at [781, 184] on b "Digital Data Wall" at bounding box center [743, 186] width 88 height 13
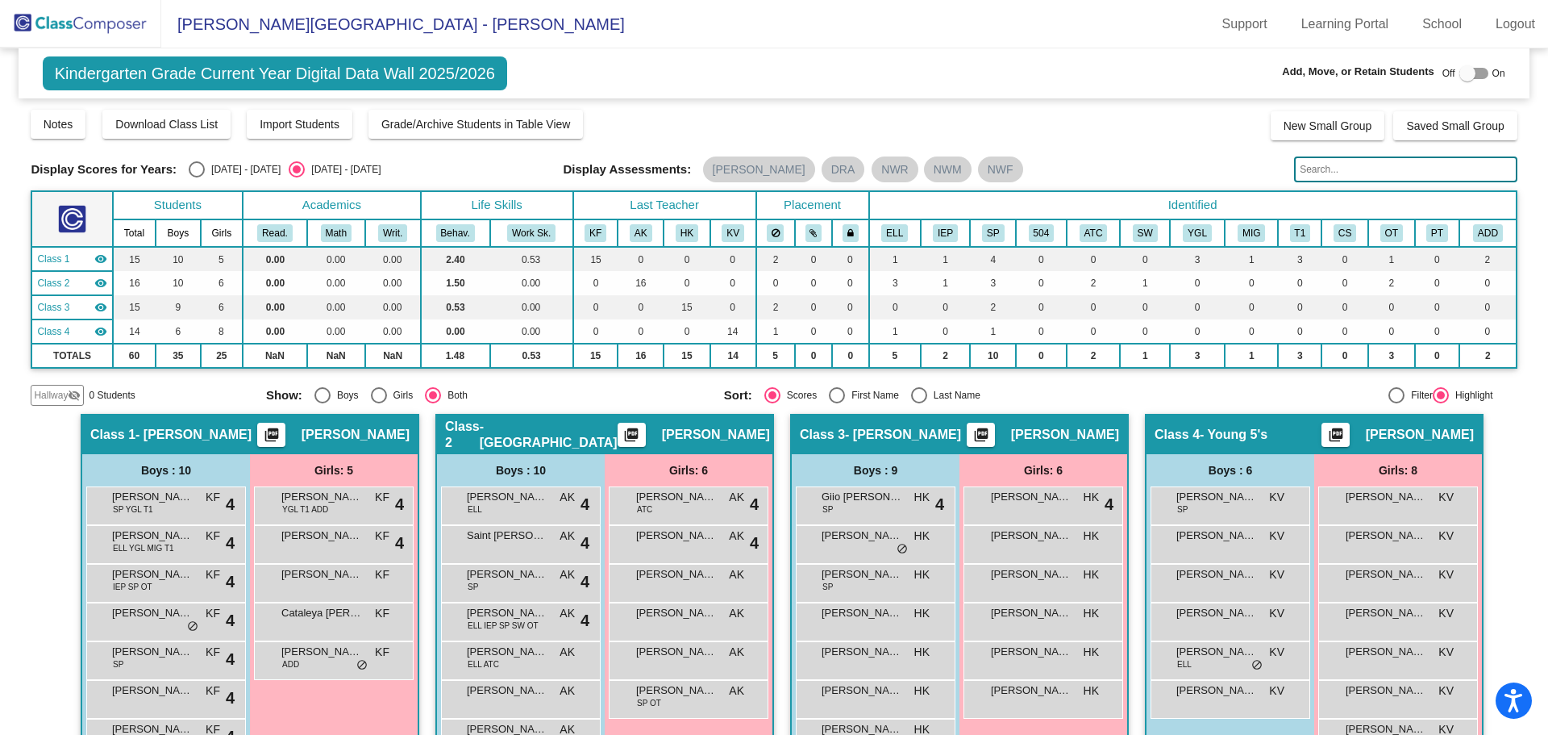
scroll to position [161, 0]
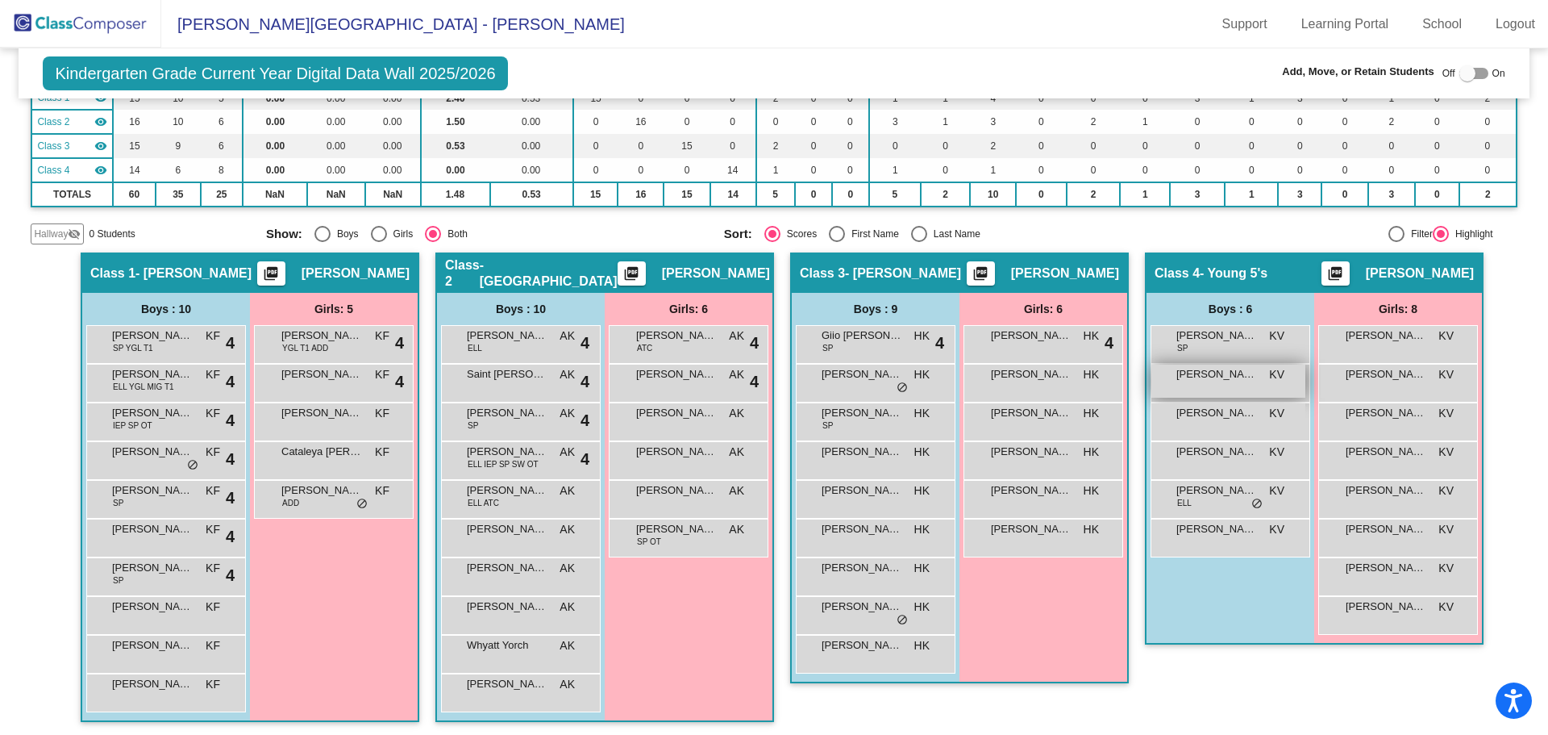
click at [1204, 369] on span "[PERSON_NAME]" at bounding box center [1217, 374] width 81 height 16
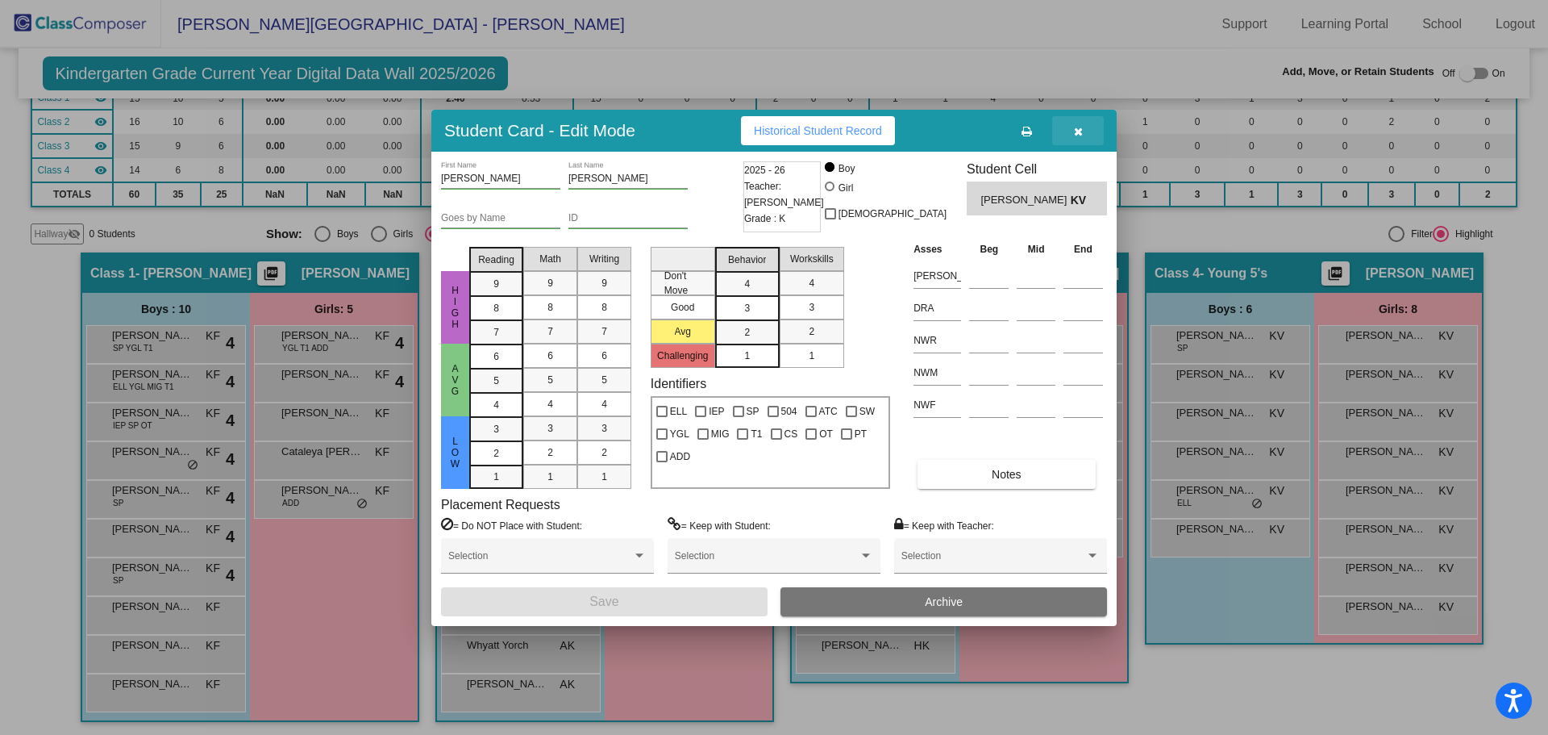
click at [1081, 124] on span "button" at bounding box center [1078, 130] width 9 height 13
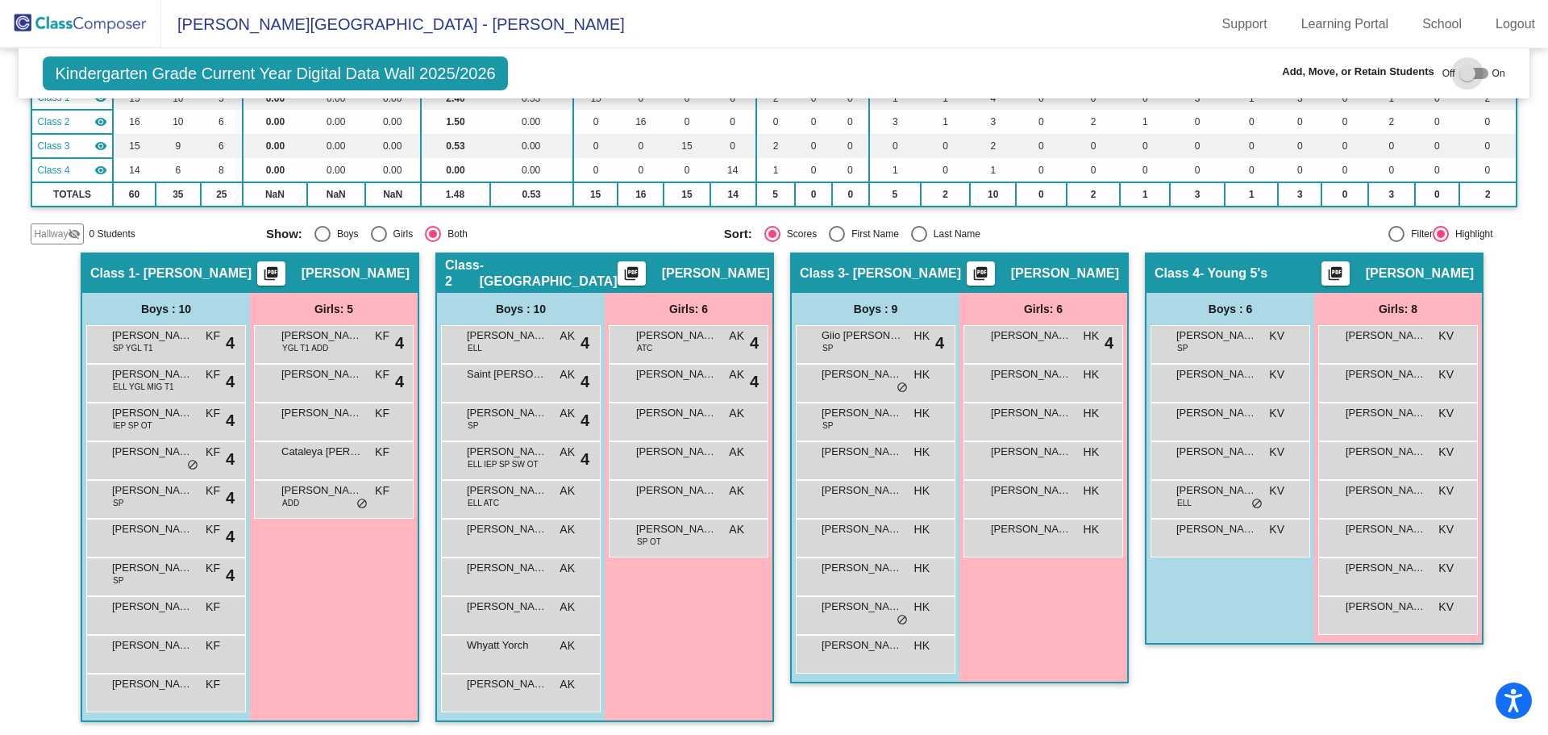
click at [1476, 72] on div at bounding box center [1474, 73] width 29 height 11
checkbox input "true"
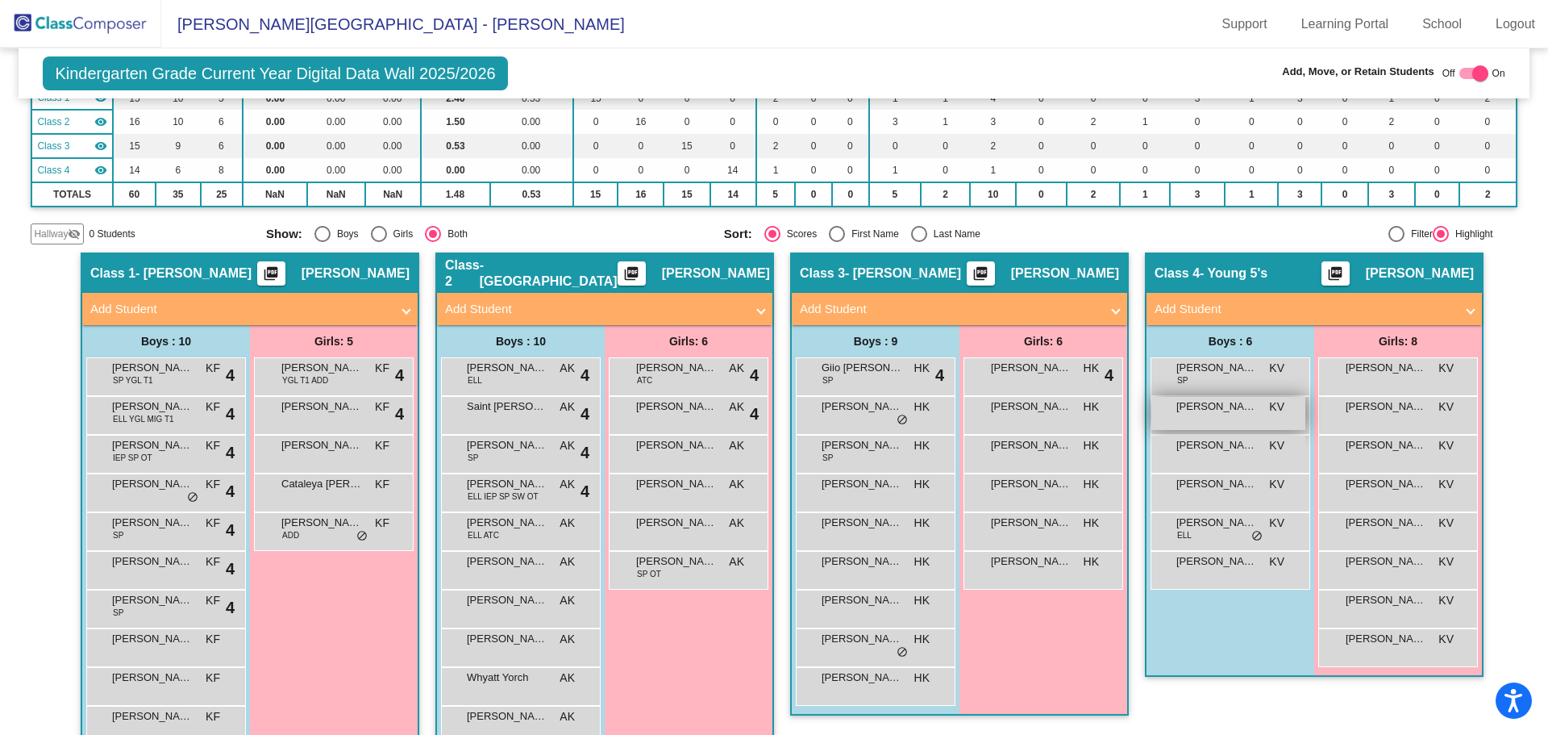
click at [1224, 403] on span "[PERSON_NAME]" at bounding box center [1217, 406] width 81 height 16
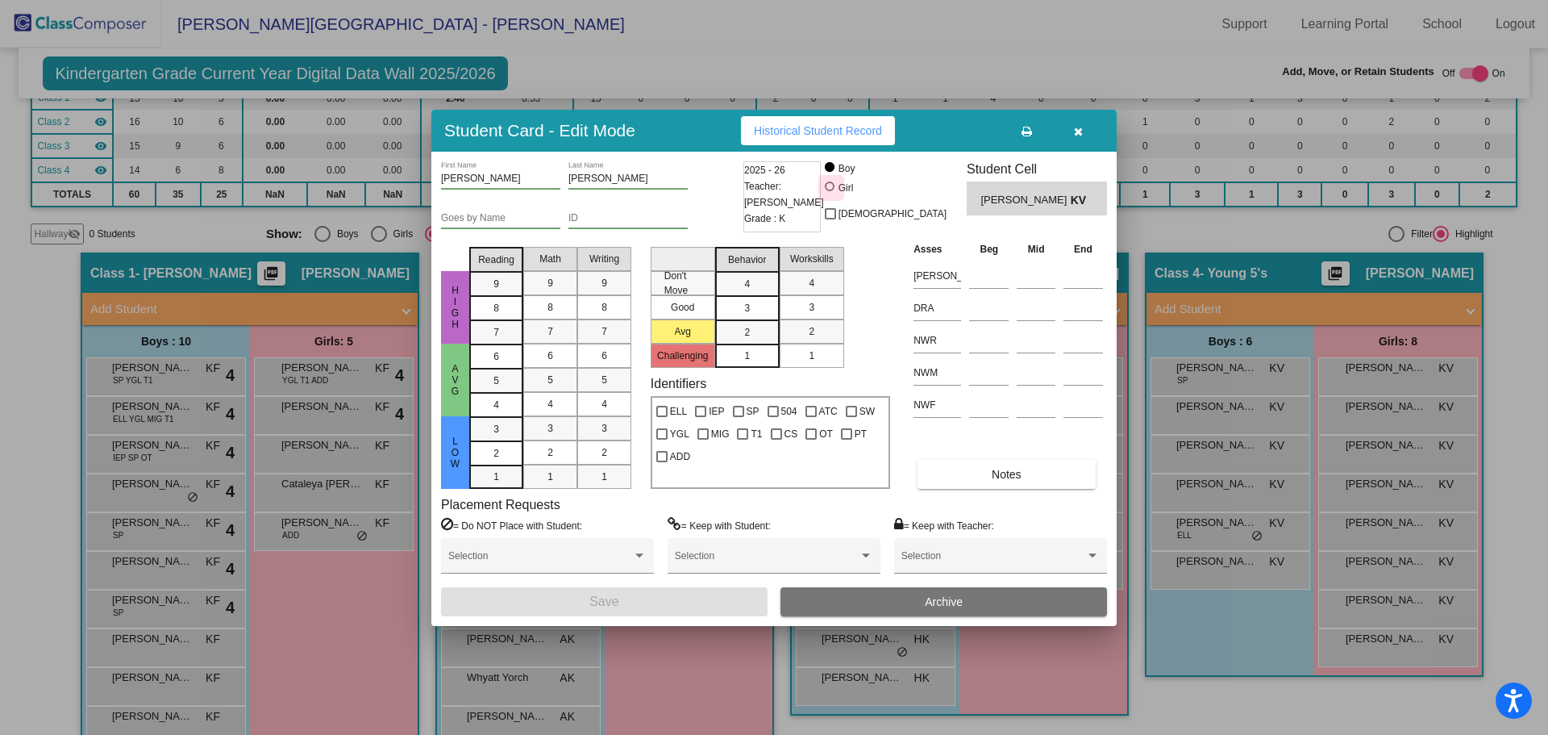
click at [835, 184] on div at bounding box center [830, 186] width 10 height 10
click at [831, 194] on input "Girl" at bounding box center [831, 194] width 1 height 1
radio input "true"
click at [700, 596] on button "Save" at bounding box center [604, 601] width 327 height 29
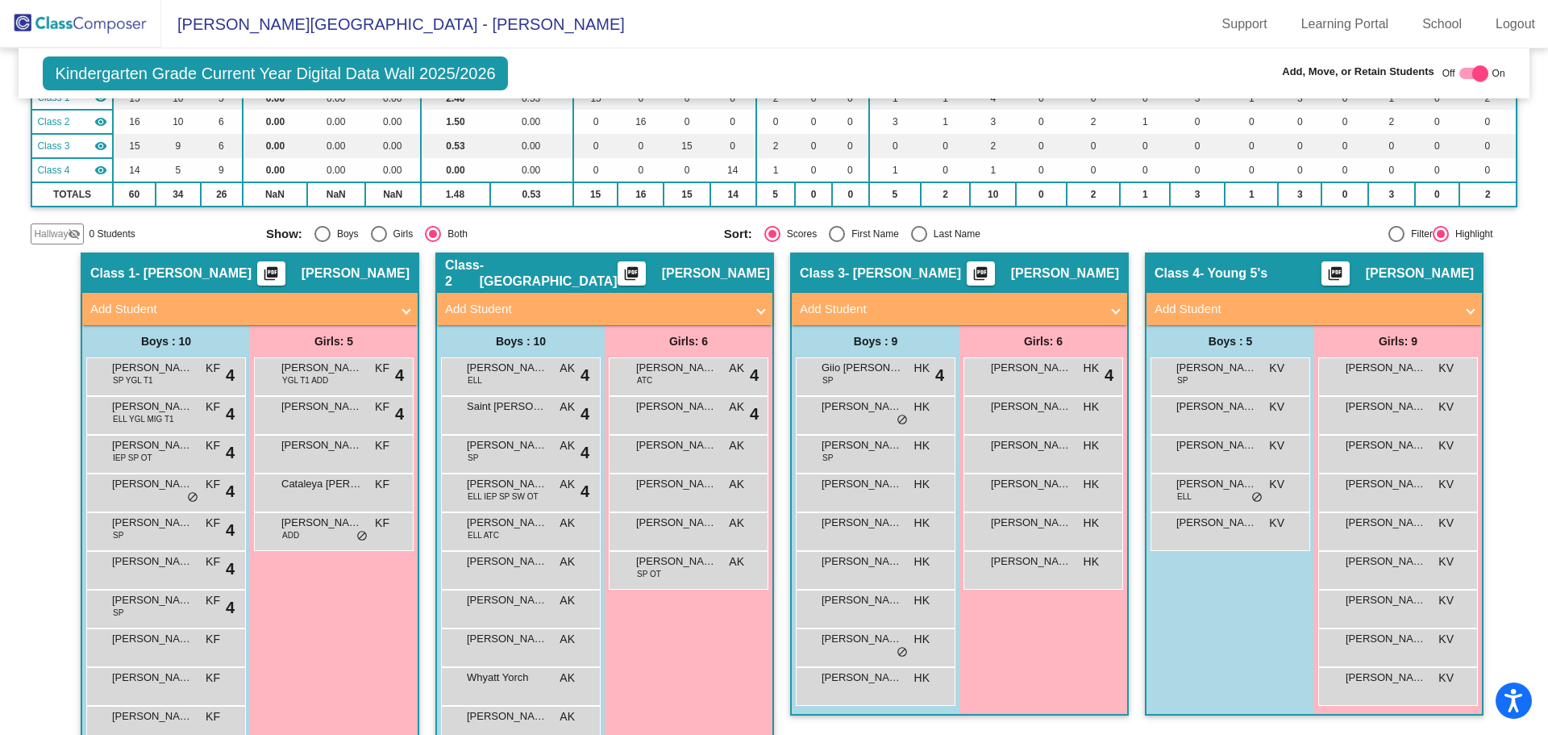
scroll to position [197, 0]
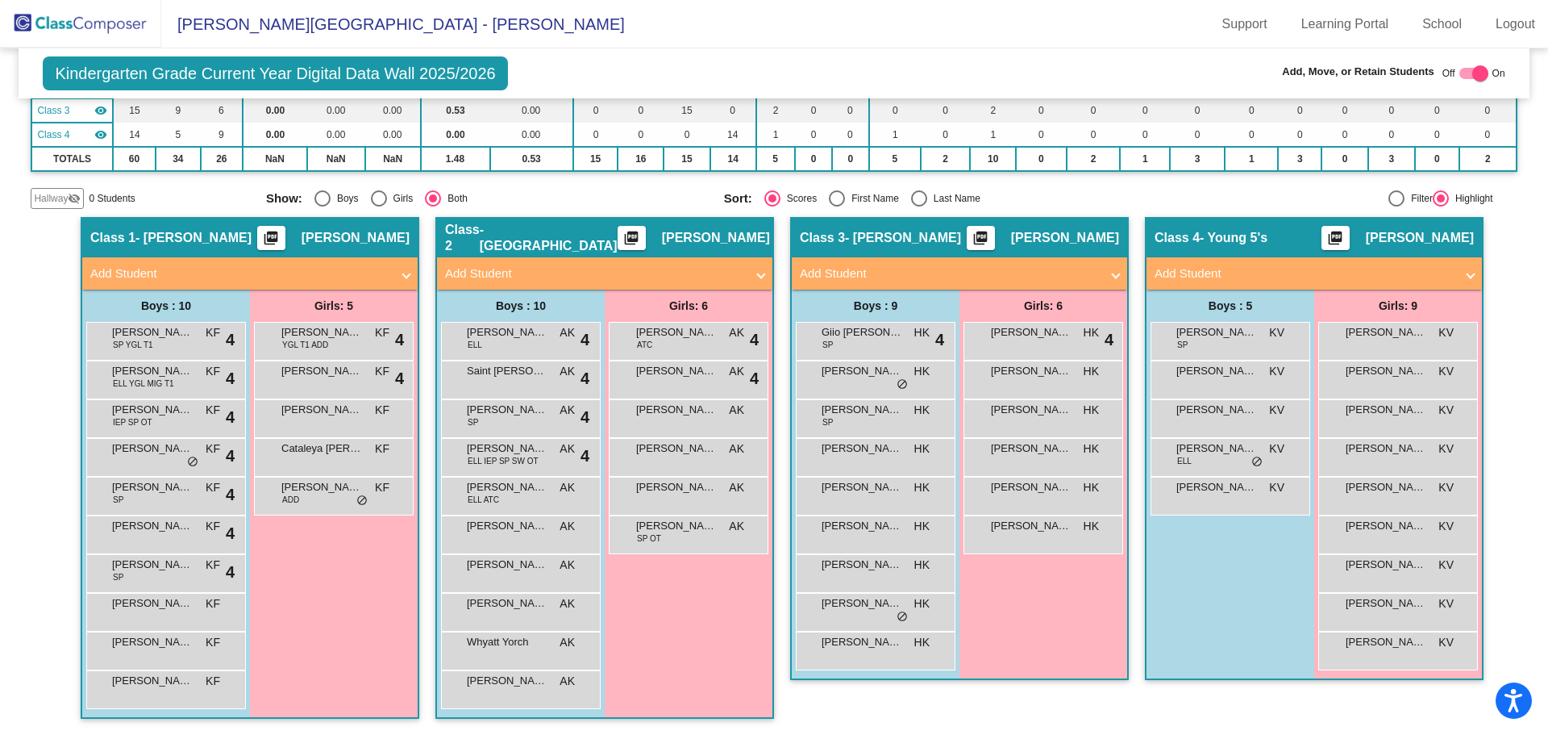
click at [106, 26] on img at bounding box center [80, 24] width 161 height 48
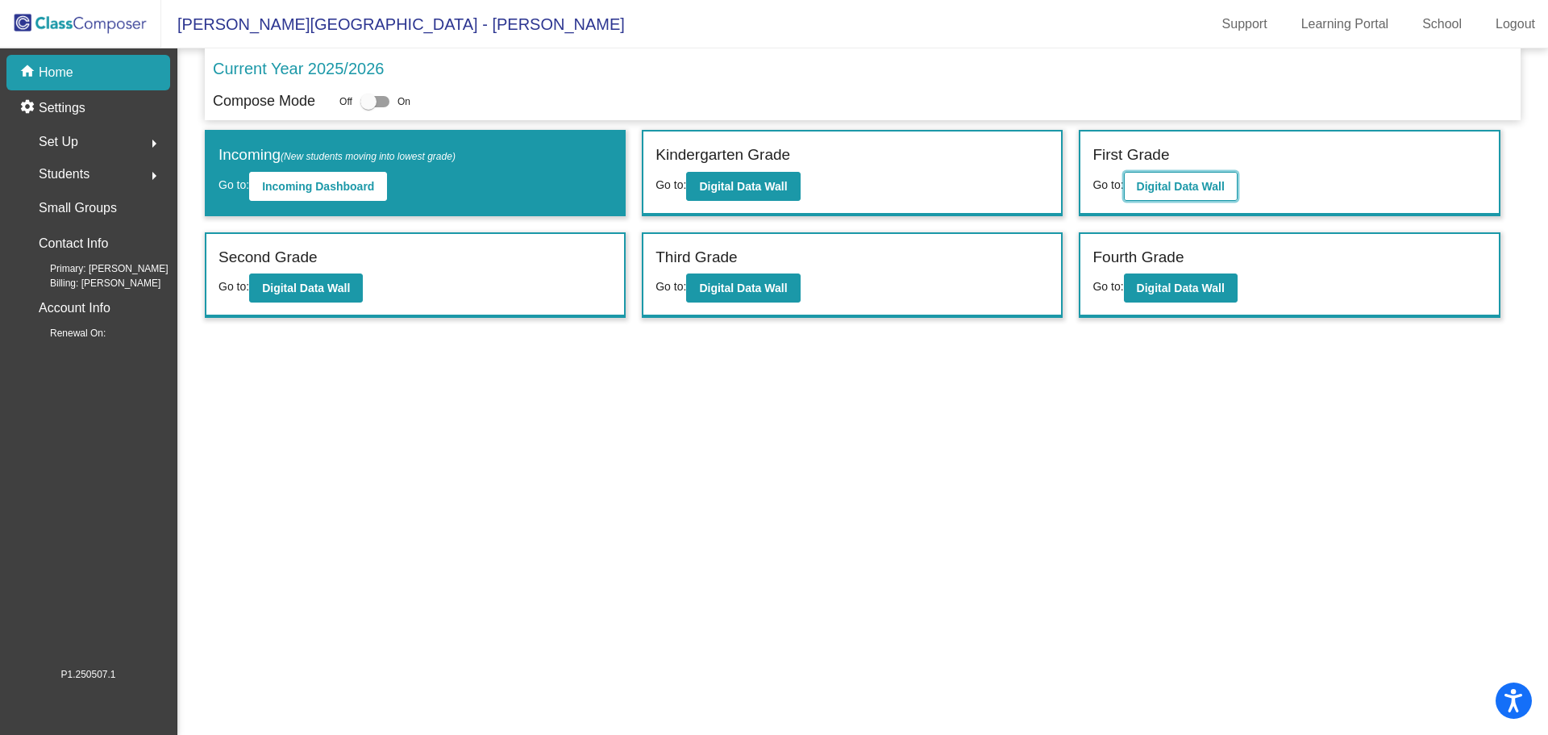
click at [1156, 180] on b "Digital Data Wall" at bounding box center [1181, 186] width 88 height 13
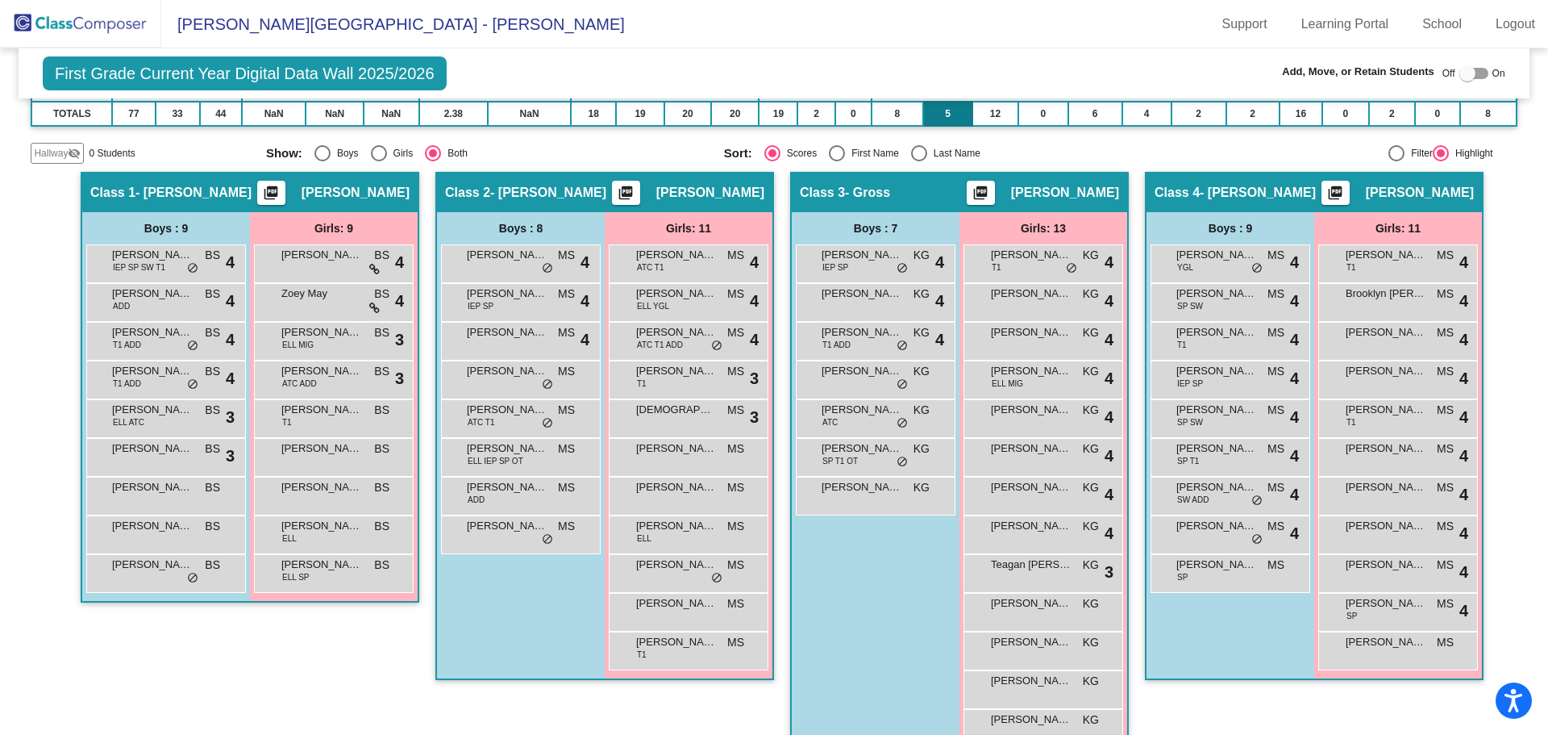
scroll to position [281, 0]
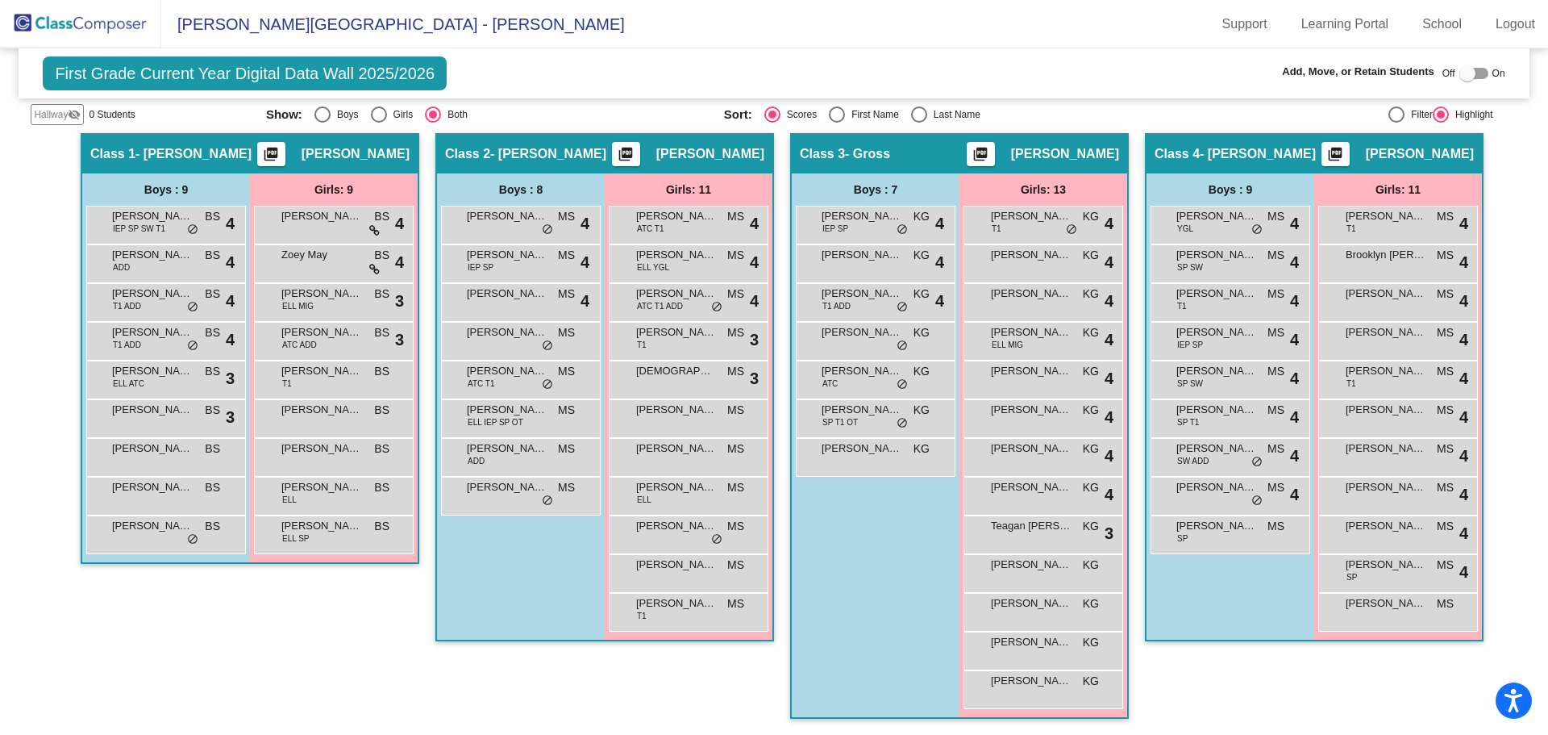
click at [126, 22] on img at bounding box center [80, 24] width 161 height 48
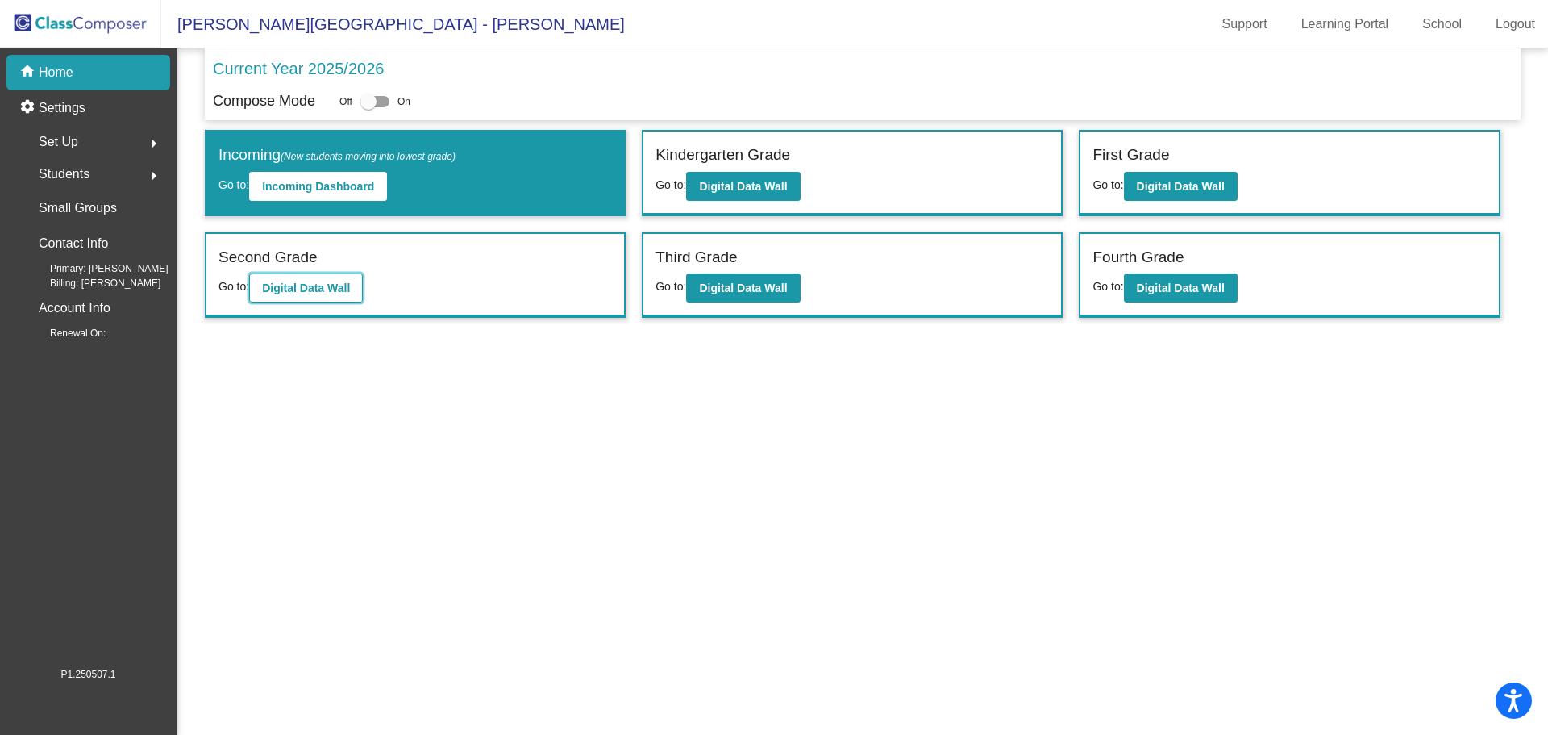
click at [290, 287] on b "Digital Data Wall" at bounding box center [306, 287] width 88 height 13
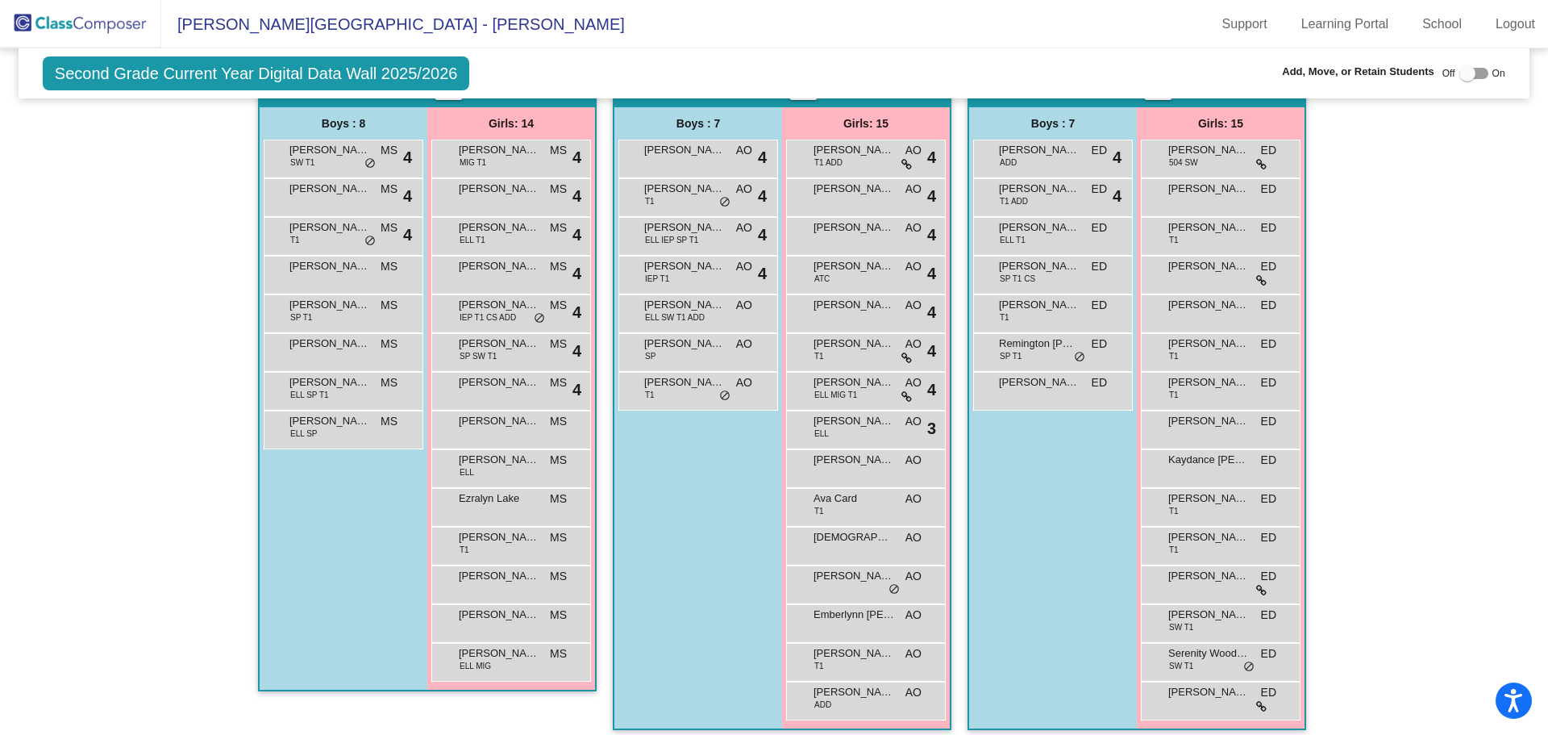
scroll to position [161, 0]
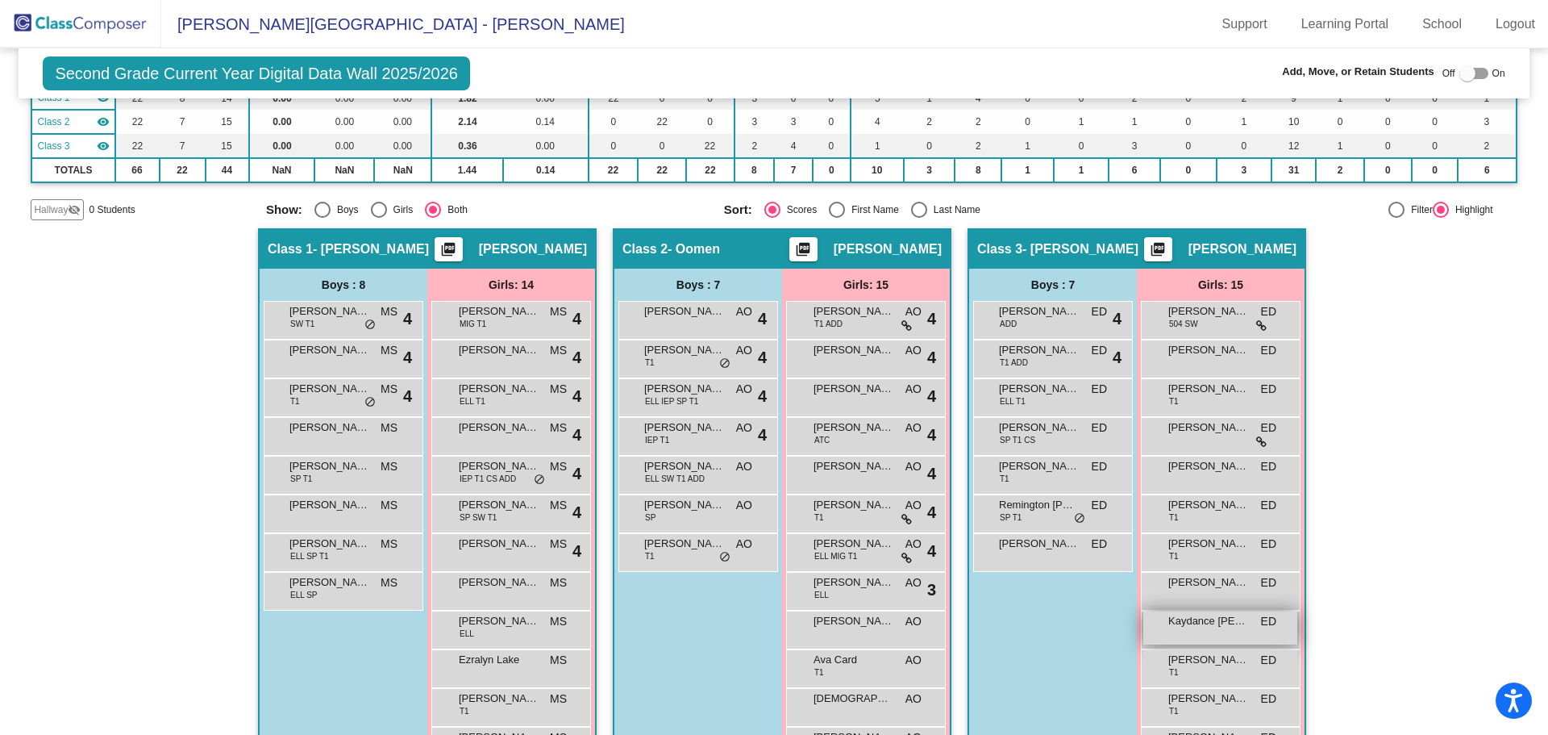
click at [1198, 617] on span "Kaydance [PERSON_NAME]" at bounding box center [1209, 621] width 81 height 16
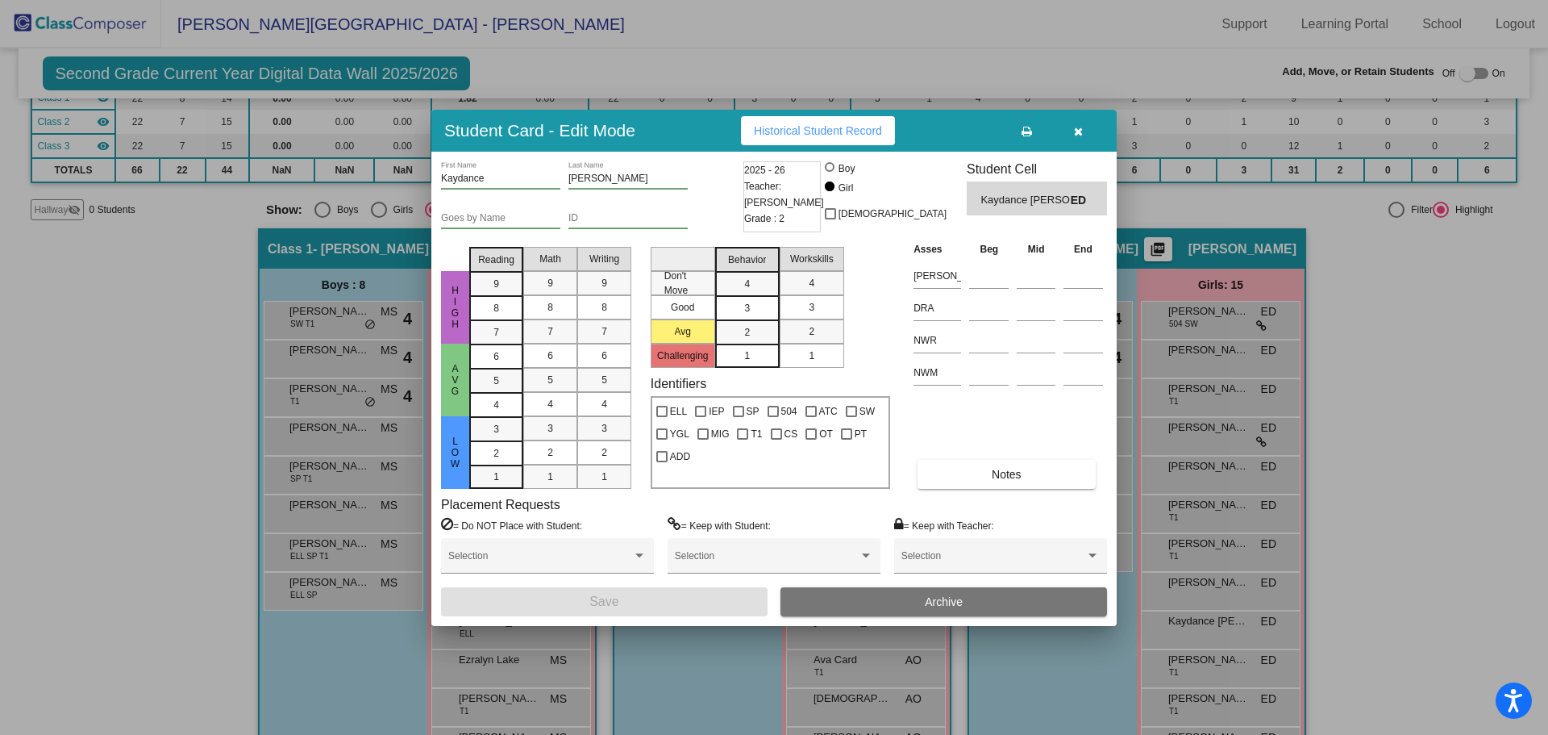
click at [1077, 124] on span "button" at bounding box center [1078, 130] width 9 height 13
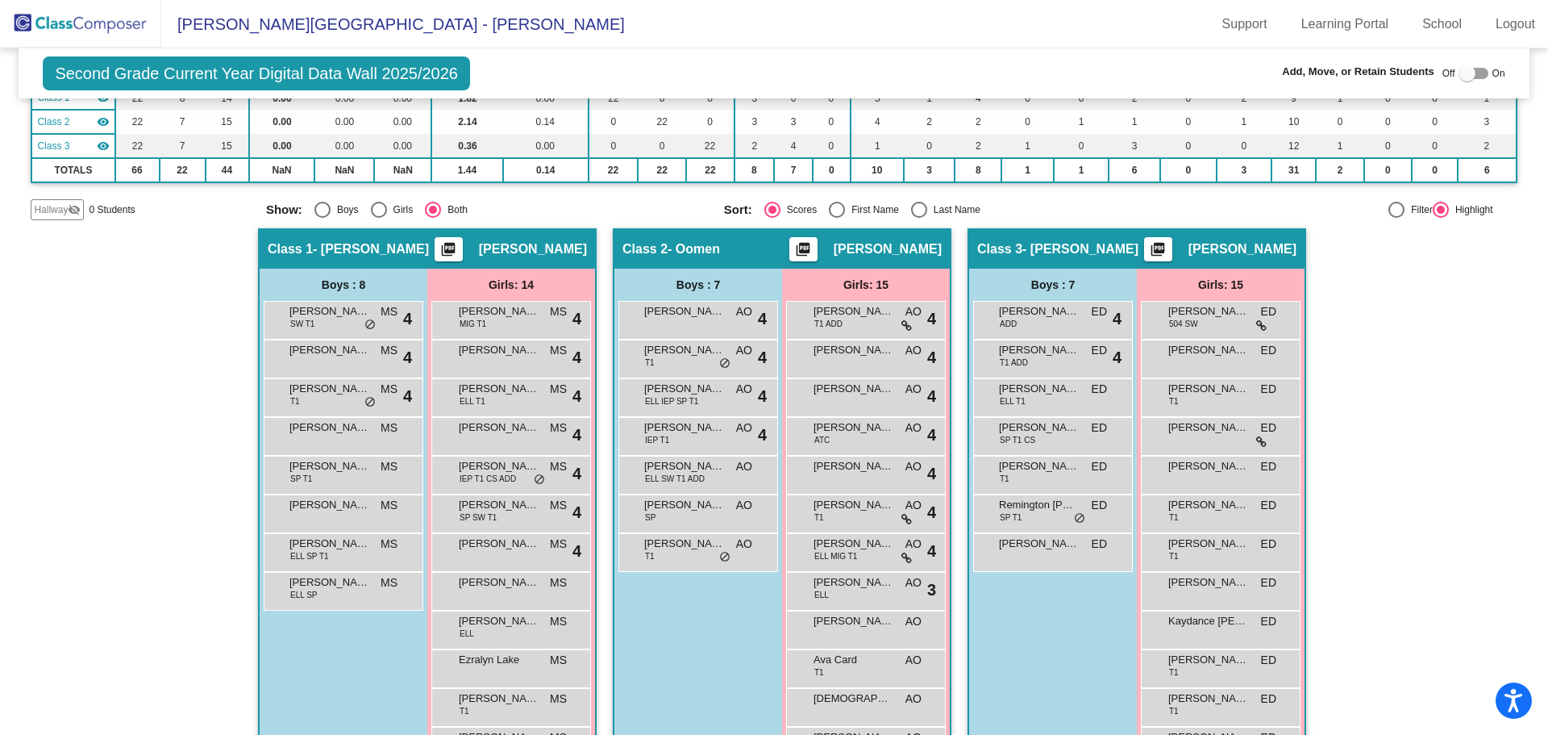
click at [118, 19] on img at bounding box center [80, 24] width 161 height 48
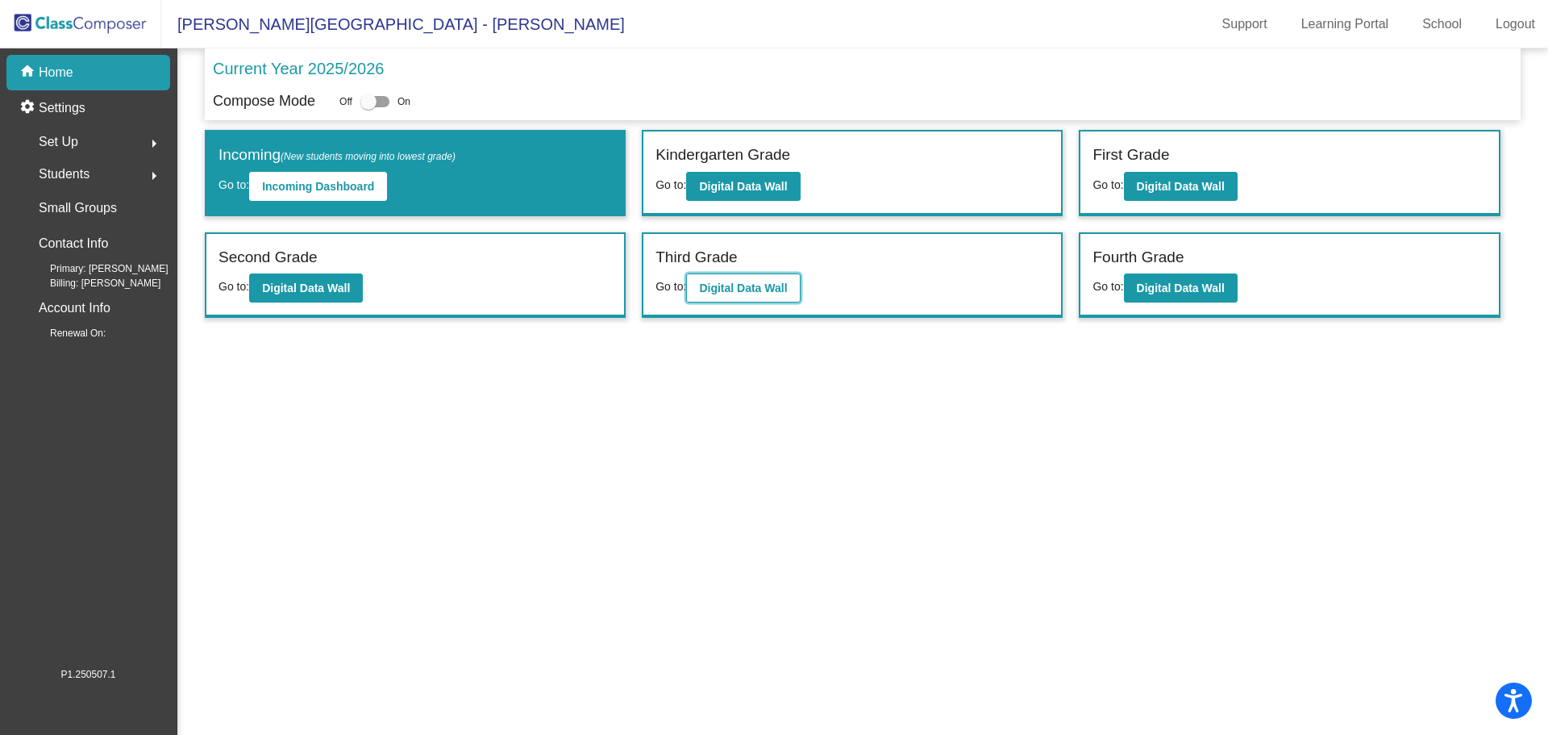
click at [739, 291] on b "Digital Data Wall" at bounding box center [743, 287] width 88 height 13
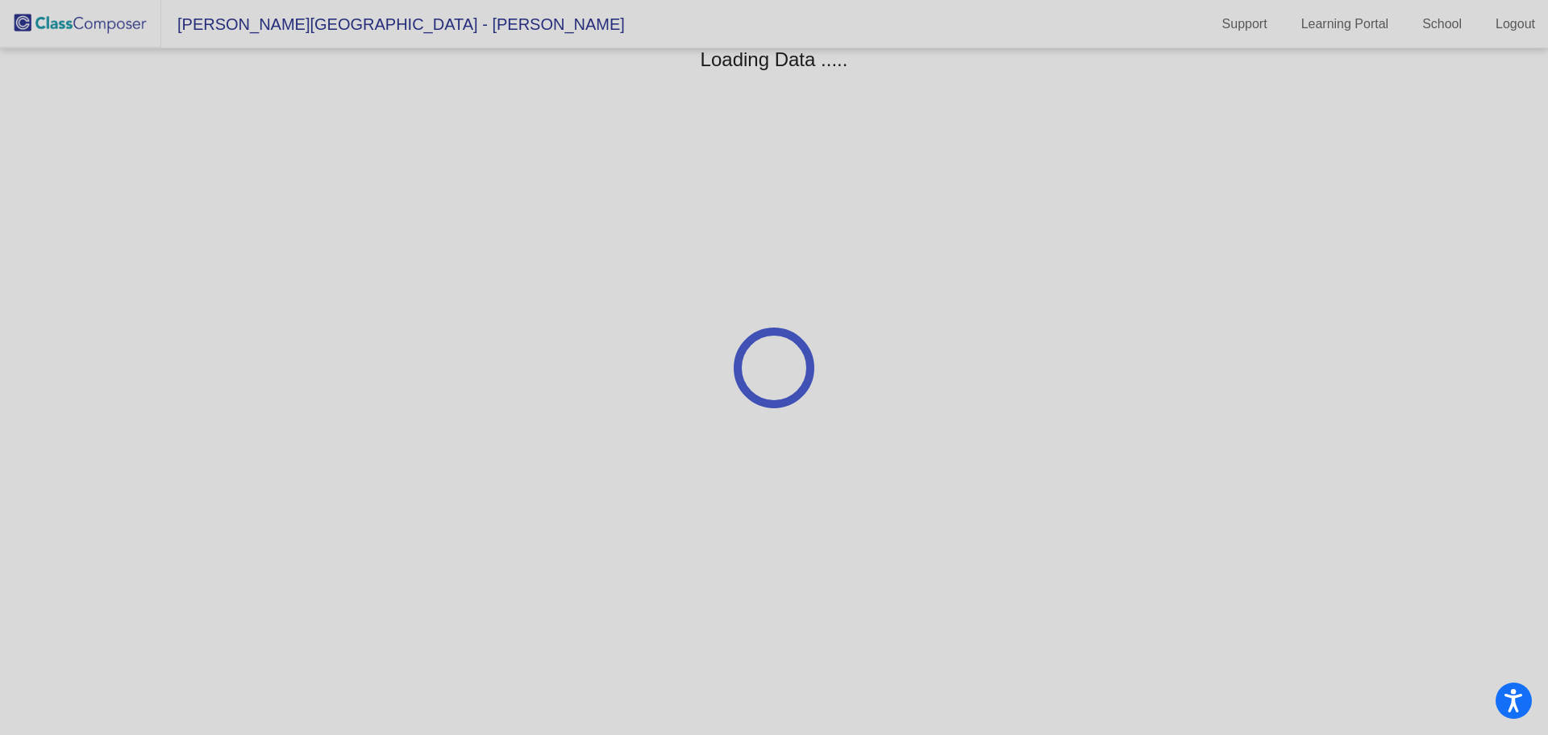
click at [739, 291] on div at bounding box center [774, 367] width 1548 height 735
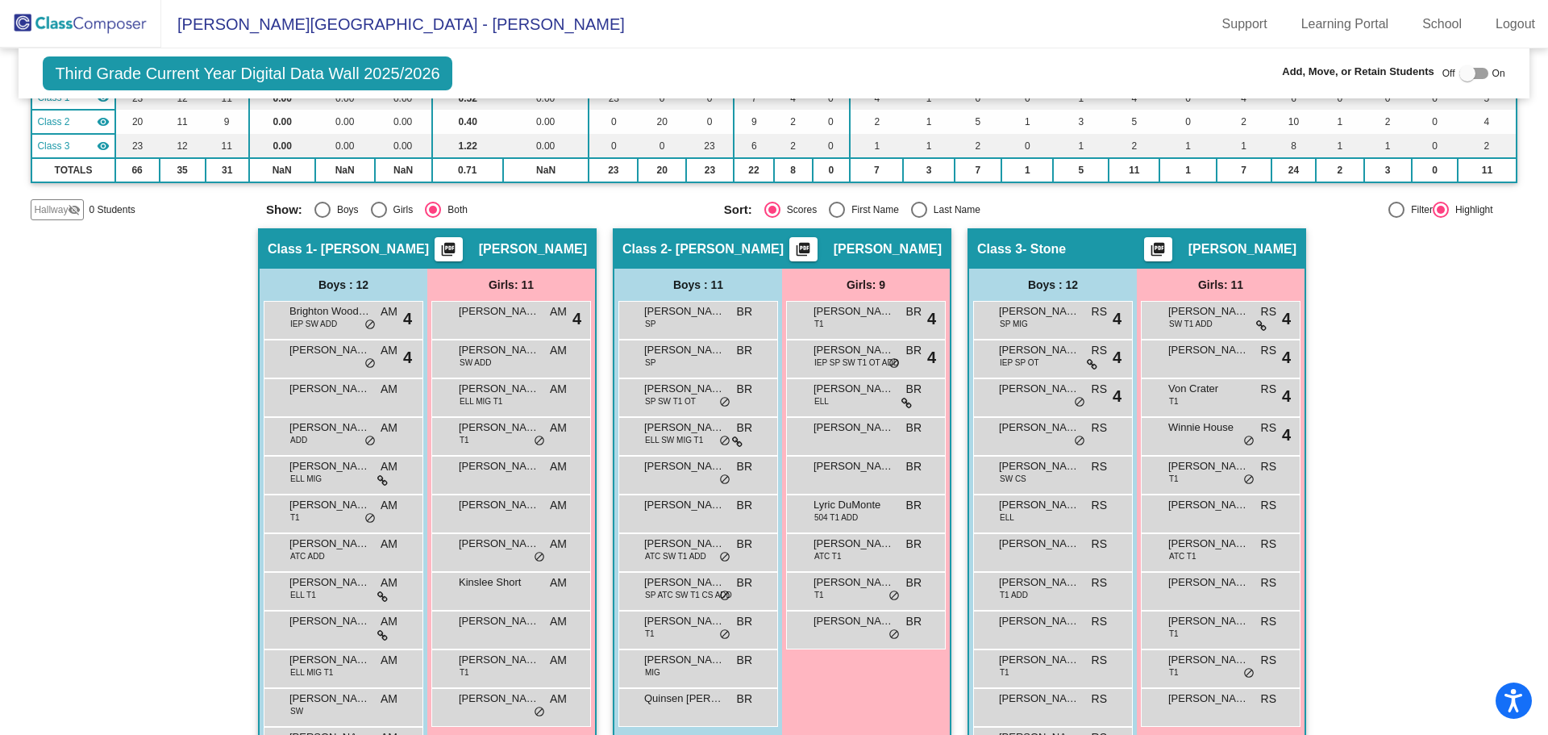
scroll to position [218, 0]
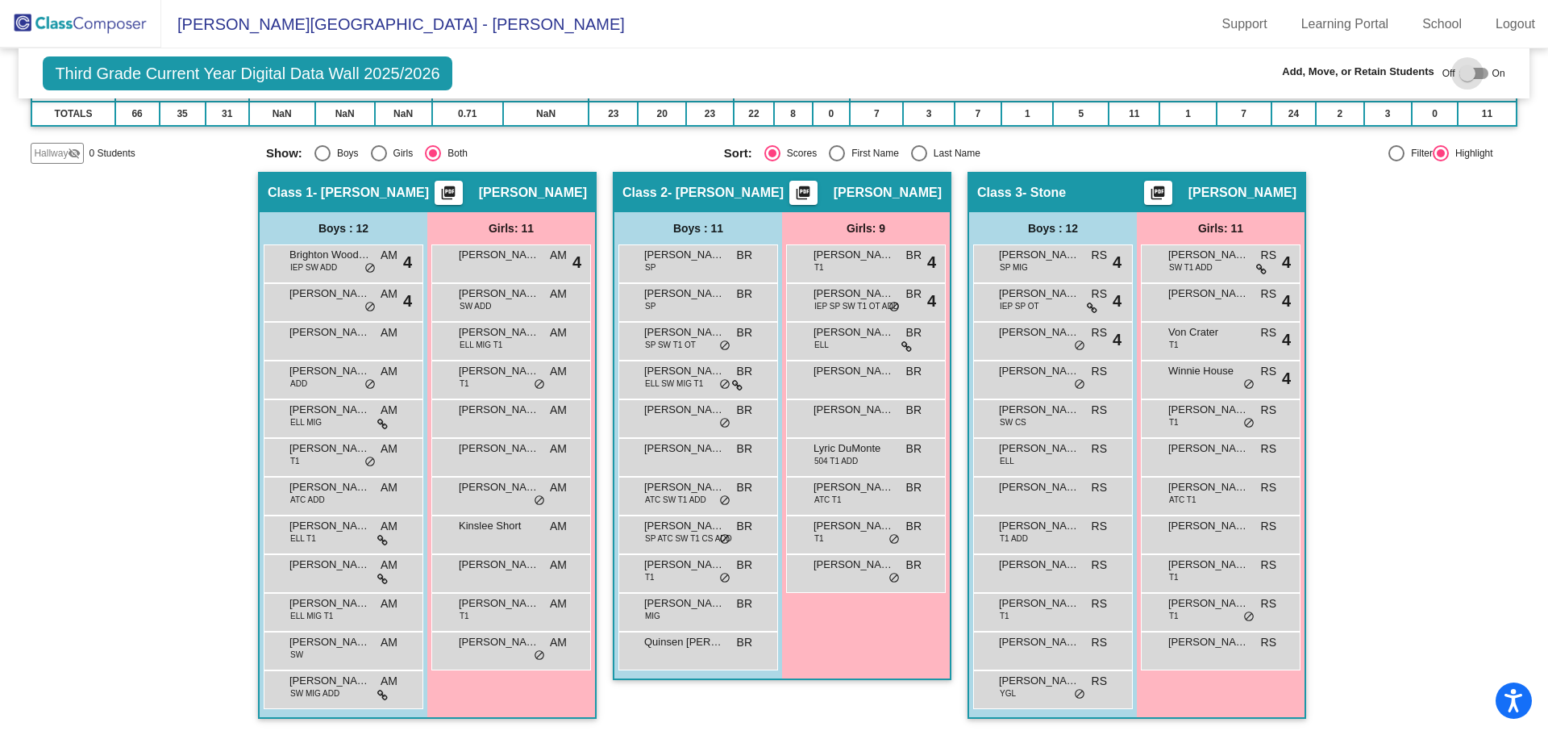
click at [1476, 74] on div at bounding box center [1474, 73] width 29 height 11
checkbox input "true"
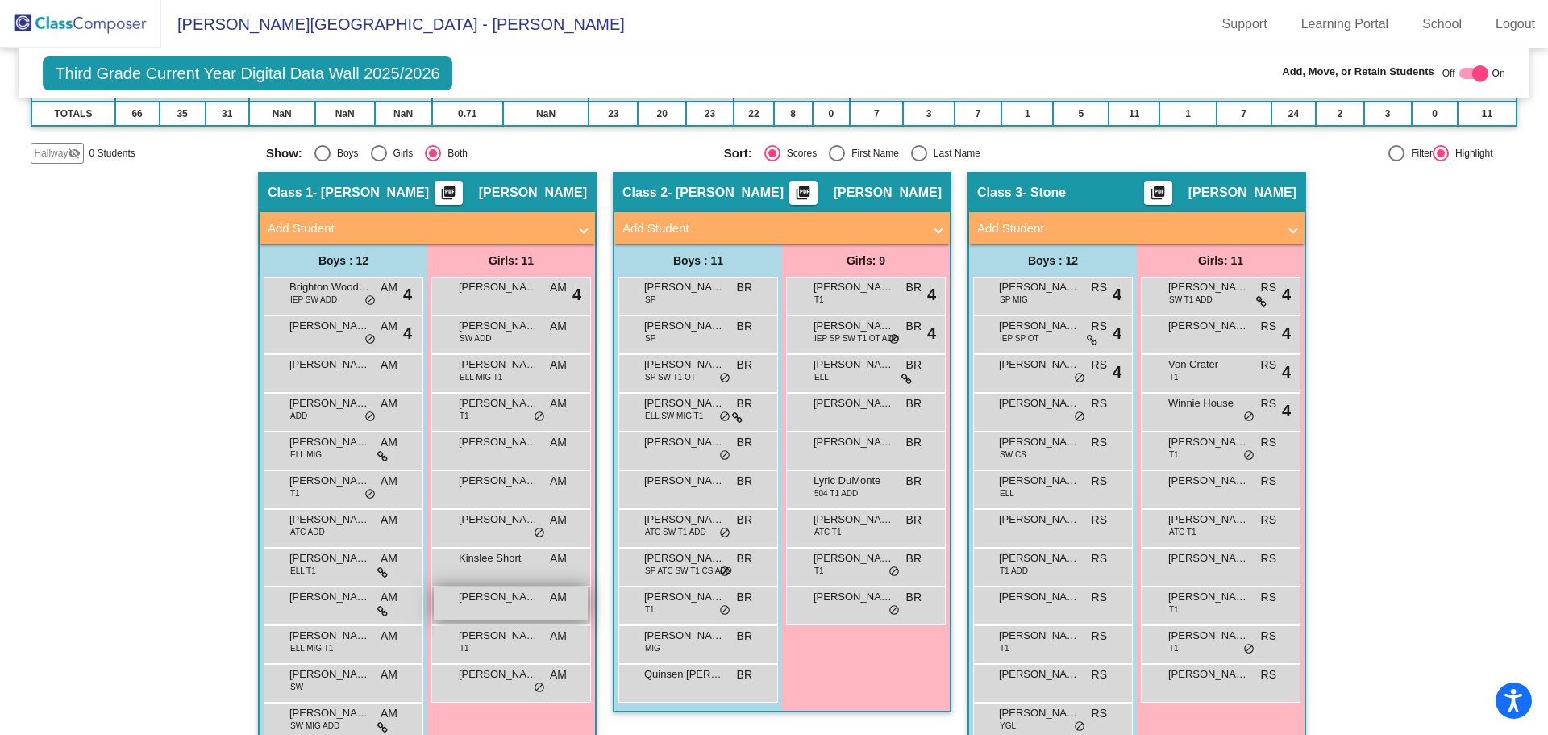
click at [490, 597] on span "[PERSON_NAME]" at bounding box center [499, 597] width 81 height 16
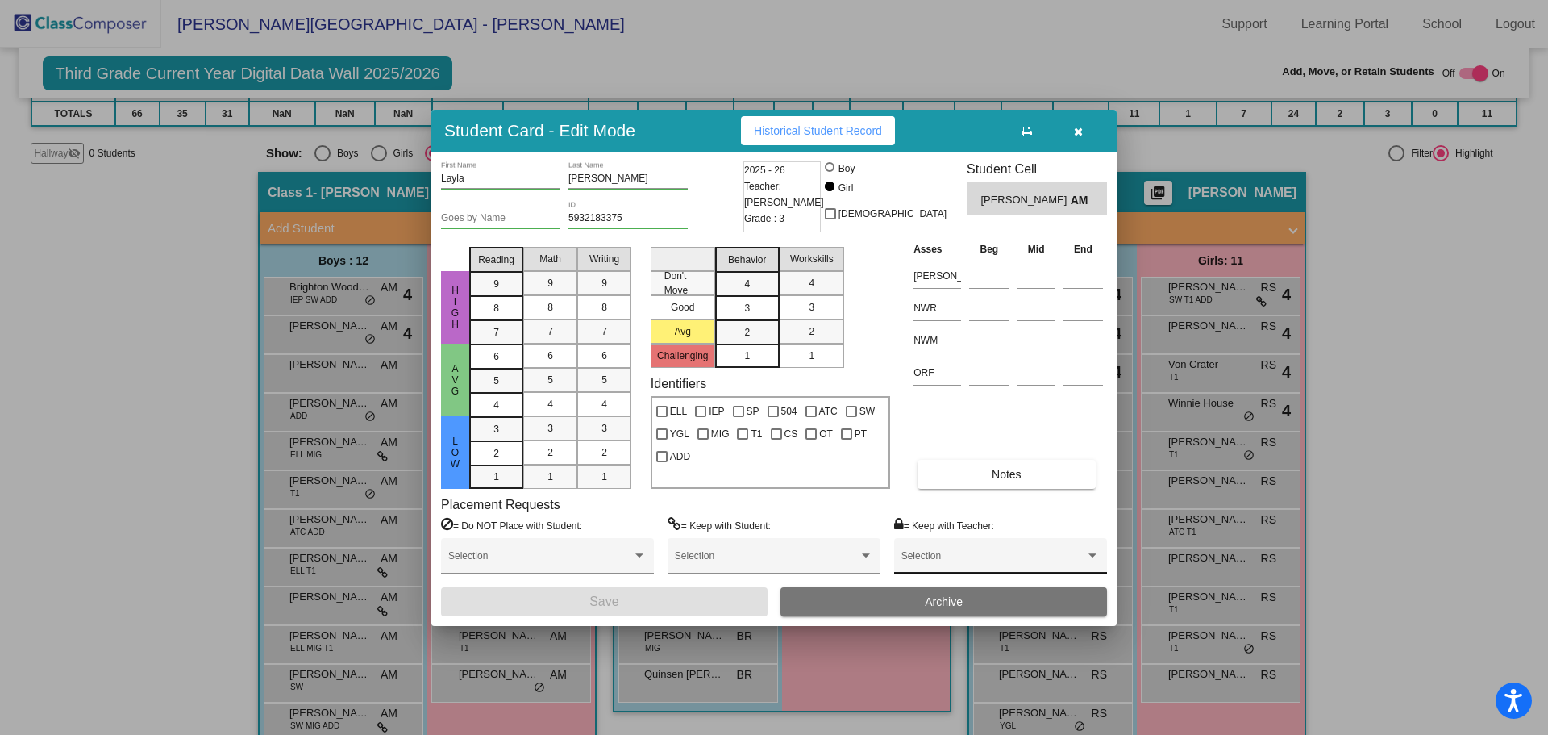
click at [1094, 556] on div at bounding box center [1093, 555] width 8 height 4
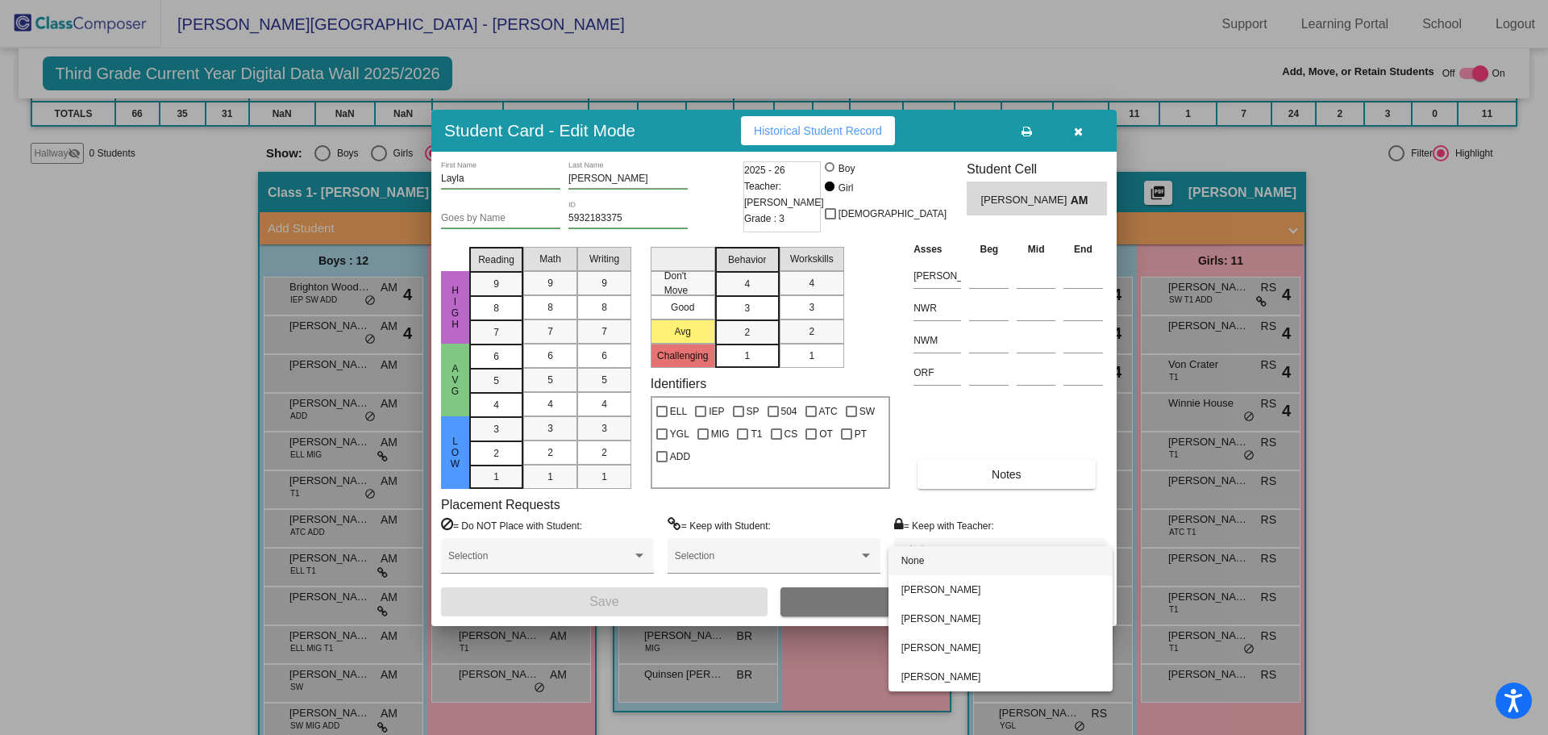
click at [152, 318] on div at bounding box center [774, 367] width 1548 height 735
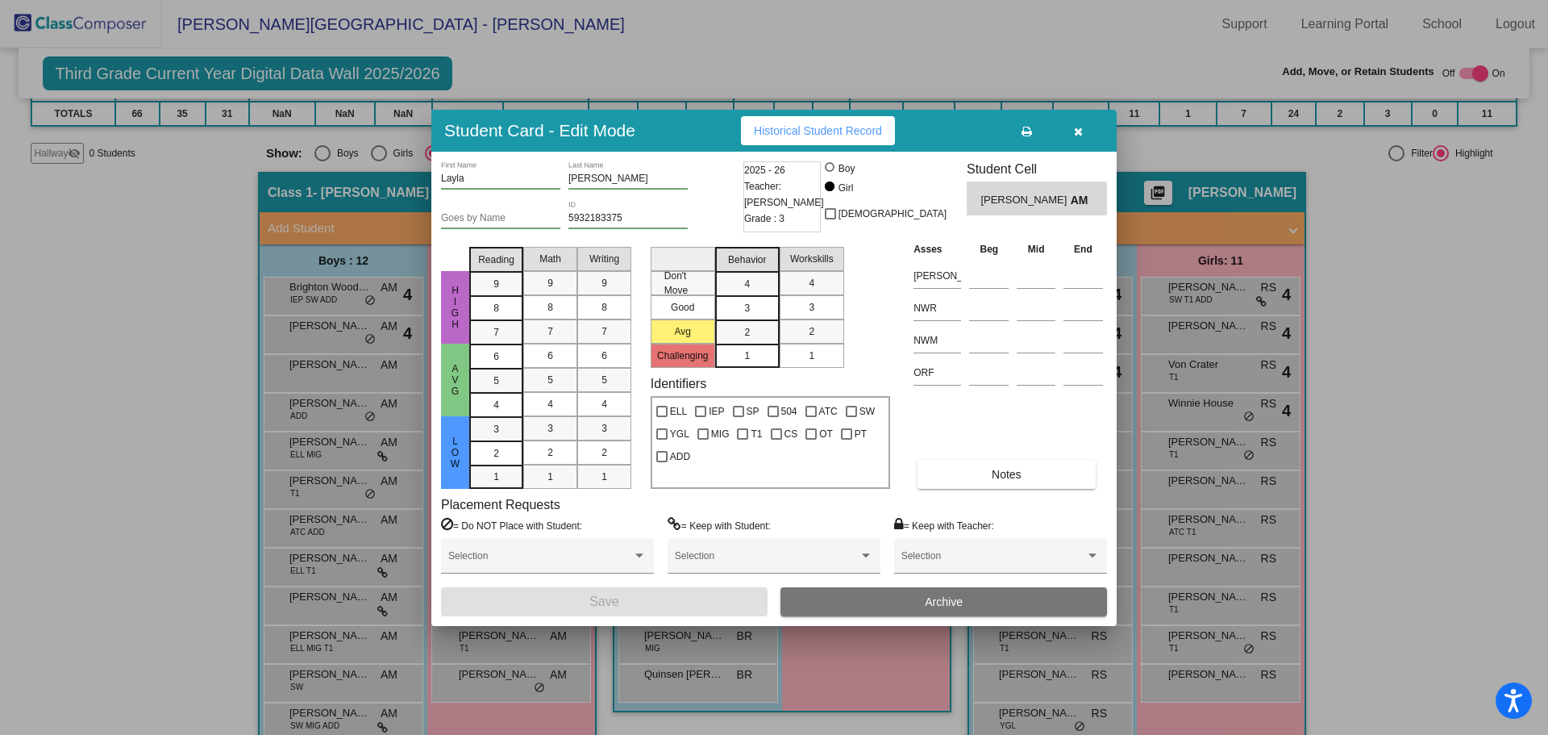
click at [1078, 130] on icon "button" at bounding box center [1078, 131] width 9 height 11
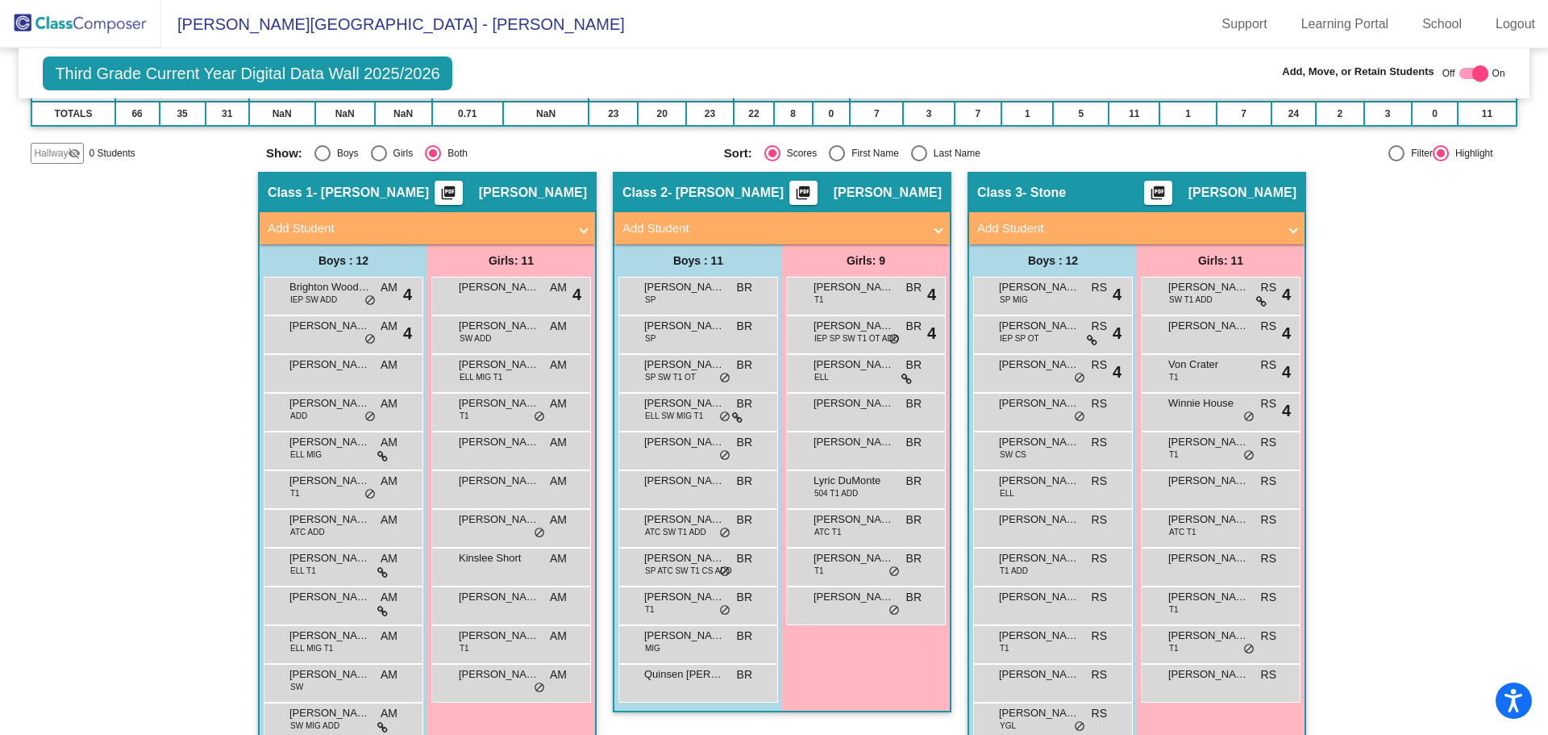
click at [70, 15] on img at bounding box center [80, 24] width 161 height 48
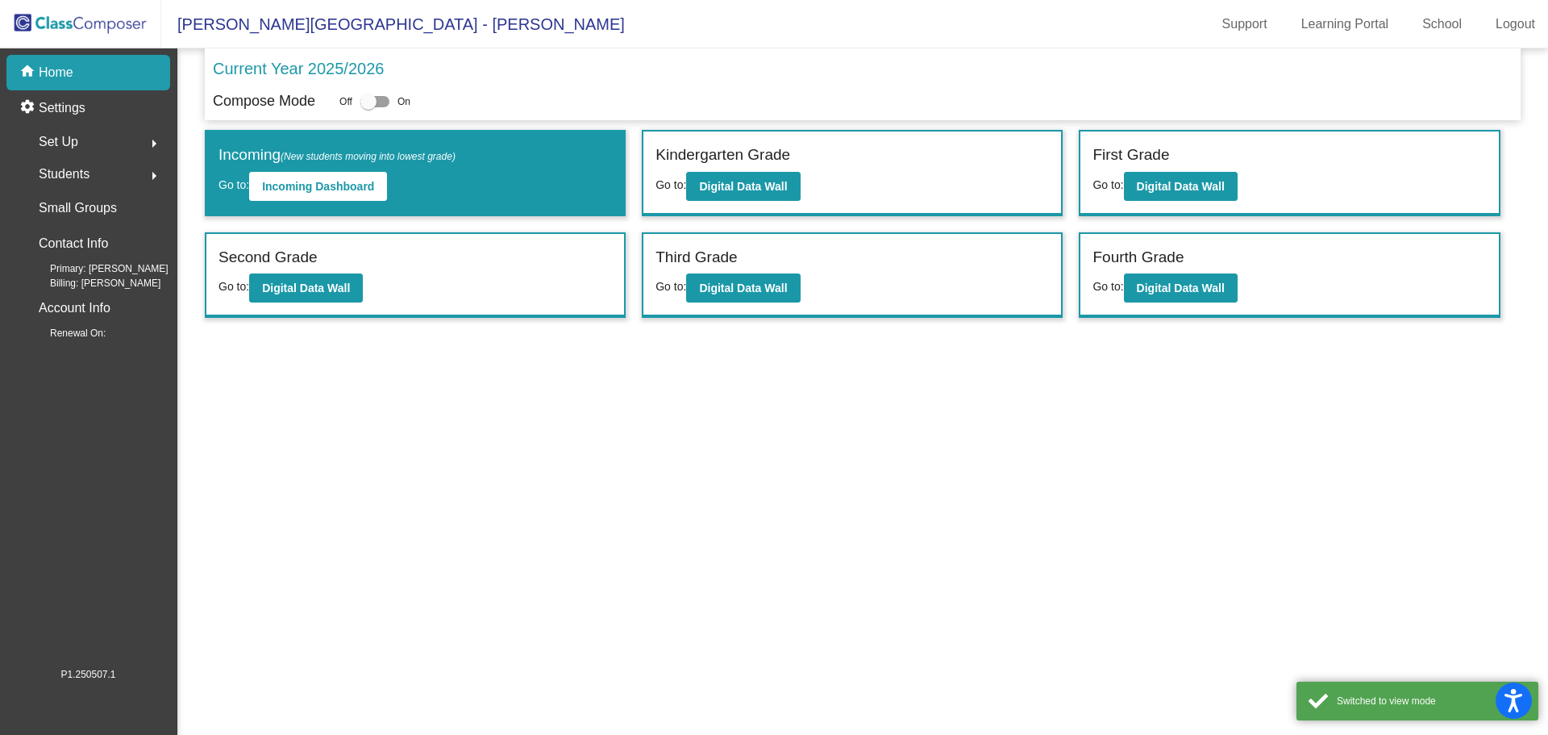
click at [76, 164] on span "Students" at bounding box center [64, 174] width 51 height 23
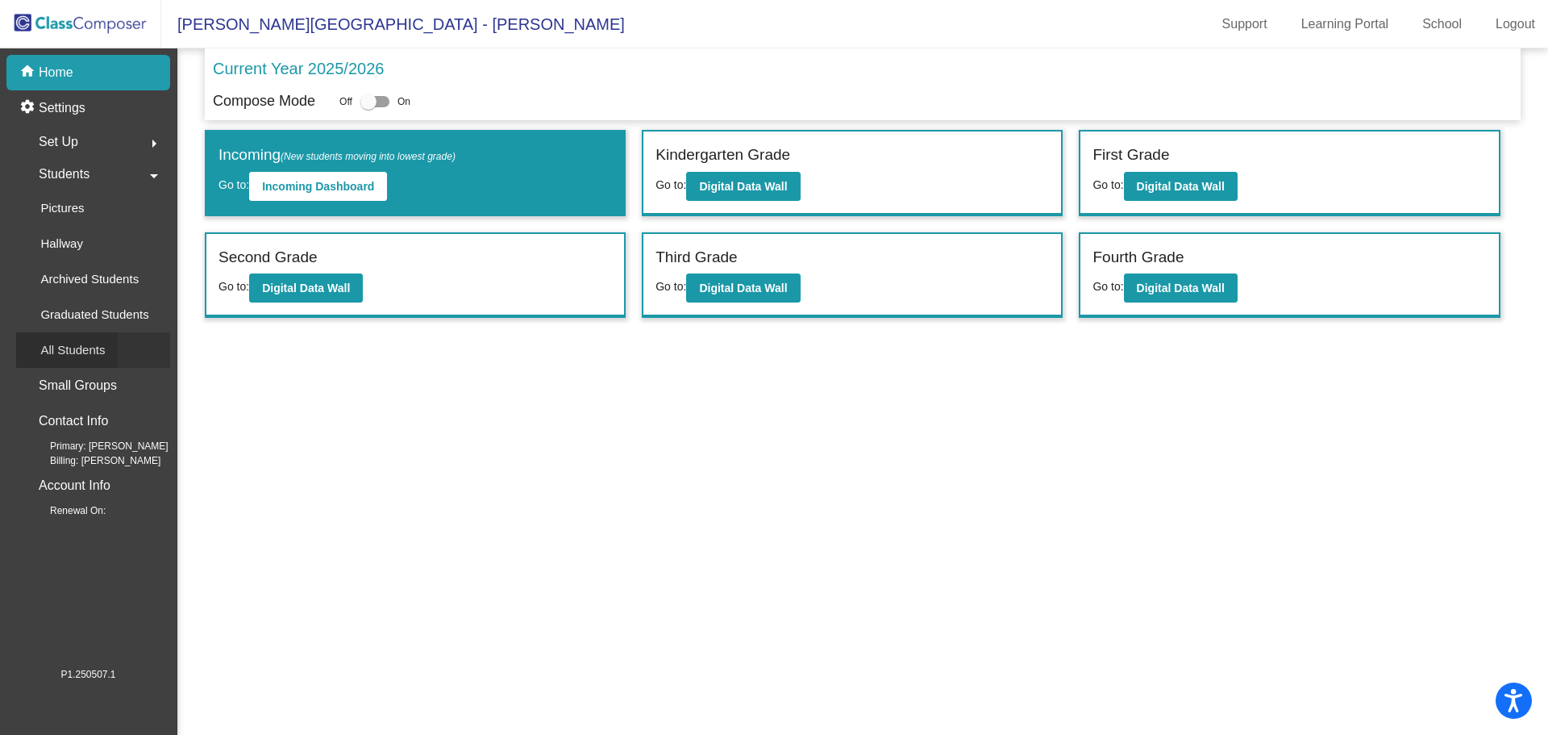
click at [75, 349] on p "All Students" at bounding box center [72, 349] width 65 height 19
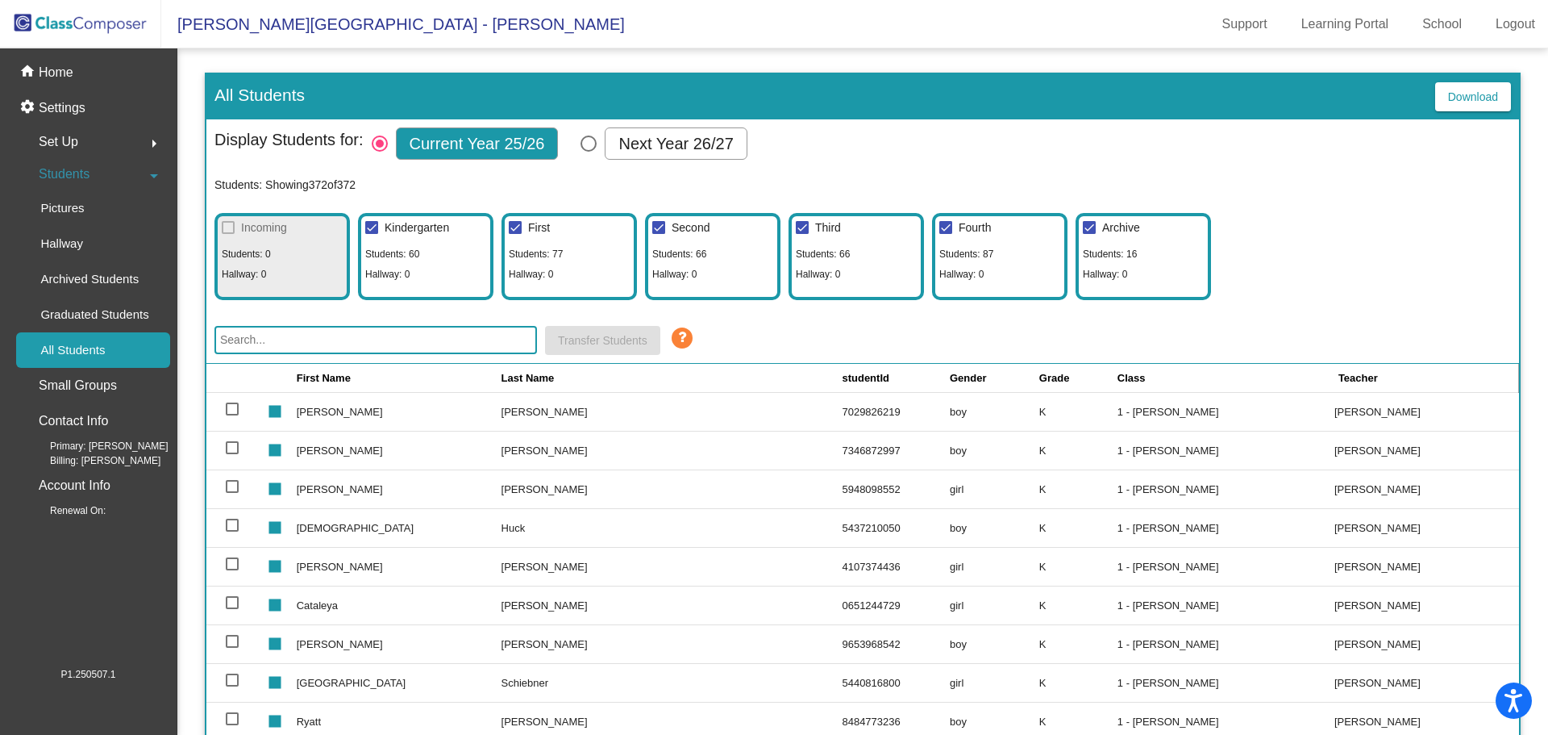
click at [331, 342] on input "text" at bounding box center [376, 340] width 323 height 28
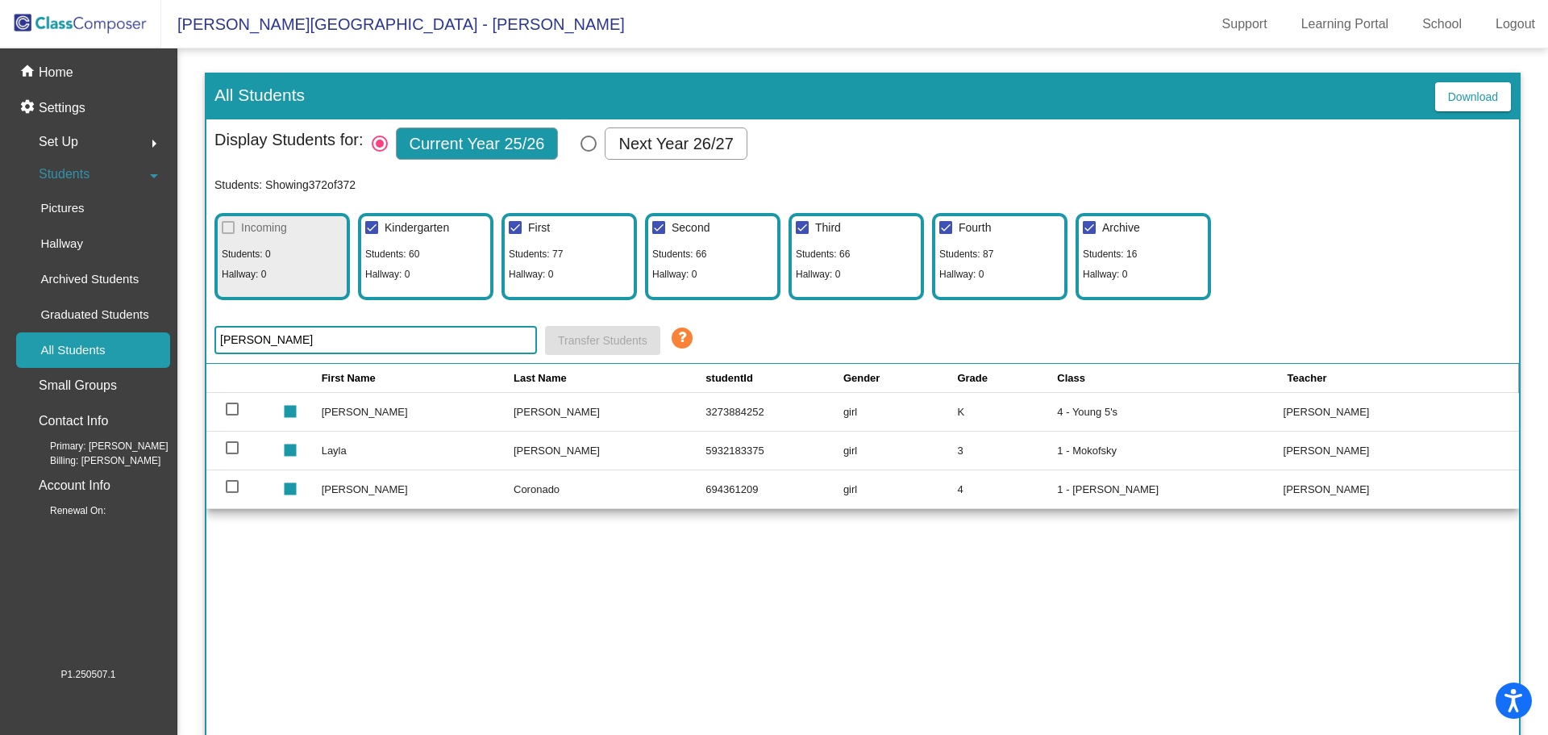
type input "[PERSON_NAME]"
click at [230, 484] on div at bounding box center [232, 486] width 13 height 13
click at [231, 493] on input "select row 280" at bounding box center [231, 493] width 1 height 1
click at [631, 338] on span "Transfer Students" at bounding box center [603, 340] width 90 height 13
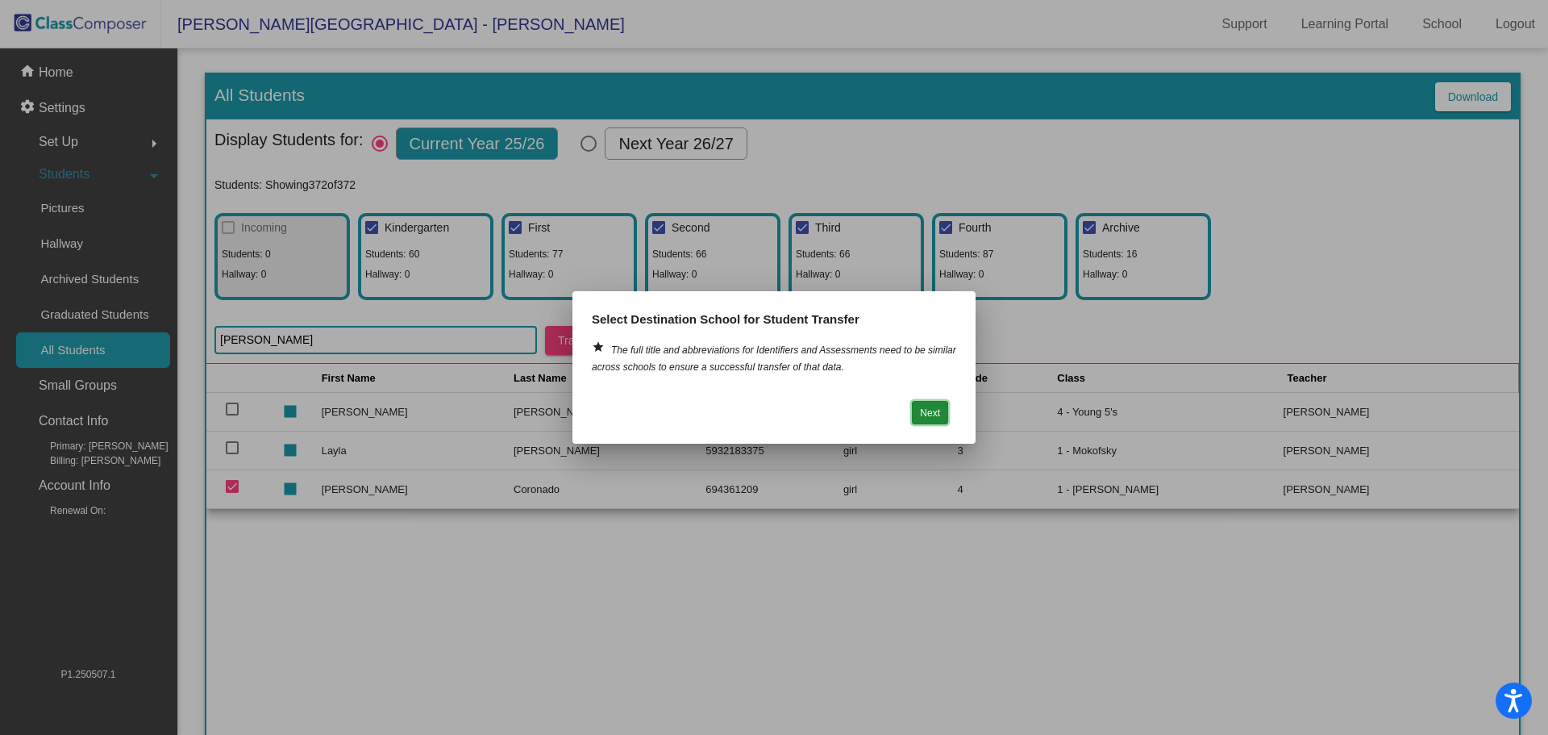
click at [942, 411] on button "Next" at bounding box center [930, 412] width 36 height 23
click at [932, 413] on button "Next" at bounding box center [930, 412] width 36 height 23
click at [823, 590] on div at bounding box center [774, 367] width 1548 height 735
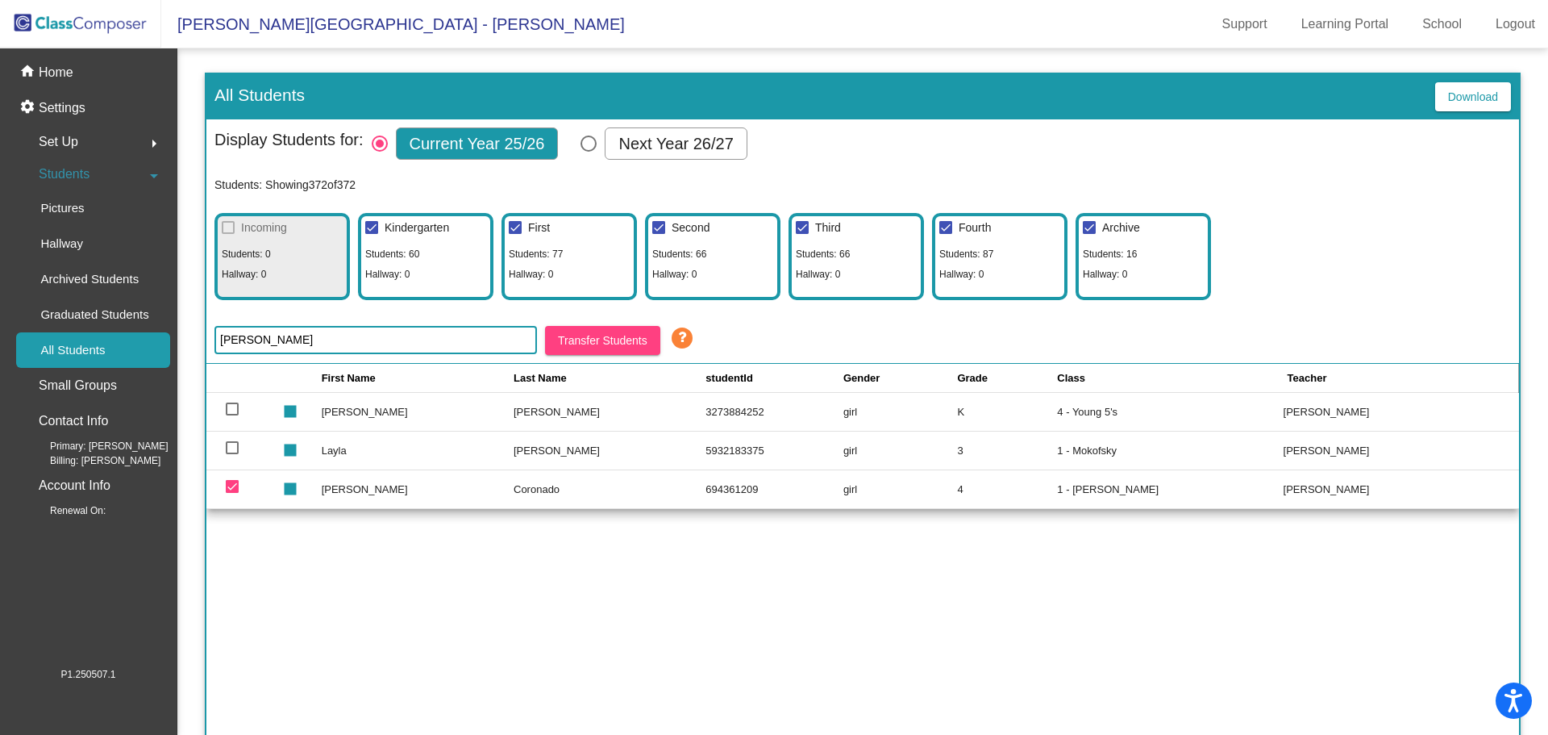
click at [223, 487] on td at bounding box center [242, 488] width 72 height 39
click at [231, 489] on div at bounding box center [232, 486] width 13 height 13
click at [231, 493] on input "deselect row 280" at bounding box center [231, 493] width 1 height 1
checkbox input "false"
click at [229, 444] on div at bounding box center [232, 447] width 13 height 13
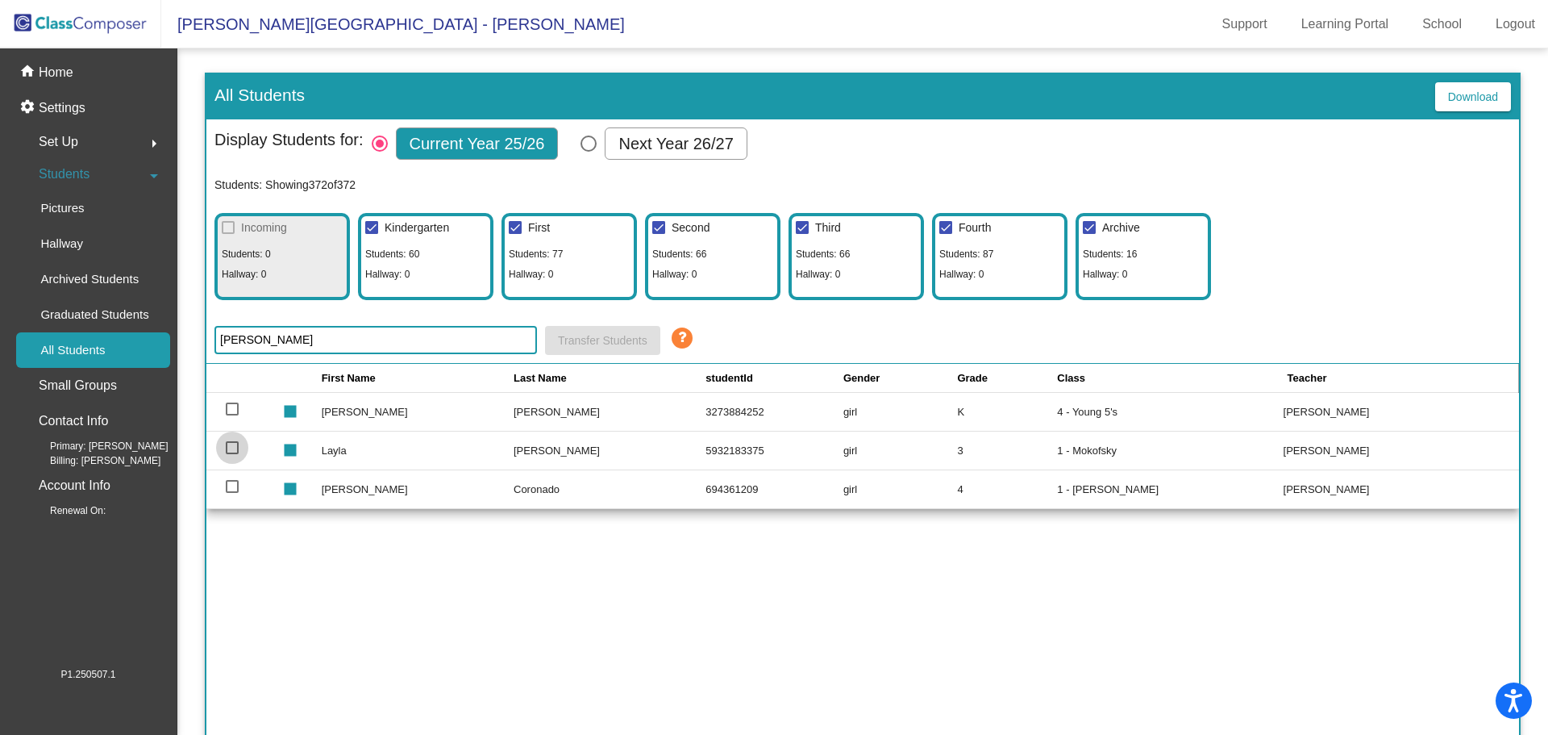
click at [231, 454] on input "select row 227" at bounding box center [231, 454] width 1 height 1
click at [689, 338] on icon at bounding box center [682, 338] width 24 height 24
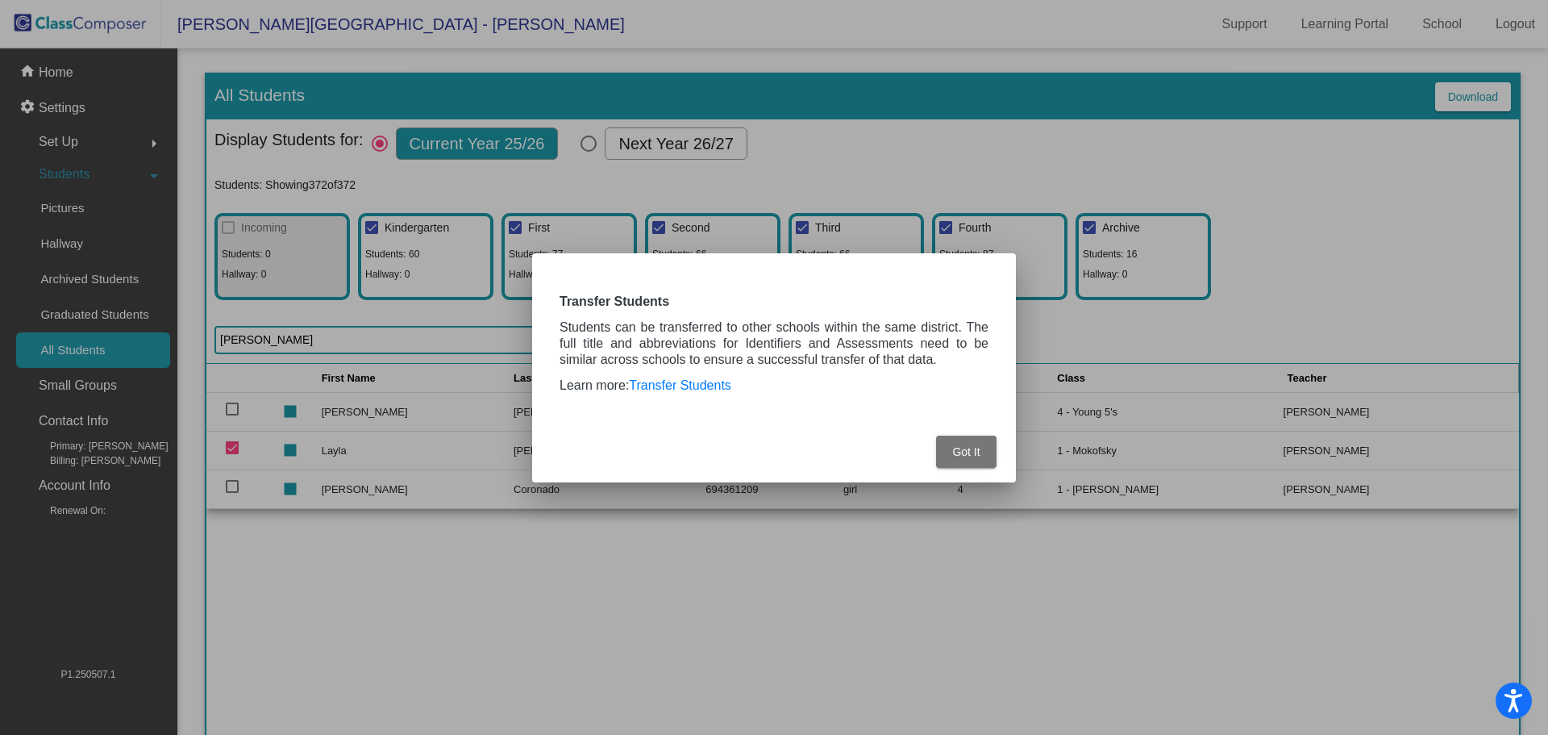
click at [945, 452] on button "Got It" at bounding box center [966, 452] width 60 height 32
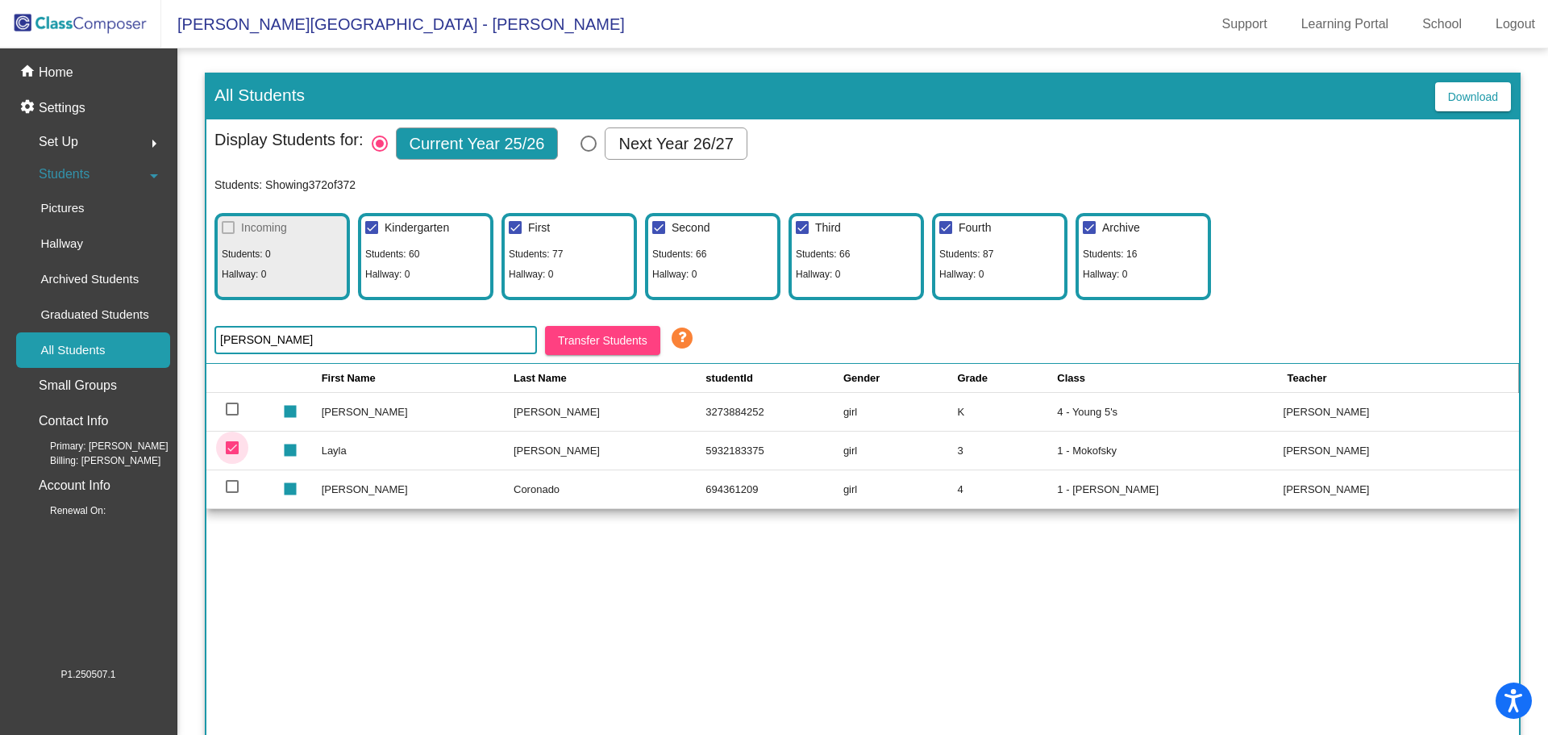
click at [229, 448] on div at bounding box center [232, 447] width 13 height 13
click at [231, 454] on input "deselect row 227" at bounding box center [231, 454] width 1 height 1
checkbox input "false"
click at [819, 584] on div "First Name Last Name studentId Gender Grade Class Teacher stop [PERSON_NAME] [P…" at bounding box center [862, 565] width 1313 height 403
click at [65, 178] on span "Students" at bounding box center [64, 174] width 51 height 23
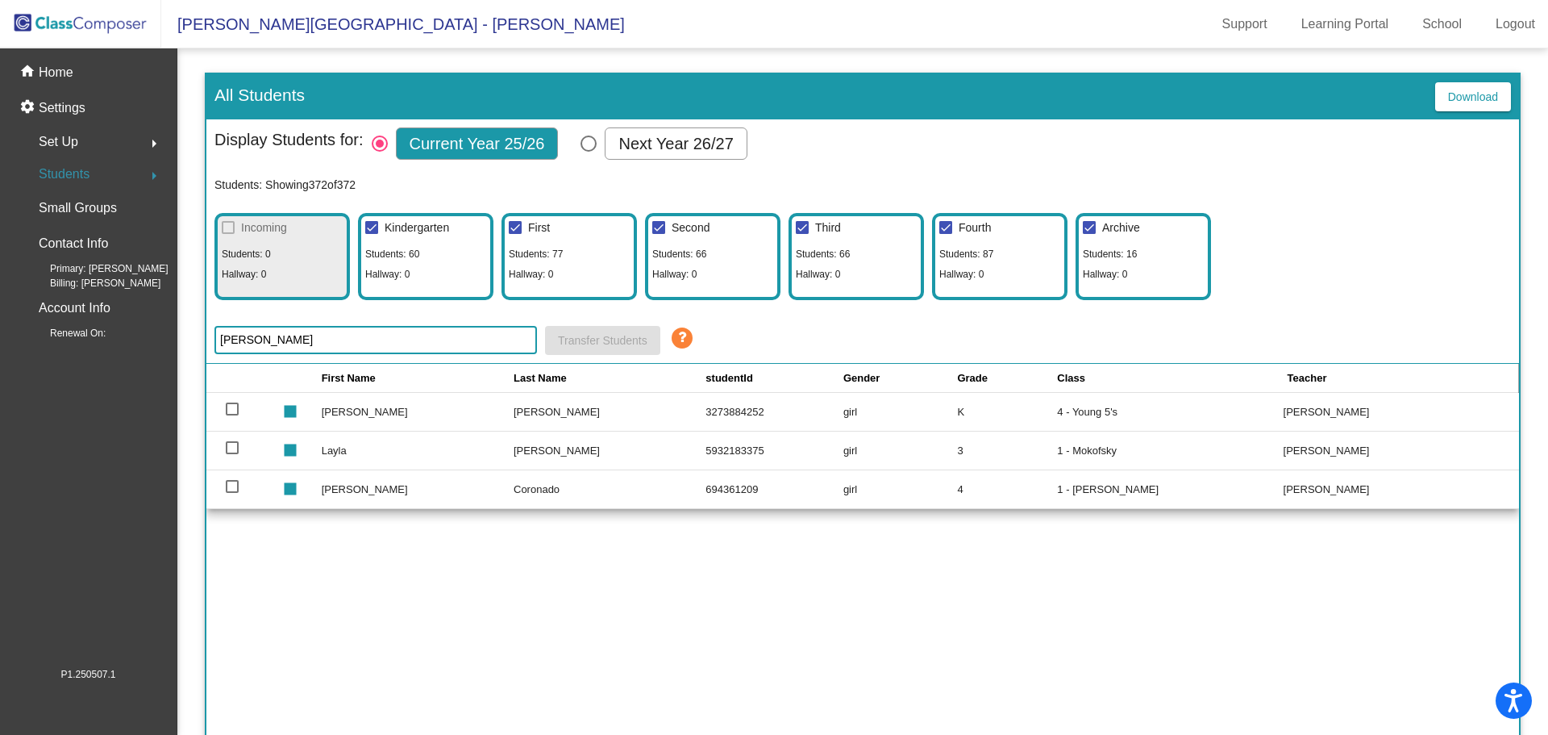
click at [65, 175] on span "Students" at bounding box center [64, 174] width 51 height 23
